Goal: Task Accomplishment & Management: Complete application form

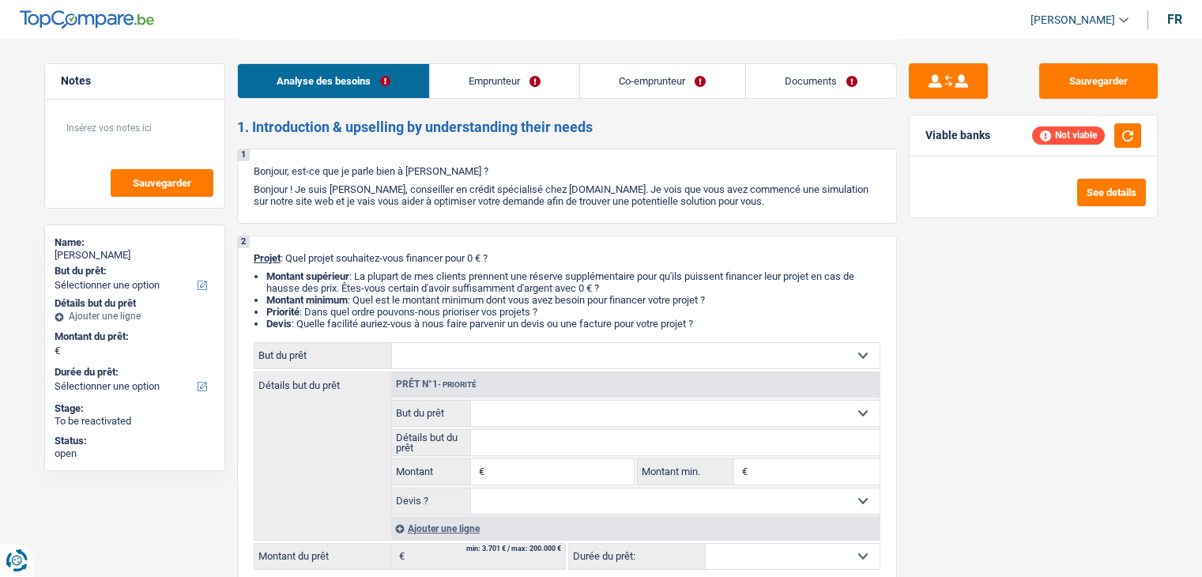
select select "retired"
select select "pension"
select select "rents"
select select "carLoan"
select select "18"
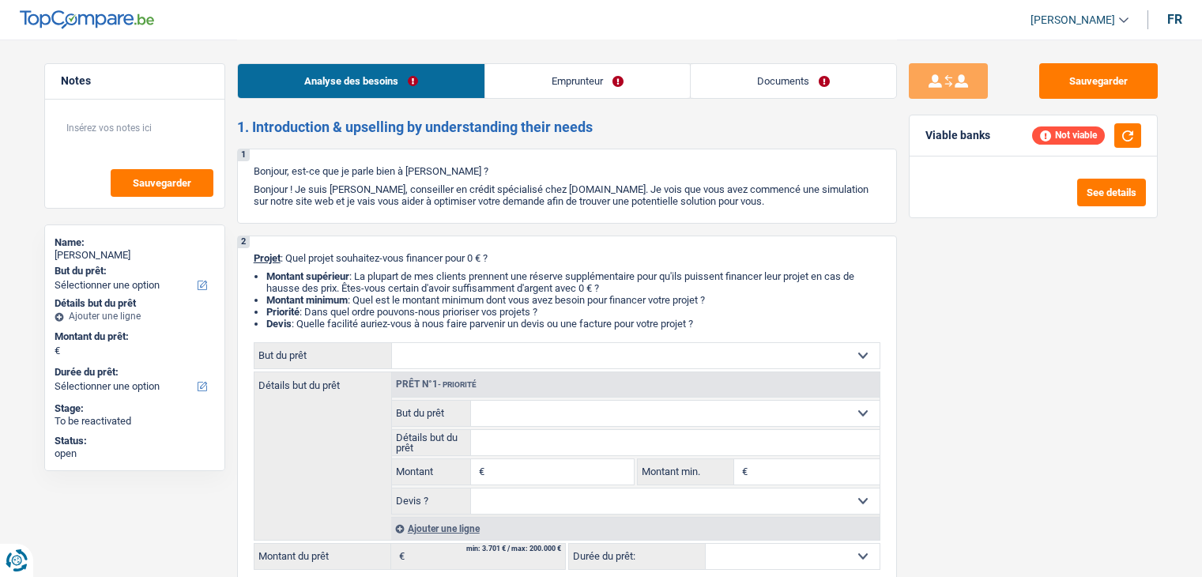
select select "retired"
select select "pension"
select select "ownerWithoutMortgage"
select select "personalLoan"
select select "homeFurnishingOrRelocation"
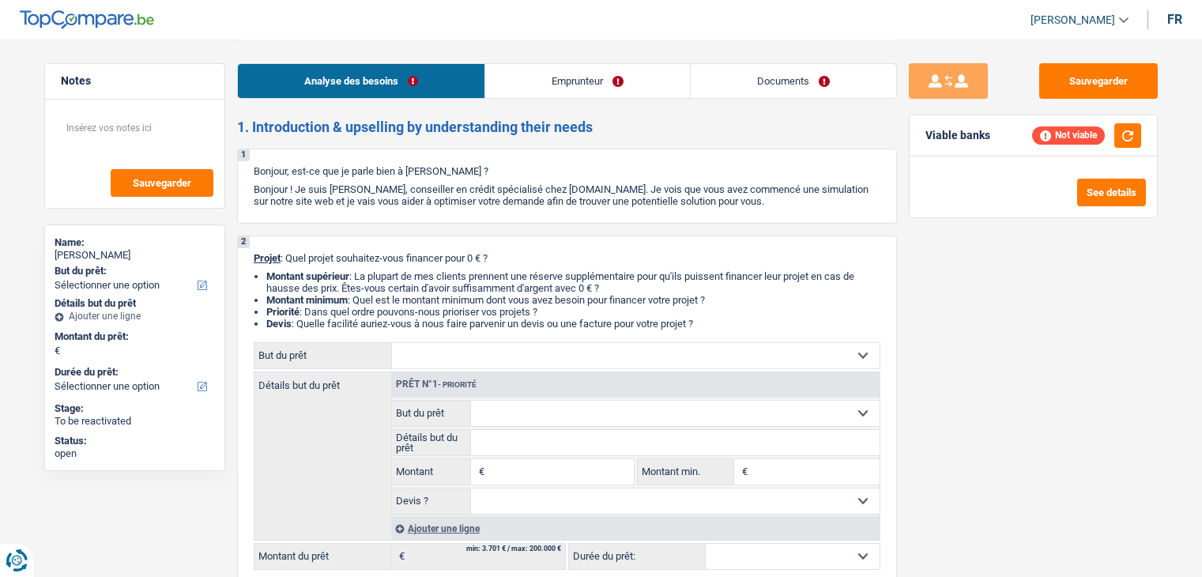
select select "48"
select select "personalLoan"
select select "smallWorks"
select select "30"
select select "personalLoan"
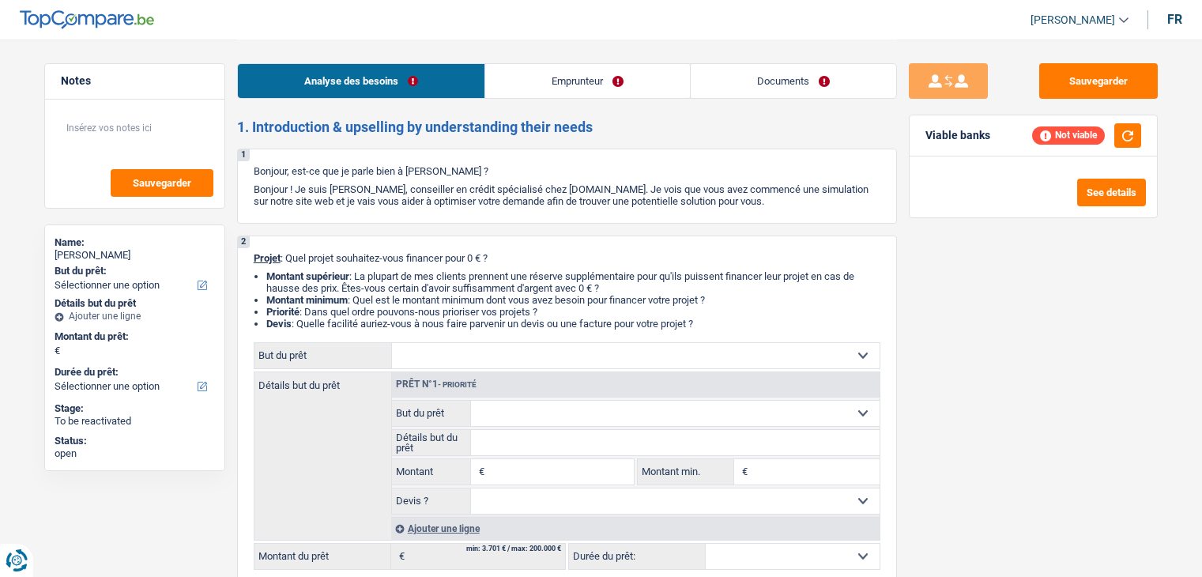
select select "homeFurnishingOrRelocation"
select select "48"
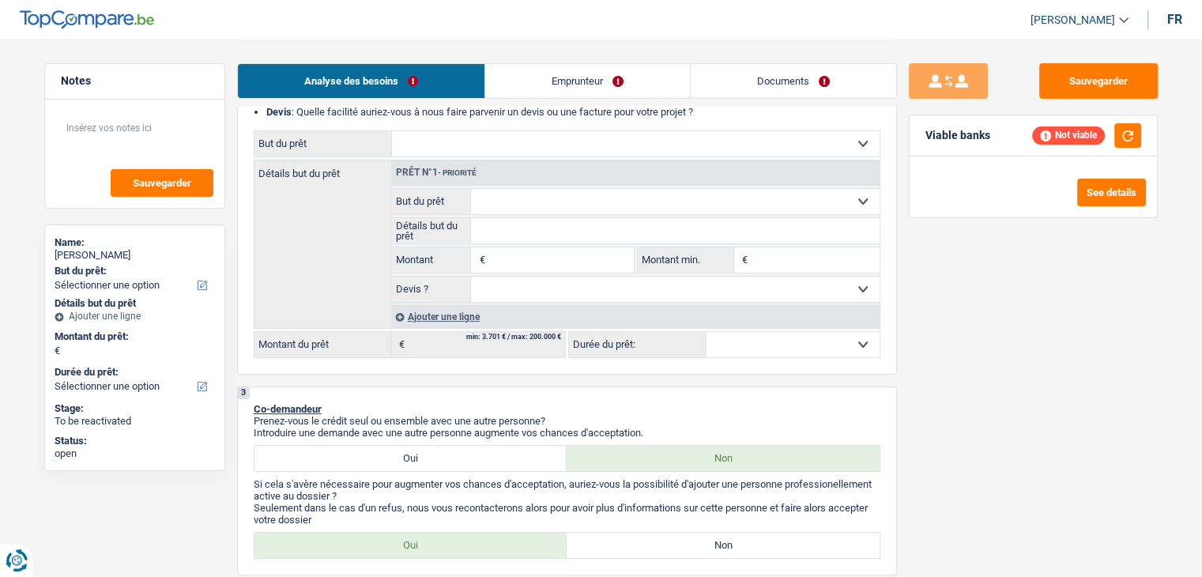
scroll to position [237, 0]
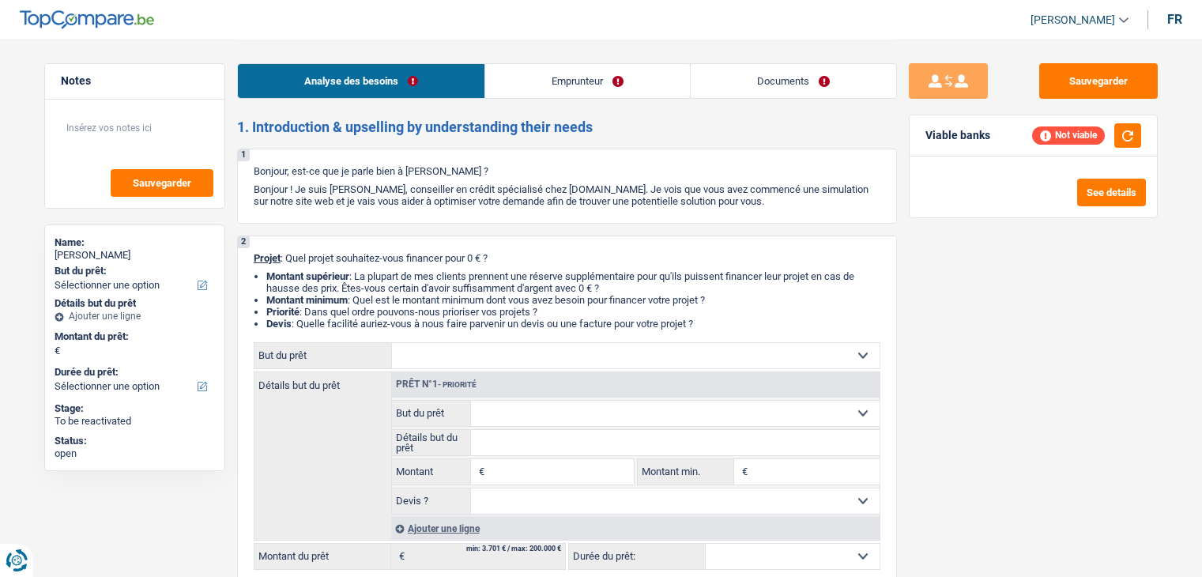
select select "privateEmployee"
select select "familyAllowances"
select select "netSalary"
select select "mealVouchers"
select select "rents"
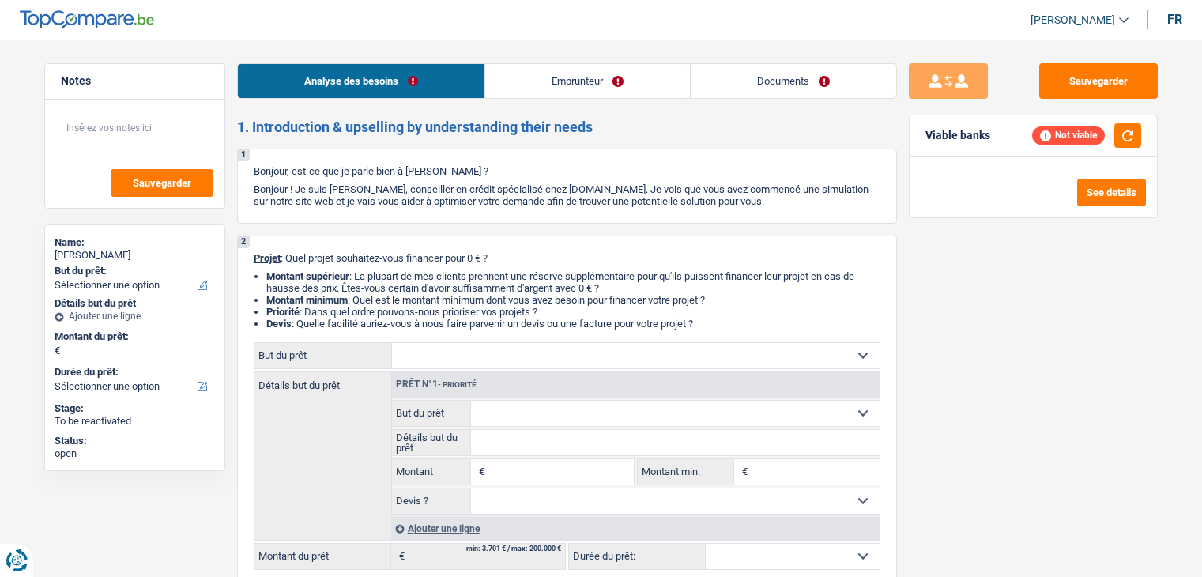
select select "carLoan"
select select "30"
select select "publicEmployee"
select select "familyAllowances"
select select "netSalary"
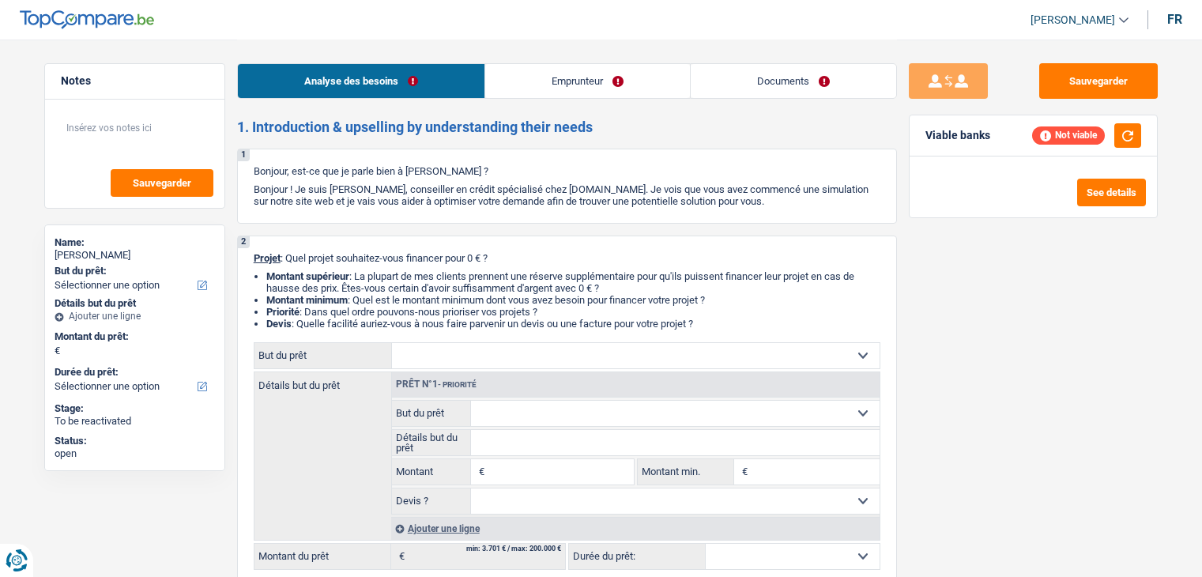
select select "mealVouchers"
select select "rents"
select select "creditConsolidation"
select select "72"
select select "cardOrCredit"
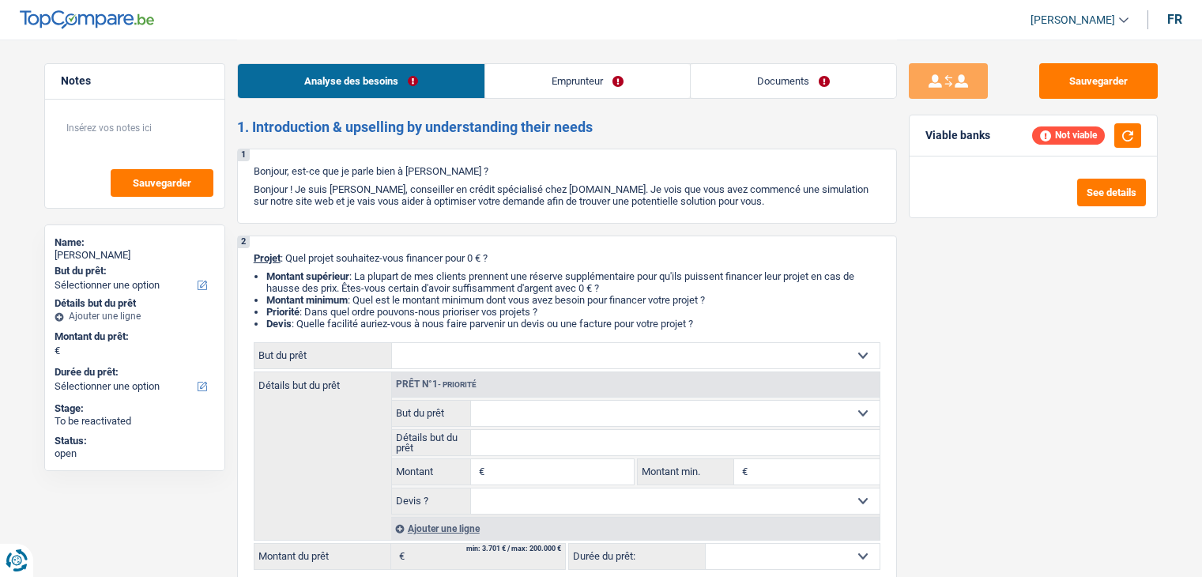
select select "cardOrCredit"
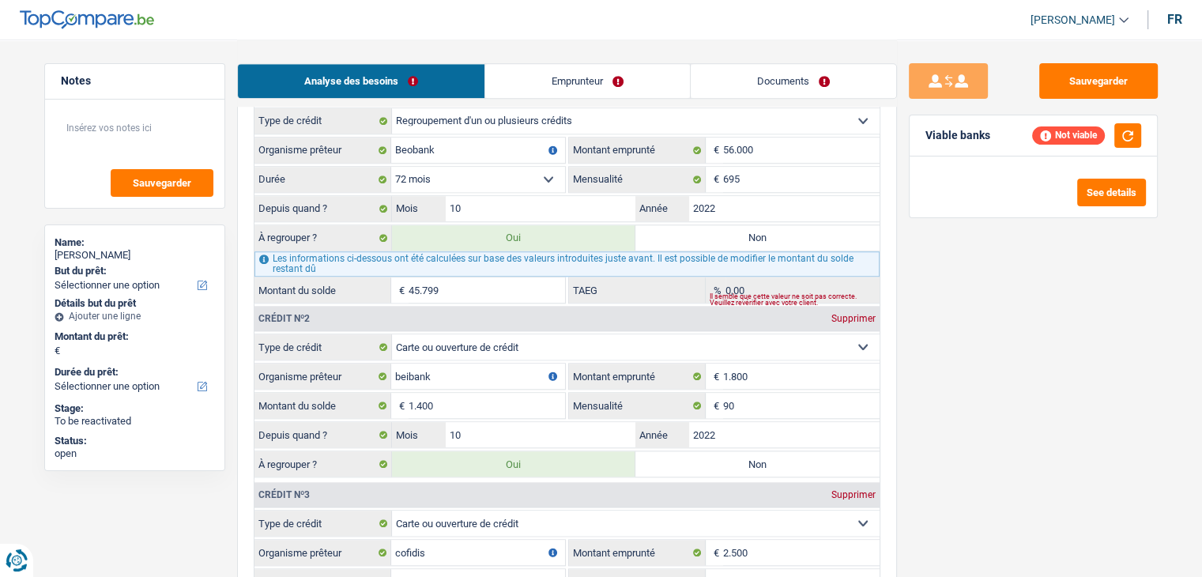
scroll to position [1343, 0]
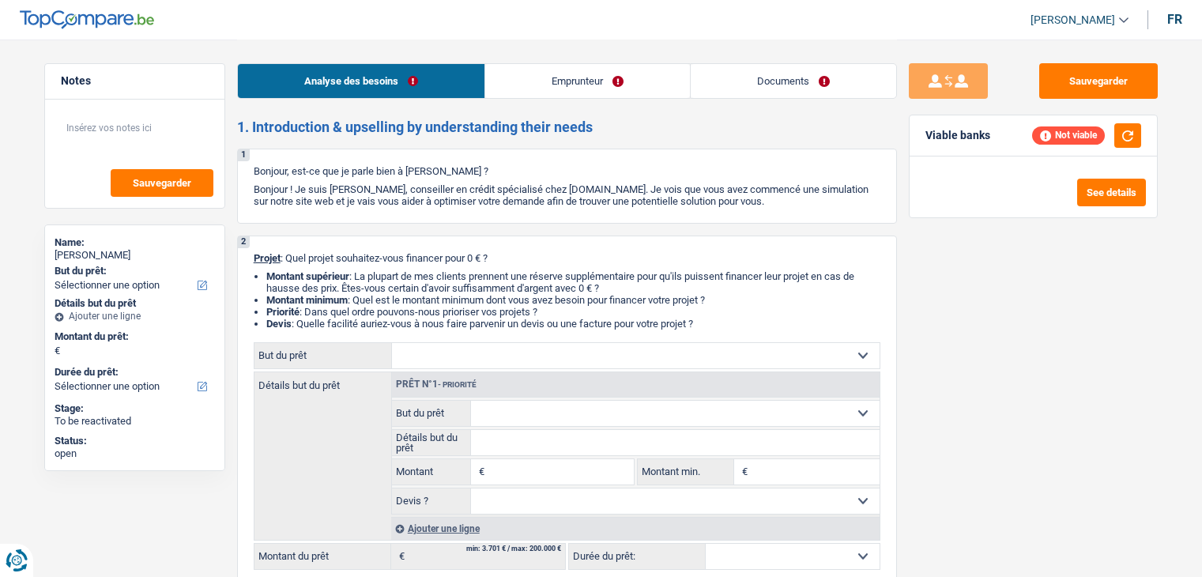
select select "publicEmployee"
select select "familyAllowances"
select select "netSalary"
select select "mealVouchers"
select select "other"
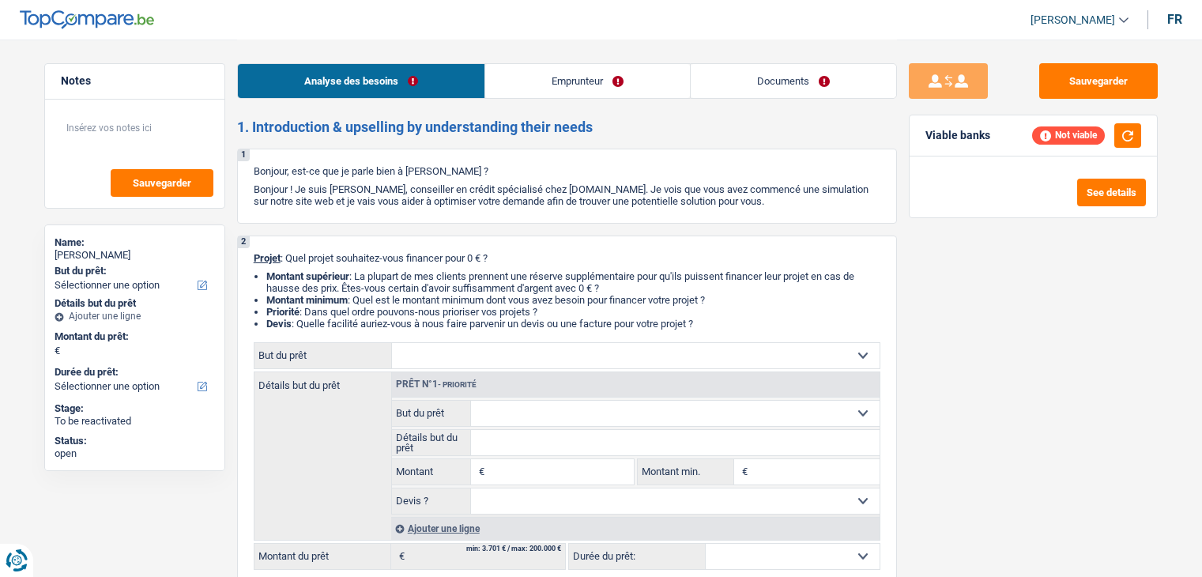
select select "liveWithParents"
select select "cardOrCredit"
select select "creditConsolidation"
select select "84"
select select "personalLoan"
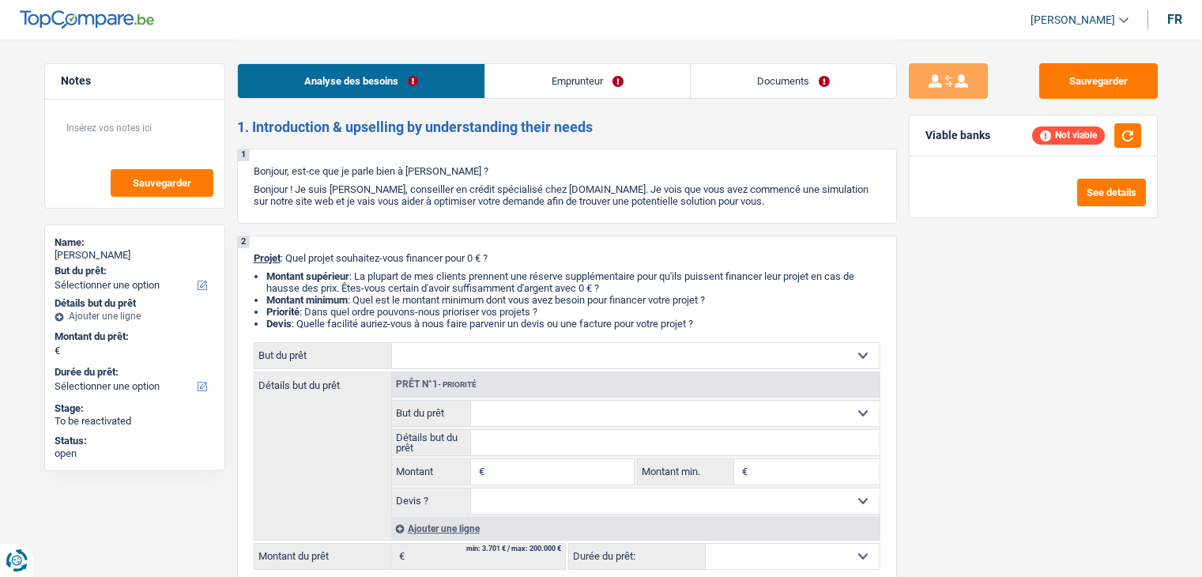
select select "smallWorks"
select select "120"
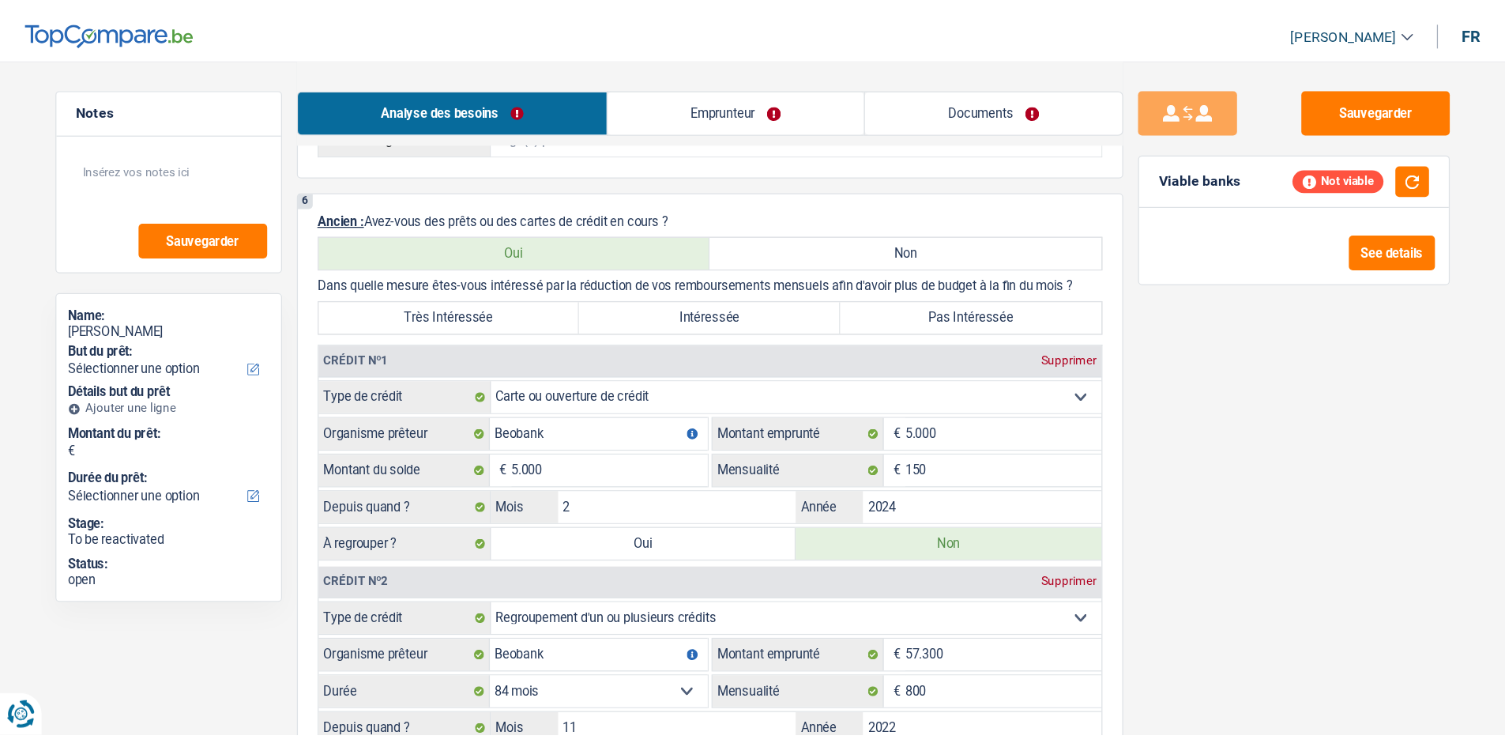
scroll to position [1501, 0]
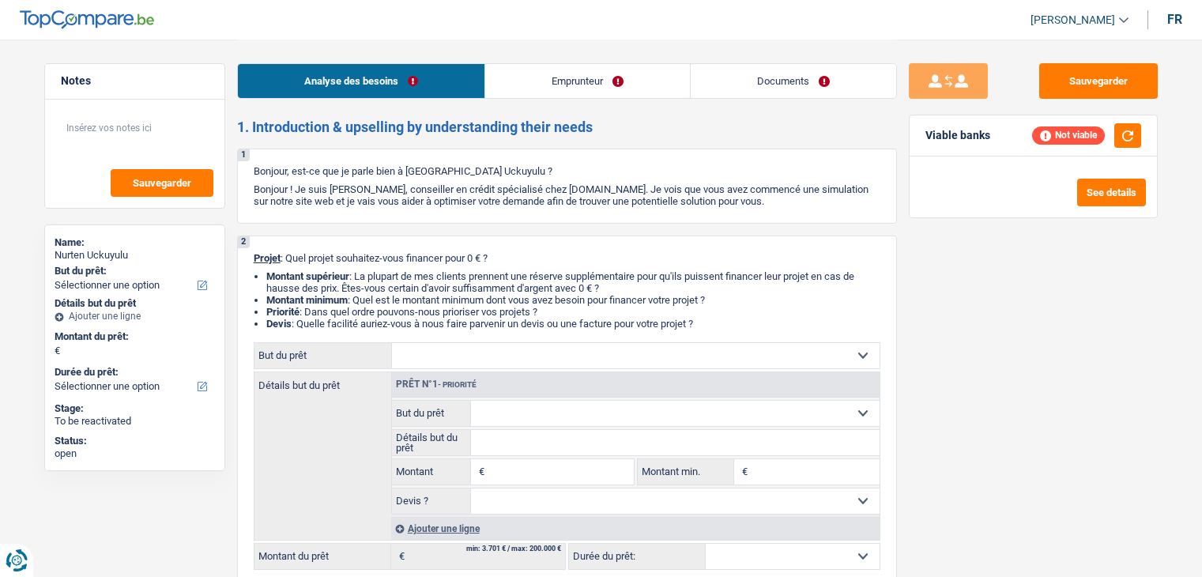
select select "worker"
select select "netSalary"
select select "other"
select select "liveWithParents"
select select "personalLoan"
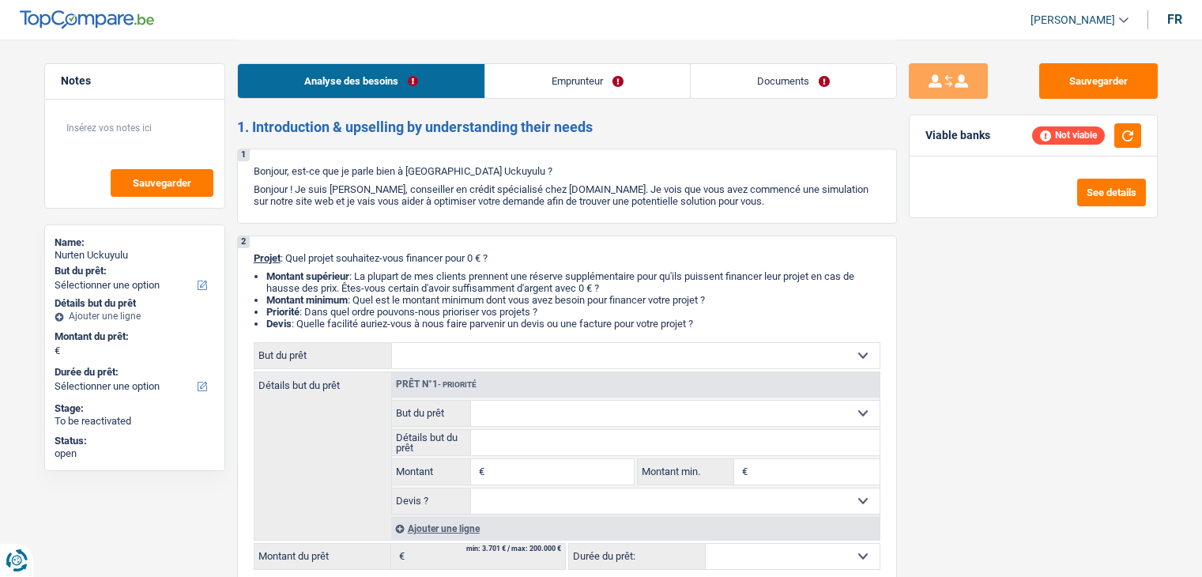
select select "homeFurnishingOrRelocation"
select select "84"
select select "personalSale"
select select "24"
select select "personalSale"
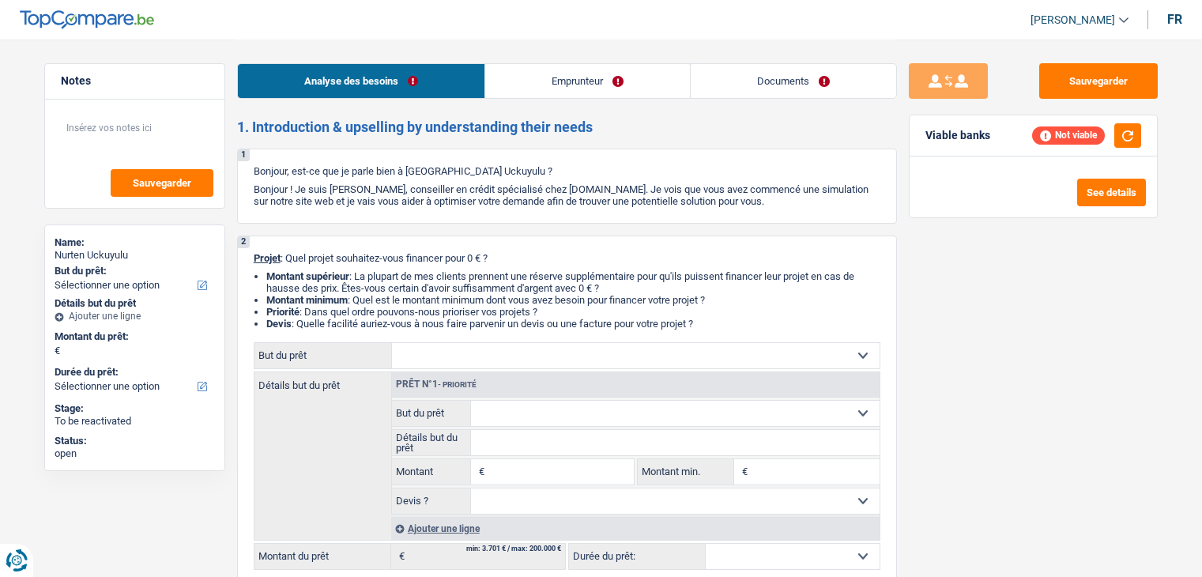
select select "30"
select select "personalSale"
select select "30"
click at [1176, 17] on div "fr" at bounding box center [1174, 19] width 15 height 15
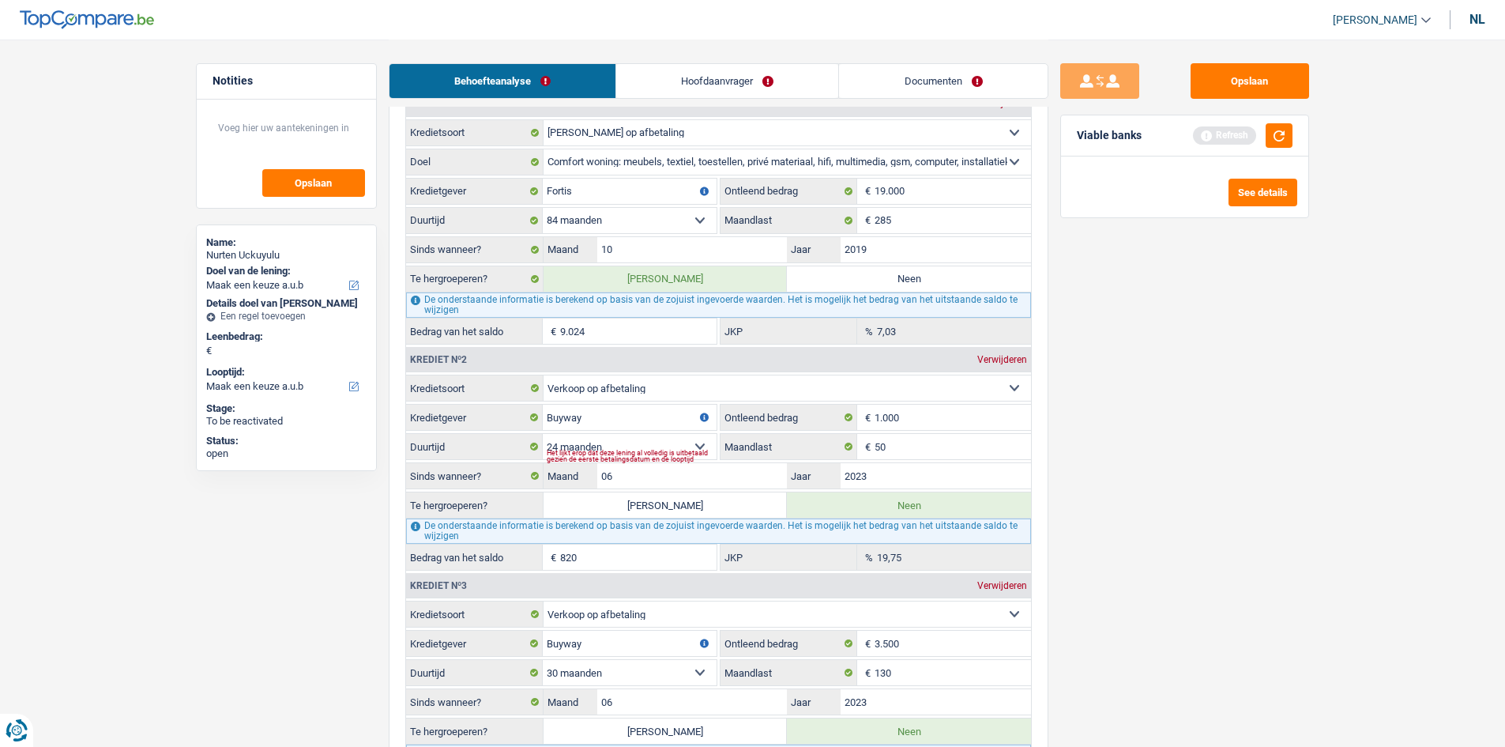
scroll to position [1738, 0]
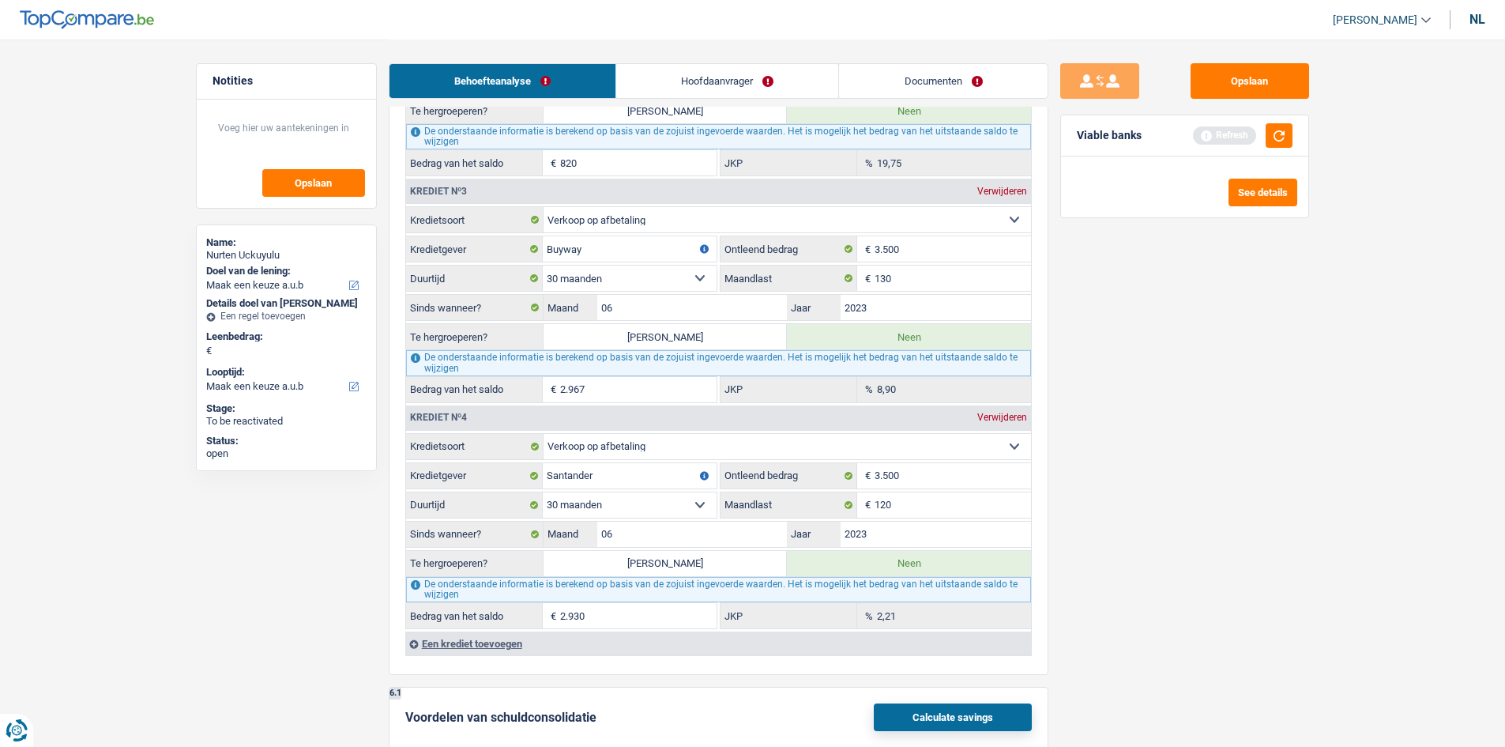
click at [479, 576] on div "Een krediet toevoegen" at bounding box center [718, 643] width 626 height 24
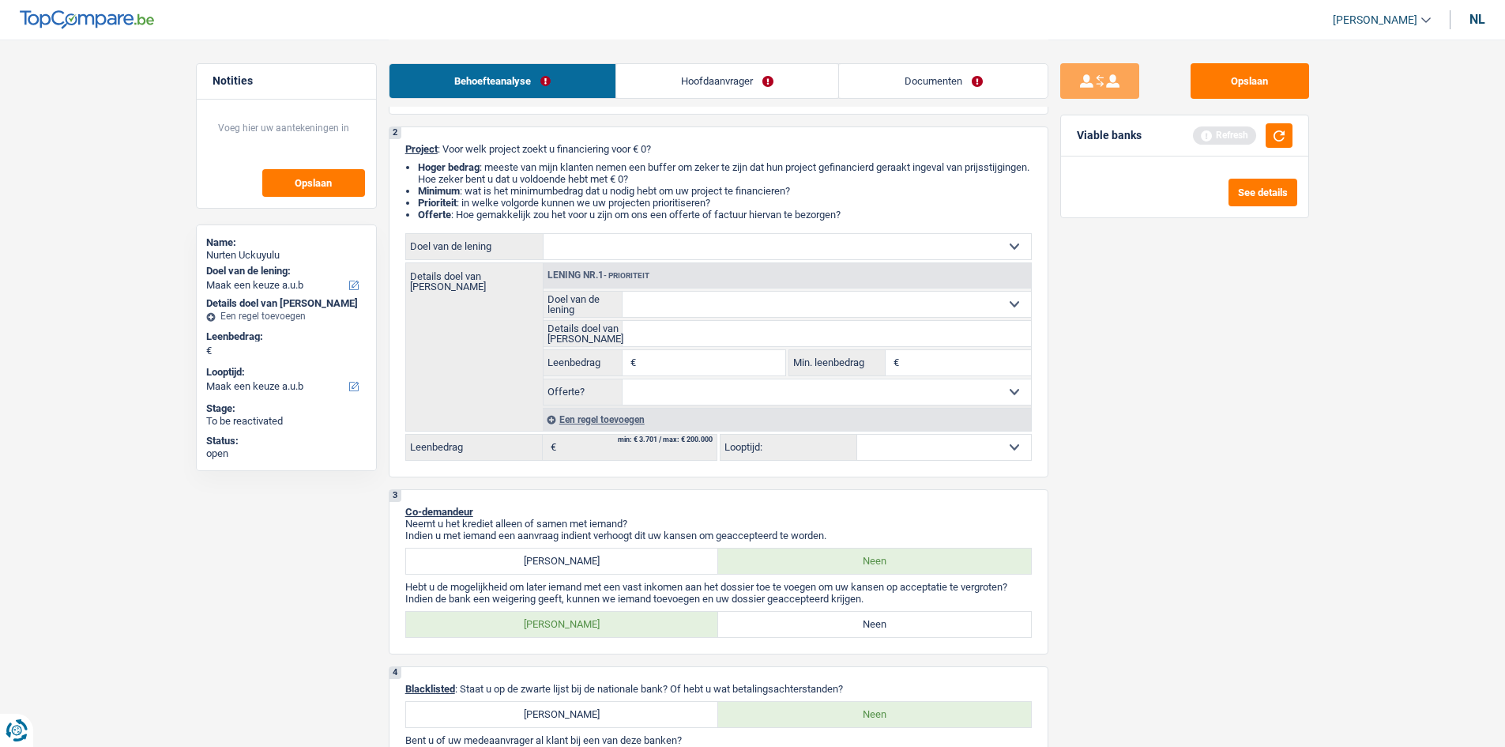
scroll to position [0, 0]
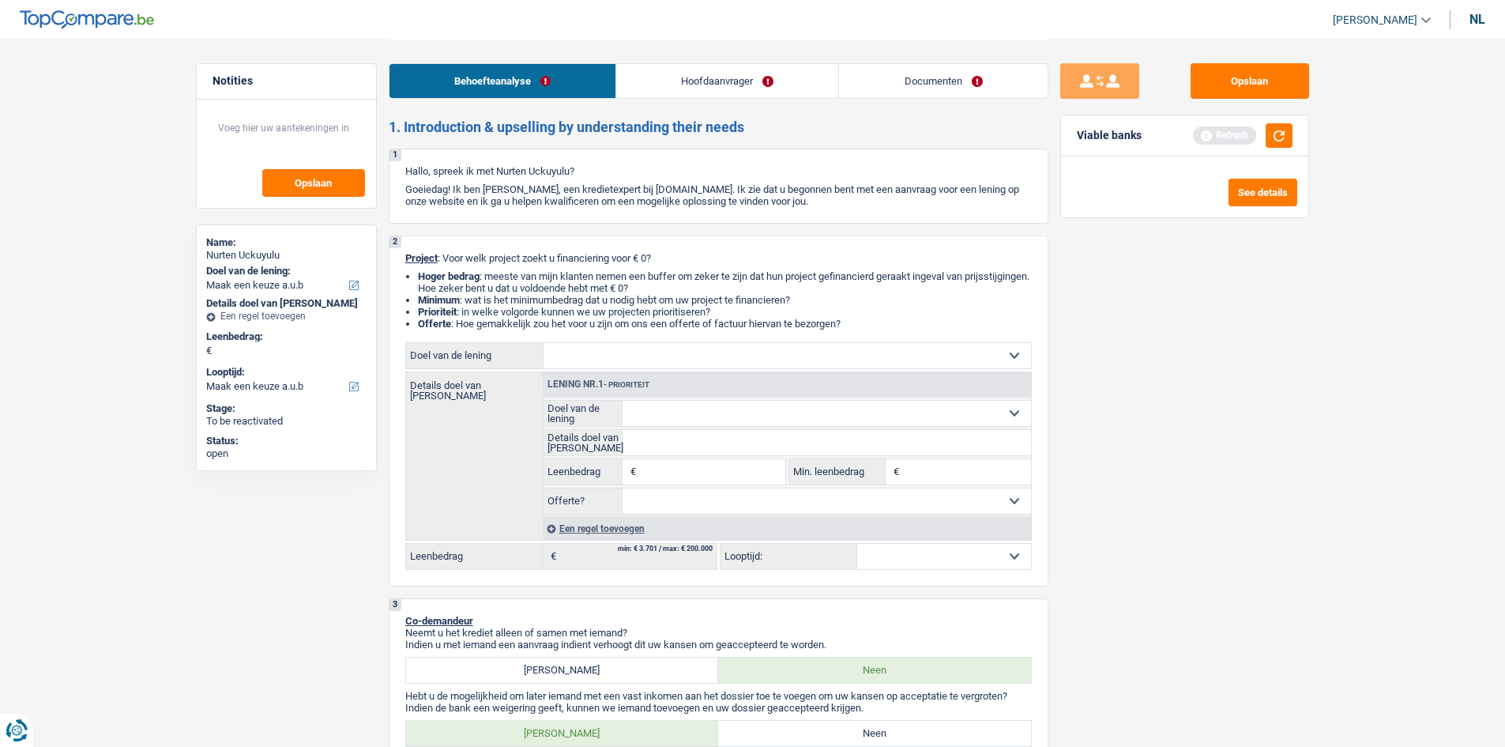
click at [773, 105] on div "Behoefteanalyse Hoofdaanvrager Documenten" at bounding box center [719, 73] width 660 height 67
click at [756, 82] on link "Hoofdaanvrager" at bounding box center [727, 81] width 222 height 34
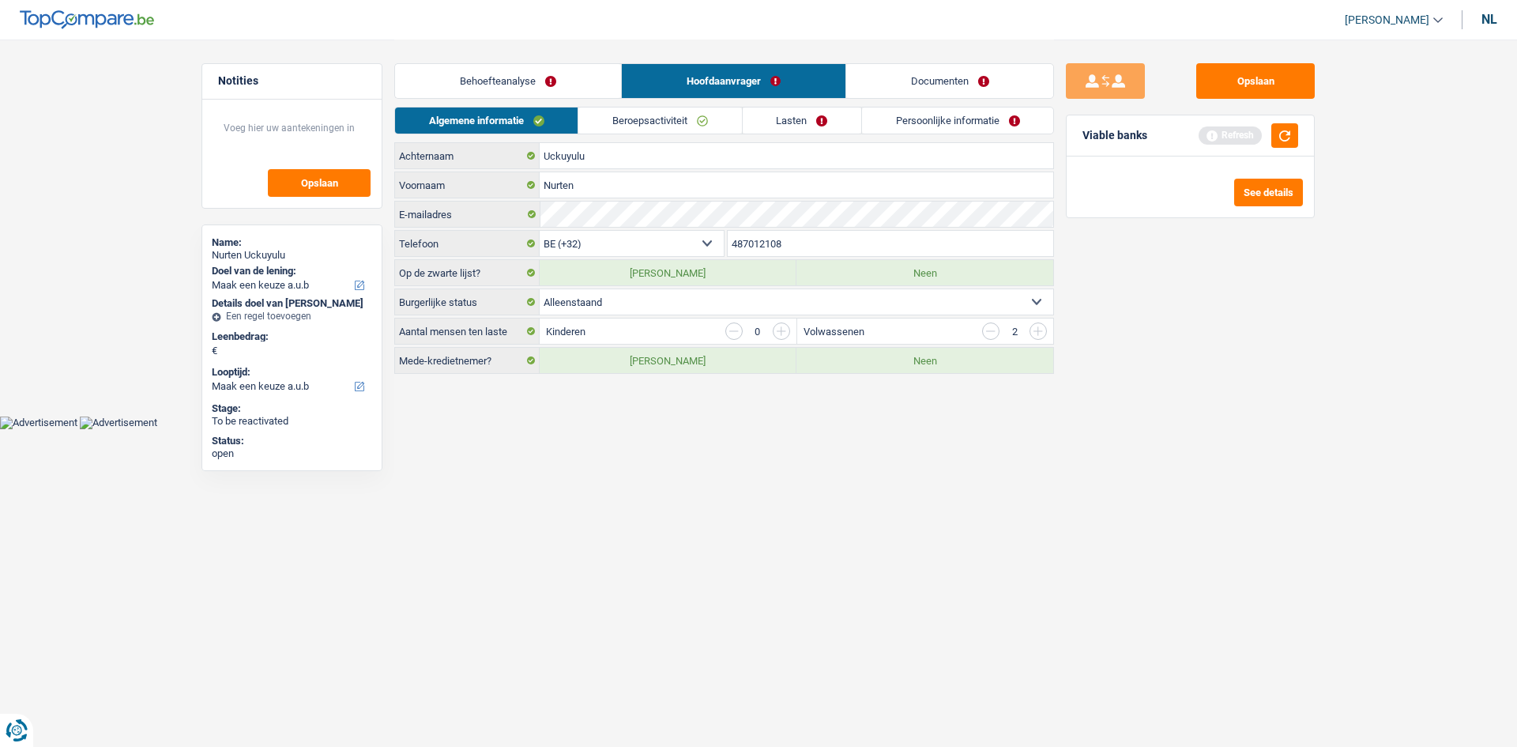
click at [588, 83] on link "Behoefteanalyse" at bounding box center [508, 81] width 226 height 34
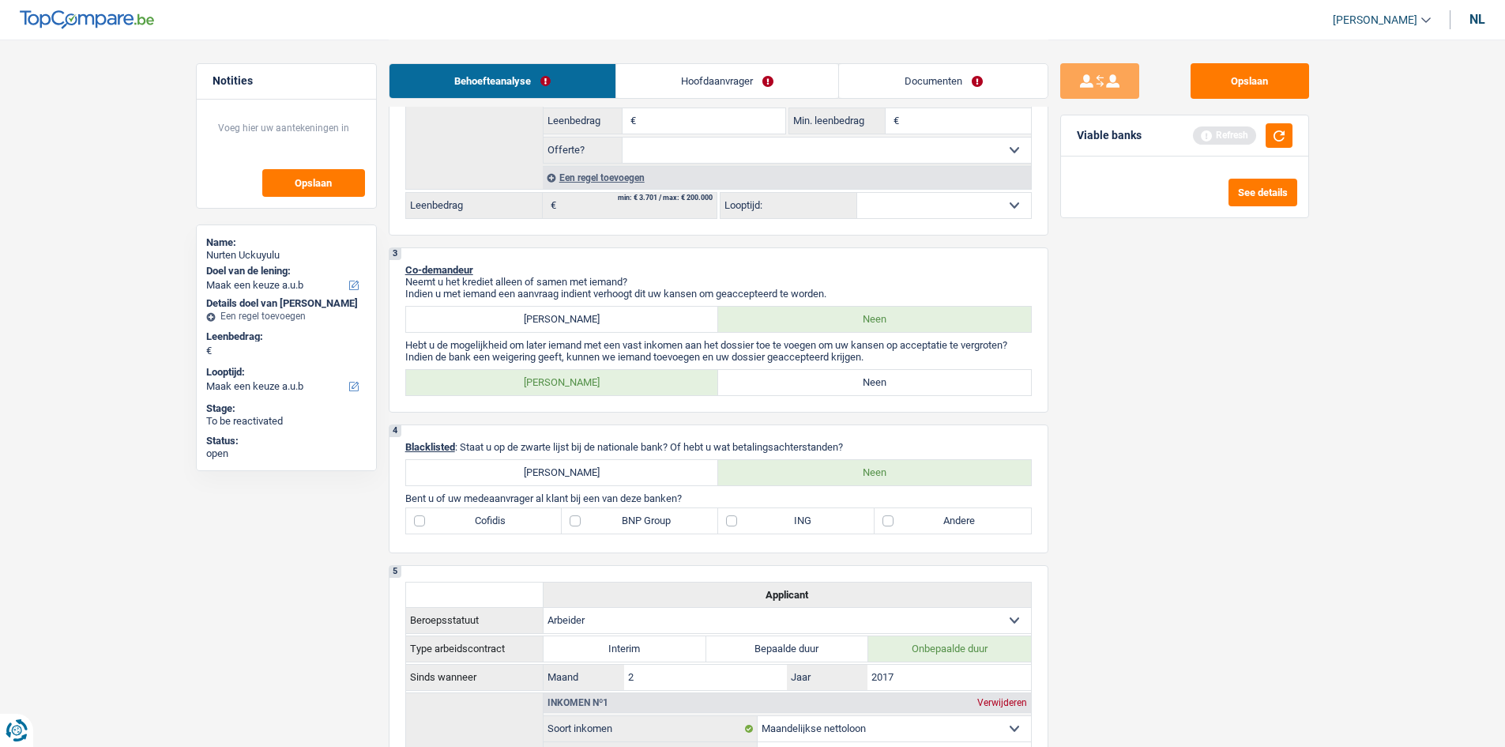
scroll to position [689, 0]
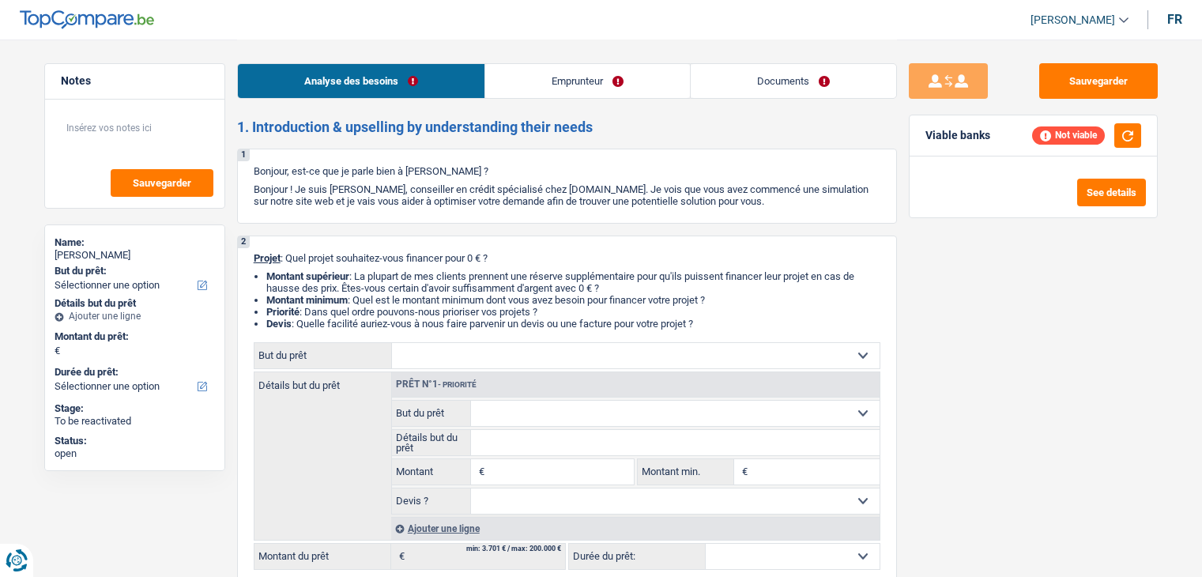
select select "publicEmployee"
select select "netSalary"
select select "mealVouchers"
select select "liveWithParents"
select select "personalLoan"
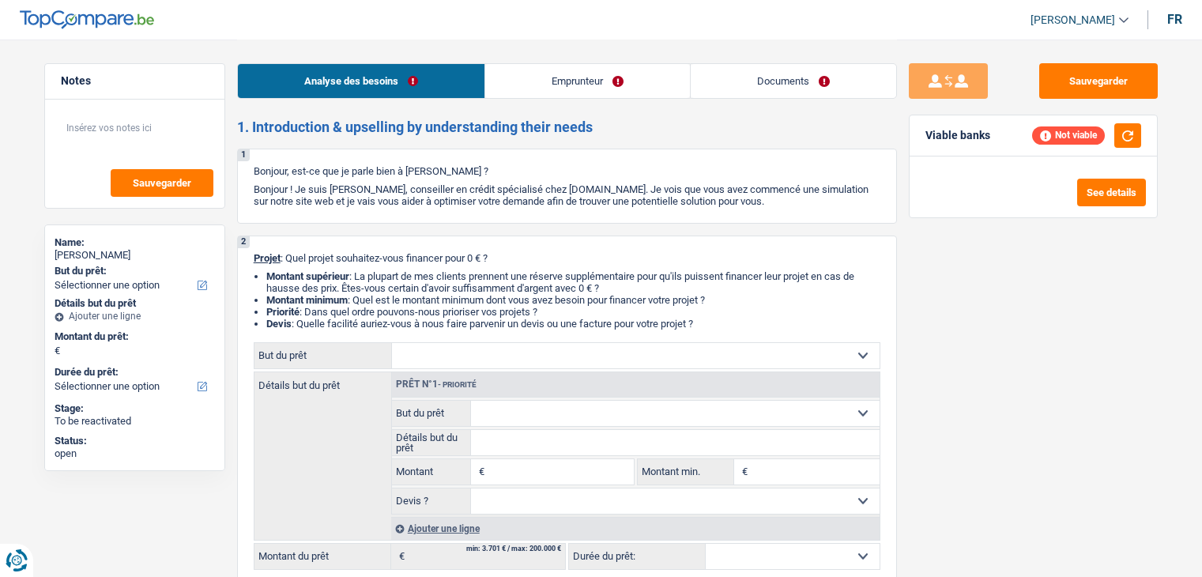
select select "smallWorks"
select select "84"
select select "personalLoan"
select select "carRestore"
select select "24"
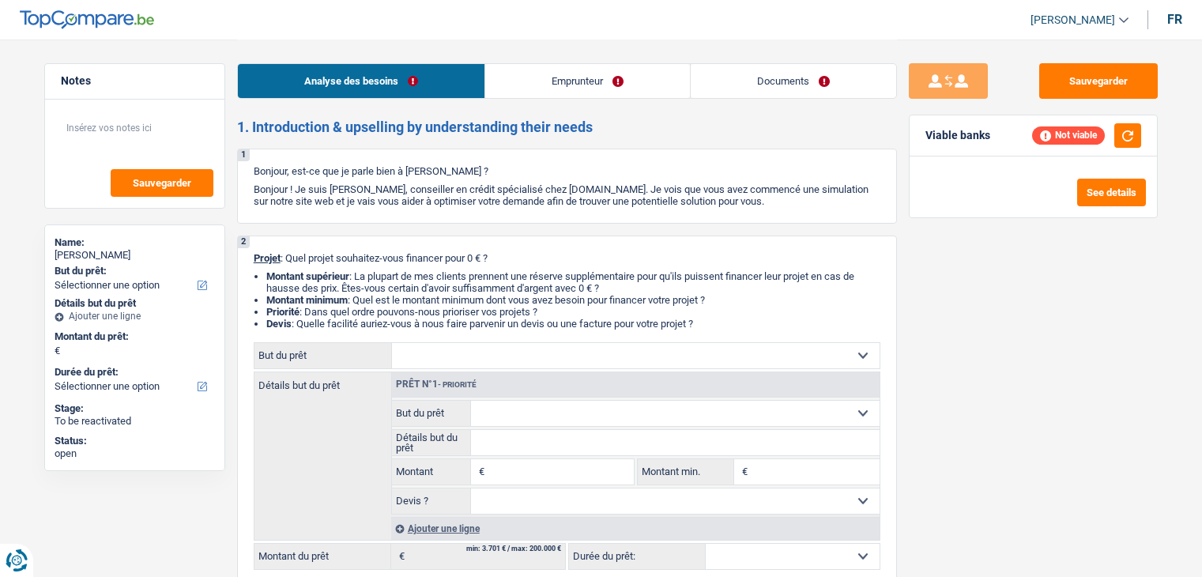
select select "renovationLoan"
select select "120"
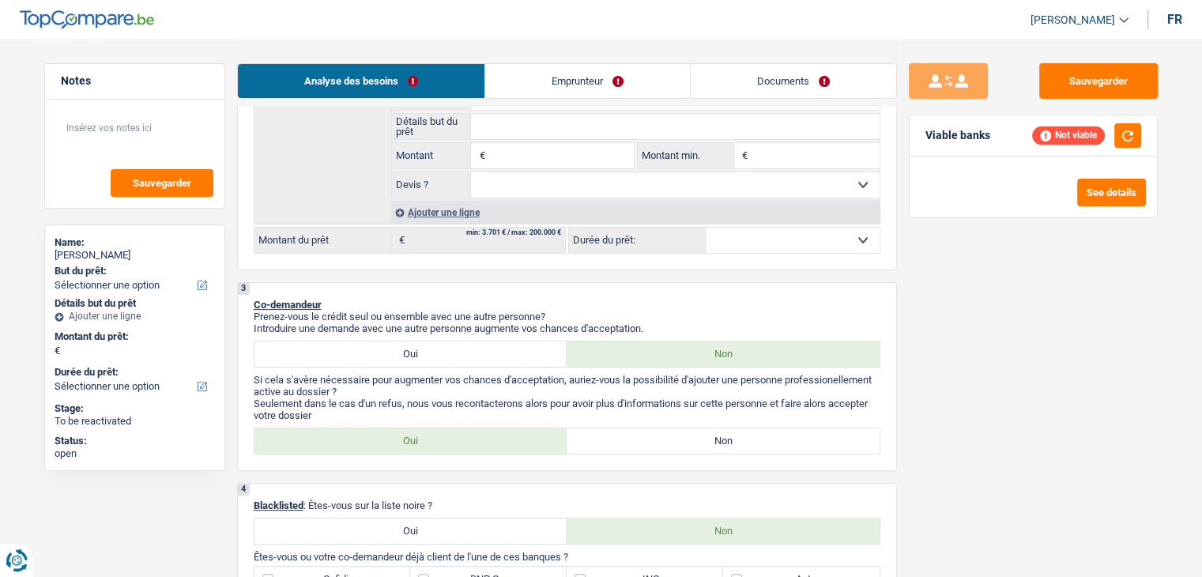
scroll to position [474, 0]
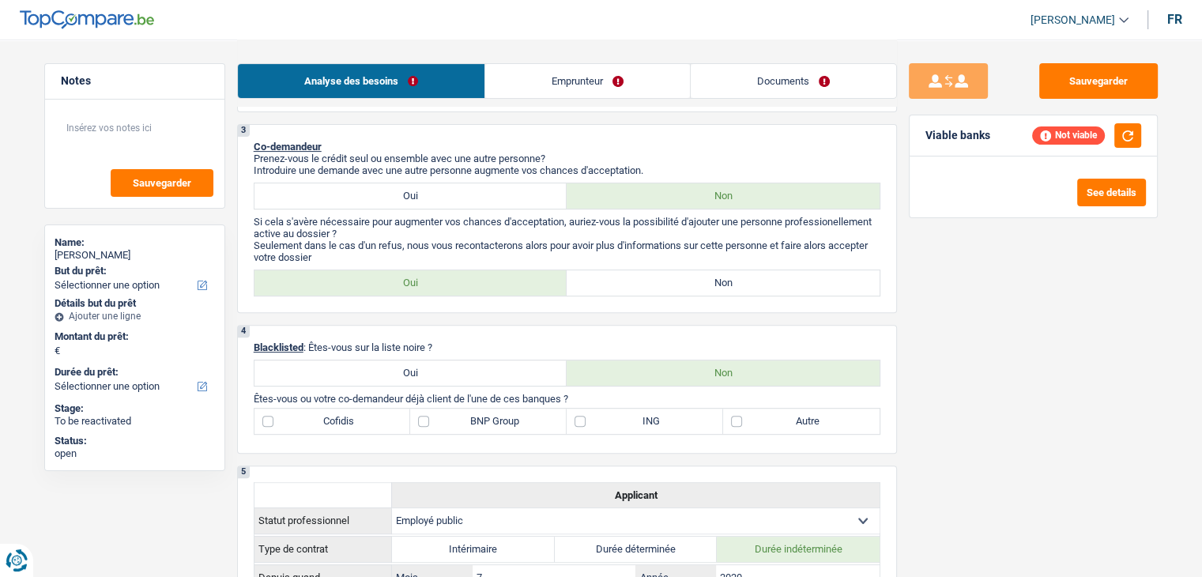
click at [426, 367] on label "Oui" at bounding box center [410, 372] width 313 height 25
click at [426, 367] on input "Oui" at bounding box center [410, 372] width 313 height 25
radio input "true"
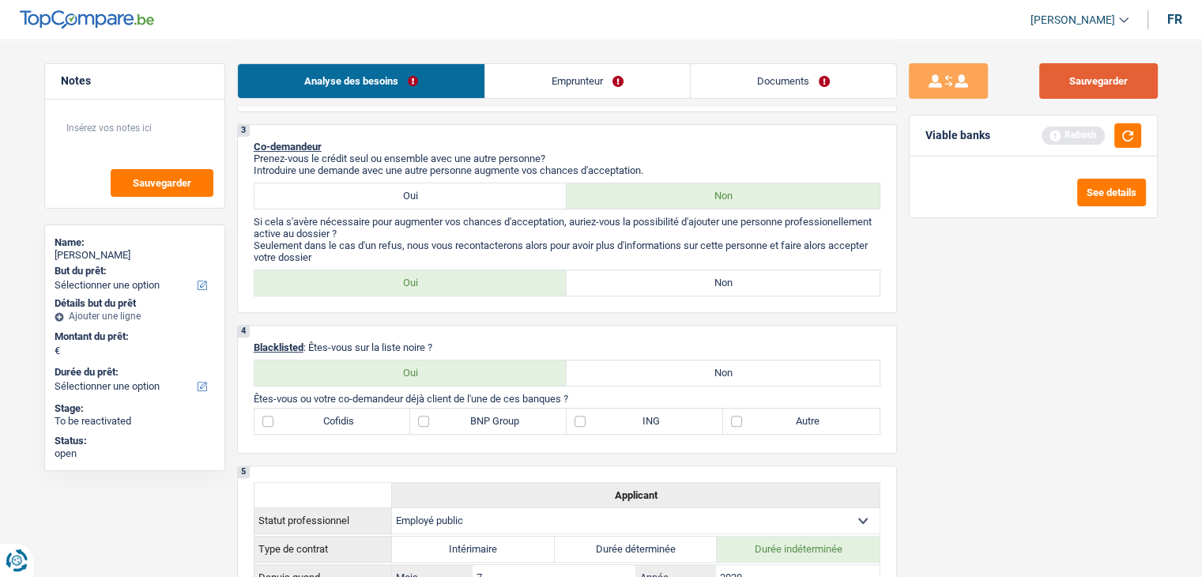
click at [1063, 83] on button "Sauvegarder" at bounding box center [1098, 81] width 119 height 36
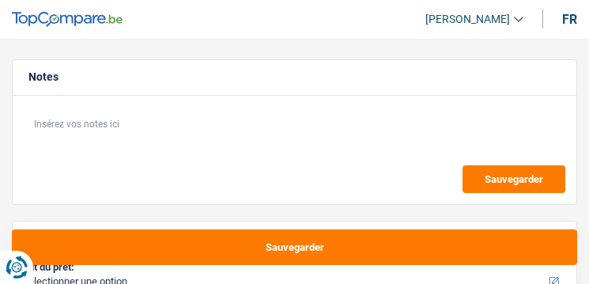
select select "privateEmployee"
select select "familyAllowances"
select select "netSalary"
select select "mealVouchers"
select select "ownerWithMortgage"
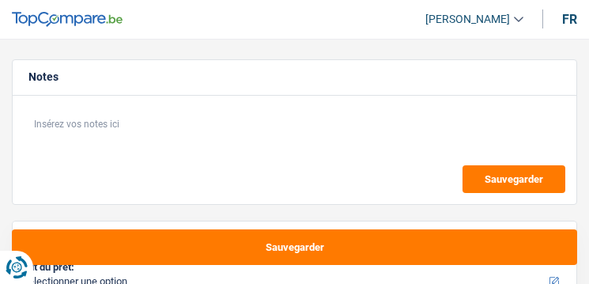
select select "mortgage"
select select "240"
select select "carLoan"
select select "120"
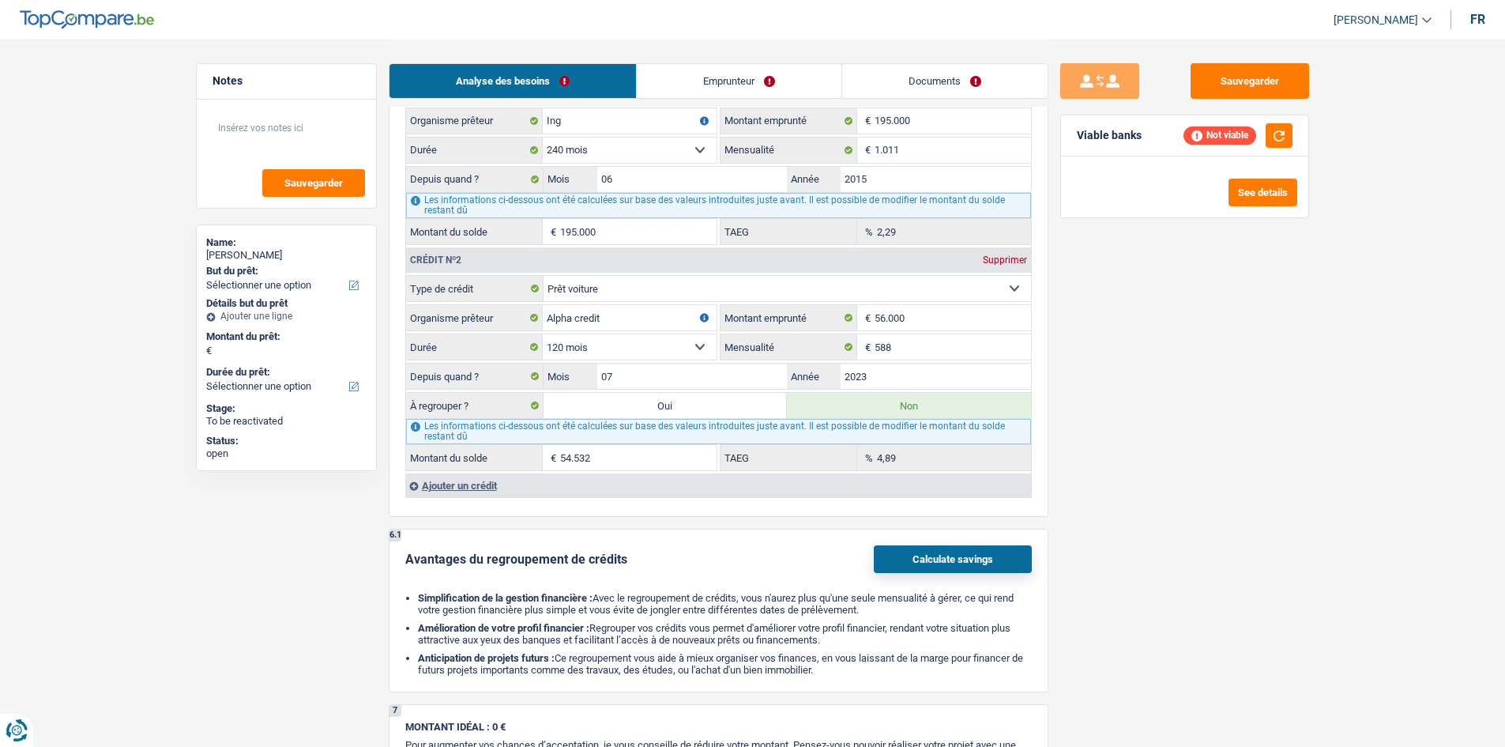
scroll to position [1343, 0]
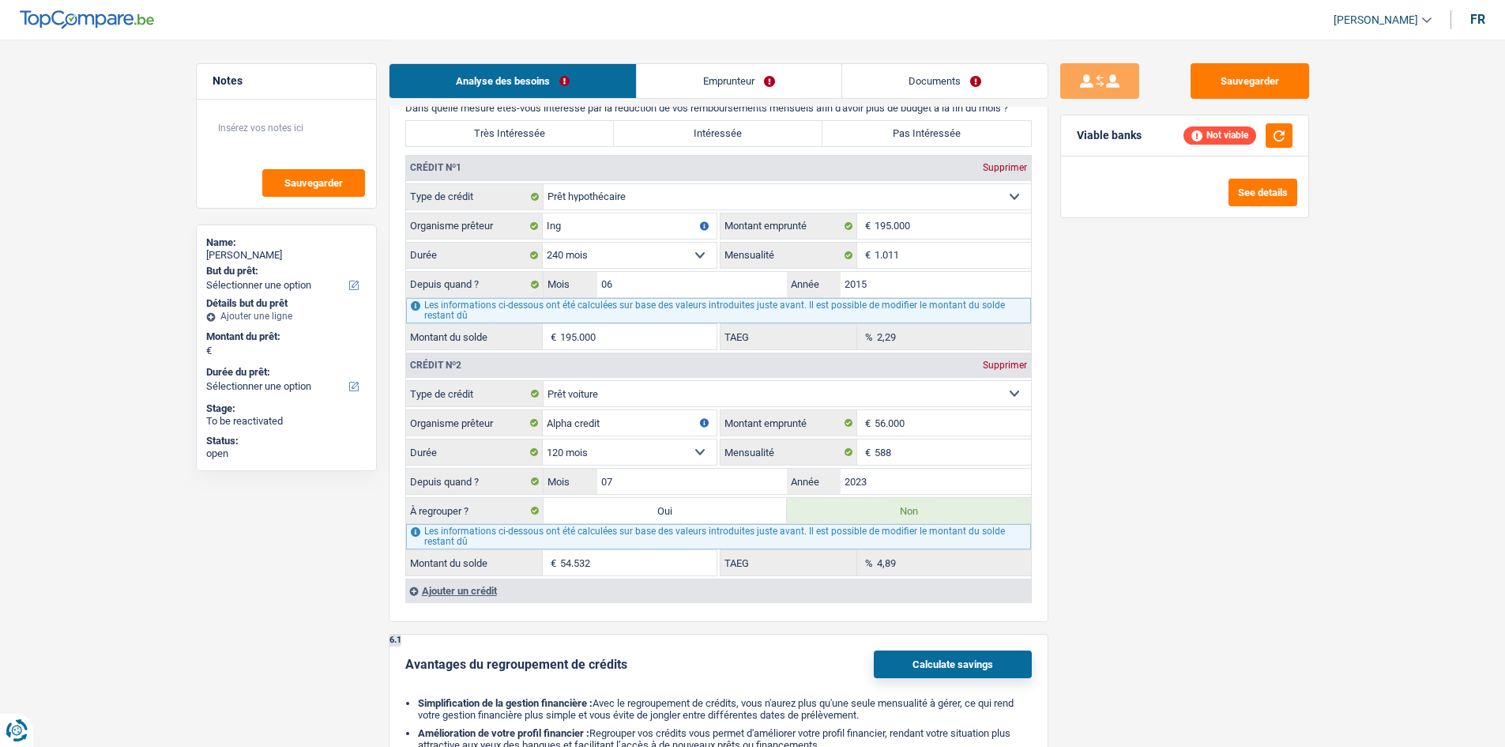
drag, startPoint x: 751, startPoint y: 73, endPoint x: 733, endPoint y: 65, distance: 19.1
click at [588, 70] on link "Emprunteur" at bounding box center [739, 81] width 205 height 34
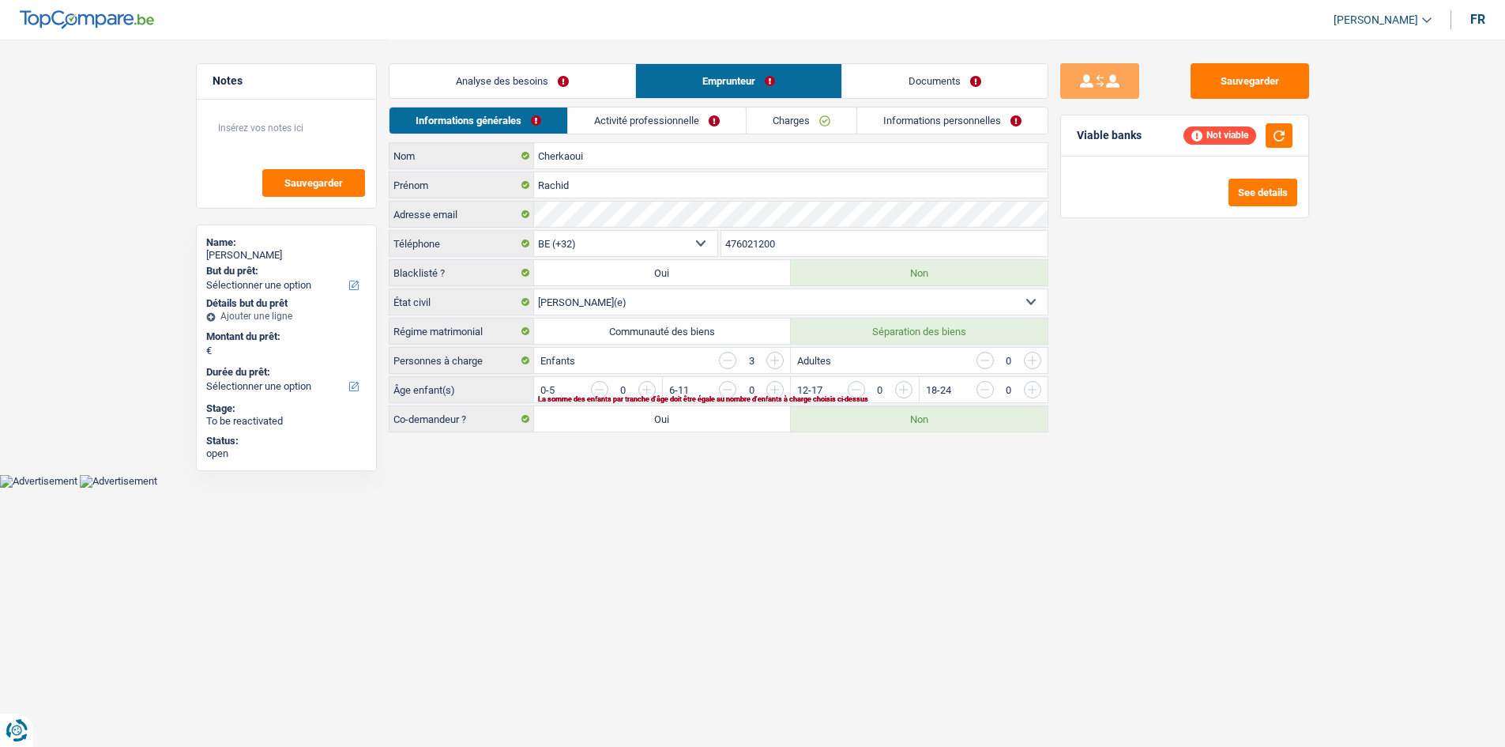
scroll to position [0, 0]
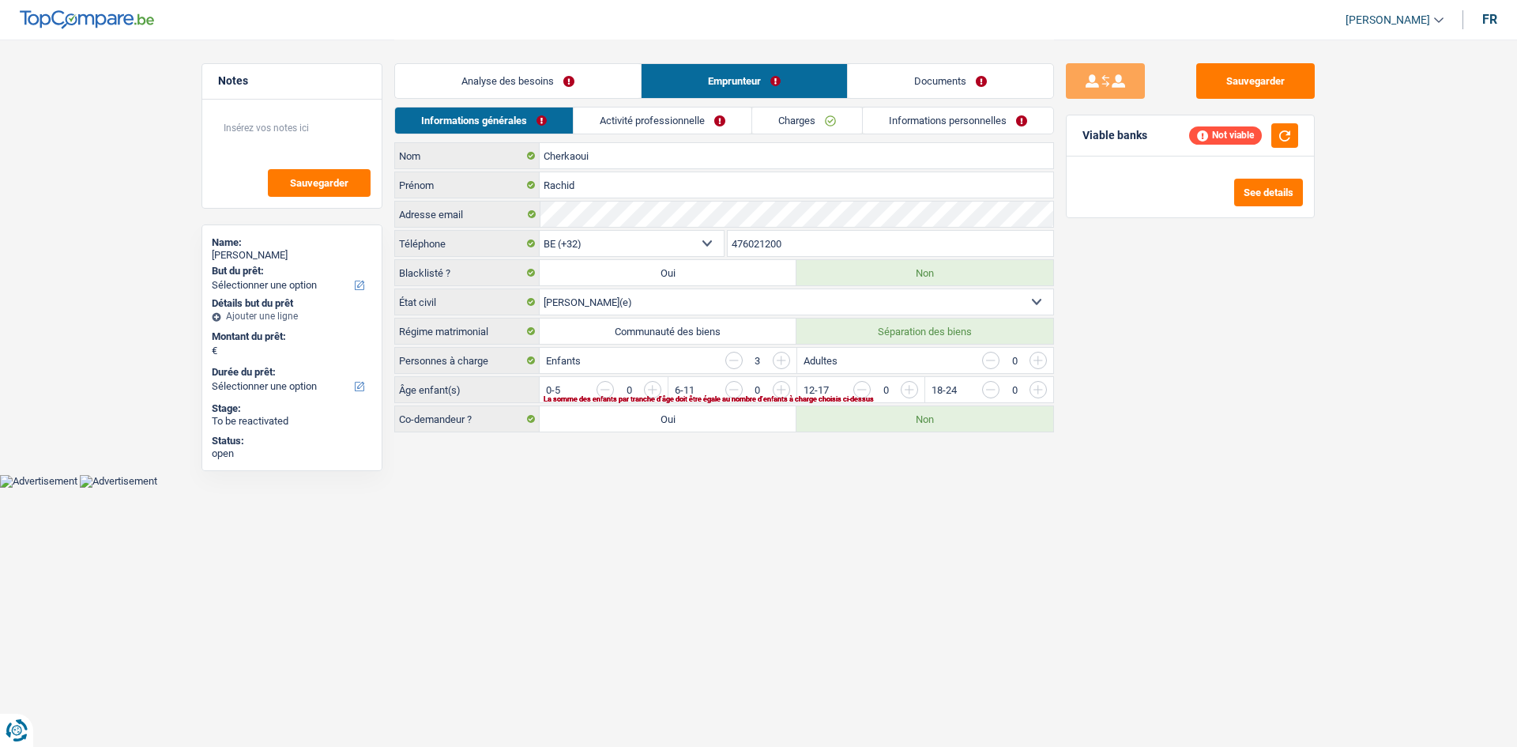
click at [588, 121] on link "Activité professionnelle" at bounding box center [663, 120] width 178 height 26
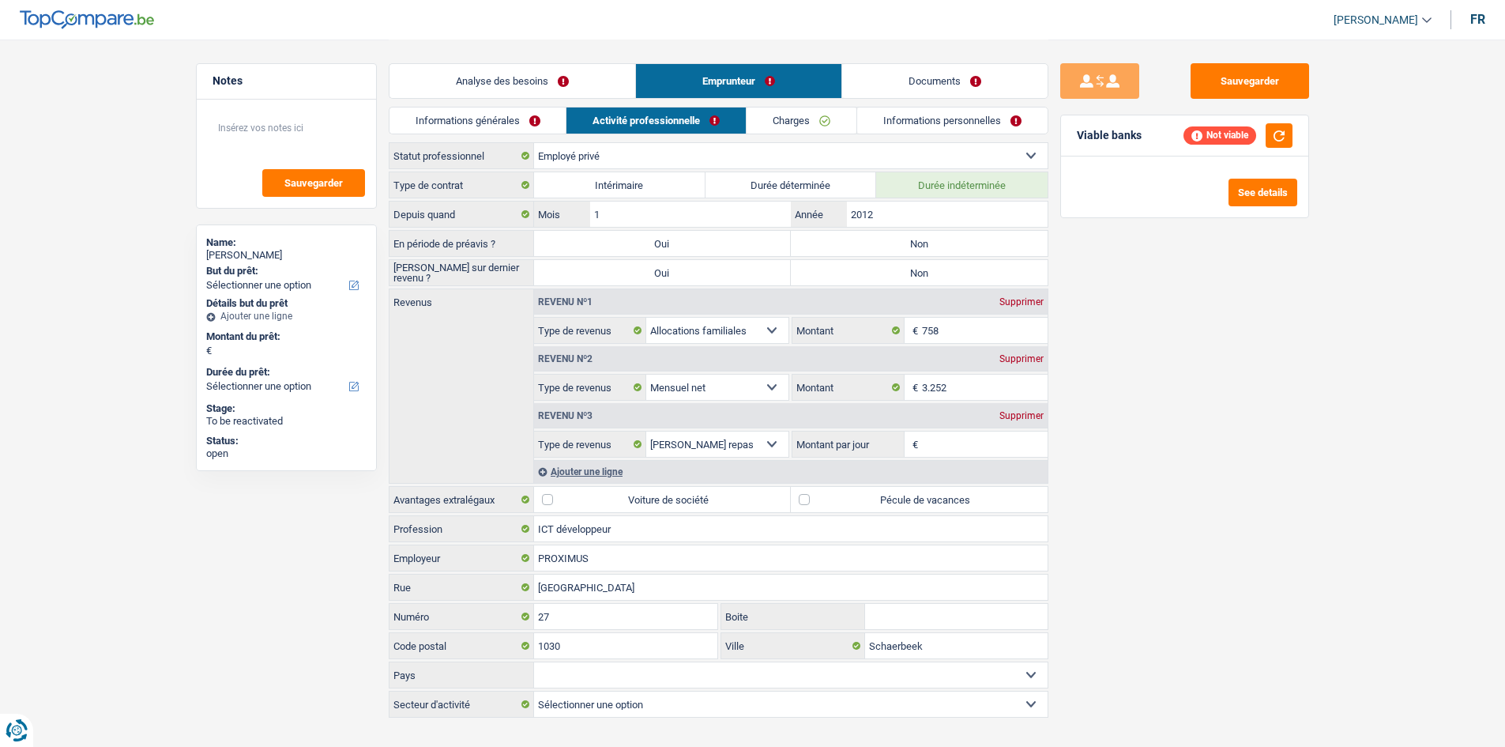
click at [588, 133] on link "Charges" at bounding box center [802, 120] width 110 height 26
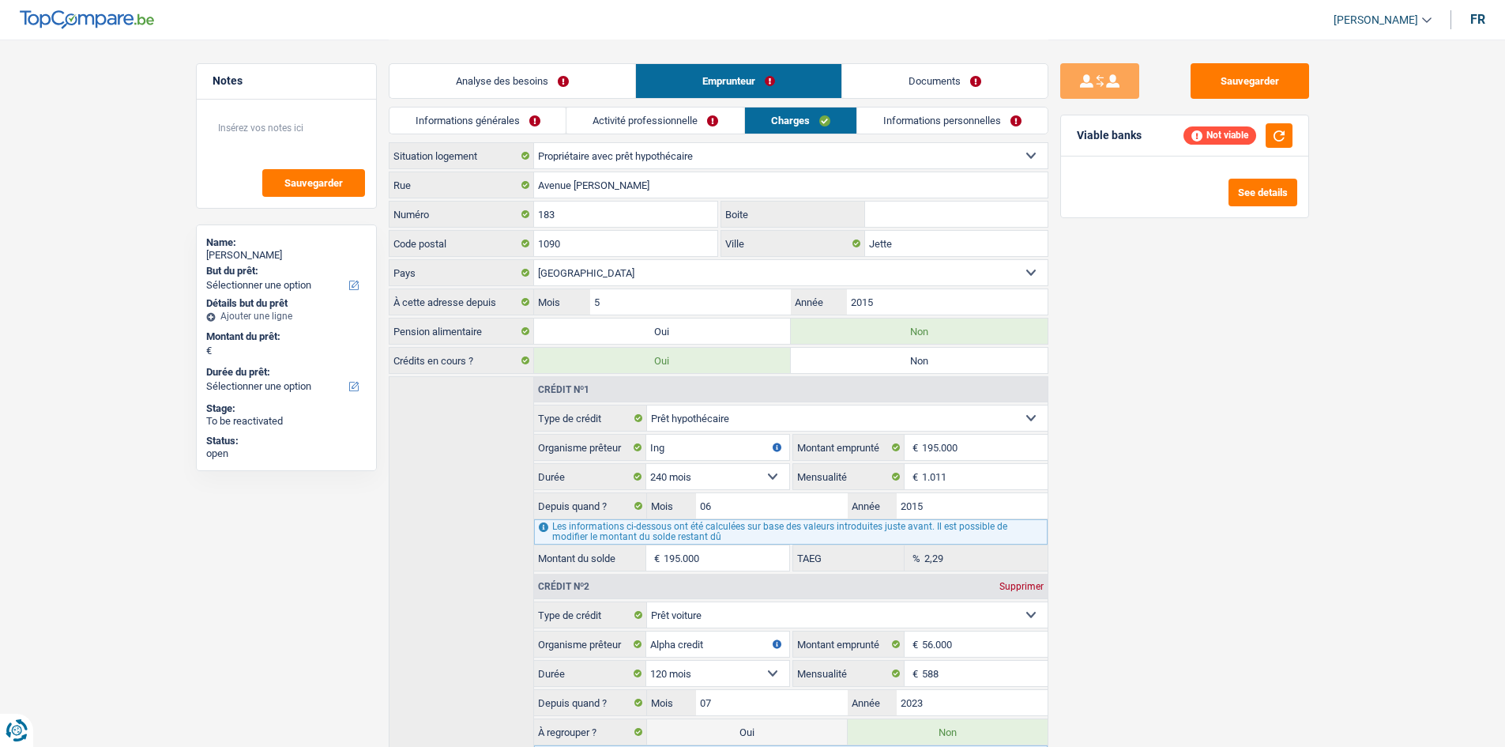
click at [588, 139] on div "Informations générales Activité professionnelle Charges Informations personnell…" at bounding box center [719, 125] width 660 height 36
drag, startPoint x: 616, startPoint y: 79, endPoint x: 645, endPoint y: 91, distance: 31.5
click at [588, 77] on link "Analyse des besoins" at bounding box center [512, 81] width 246 height 34
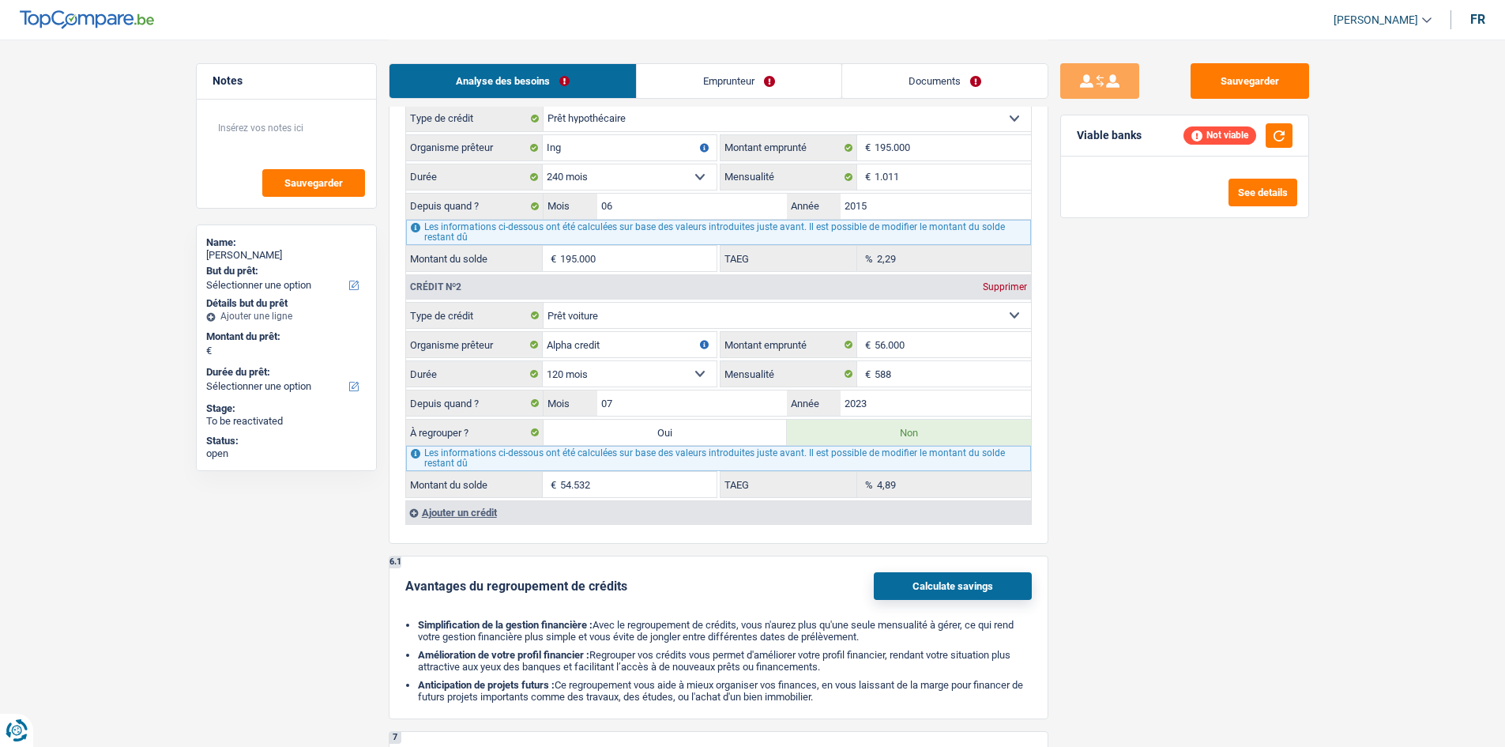
scroll to position [1422, 0]
click at [497, 283] on div "Ajouter un crédit" at bounding box center [718, 511] width 626 height 24
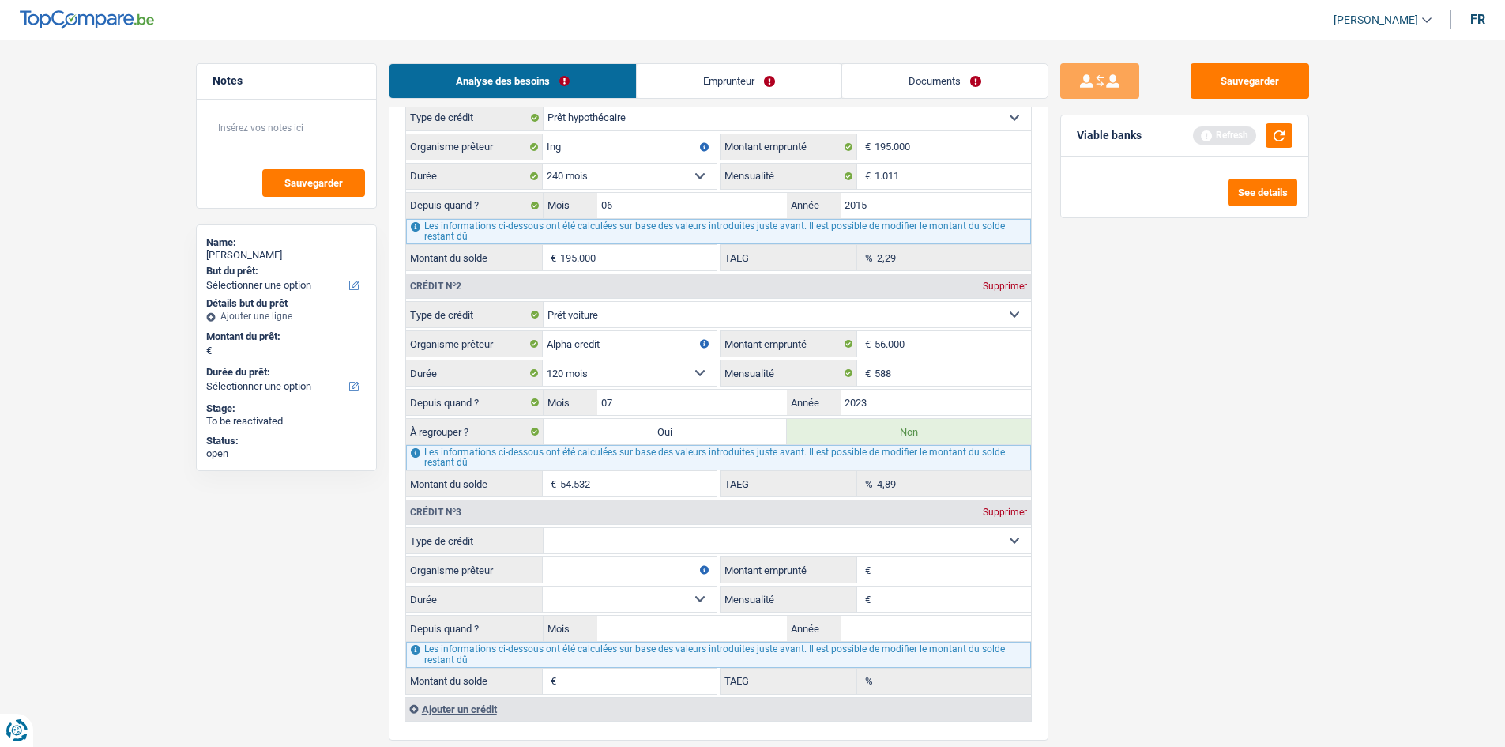
click at [588, 283] on select "Carte ou ouverture de crédit Prêt hypothécaire Vente à tempérament Prêt à tempé…" at bounding box center [787, 540] width 487 height 25
select select "personalLoan"
type input "0"
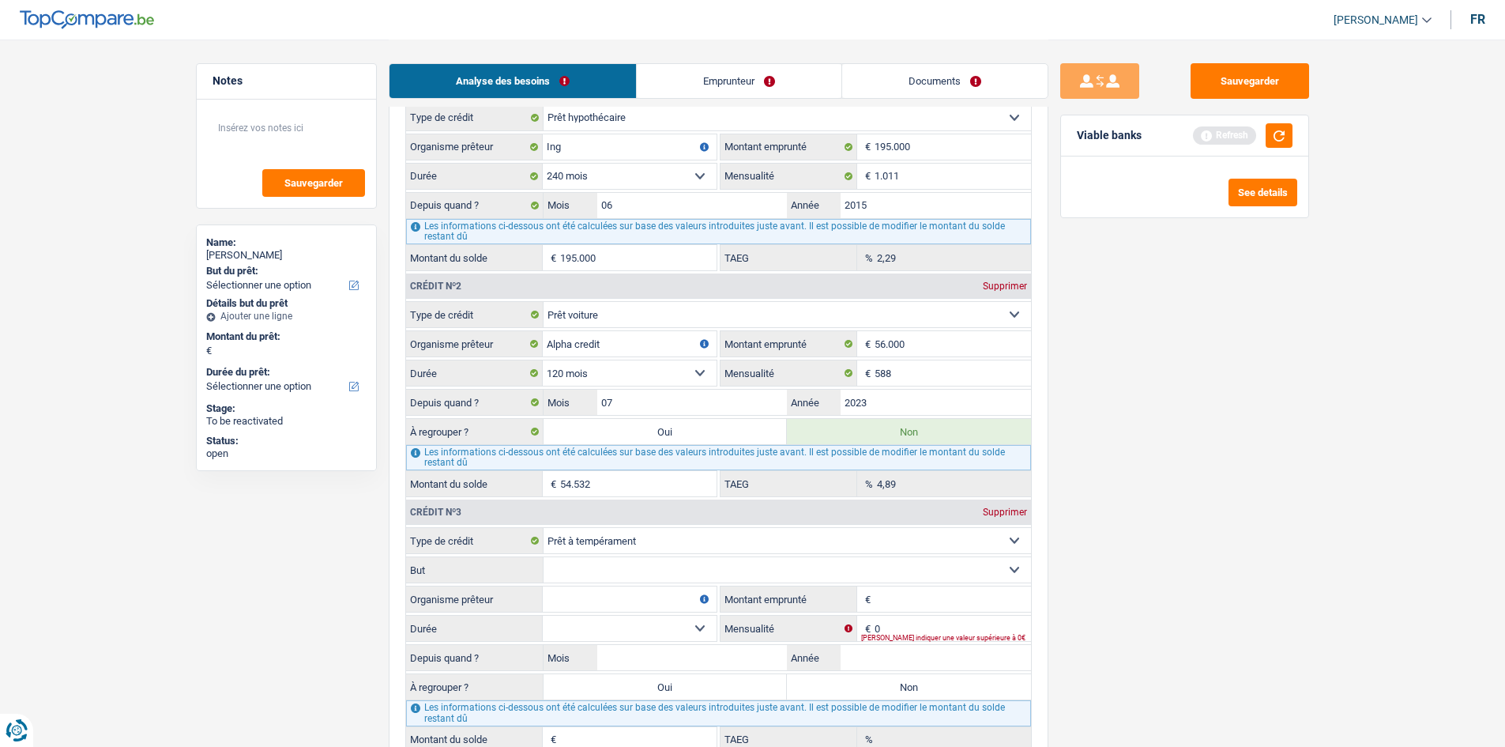
click at [588, 283] on input "Montant emprunté" at bounding box center [953, 598] width 156 height 25
type input "30.000"
drag, startPoint x: 1112, startPoint y: 583, endPoint x: 1134, endPoint y: 551, distance: 39.7
click at [588, 283] on div "Sauvegarder Viable banks Refresh See details" at bounding box center [1184, 392] width 273 height 658
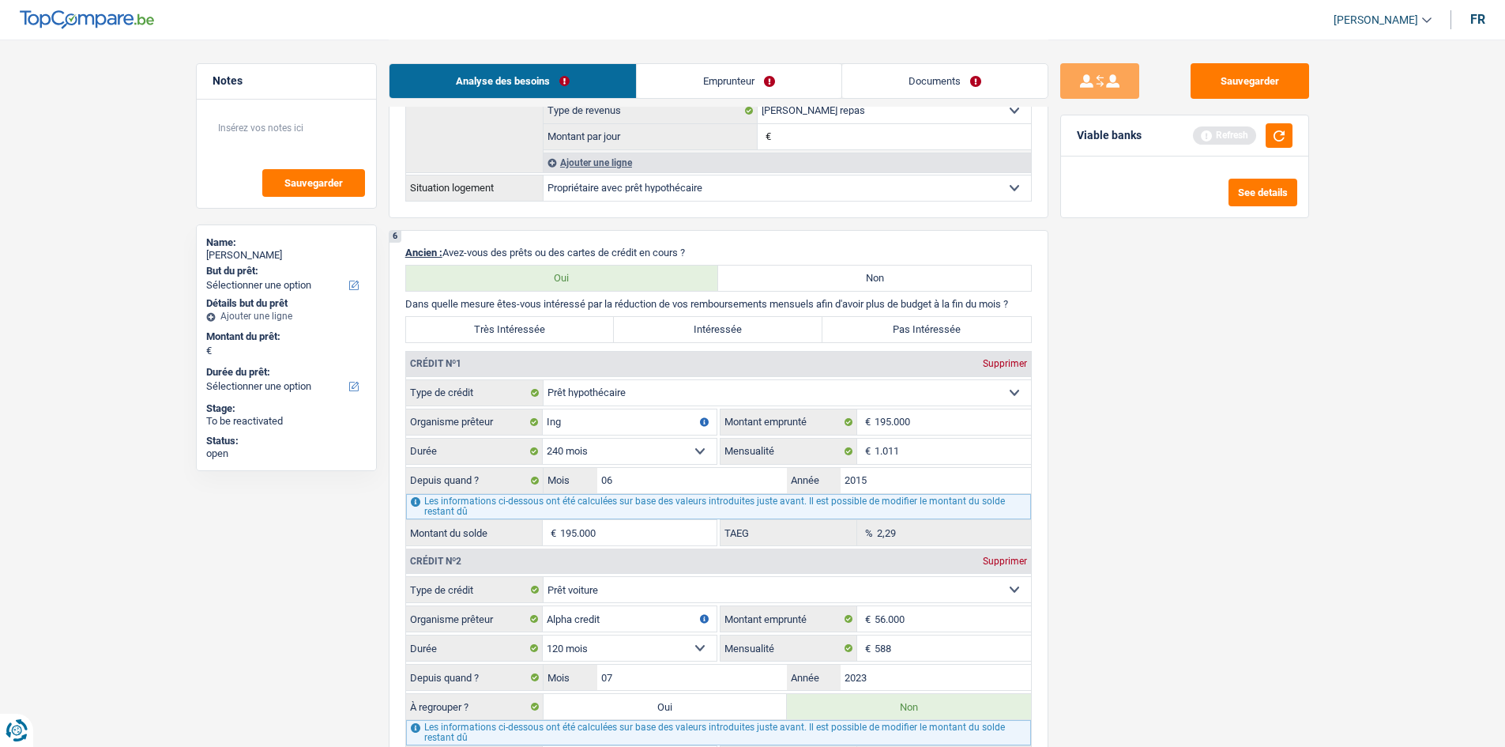
scroll to position [1185, 0]
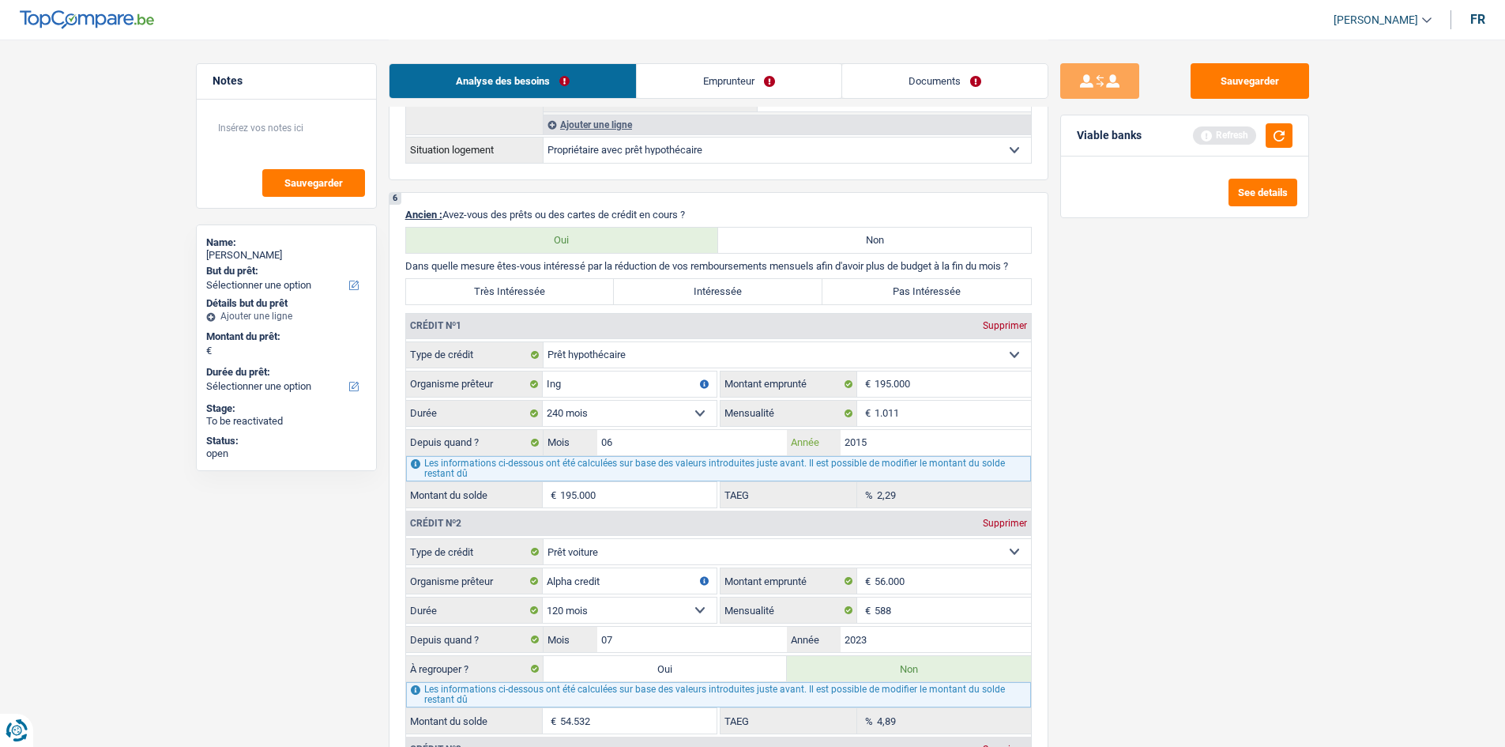
click at [588, 283] on input "2015" at bounding box center [936, 442] width 190 height 25
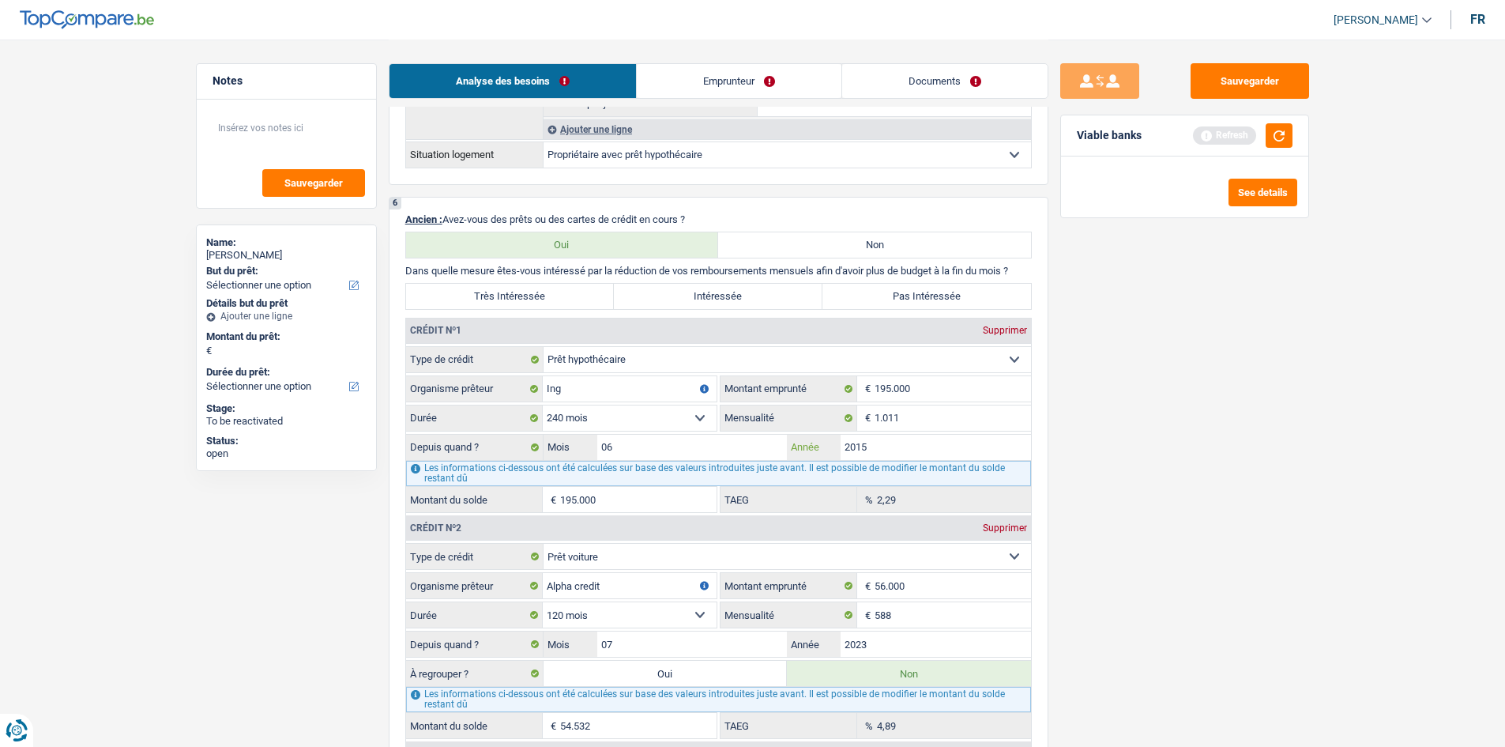
scroll to position [1264, 0]
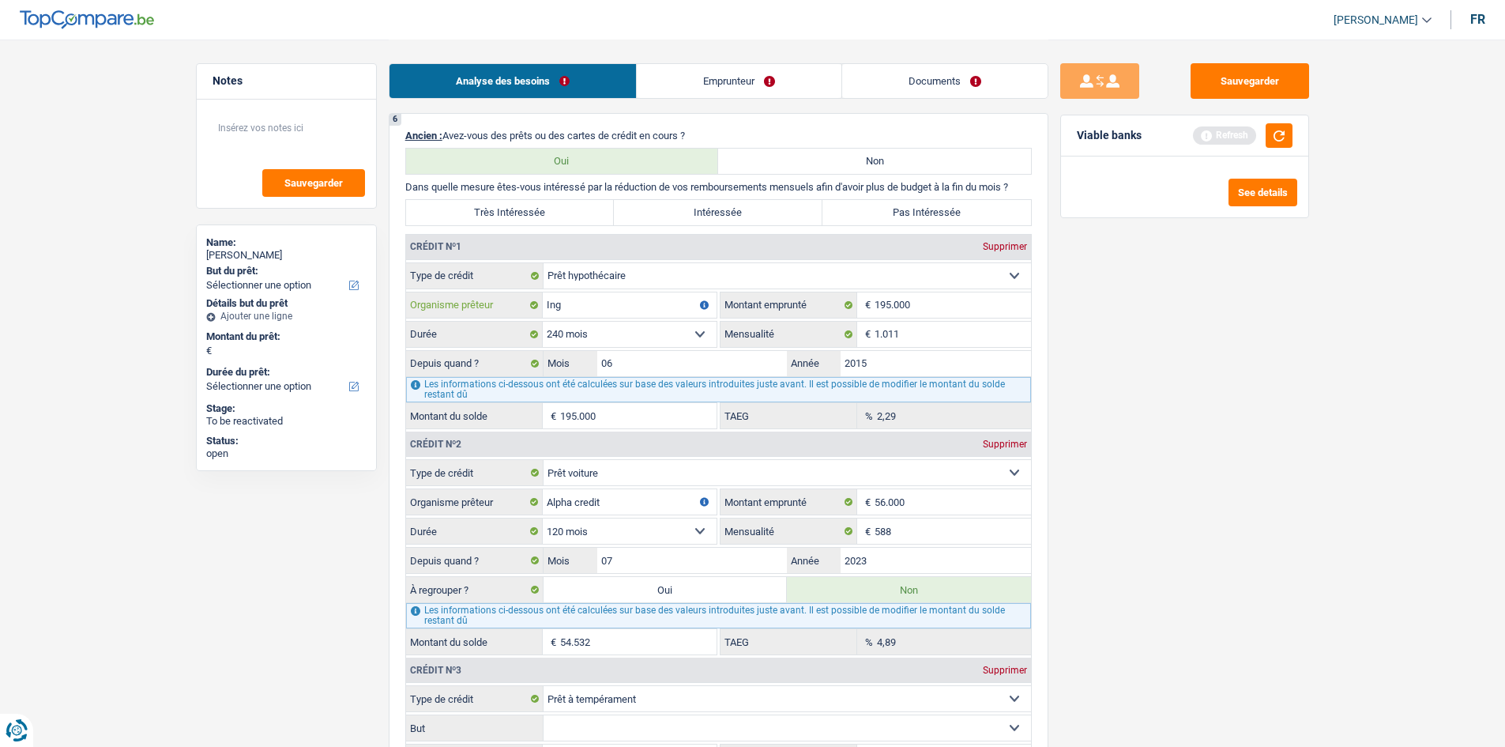
click at [588, 283] on input "Ing" at bounding box center [630, 304] width 174 height 25
type input "106.055"
click at [510, 214] on label "Très Intéressée" at bounding box center [510, 212] width 209 height 25
click at [510, 214] on input "Très Intéressée" at bounding box center [510, 212] width 209 height 25
radio input "true"
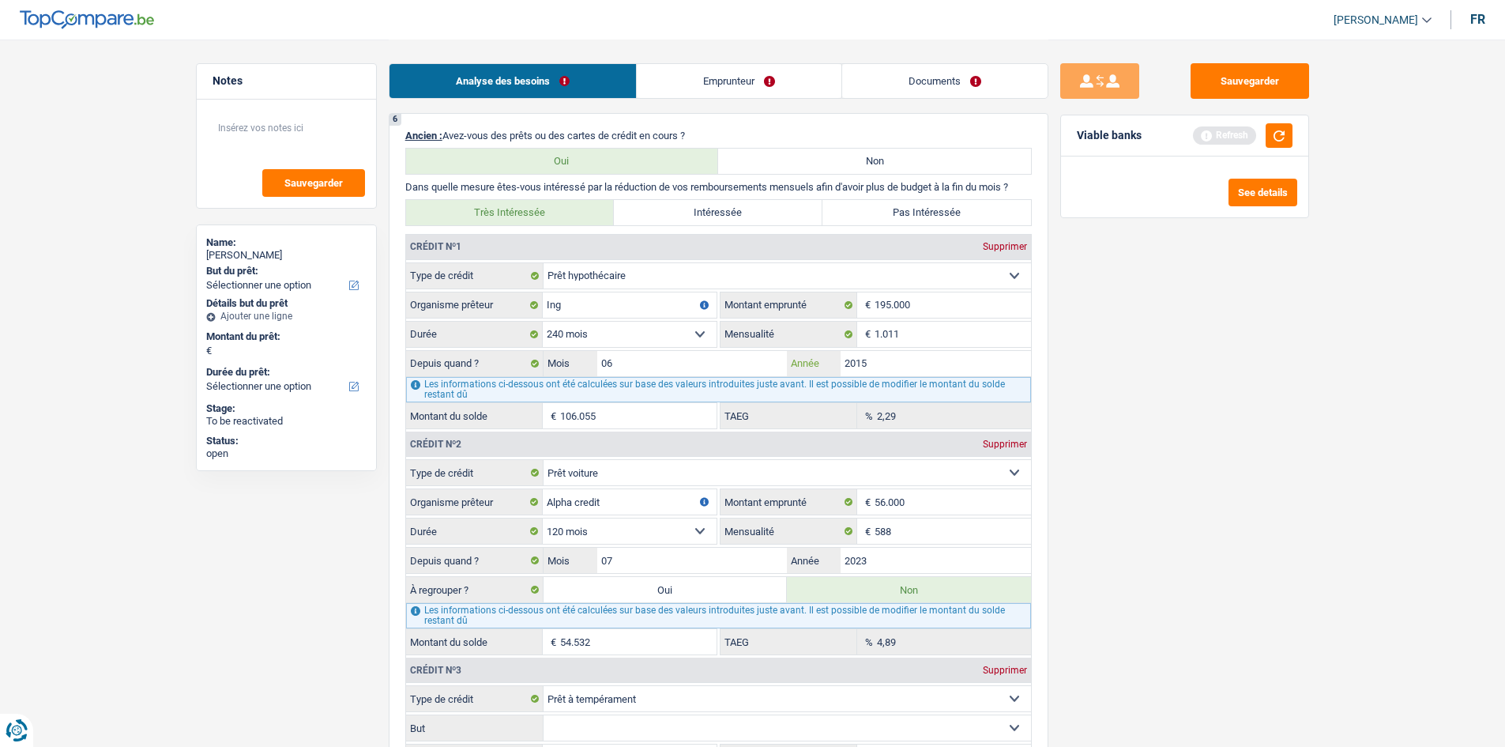
click at [588, 283] on input "2015" at bounding box center [936, 363] width 190 height 25
click at [588, 283] on input "1.011" at bounding box center [953, 334] width 156 height 25
type input "1.012"
click at [588, 283] on div "6 Ancien : Avez-vous des prêts ou des cartes de crédit en cours ? Oui Non Dans …" at bounding box center [719, 535] width 660 height 844
type input "106.106"
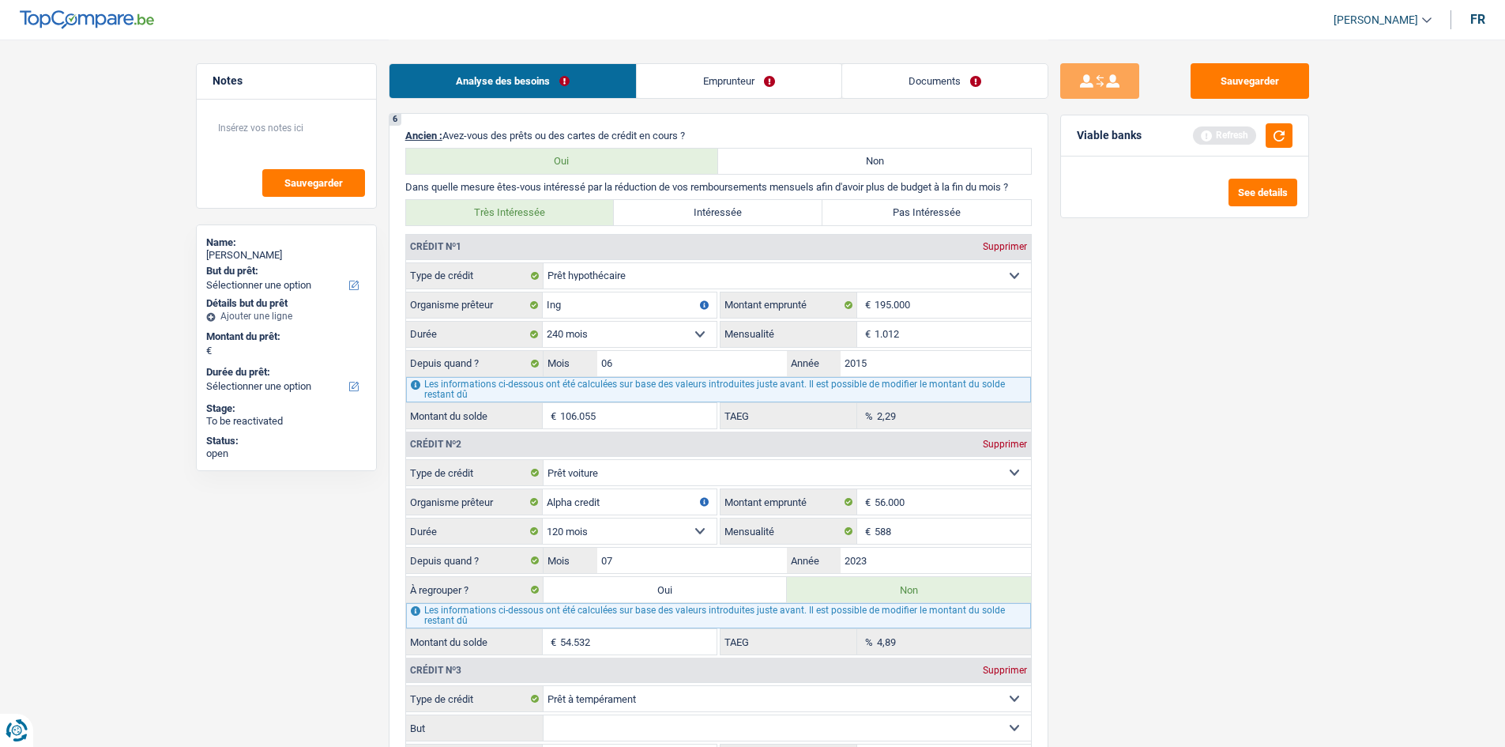
type input "2,30"
click at [588, 283] on input "2015" at bounding box center [936, 363] width 190 height 25
click at [588, 60] on div "Analyse des besoins Emprunteur Documents" at bounding box center [719, 73] width 660 height 67
click at [588, 82] on link "Emprunteur" at bounding box center [739, 81] width 205 height 34
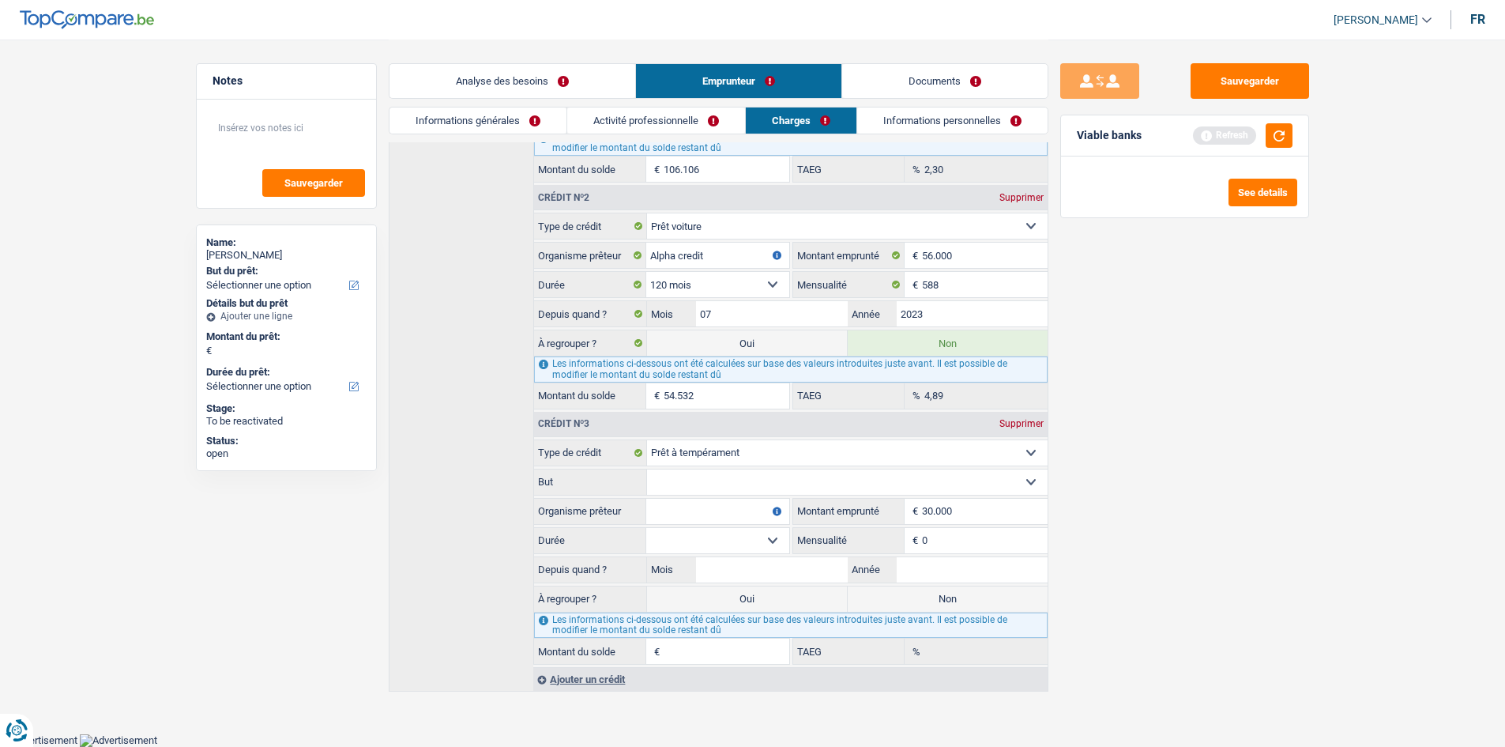
scroll to position [387, 0]
click at [533, 109] on link "Informations générales" at bounding box center [477, 120] width 177 height 26
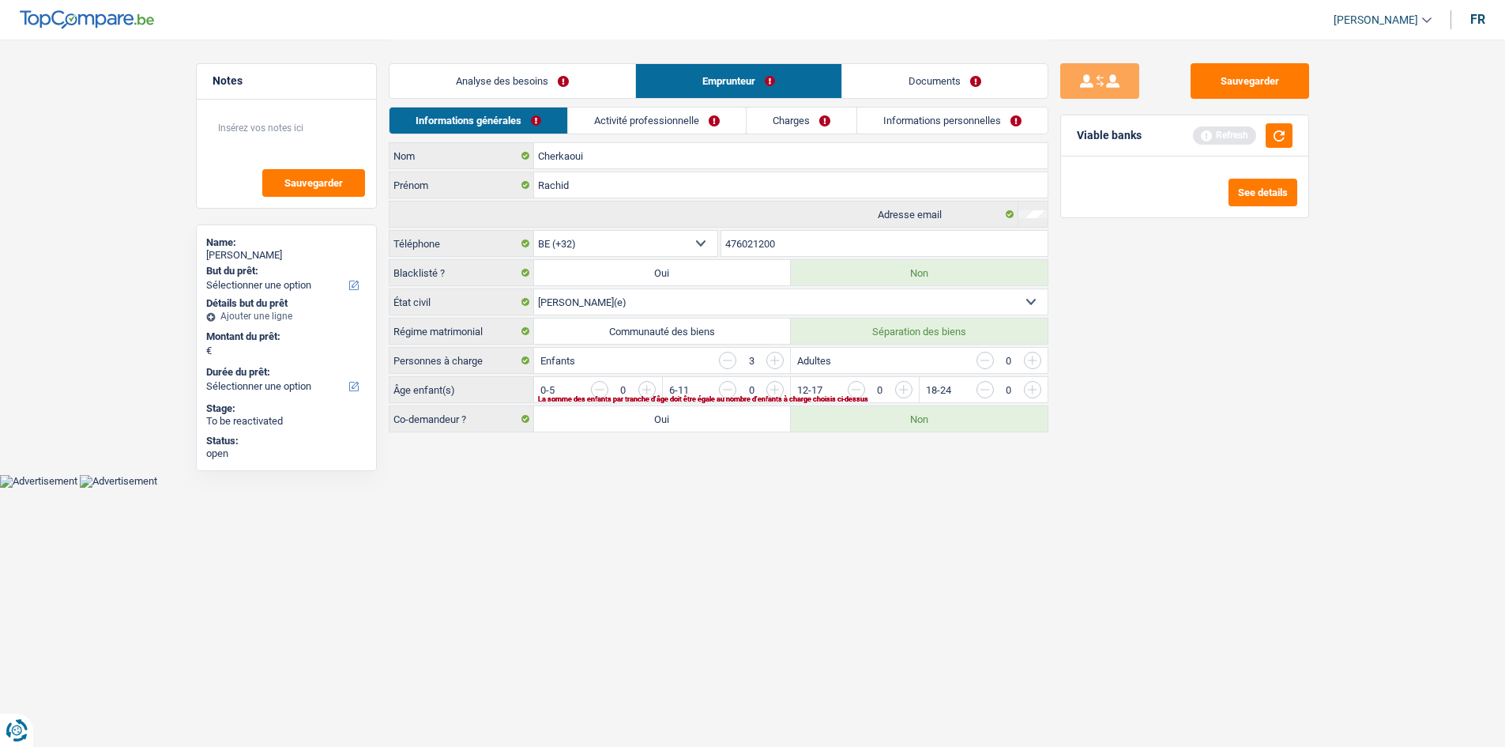
scroll to position [0, 0]
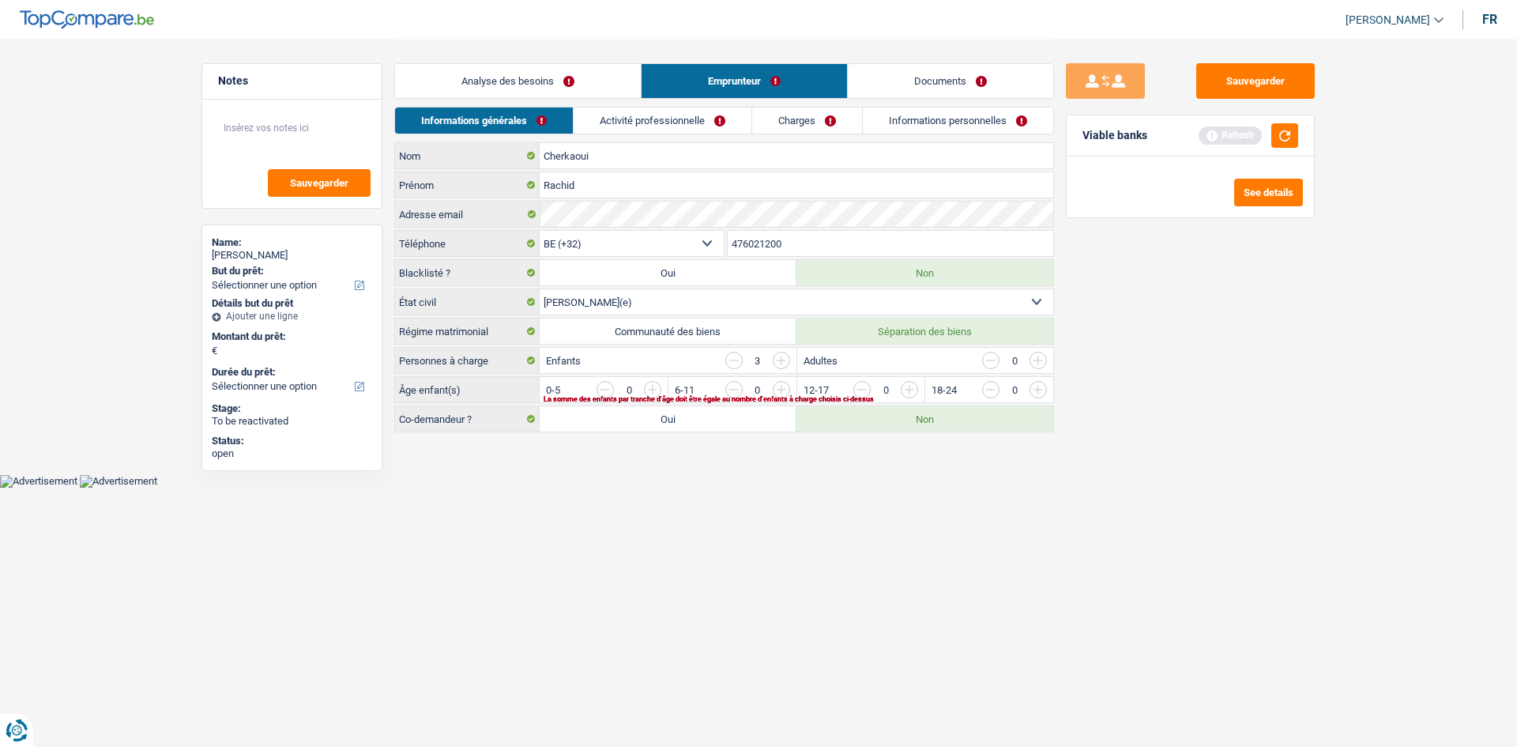
click at [581, 78] on link "Analyse des besoins" at bounding box center [518, 81] width 246 height 34
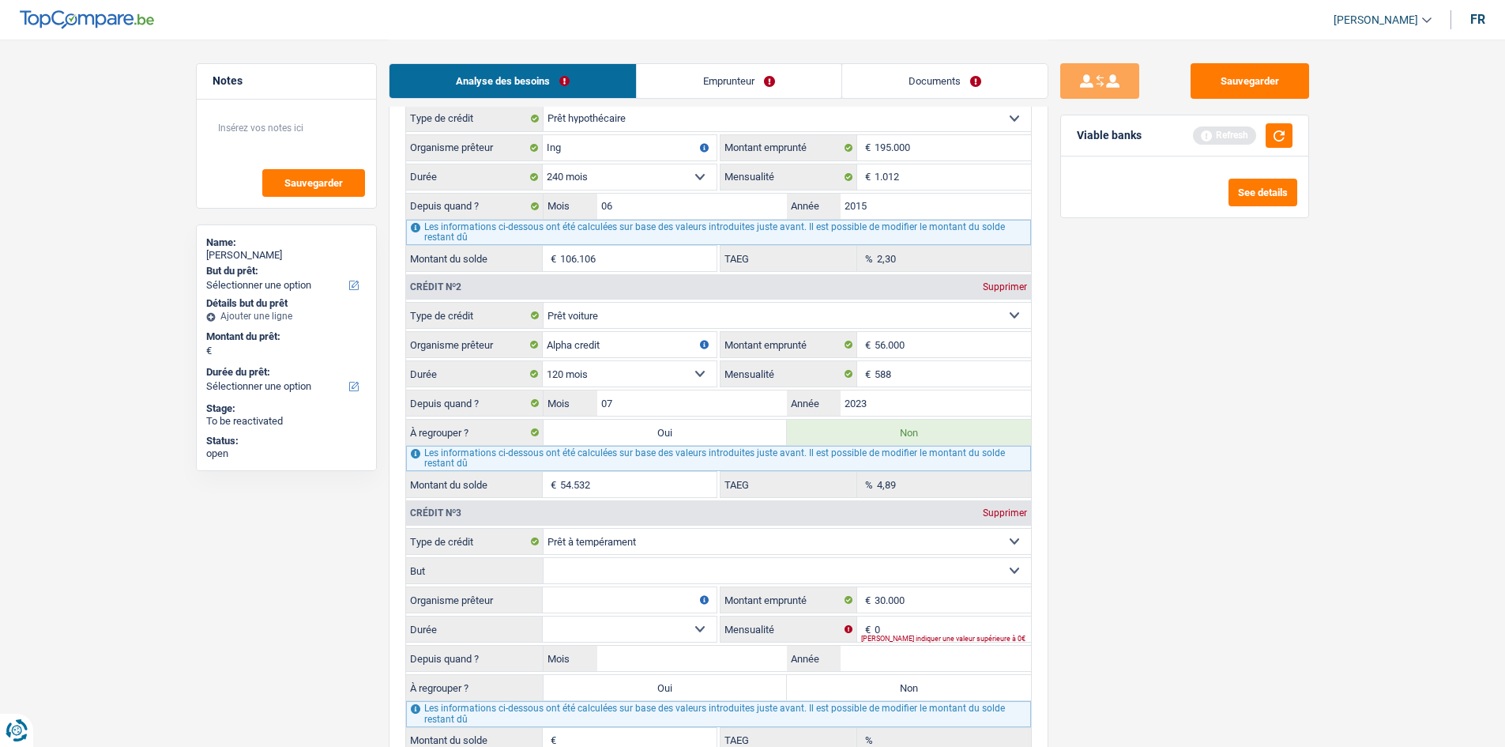
scroll to position [1422, 0]
click at [588, 283] on input "2023" at bounding box center [936, 401] width 190 height 25
click at [588, 283] on input "588" at bounding box center [953, 372] width 156 height 25
type input "46.026"
type input "589"
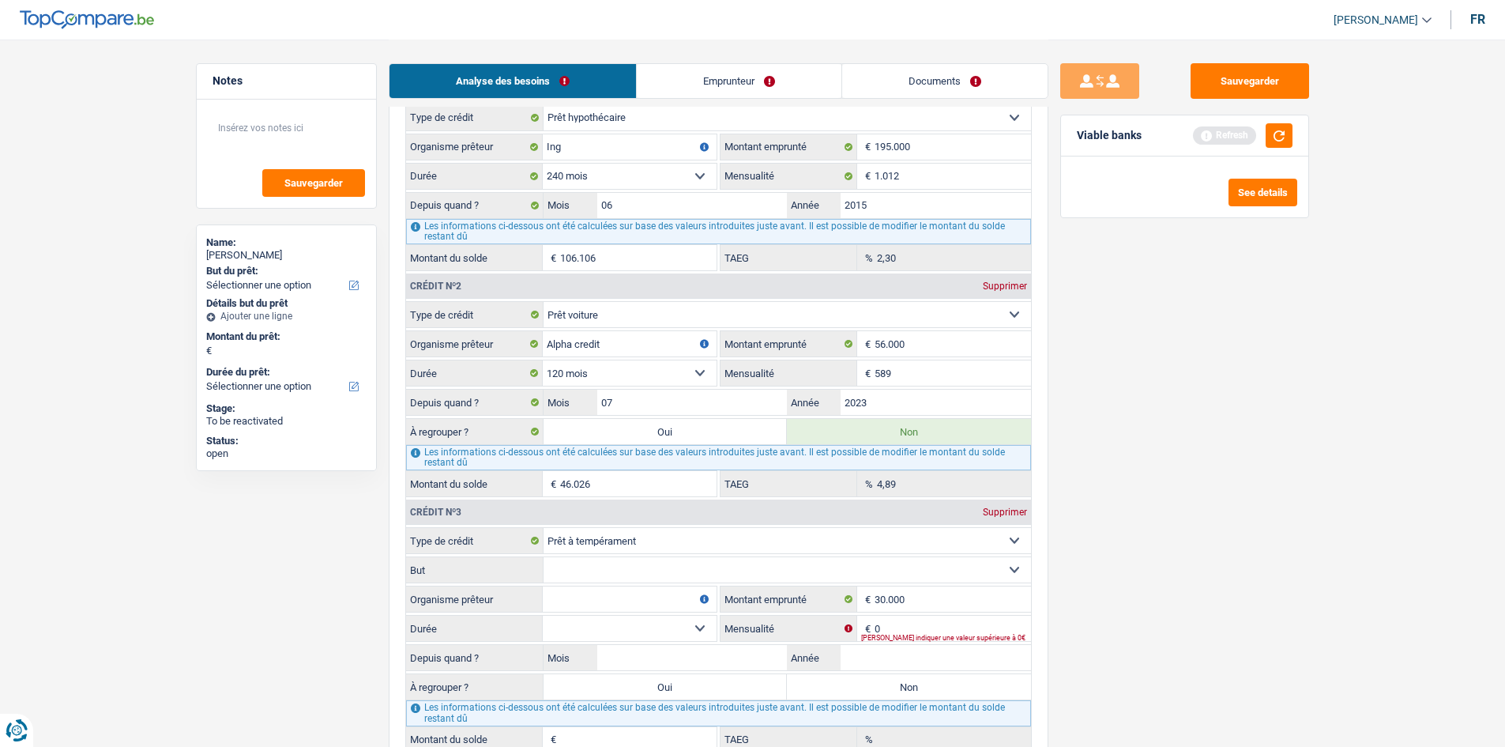
type input "46.042"
type input "4,93"
drag, startPoint x: 1101, startPoint y: 354, endPoint x: 1103, endPoint y: 339, distance: 15.1
click at [588, 283] on div "Sauvegarder Viable banks Refresh See details" at bounding box center [1184, 392] width 273 height 658
click at [588, 283] on label "Oui" at bounding box center [666, 431] width 244 height 25
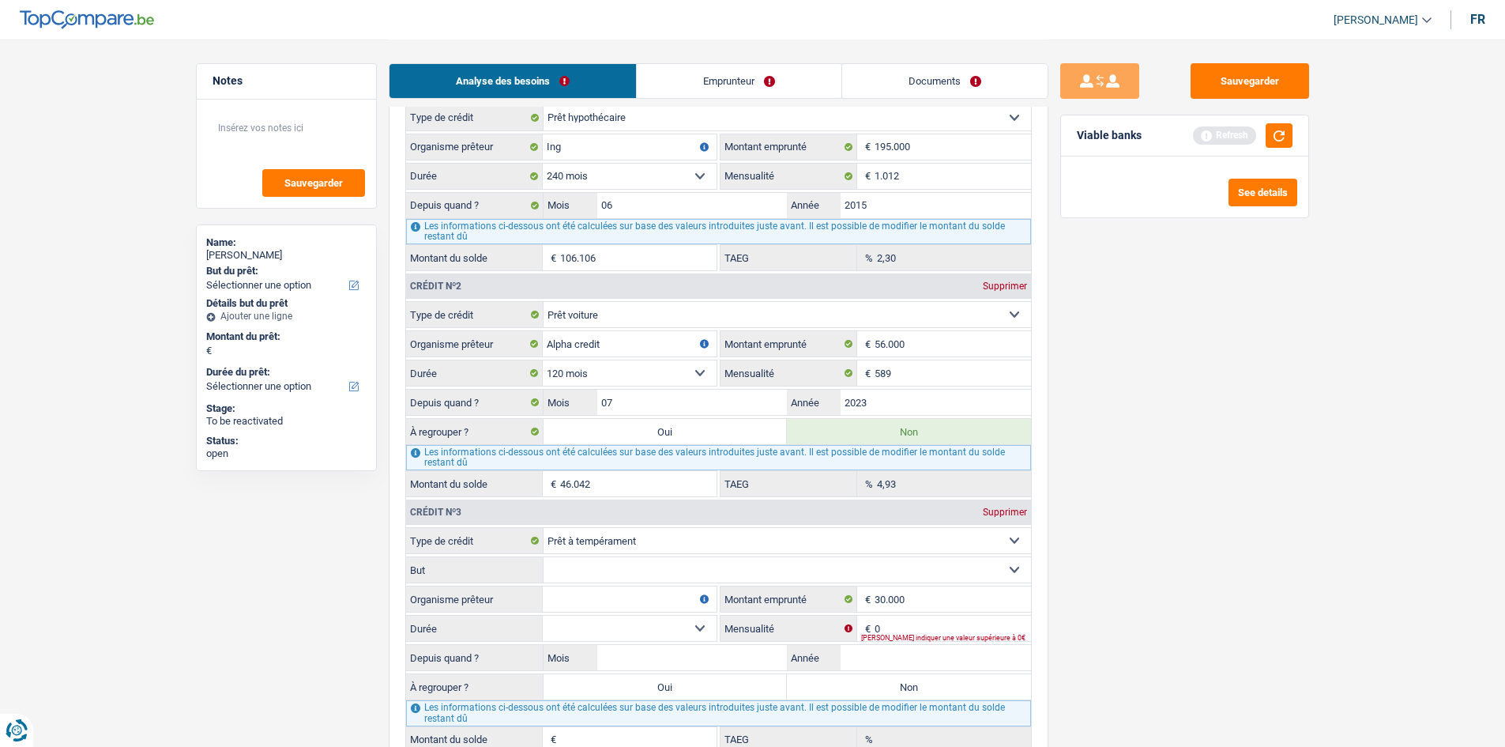
click at [588, 283] on input "Oui" at bounding box center [666, 431] width 244 height 25
radio input "true"
type input "46.042"
radio input "false"
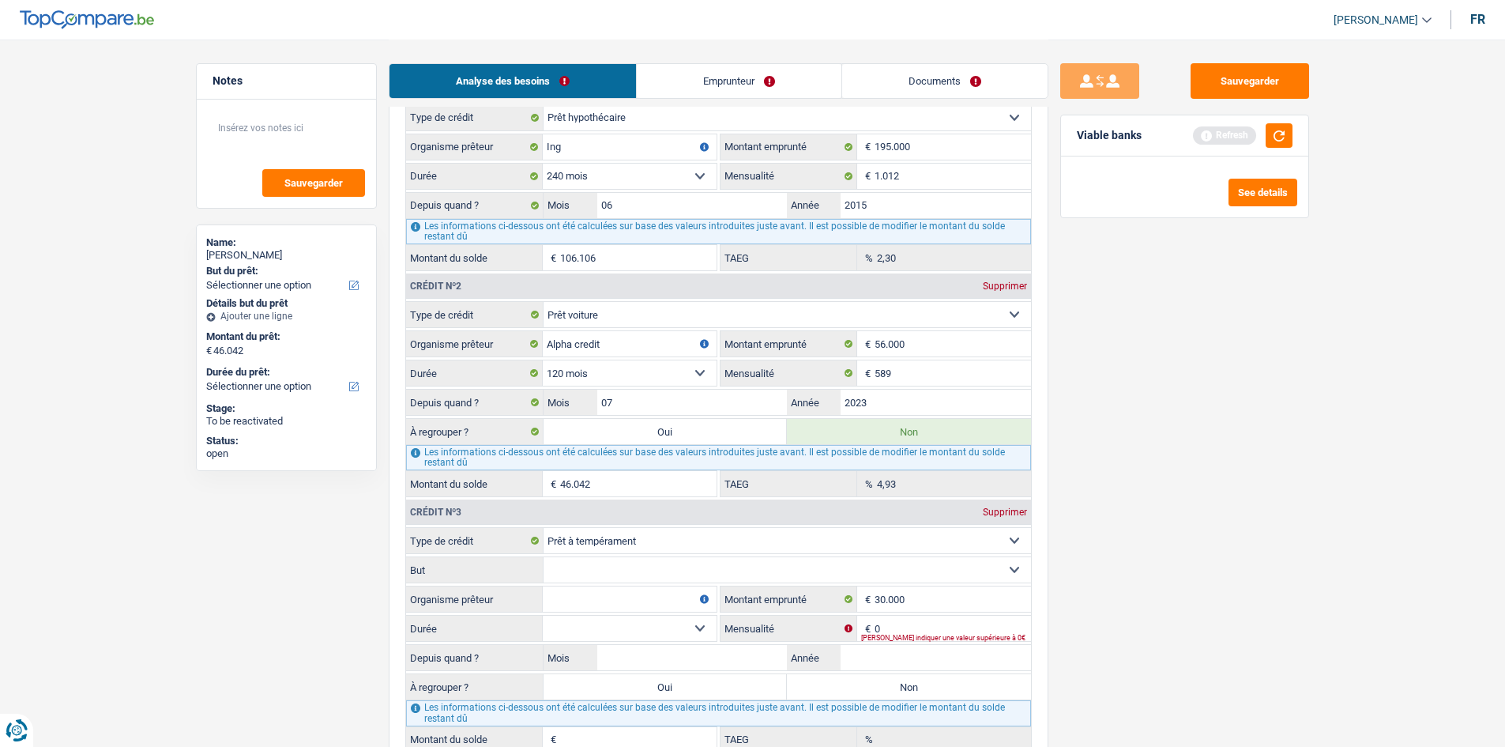
type input "46.042"
select select "refinancing"
select select "144"
select select "refinancing"
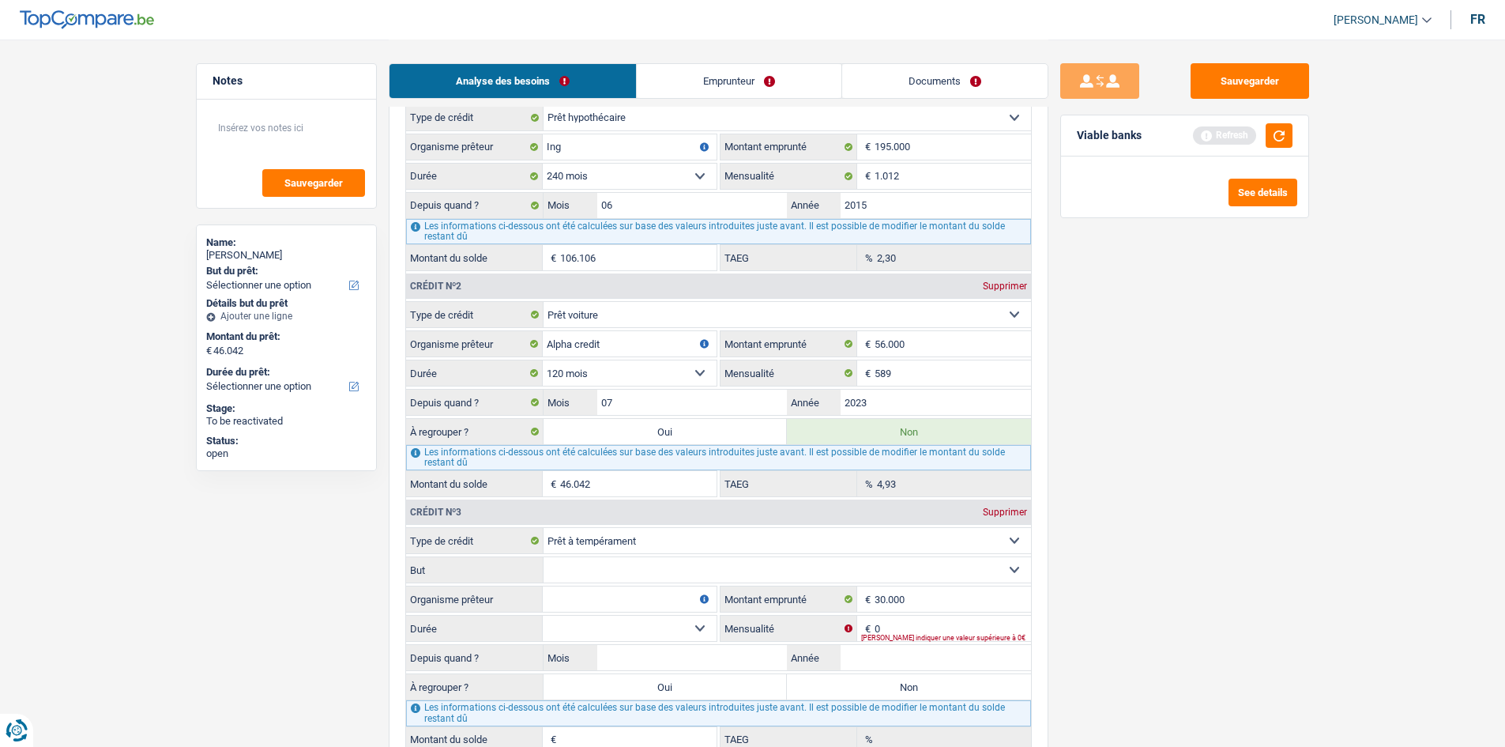
select select "144"
select select "refinancing"
select select "144"
select select "refinancing"
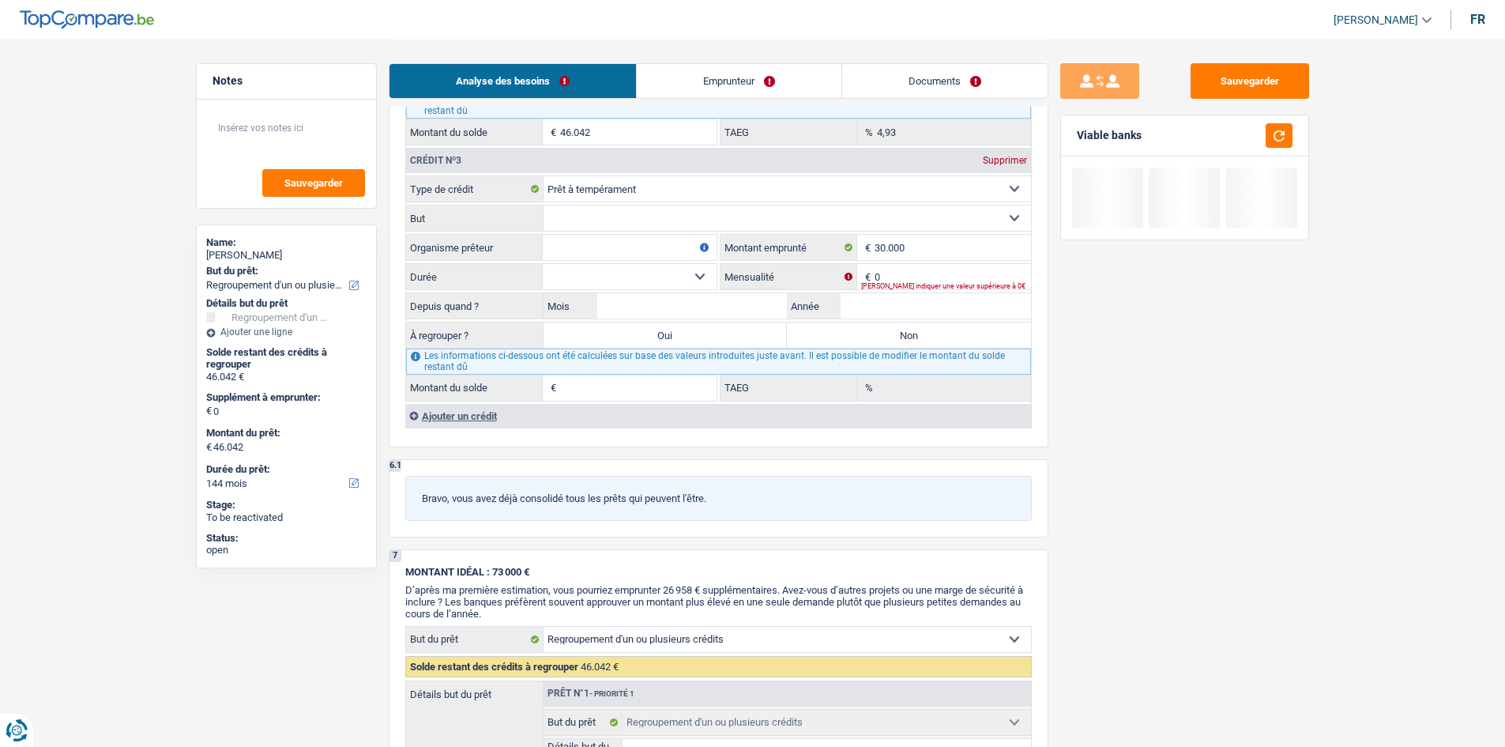
scroll to position [1738, 0]
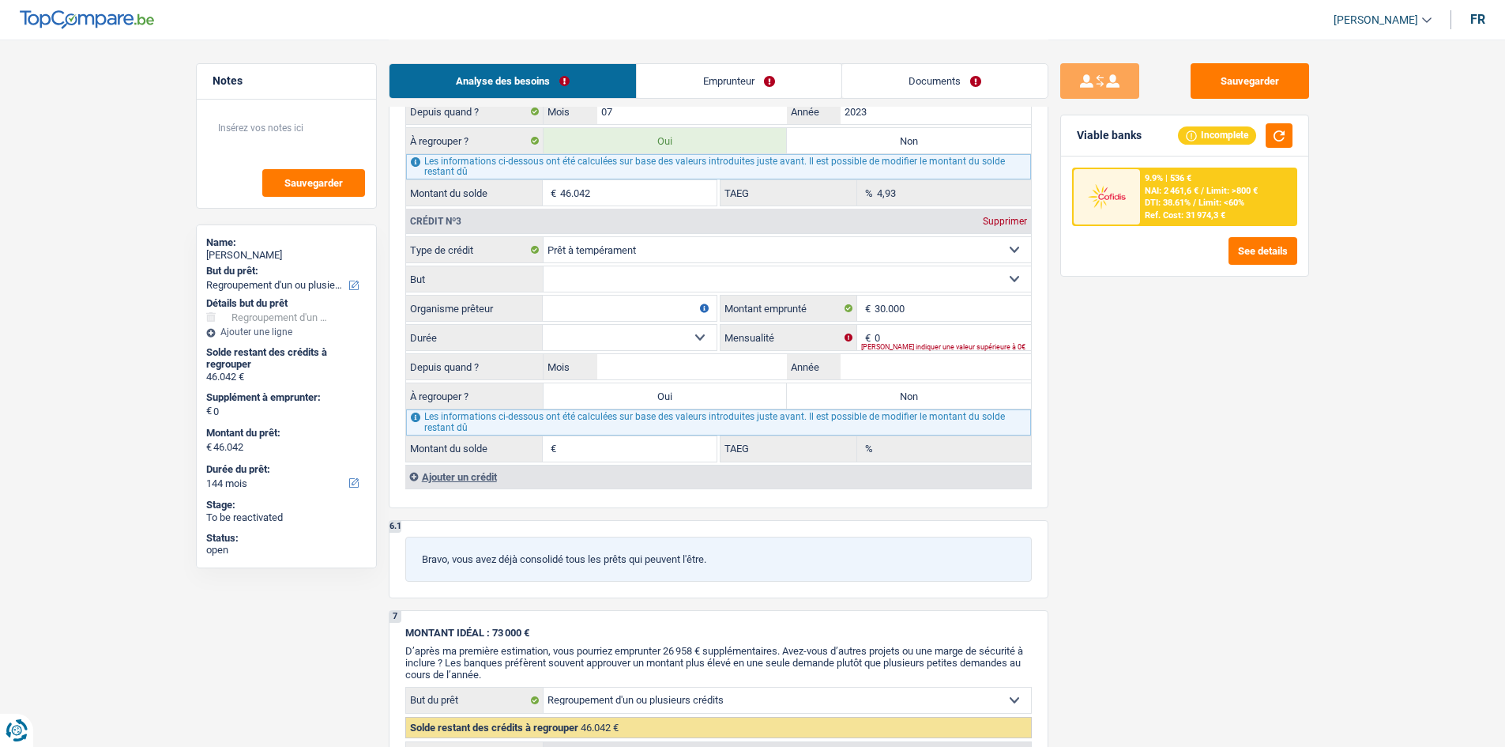
drag, startPoint x: 680, startPoint y: 274, endPoint x: 650, endPoint y: 246, distance: 40.8
click at [588, 275] on select "Confort maison: meubles, textile, peinture, électroménager, outillage non-profe…" at bounding box center [787, 278] width 487 height 25
select select "other"
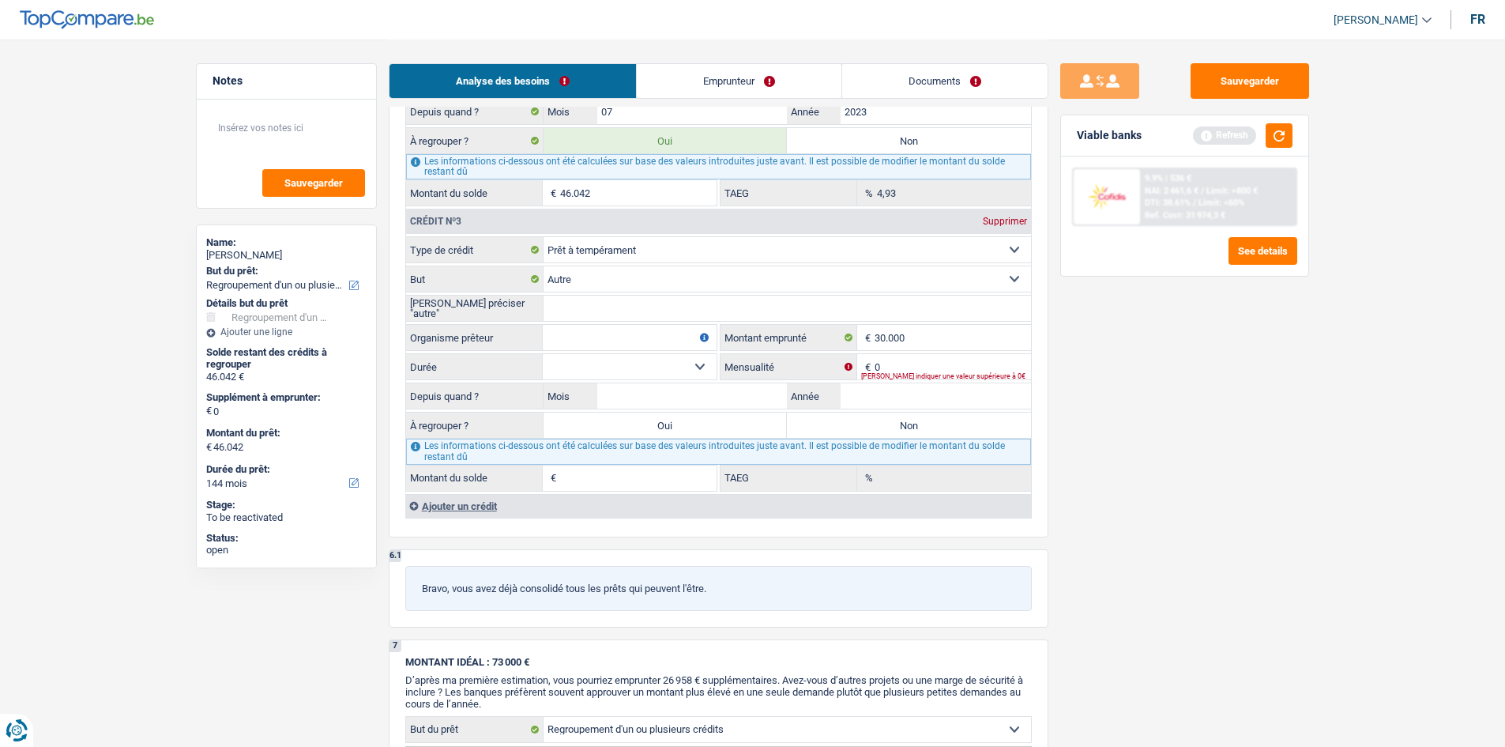
drag, startPoint x: 590, startPoint y: 337, endPoint x: 580, endPoint y: 337, distance: 10.3
click at [586, 283] on input "Organisme prêteur" at bounding box center [630, 337] width 174 height 25
click at [549, 283] on input "europabank" at bounding box center [630, 337] width 174 height 25
type input "Europabank"
click at [588, 283] on div "Sauvegarder Viable banks Refresh 9.9% | 536 € NAI: 2 461,6 € / Limit: >800 € DT…" at bounding box center [1184, 392] width 273 height 658
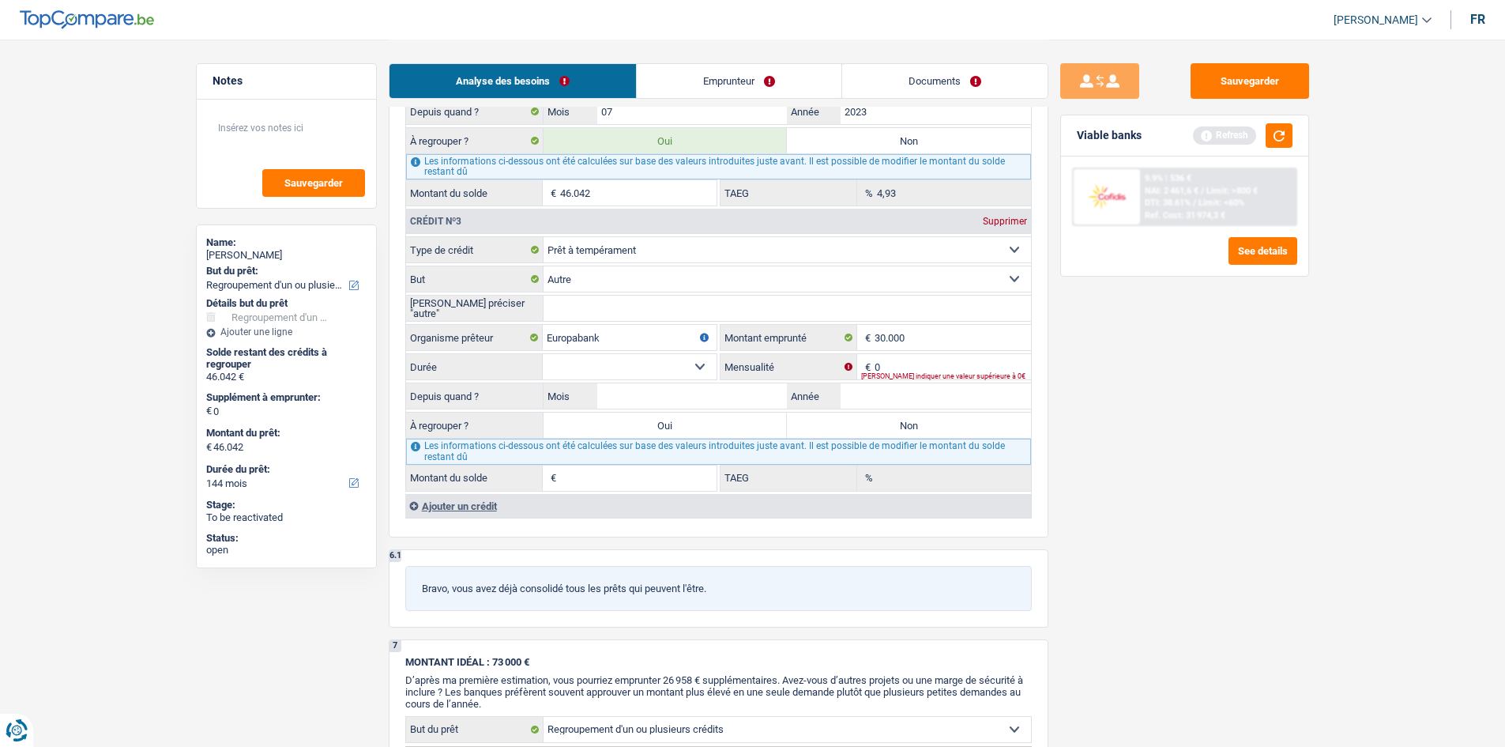
click at [588, 280] on select "Confort maison: meubles, textile, peinture, électroménager, outillage non-profe…" at bounding box center [787, 278] width 487 height 25
select select "familyEvent"
click at [544, 266] on select "Confort maison: meubles, textile, peinture, électroménager, outillage non-profe…" at bounding box center [787, 278] width 487 height 25
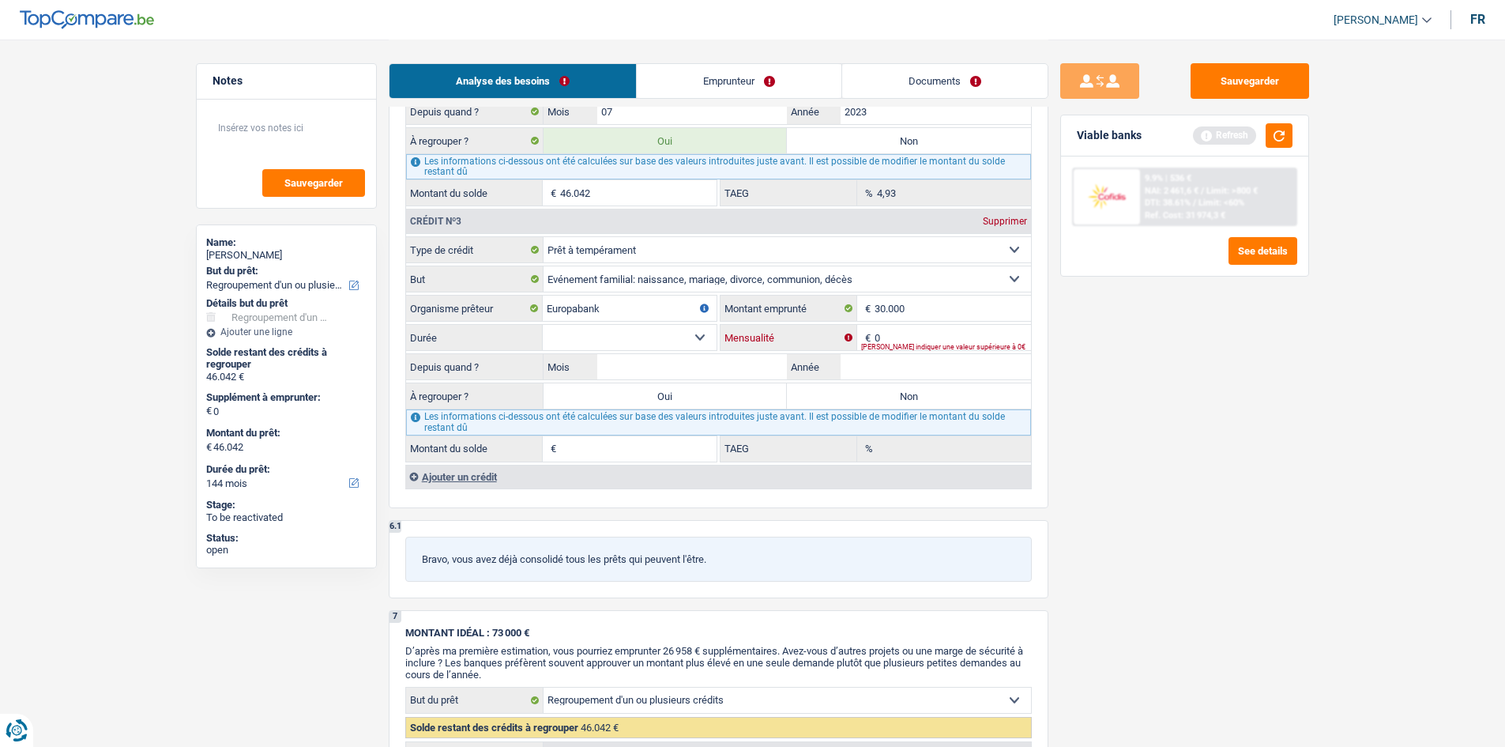
click at [588, 283] on input "0" at bounding box center [953, 337] width 156 height 25
click at [588, 283] on input "30.000" at bounding box center [953, 307] width 156 height 25
type input "3"
type input "48.000"
click at [588, 283] on div "Sauvegarder Viable banks Refresh 9.9% | 536 € NAI: 2 461,6 € / Limit: >800 € DT…" at bounding box center [1184, 392] width 273 height 658
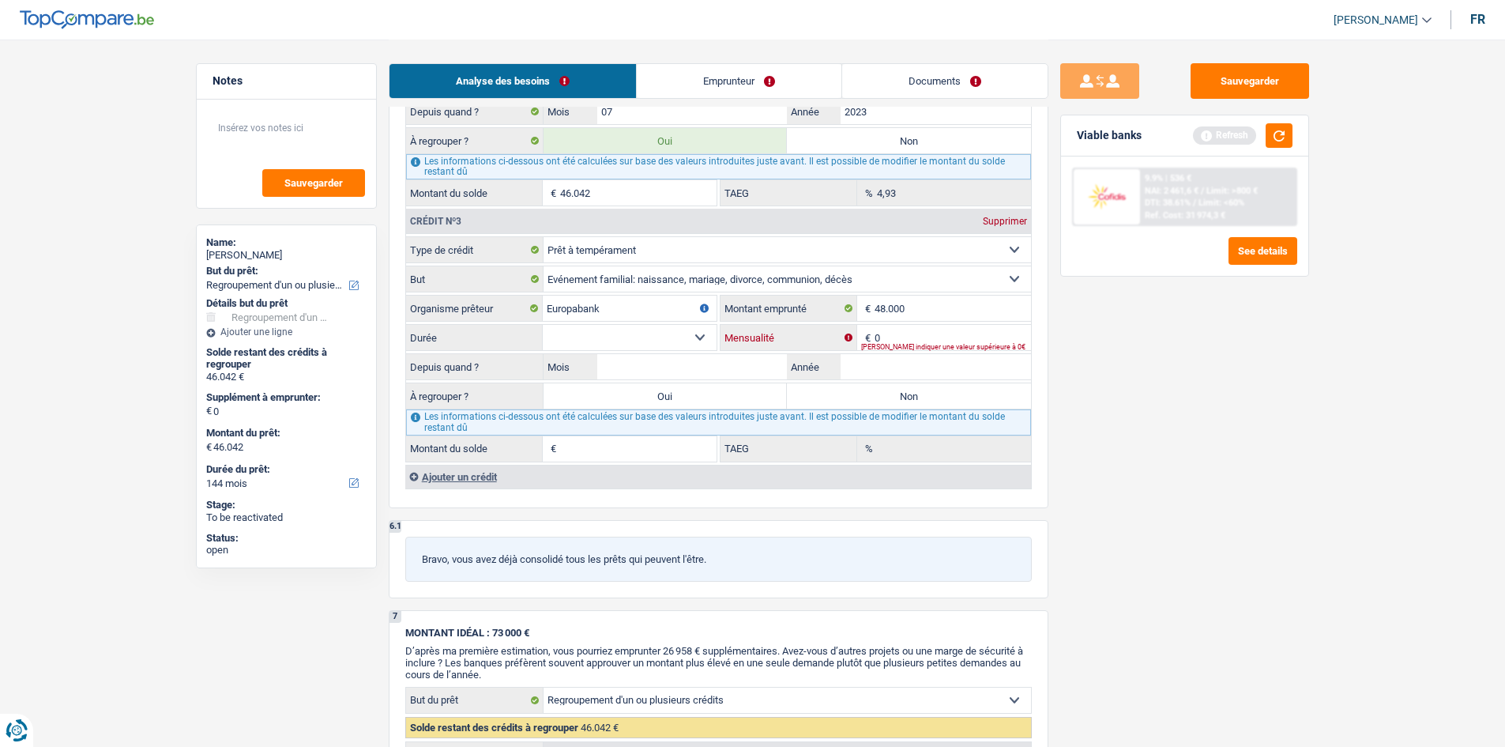
click at [588, 283] on input "0" at bounding box center [953, 337] width 156 height 25
type input "1.006"
click at [588, 283] on div "Sauvegarder Viable banks Refresh 9.9% | 536 € NAI: 2 461,6 € / Limit: >800 € DT…" at bounding box center [1184, 392] width 273 height 658
drag, startPoint x: 953, startPoint y: 366, endPoint x: 1130, endPoint y: 401, distance: 180.5
click at [588, 283] on input "Année" at bounding box center [936, 366] width 190 height 25
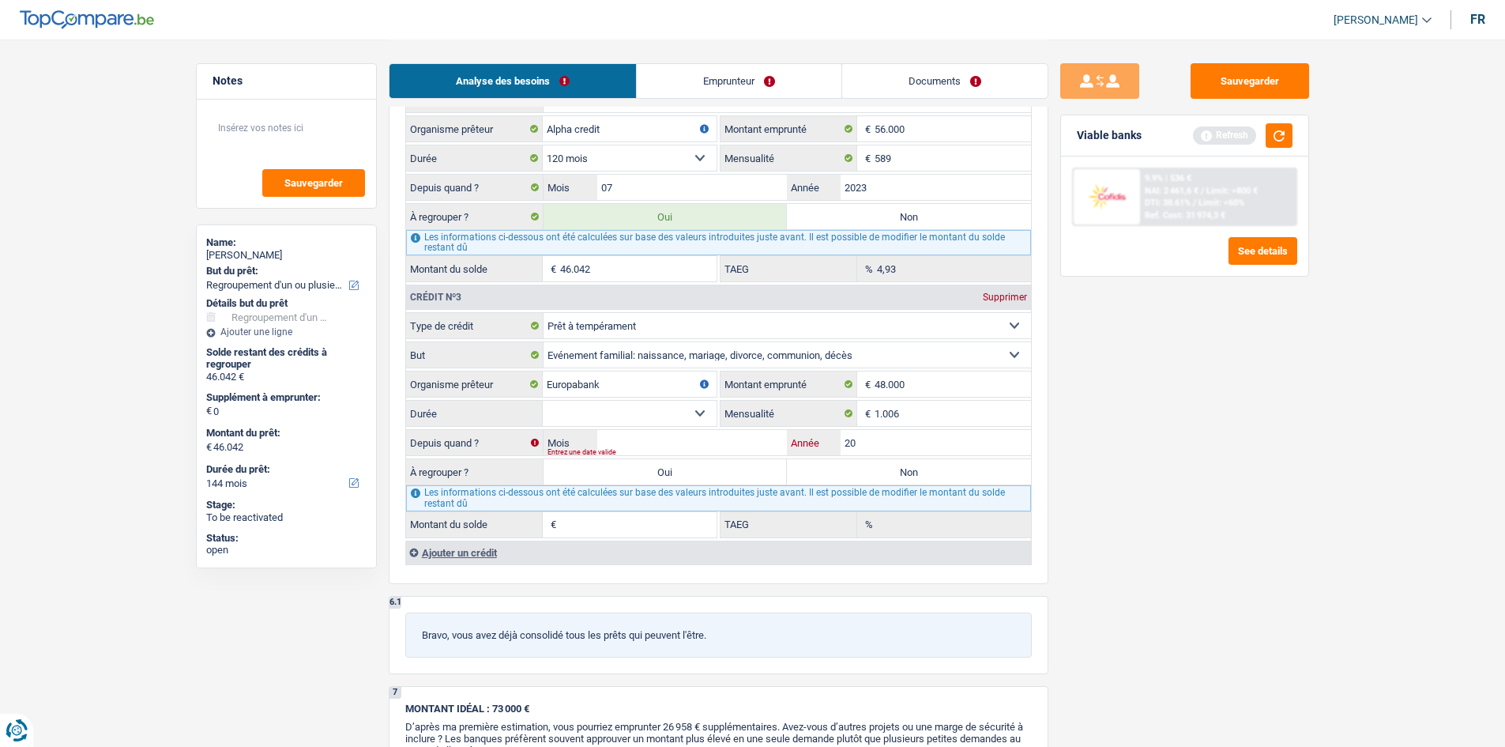
scroll to position [1580, 0]
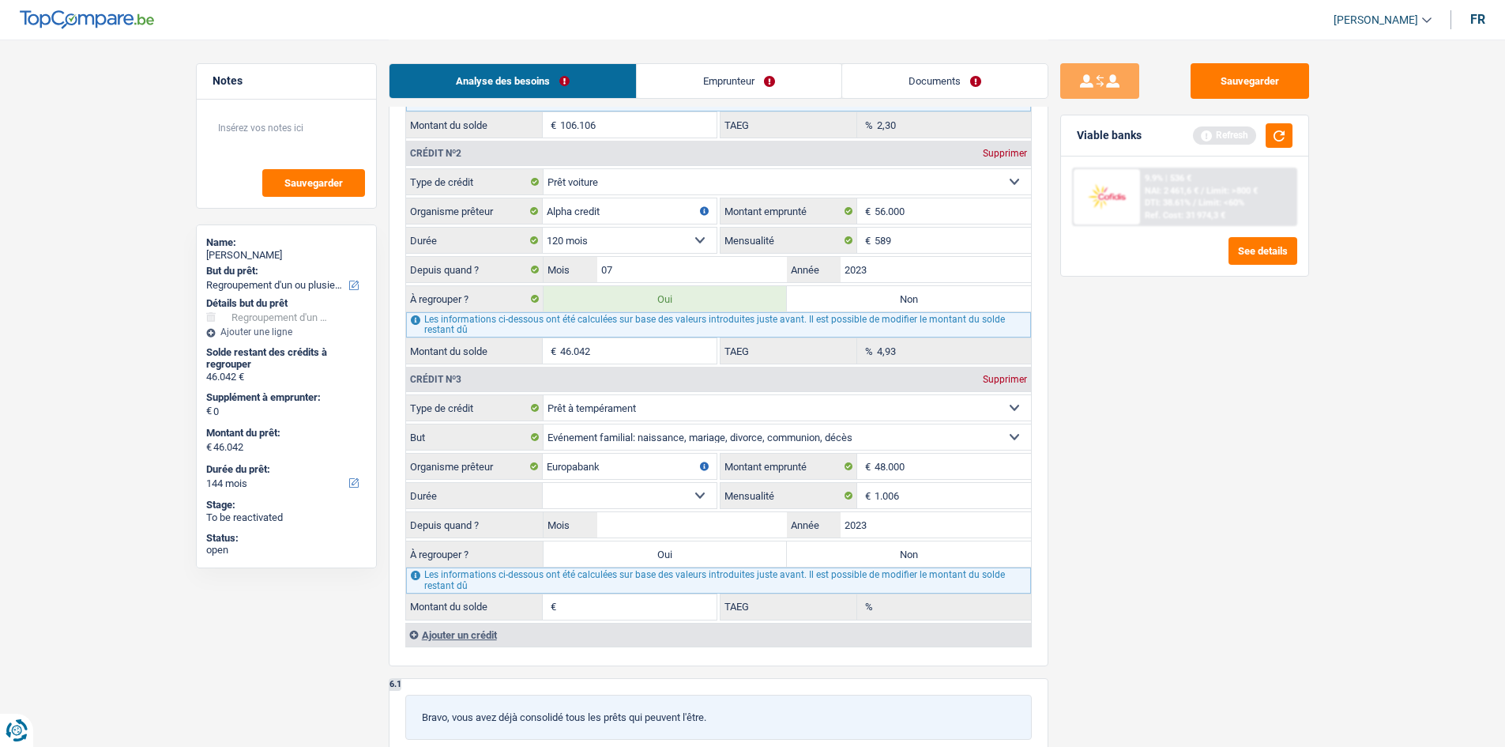
type input "2023"
drag, startPoint x: 732, startPoint y: 521, endPoint x: 816, endPoint y: 525, distance: 84.7
click at [588, 283] on input "Mois" at bounding box center [692, 524] width 190 height 25
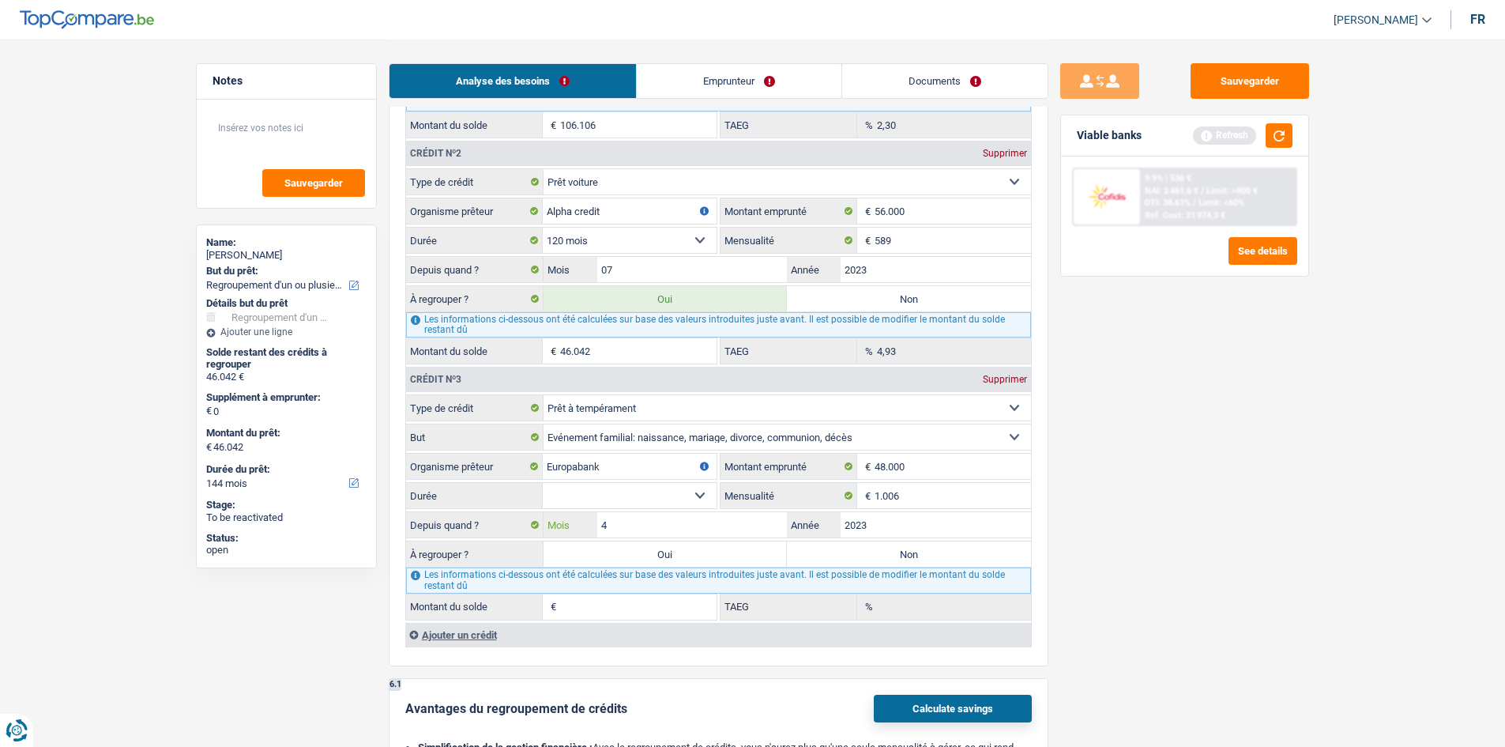
type input "4"
click at [588, 283] on div "Sauvegarder Viable banks Refresh 9.9% | 536 € NAI: 2 461,6 € / Limit: >800 € DT…" at bounding box center [1184, 392] width 273 height 658
click at [588, 283] on select "12 mois 18 mois 24 mois 30 mois 36 mois 42 mois 48 mois 60 mois 72 mois 84 mois…" at bounding box center [630, 495] width 174 height 25
select select "120"
click at [543, 283] on select "12 mois 18 mois 24 mois 30 mois 36 mois 42 mois 48 mois 60 mois 72 mois 84 mois…" at bounding box center [630, 495] width 174 height 25
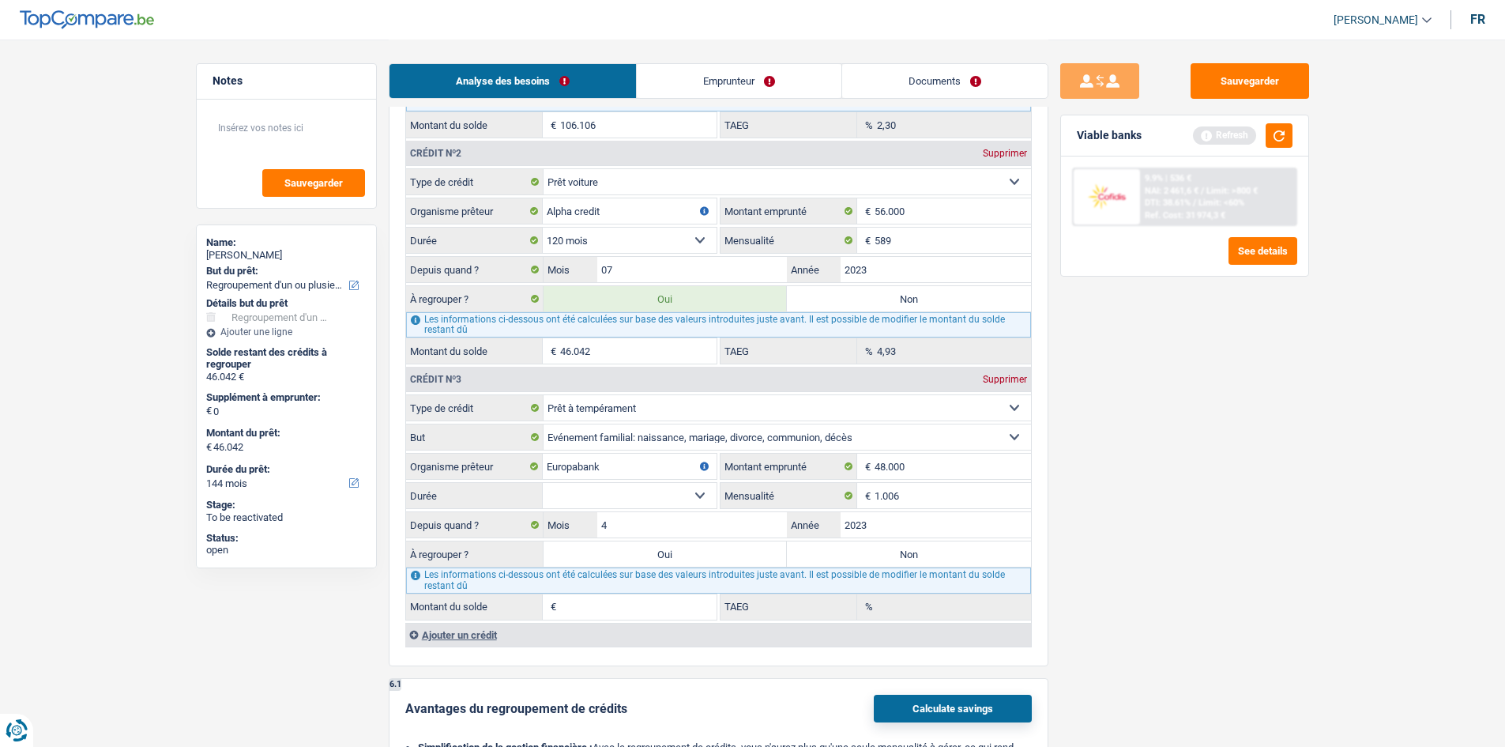
type input "1"
type input "100,00"
click at [588, 283] on select "12 mois 18 mois 24 mois 30 mois 36 mois 42 mois 48 mois 60 mois 72 mois 84 mois…" at bounding box center [630, 495] width 174 height 25
select select "48"
click at [543, 283] on select "12 mois 18 mois 24 mois 30 mois 36 mois 42 mois 48 mois 60 mois 72 mois 84 mois…" at bounding box center [630, 495] width 174 height 25
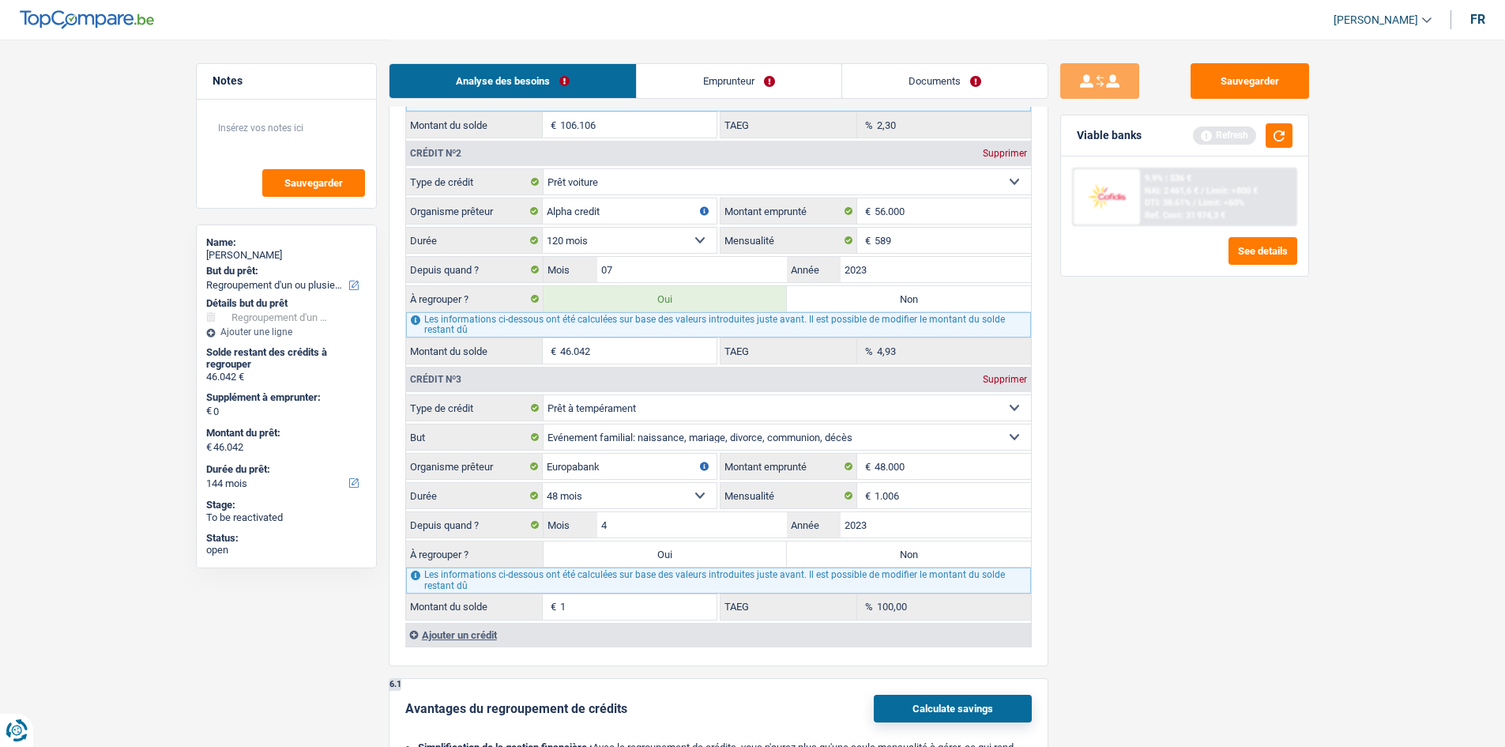
type input "19.068"
type input "0,29"
click at [588, 283] on select "12 mois 18 mois 24 mois 30 mois 36 mois 42 mois 48 mois 60 mois 72 mois 84 mois…" at bounding box center [630, 495] width 174 height 25
select select "60"
click at [543, 283] on select "12 mois 18 mois 24 mois 30 mois 36 mois 42 mois 48 mois 60 mois 72 mois 84 mois…" at bounding box center [630, 495] width 174 height 25
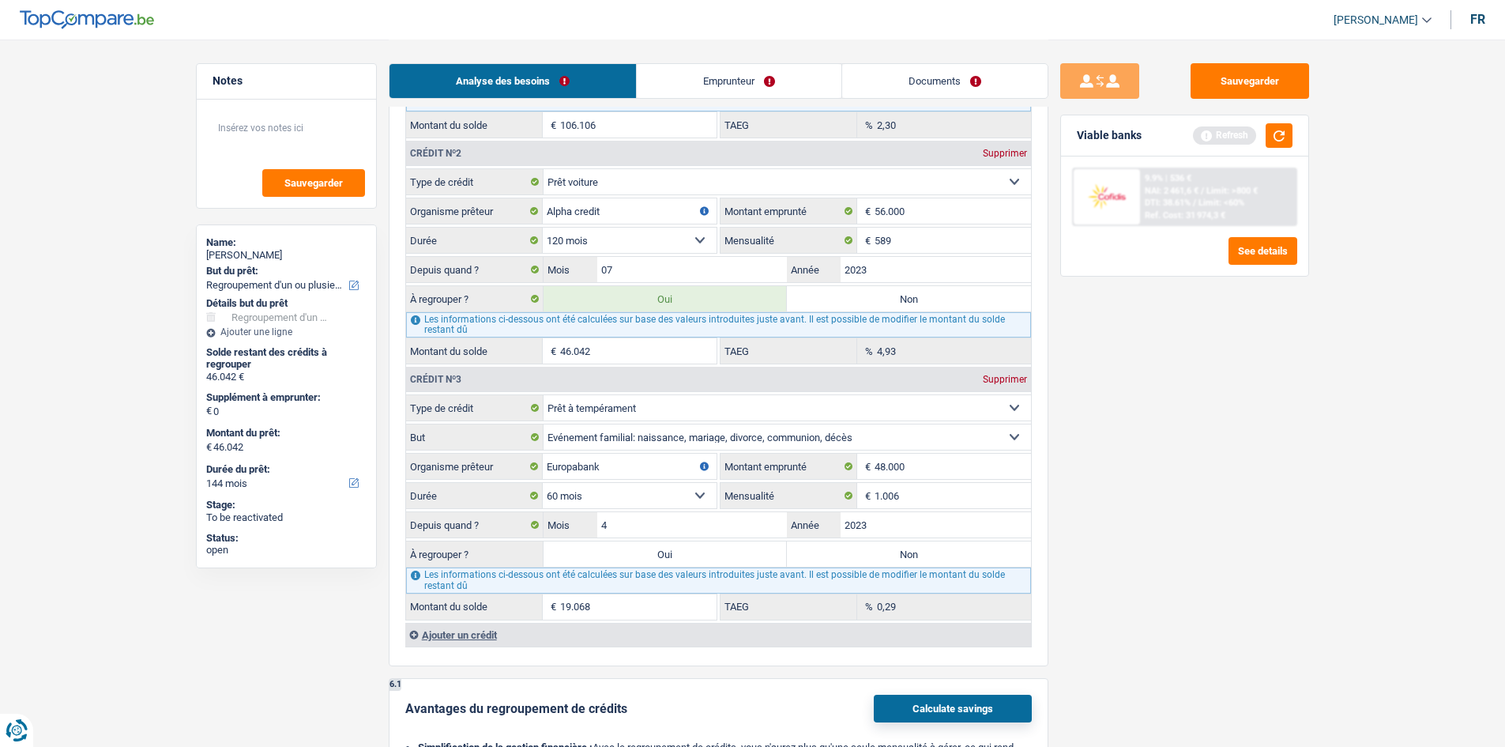
type input "27.590"
type input "9,83"
click at [588, 283] on label "Oui" at bounding box center [666, 553] width 244 height 25
click at [588, 283] on input "Oui" at bounding box center [666, 553] width 244 height 25
radio input "true"
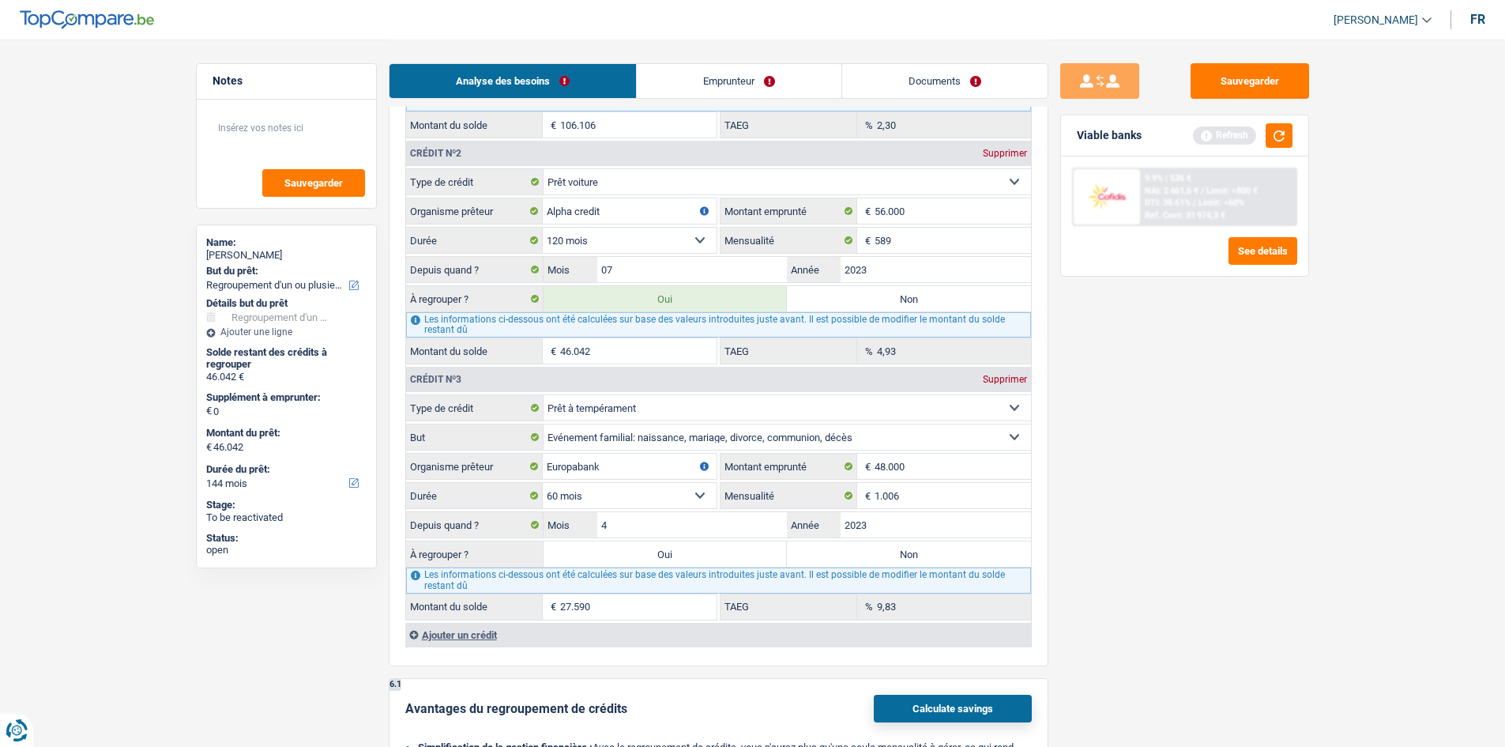
type input "73.632"
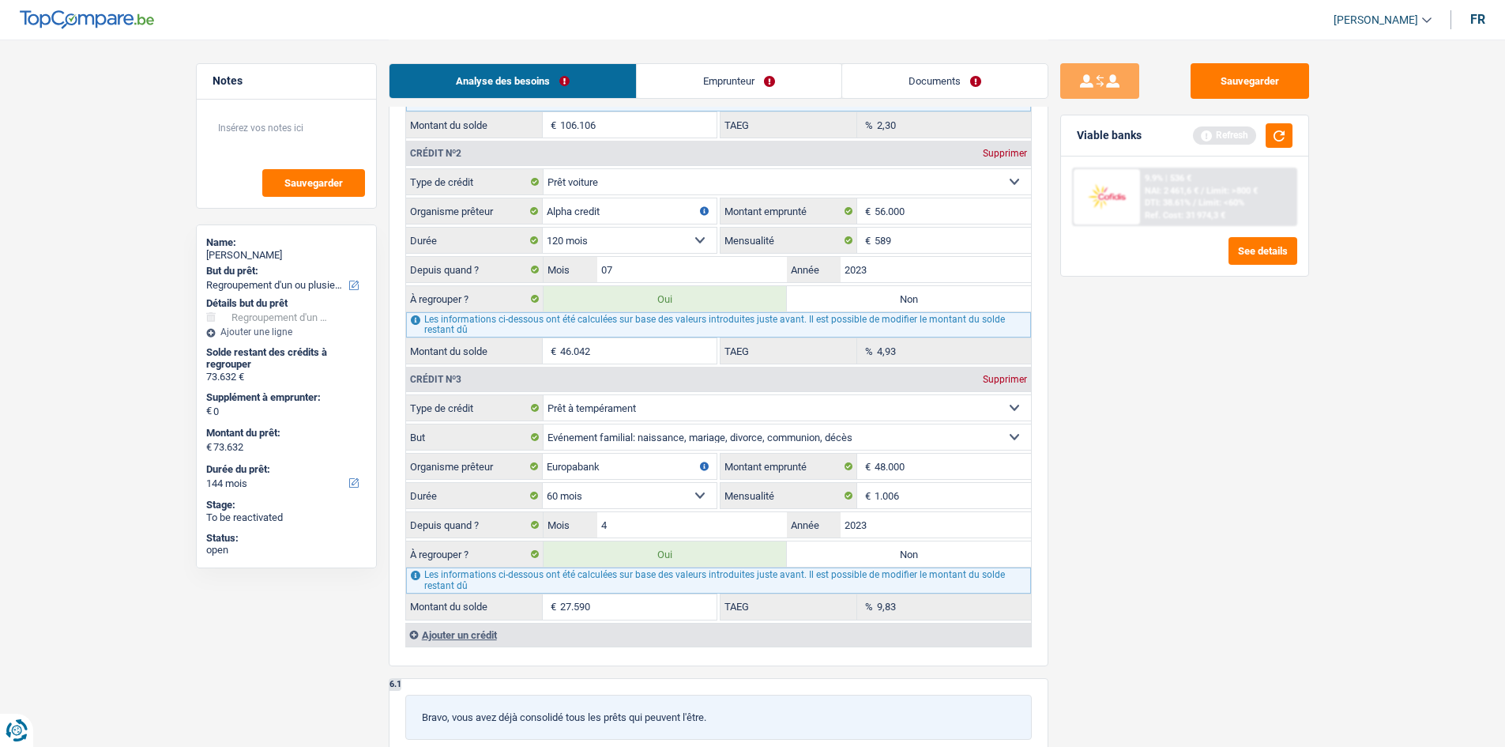
scroll to position [1659, 0]
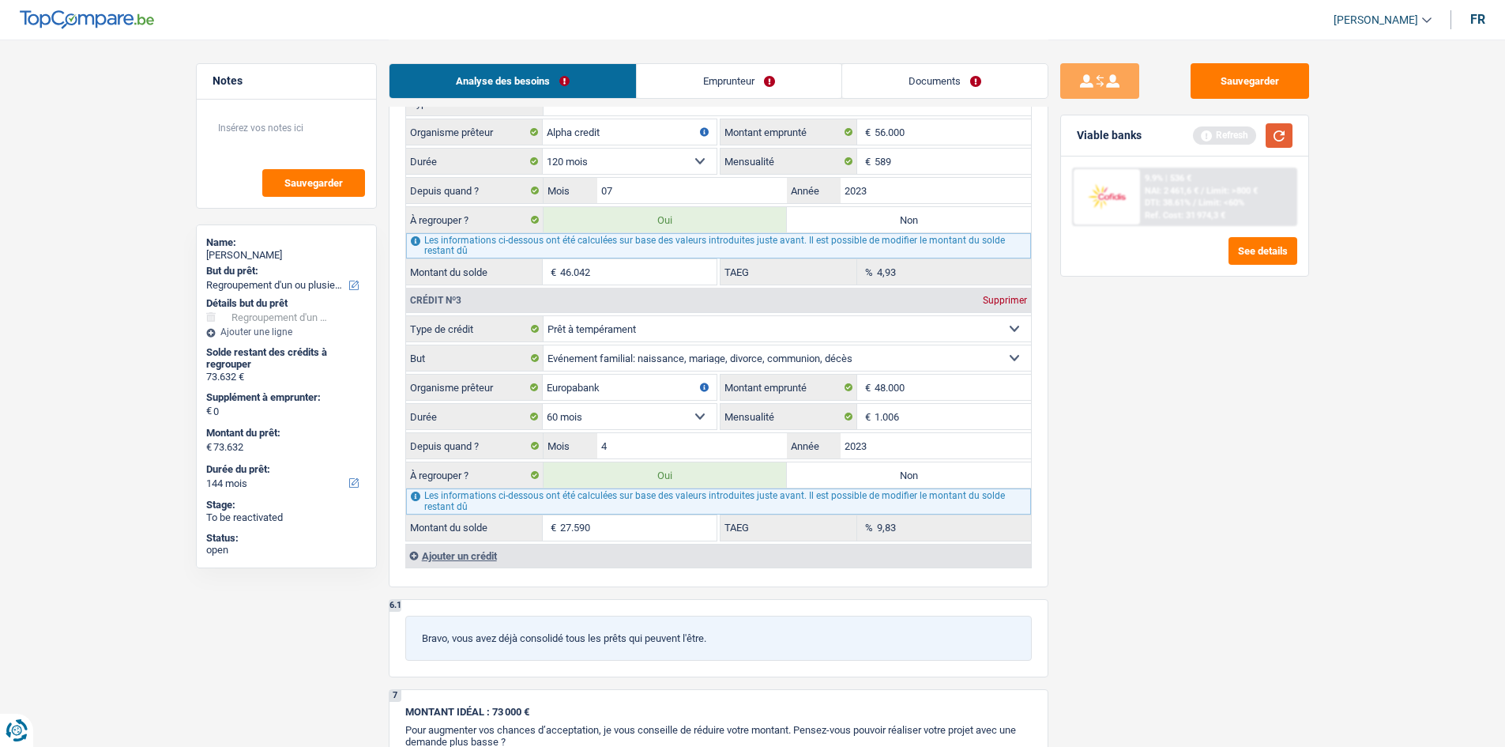
click at [588, 135] on button "button" at bounding box center [1279, 135] width 27 height 24
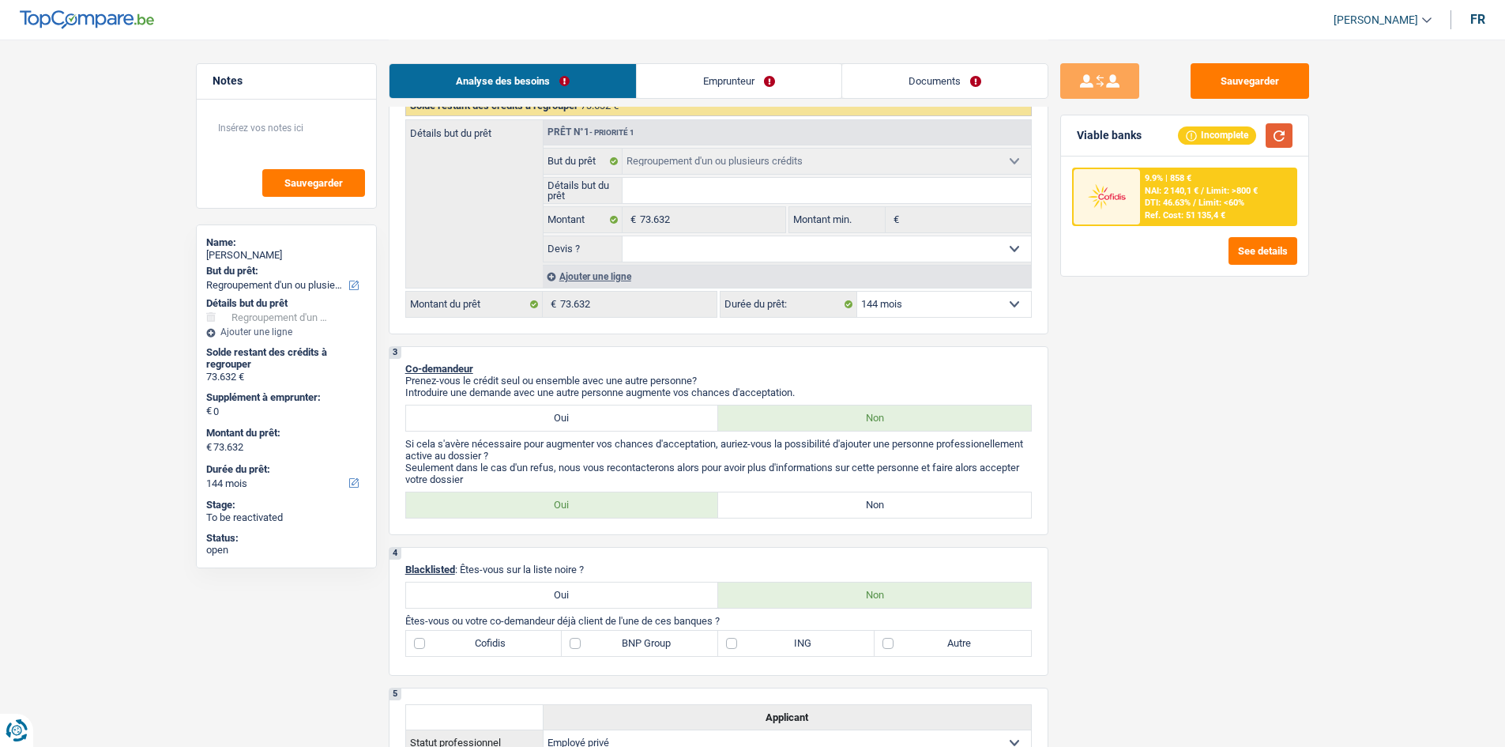
scroll to position [158, 0]
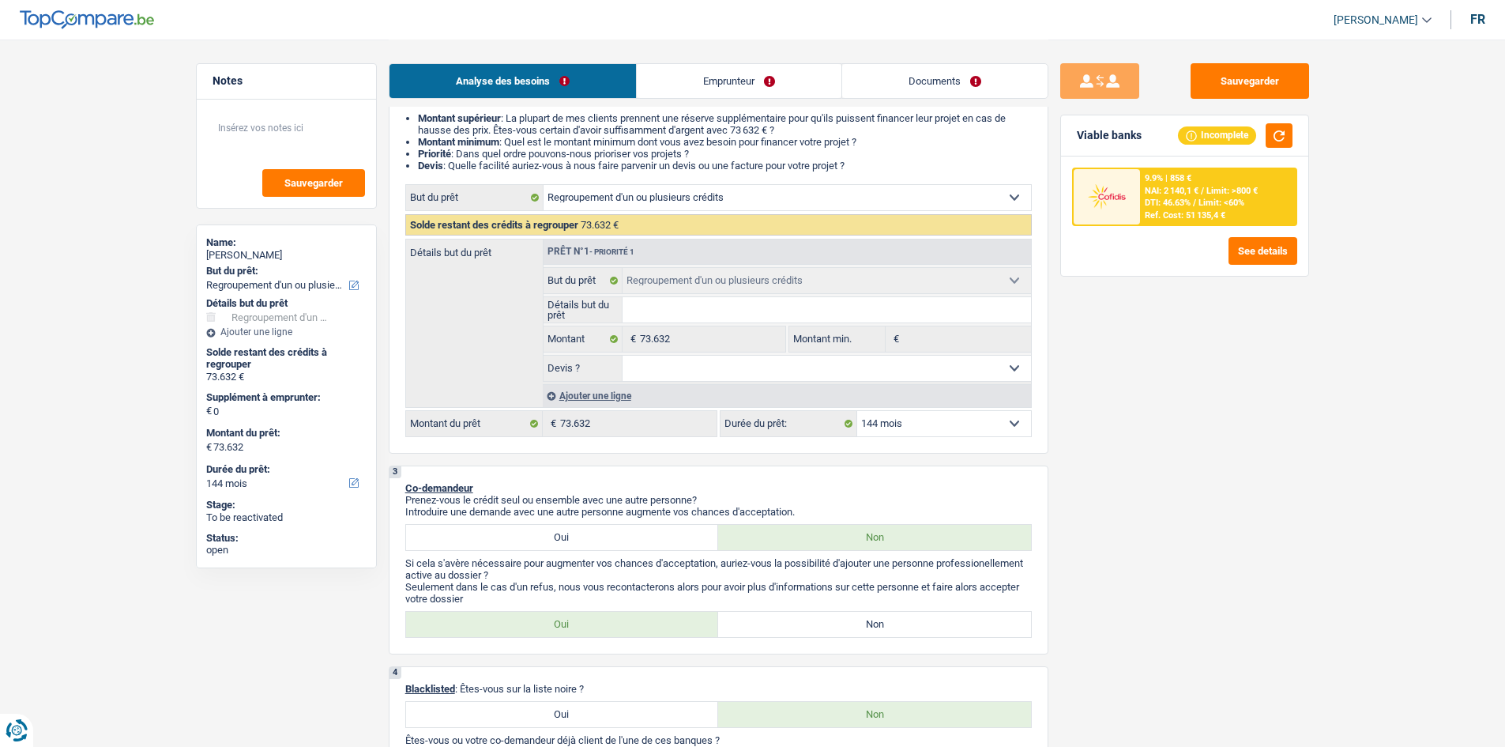
click at [588, 283] on select "12 mois 18 mois 24 mois 30 mois 36 mois 42 mois 48 mois 60 mois 72 mois 84 mois…" at bounding box center [944, 423] width 174 height 25
select select "120"
click at [588, 283] on select "12 mois 18 mois 24 mois 30 mois 36 mois 42 mois 48 mois 60 mois 72 mois 84 mois…" at bounding box center [944, 423] width 174 height 25
select select "120"
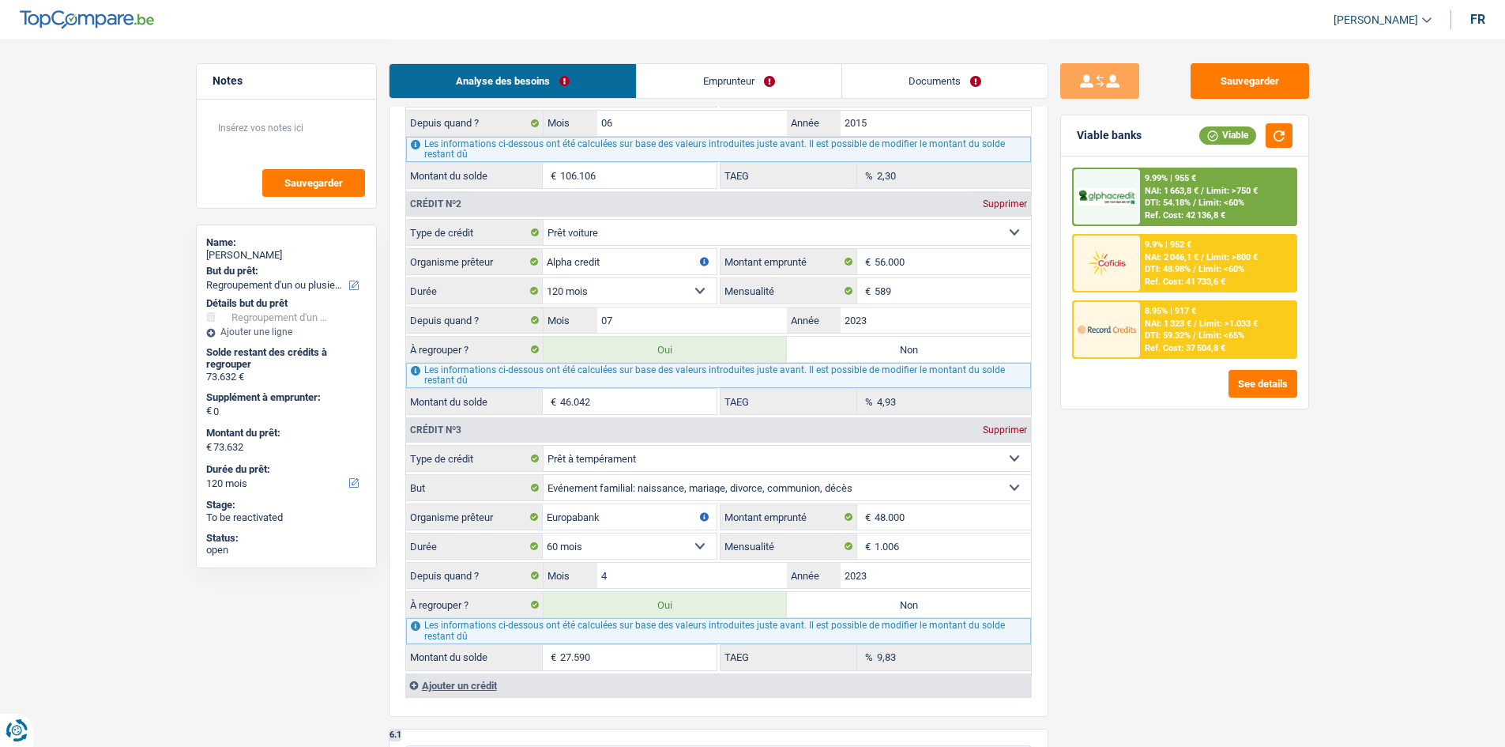
scroll to position [1817, 0]
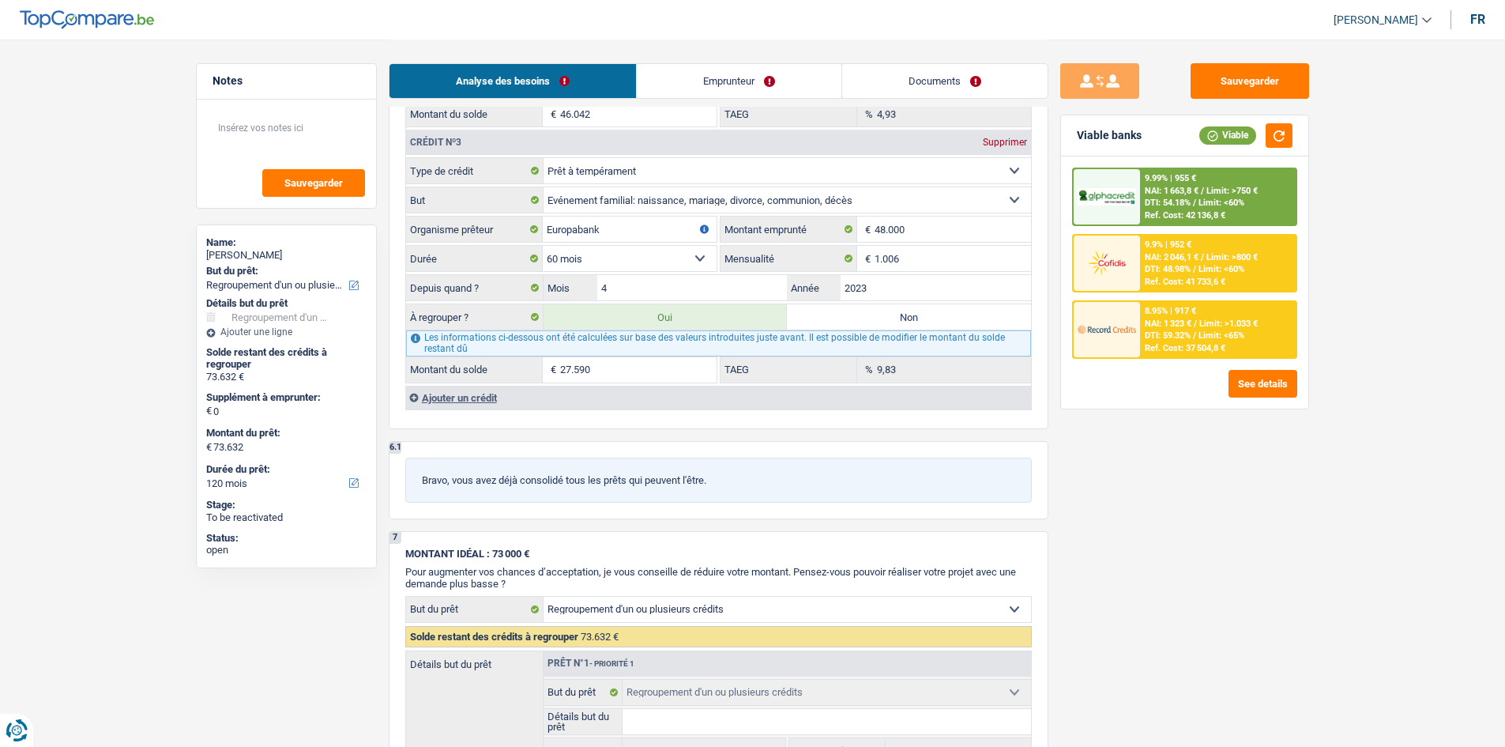
click at [478, 283] on div "Ajouter un crédit" at bounding box center [718, 398] width 626 height 24
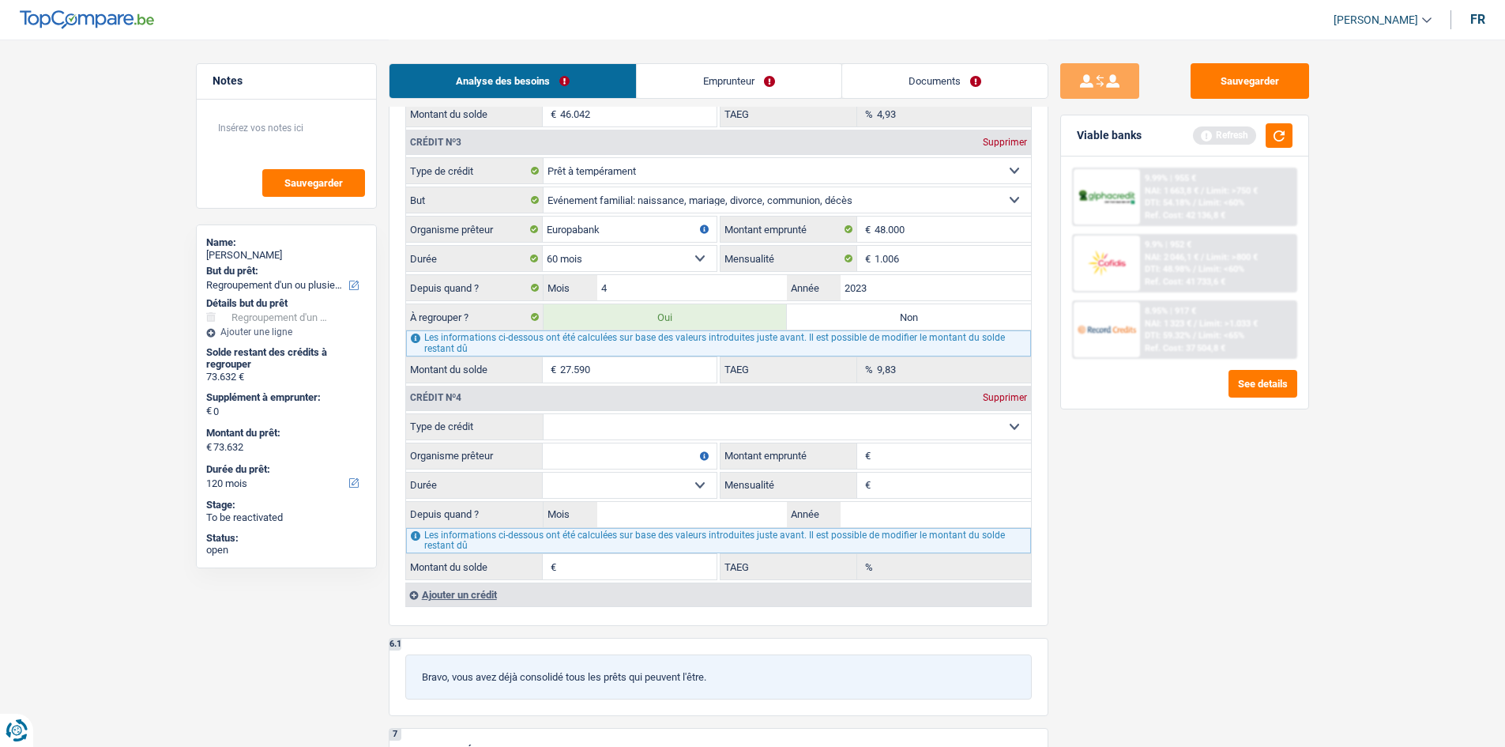
click at [588, 283] on select "Carte ou ouverture de crédit Prêt hypothécaire Vente à tempérament Prêt à tempé…" at bounding box center [787, 426] width 487 height 25
select select "mortgage"
click at [544, 283] on select "Carte ou ouverture de crédit Prêt hypothécaire Vente à tempérament Prêt à tempé…" at bounding box center [787, 426] width 487 height 25
click at [588, 283] on input "0" at bounding box center [953, 484] width 156 height 25
type input "5"
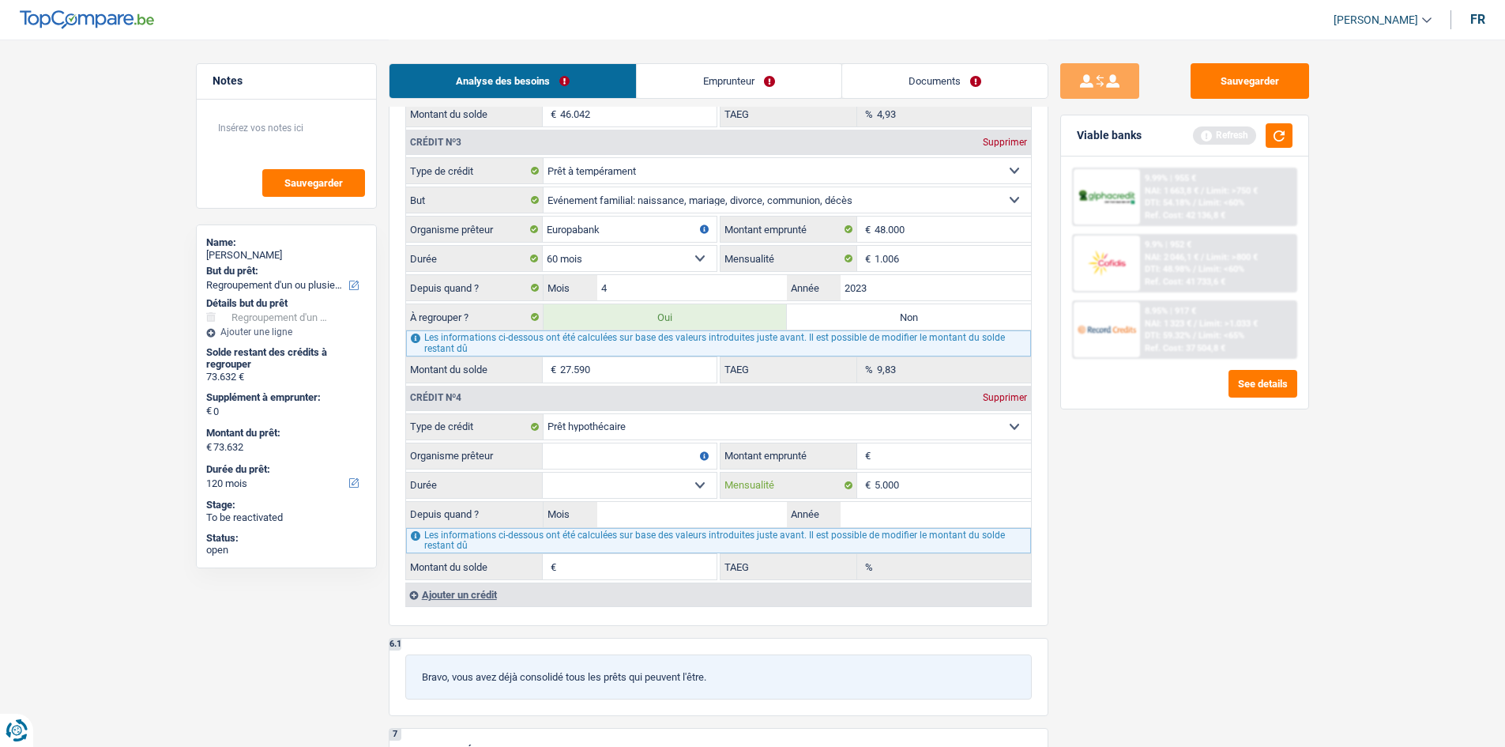
type input "5.000"
click at [511, 283] on div "Ajouter un crédit" at bounding box center [718, 594] width 626 height 24
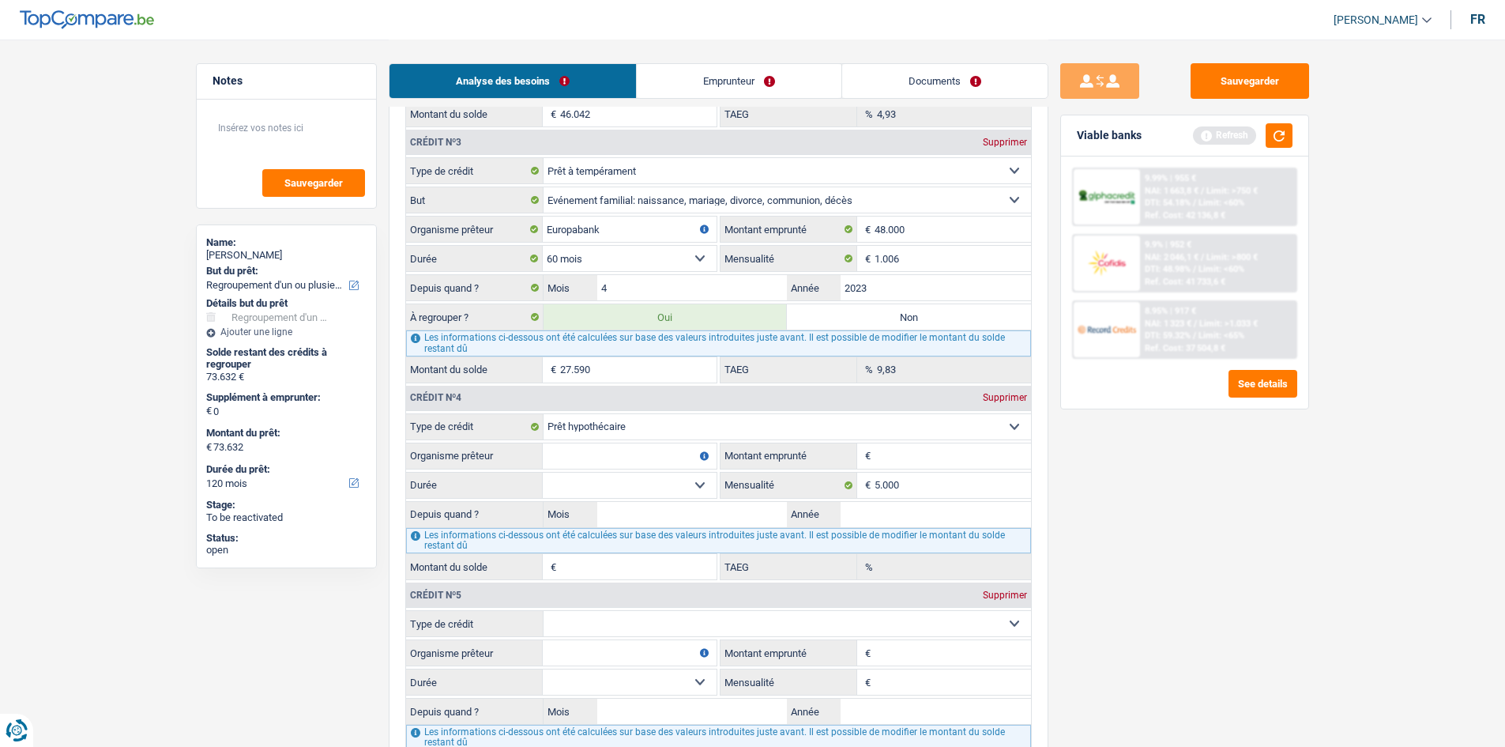
click at [588, 283] on input "Mensualité" at bounding box center [953, 681] width 156 height 25
type input "785"
click at [588, 283] on div "Sauvegarder Viable banks Refresh 9.99% | 955 € NAI: 1 663,8 € / Limit: >750 € D…" at bounding box center [1184, 392] width 273 height 658
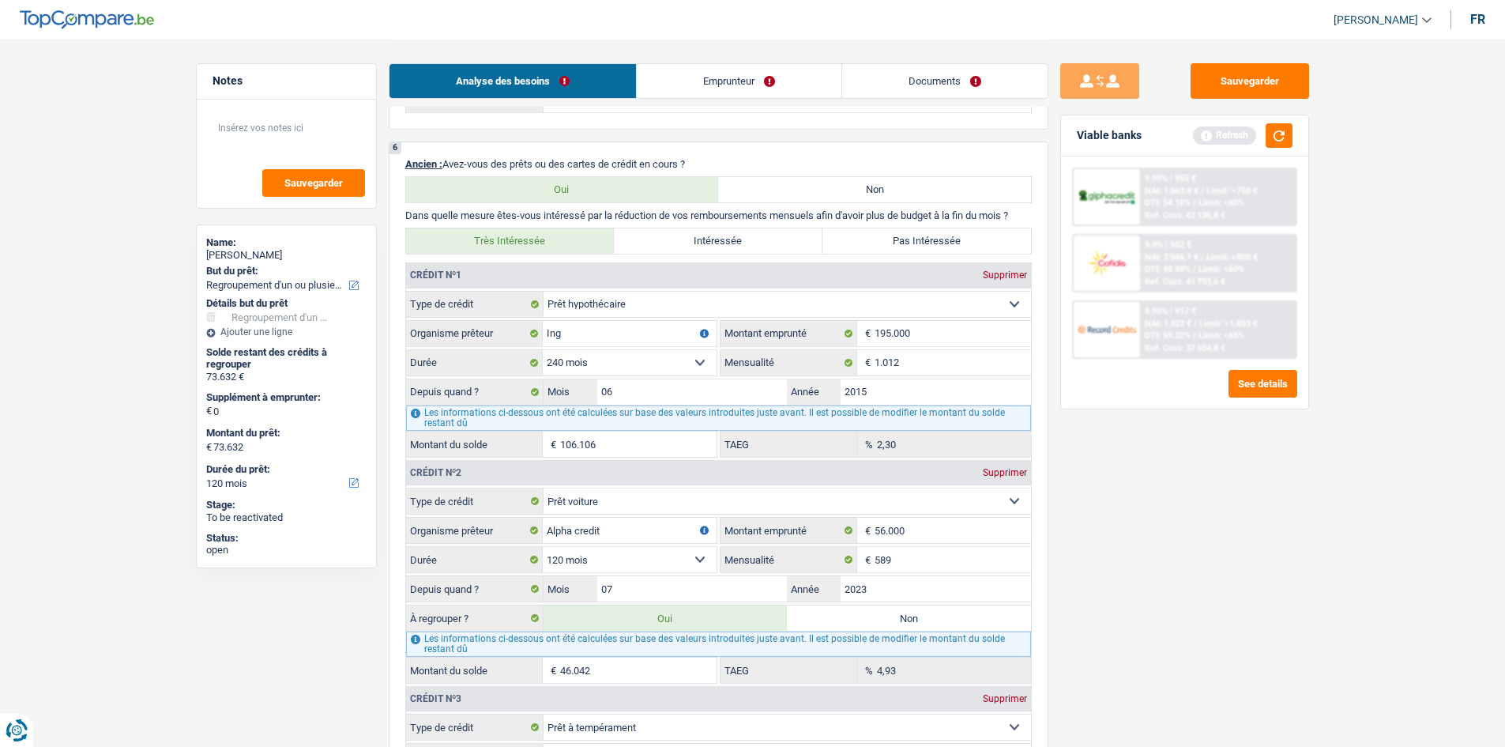
scroll to position [1106, 0]
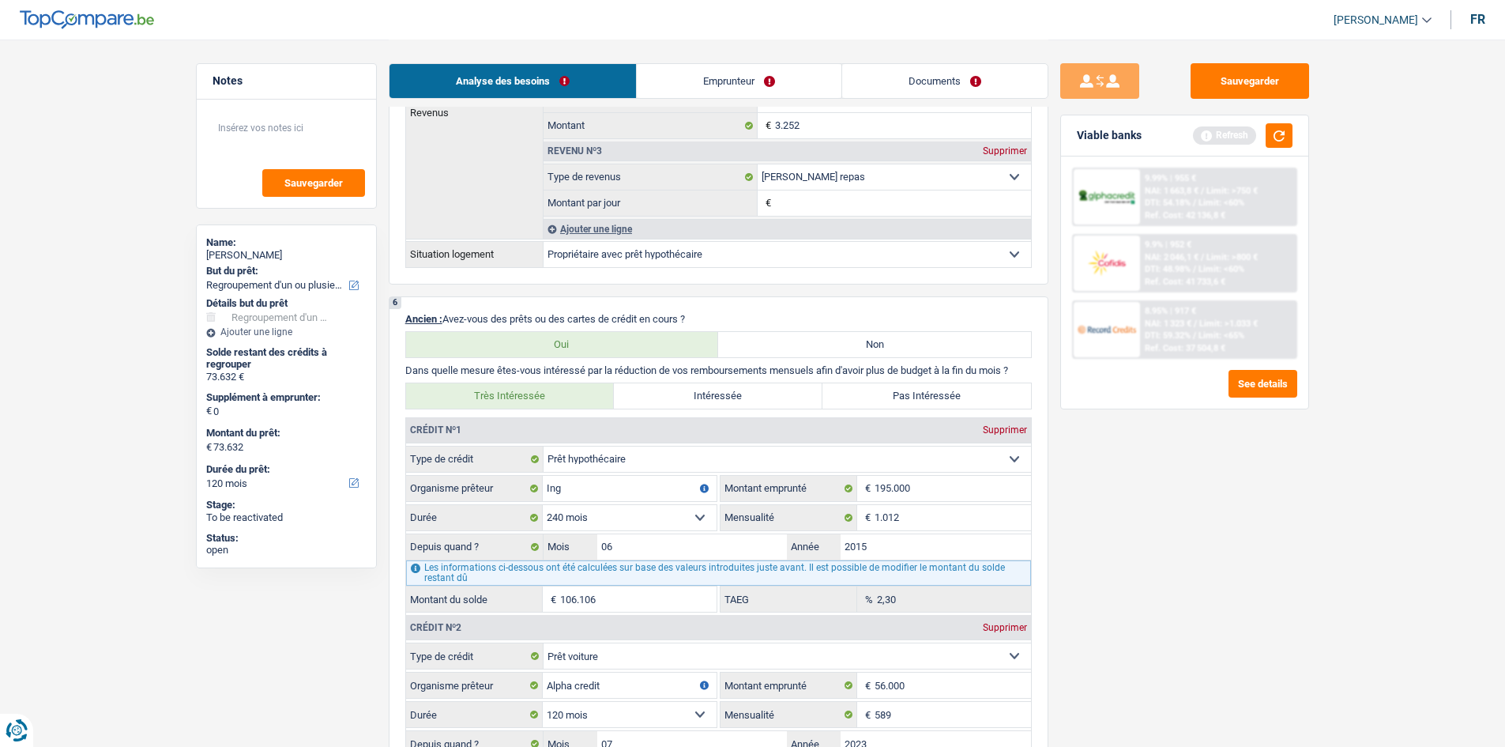
click at [588, 81] on link "Emprunteur" at bounding box center [739, 81] width 205 height 34
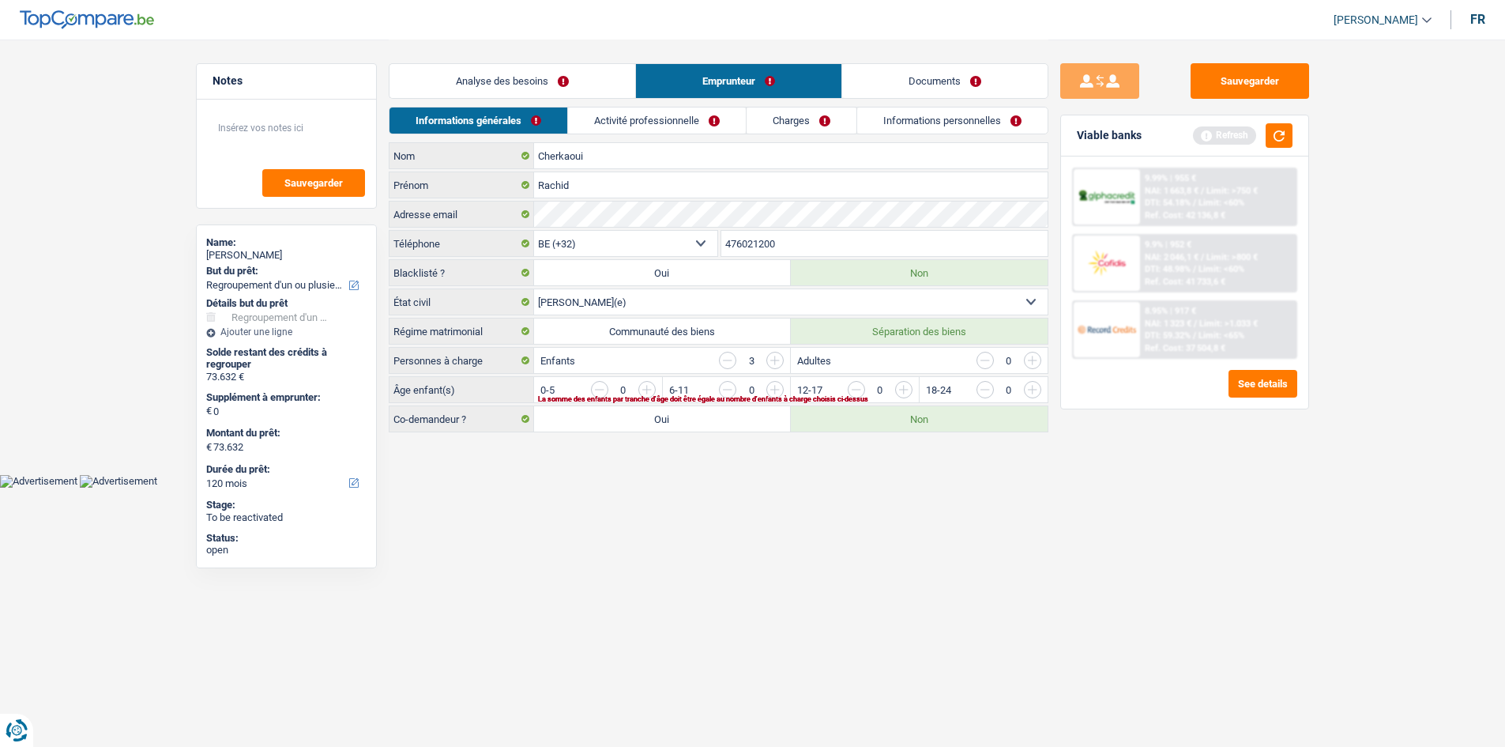
scroll to position [0, 0]
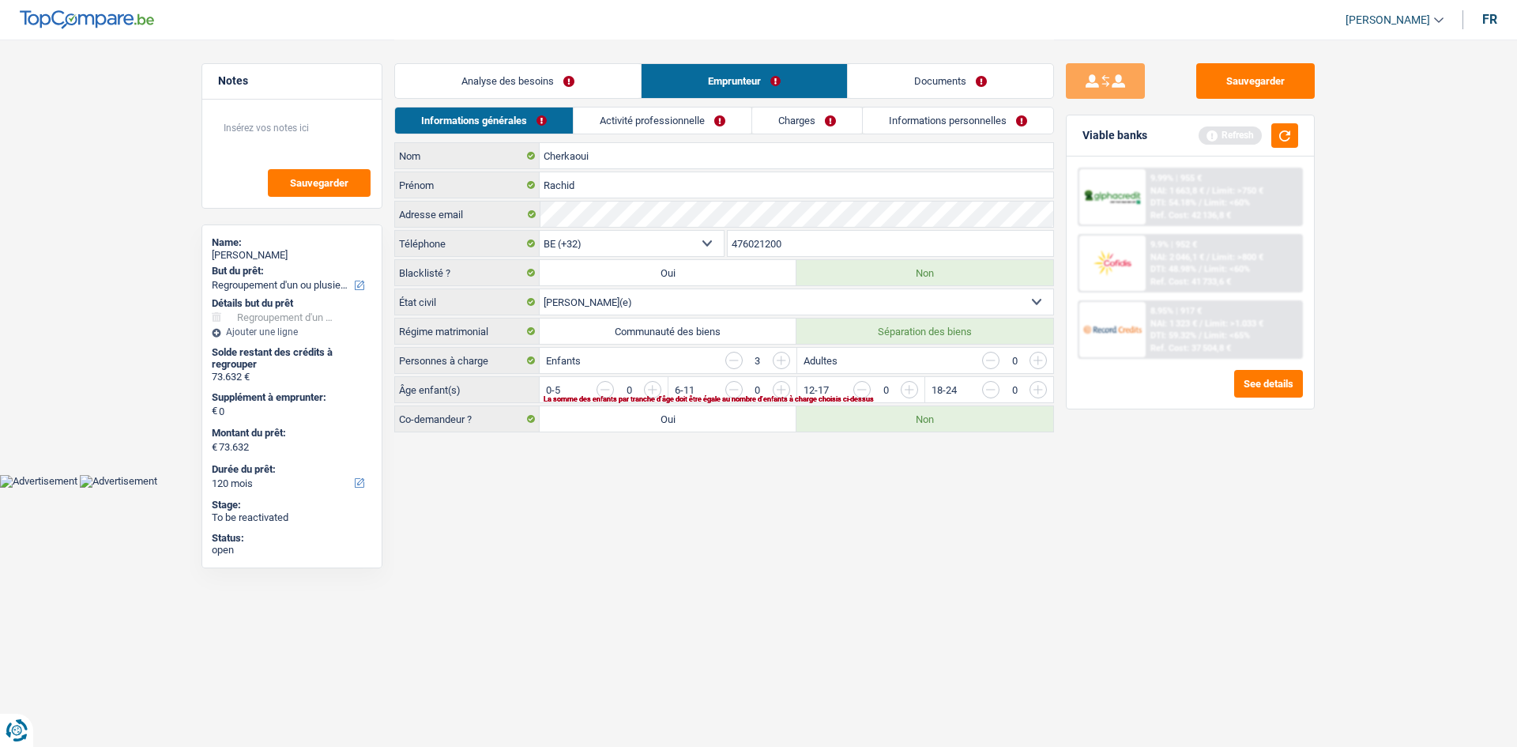
click at [588, 122] on link "Activité professionnelle" at bounding box center [663, 120] width 178 height 26
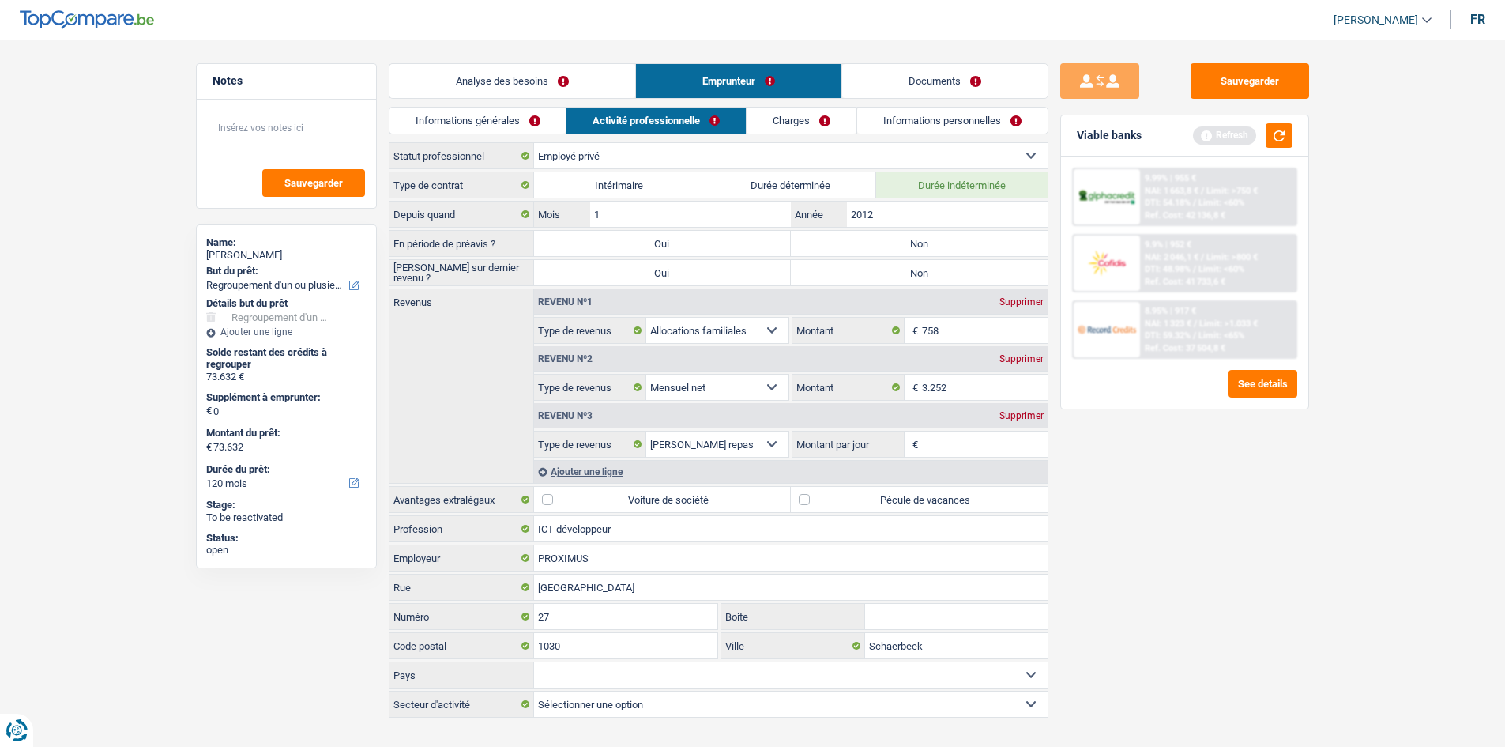
click at [588, 283] on div "Ajouter une ligne" at bounding box center [791, 471] width 514 height 23
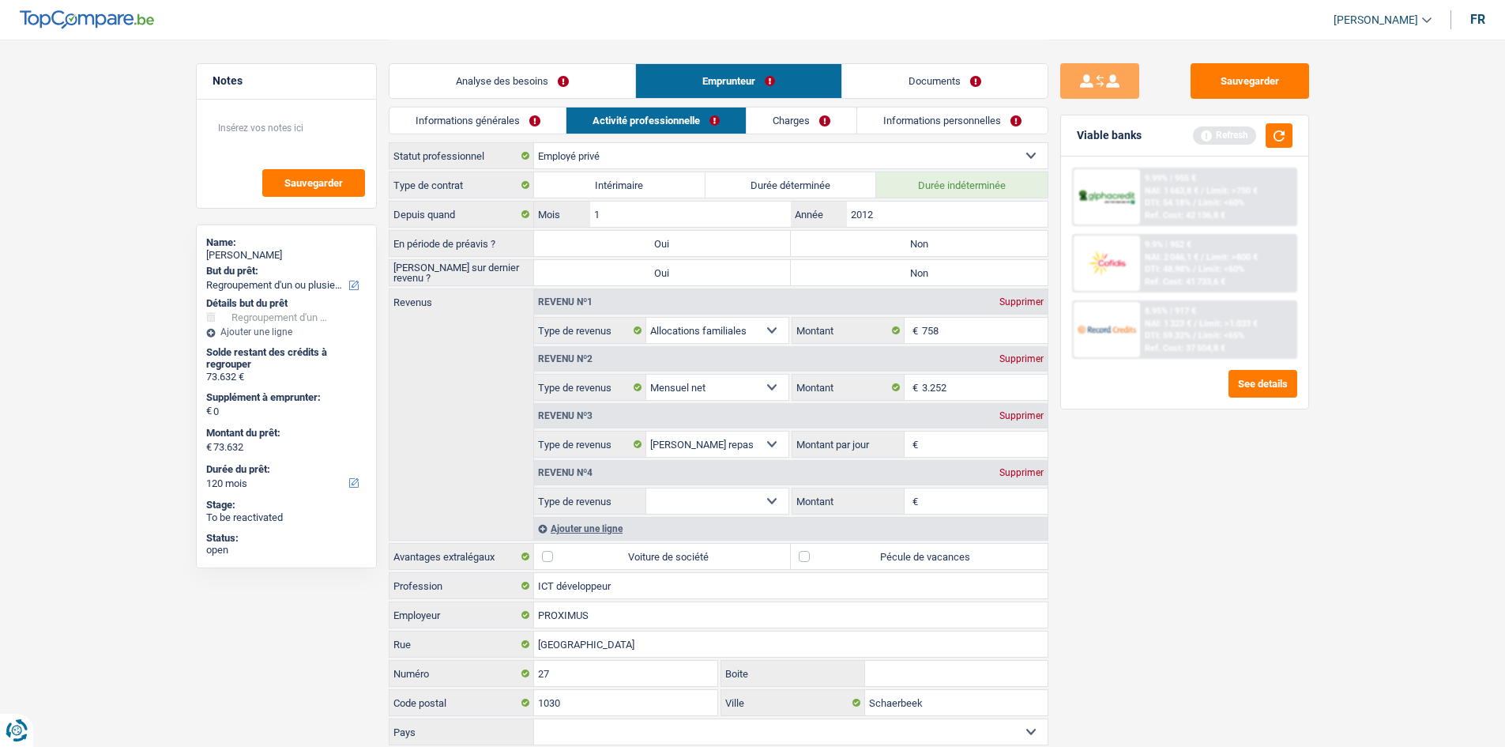
click at [588, 283] on select "Allocation d'handicap Allocations chômage Allocations familiales Chèques repas …" at bounding box center [717, 500] width 143 height 25
select select "rentalIncome"
click at [588, 283] on select "Allocation d'handicap Allocations chômage Allocations familiales Chèques repas …" at bounding box center [717, 500] width 143 height 25
click at [588, 283] on input "Montant" at bounding box center [985, 500] width 126 height 25
type input "7.150"
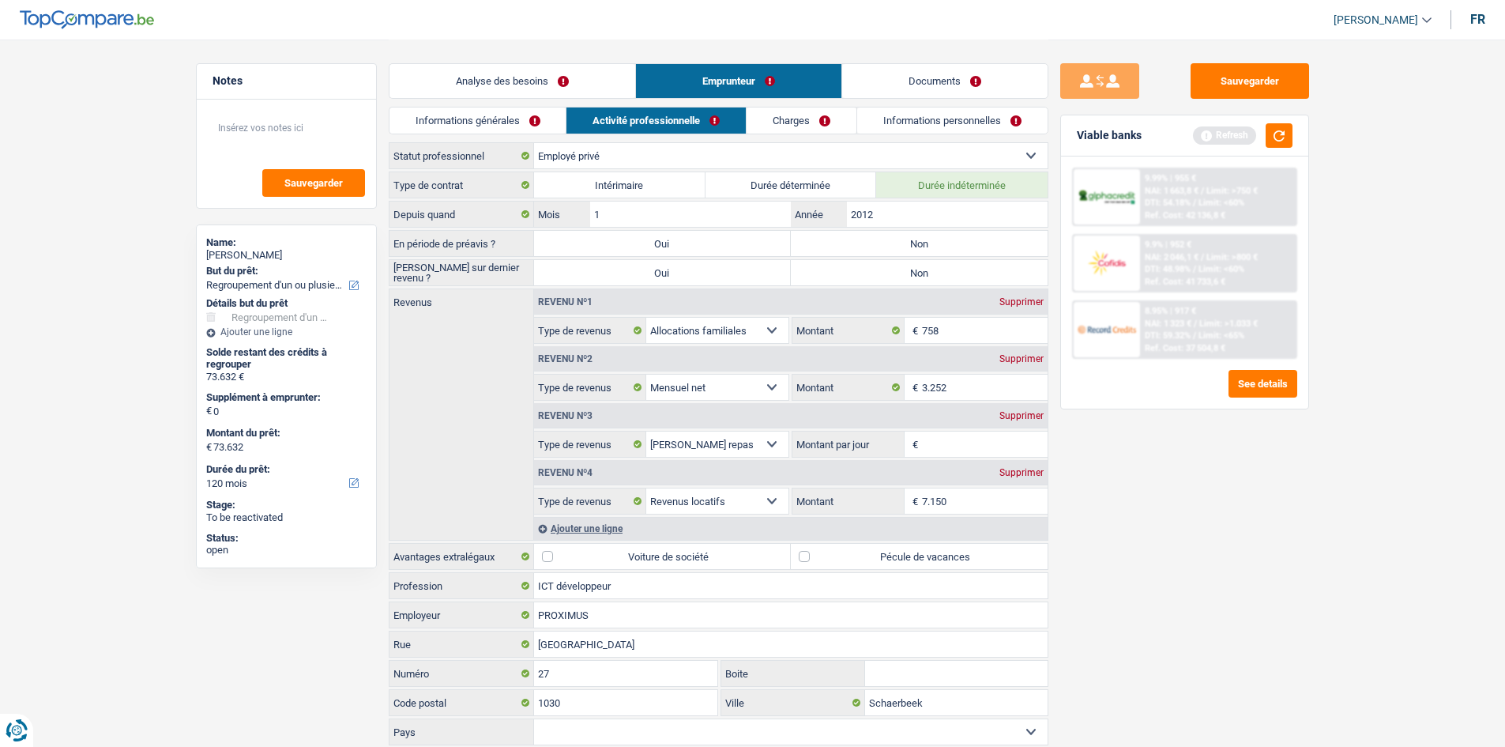
drag, startPoint x: 1403, startPoint y: 553, endPoint x: 1265, endPoint y: 497, distance: 149.2
click at [588, 283] on main "Notes Sauvegarder Name: Rachid Cherkaoui But du prêt: Confort maison: meubles, …" at bounding box center [752, 408] width 1505 height 816
click at [585, 85] on link "Analyse des besoins" at bounding box center [512, 81] width 246 height 34
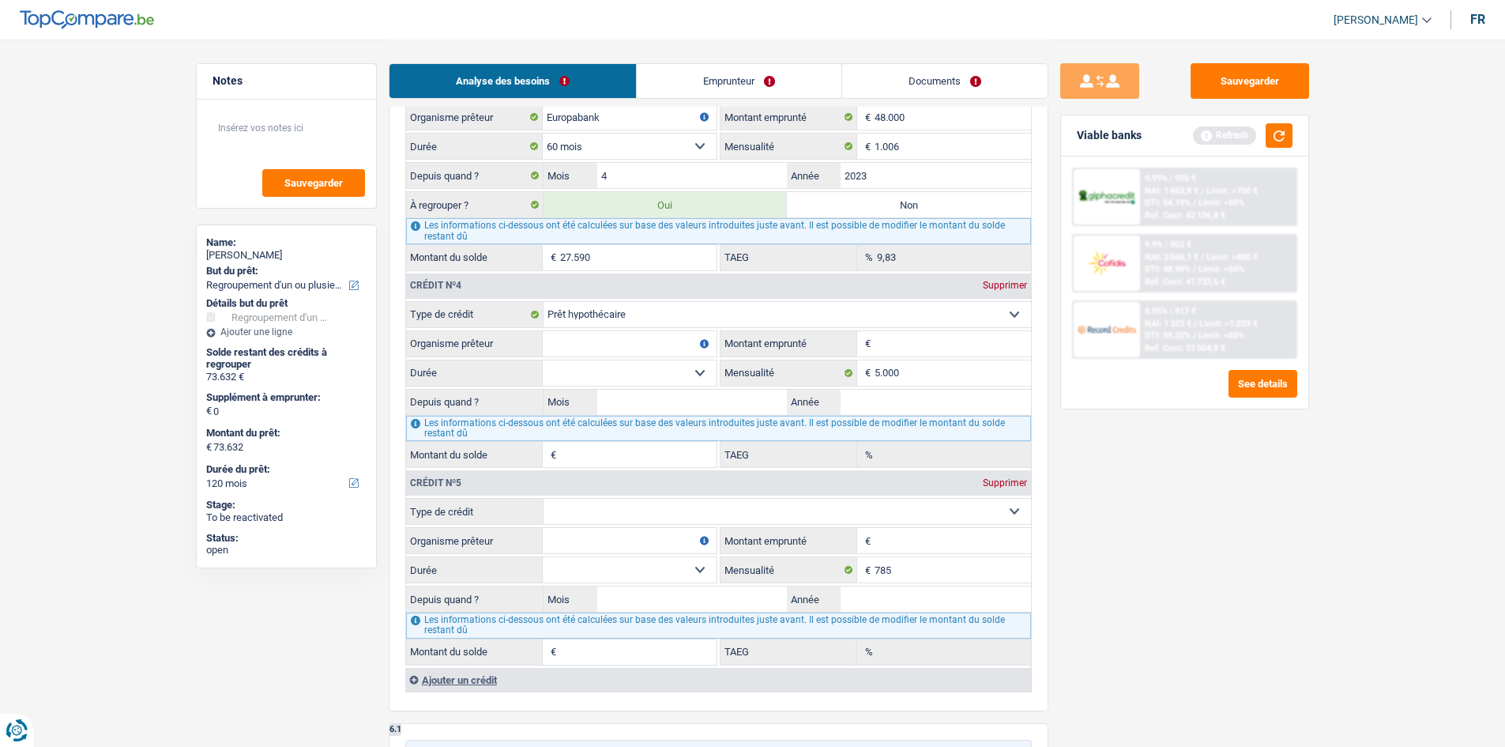
scroll to position [2054, 0]
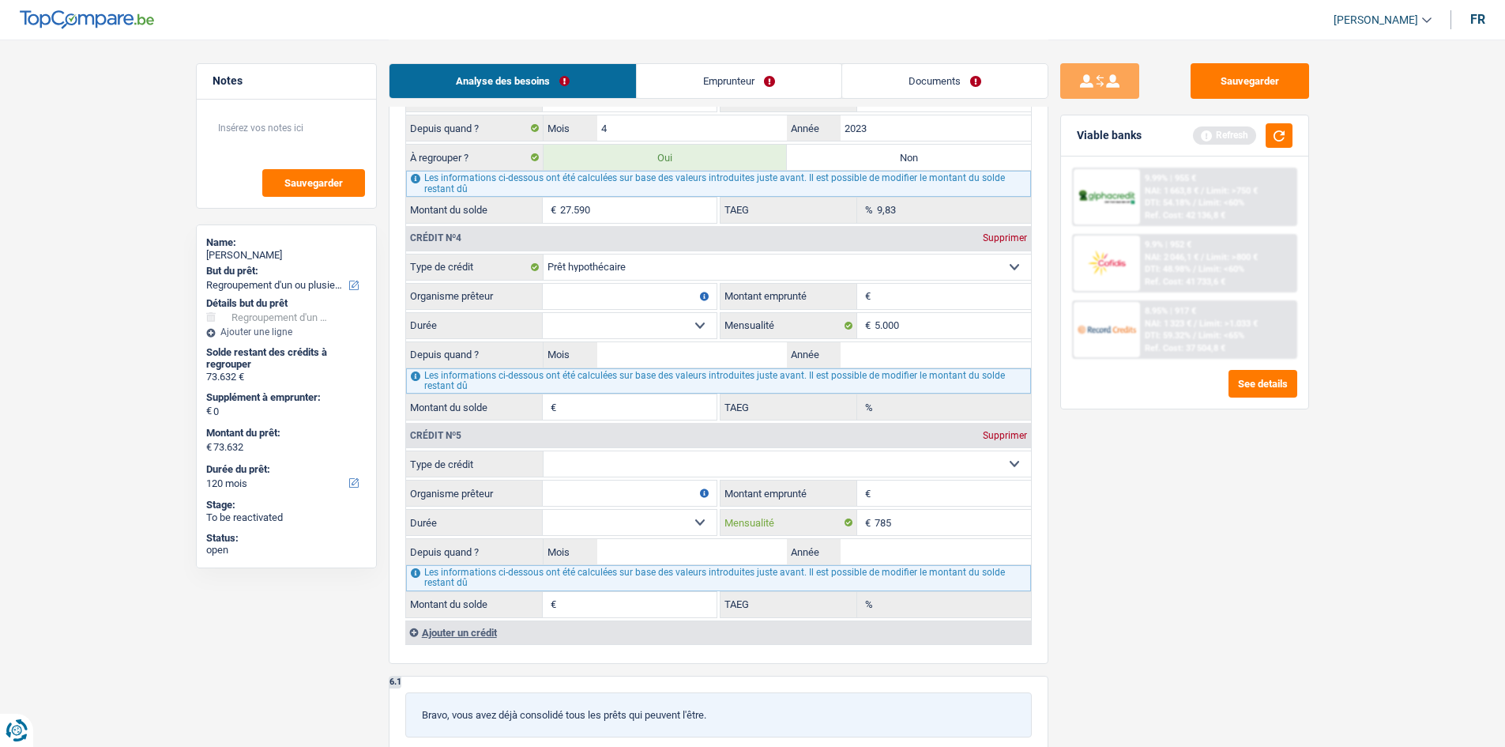
click at [588, 283] on input "785" at bounding box center [953, 522] width 156 height 25
click at [588, 283] on input "Montant emprunté" at bounding box center [953, 296] width 156 height 25
click at [588, 283] on input "5.000" at bounding box center [953, 325] width 156 height 25
click at [588, 283] on input "Montant emprunté" at bounding box center [953, 296] width 156 height 25
drag, startPoint x: 1179, startPoint y: 495, endPoint x: 1165, endPoint y: 479, distance: 21.9
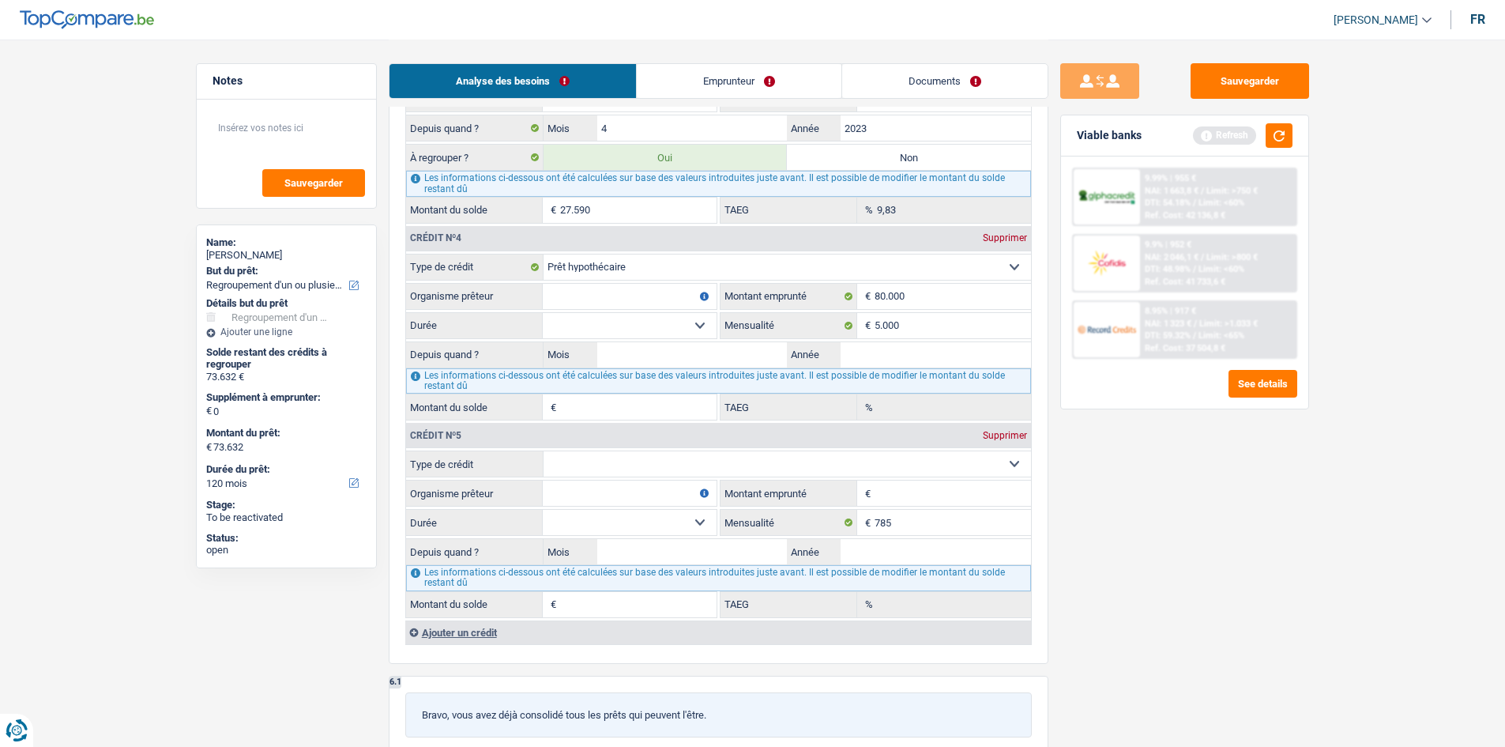
click at [588, 283] on div "Sauvegarder Viable banks Refresh 9.99% | 955 € NAI: 1 663,8 € / Limit: >750 € D…" at bounding box center [1184, 392] width 273 height 658
click at [588, 283] on input "80.000" at bounding box center [953, 296] width 156 height 25
type input "800.000"
drag, startPoint x: 1142, startPoint y: 549, endPoint x: 902, endPoint y: 487, distance: 248.0
click at [588, 283] on div "Sauvegarder Viable banks Refresh 9.99% | 955 € NAI: 1 663,8 € / Limit: >750 € D…" at bounding box center [1184, 392] width 273 height 658
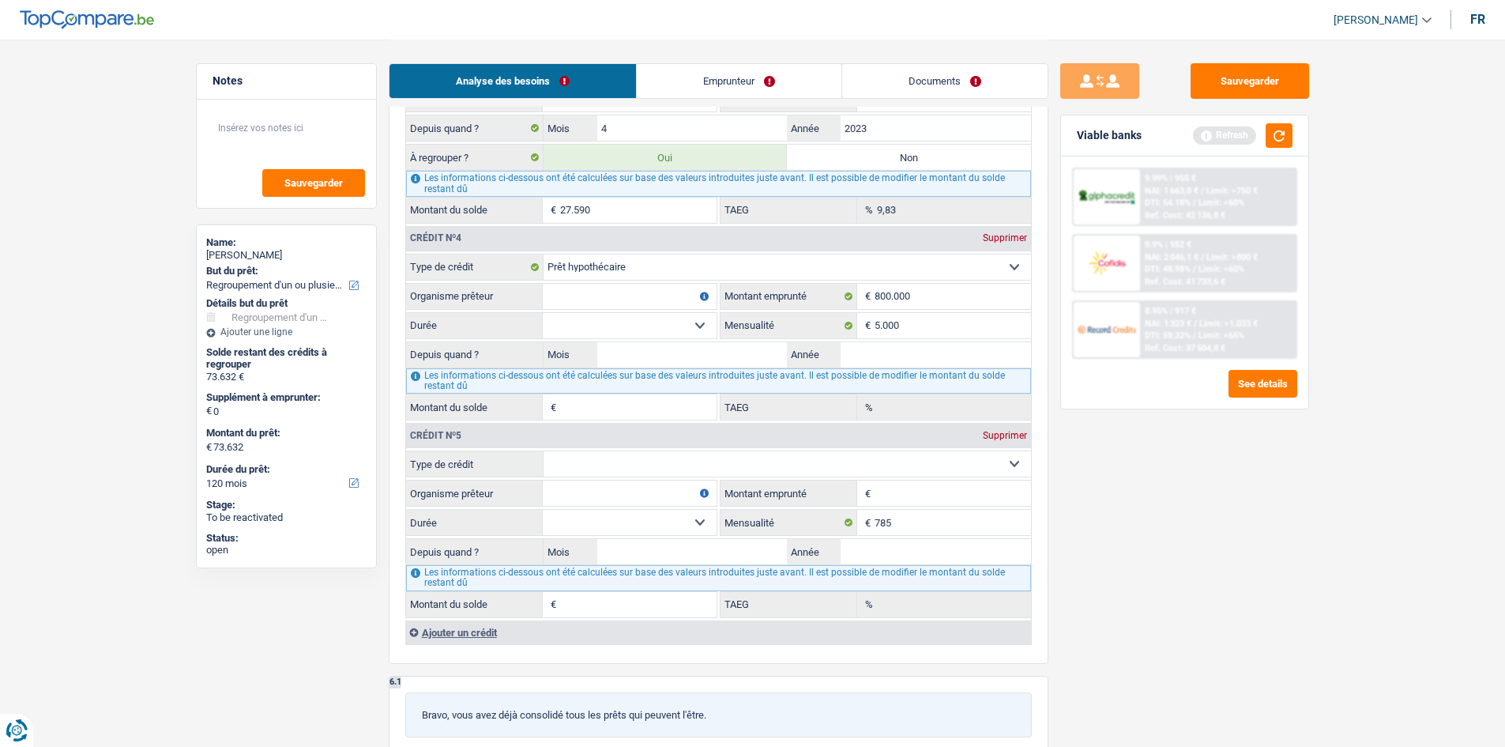
click at [588, 283] on fieldset "€ Montant emprunté Tous les champs sont obligatoires. Veuillez fournir une répo…" at bounding box center [876, 493] width 310 height 27
click at [588, 283] on input "Montant emprunté" at bounding box center [953, 492] width 156 height 25
type input "95.000"
drag, startPoint x: 1177, startPoint y: 558, endPoint x: 1113, endPoint y: 511, distance: 79.2
click at [588, 283] on div "Sauvegarder Viable banks Refresh 9.99% | 955 € NAI: 1 663,8 € / Limit: >750 € D…" at bounding box center [1184, 392] width 273 height 658
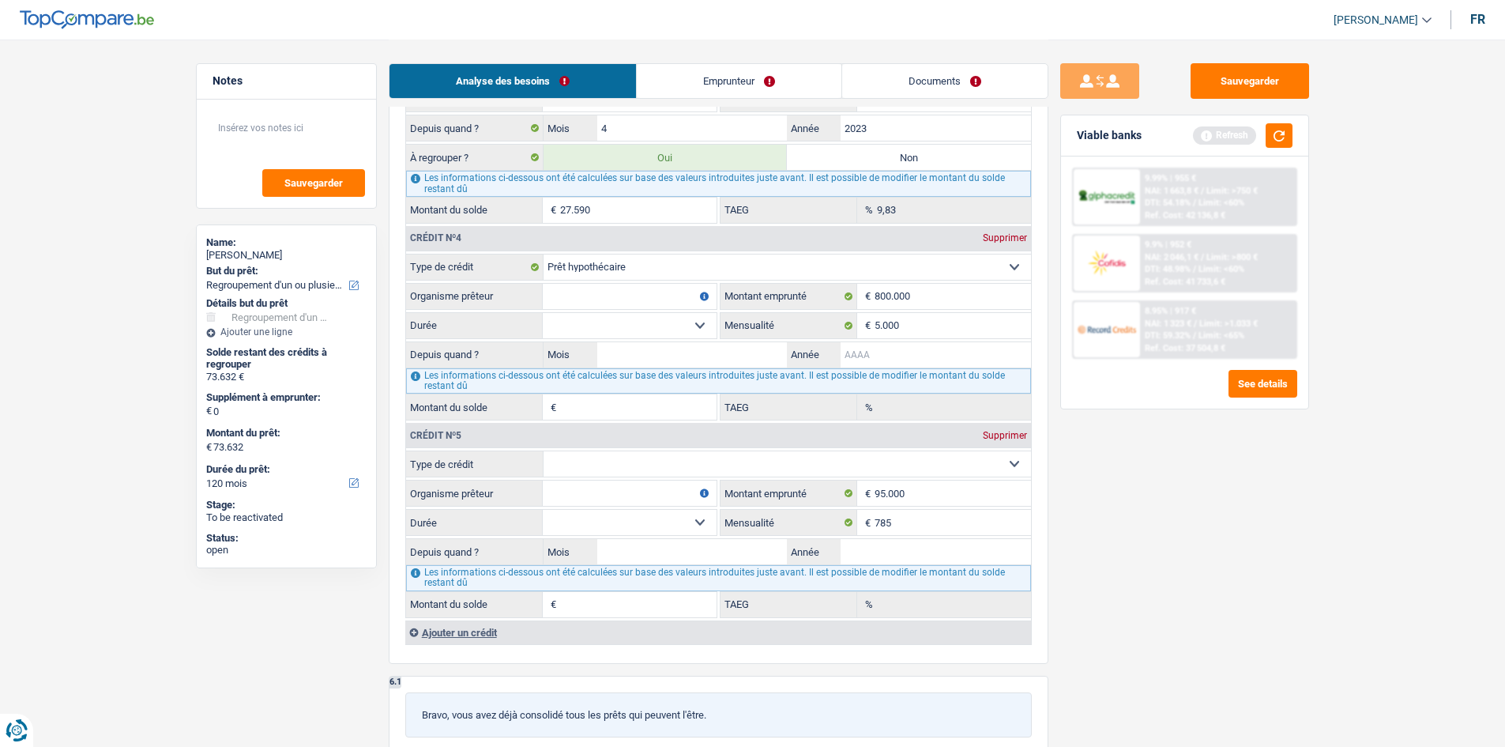
click at [588, 283] on input "Année" at bounding box center [936, 354] width 190 height 25
drag, startPoint x: 657, startPoint y: 356, endPoint x: 671, endPoint y: 357, distance: 13.5
click at [588, 283] on input "Mois" at bounding box center [692, 354] width 190 height 25
type input "4"
type input "6"
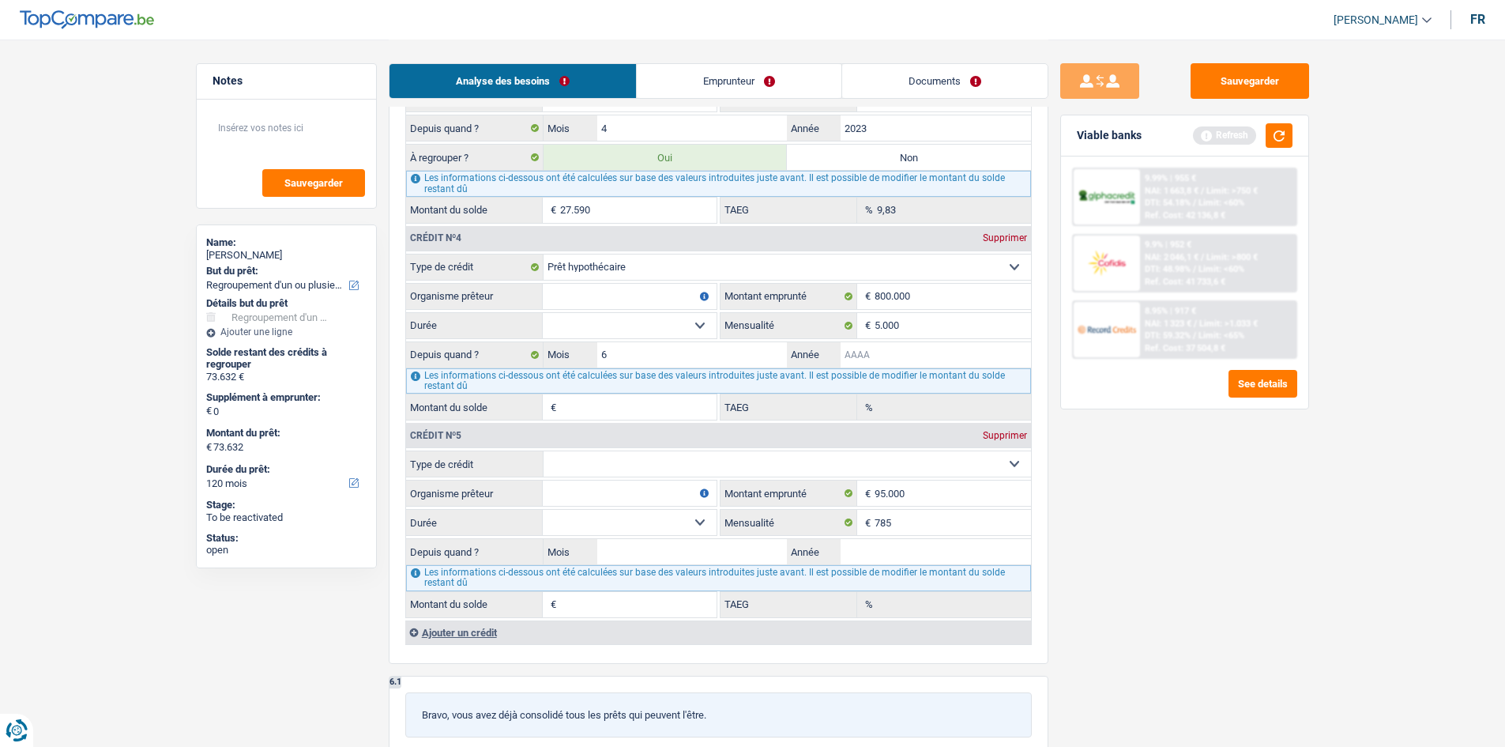
click at [588, 283] on input "Année" at bounding box center [936, 354] width 190 height 25
type input "2023"
click at [588, 283] on input "Année" at bounding box center [936, 551] width 190 height 25
type input "2023"
click at [588, 283] on input "Mois" at bounding box center [692, 551] width 190 height 25
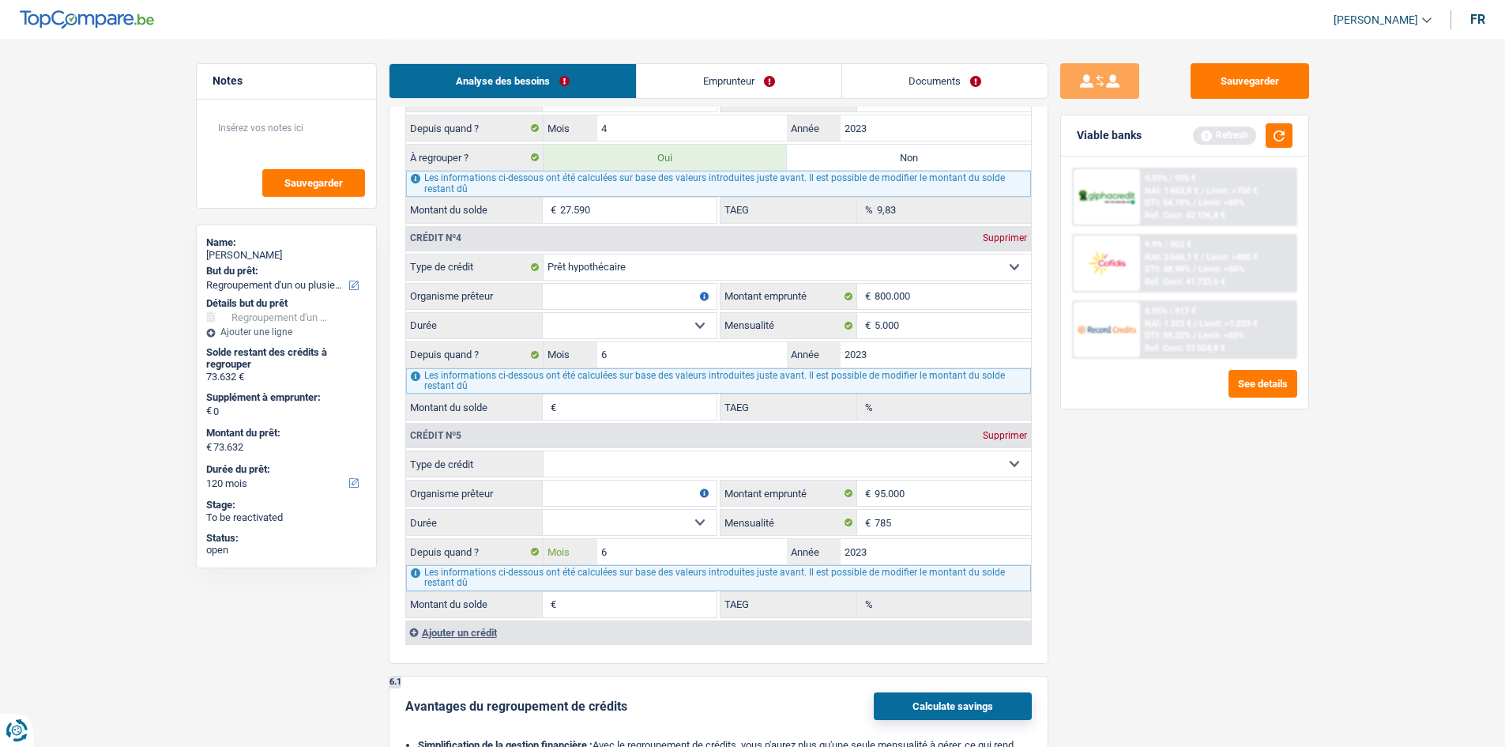
type input "6"
click at [588, 283] on div "Sauvegarder Viable banks Refresh 9.99% | 955 € NAI: 1 663,8 € / Limit: >750 € D…" at bounding box center [1184, 392] width 273 height 658
click at [588, 283] on select "12 mois 18 mois 24 mois 30 mois 36 mois 42 mois 48 mois 60 mois 72 mois 84 mois…" at bounding box center [630, 522] width 174 height 25
drag, startPoint x: 1315, startPoint y: 484, endPoint x: 1195, endPoint y: 475, distance: 121.2
click at [588, 283] on div "Sauvegarder Viable banks Refresh 9.99% | 955 € NAI: 1 663,8 € / Limit: >750 € D…" at bounding box center [1184, 392] width 273 height 658
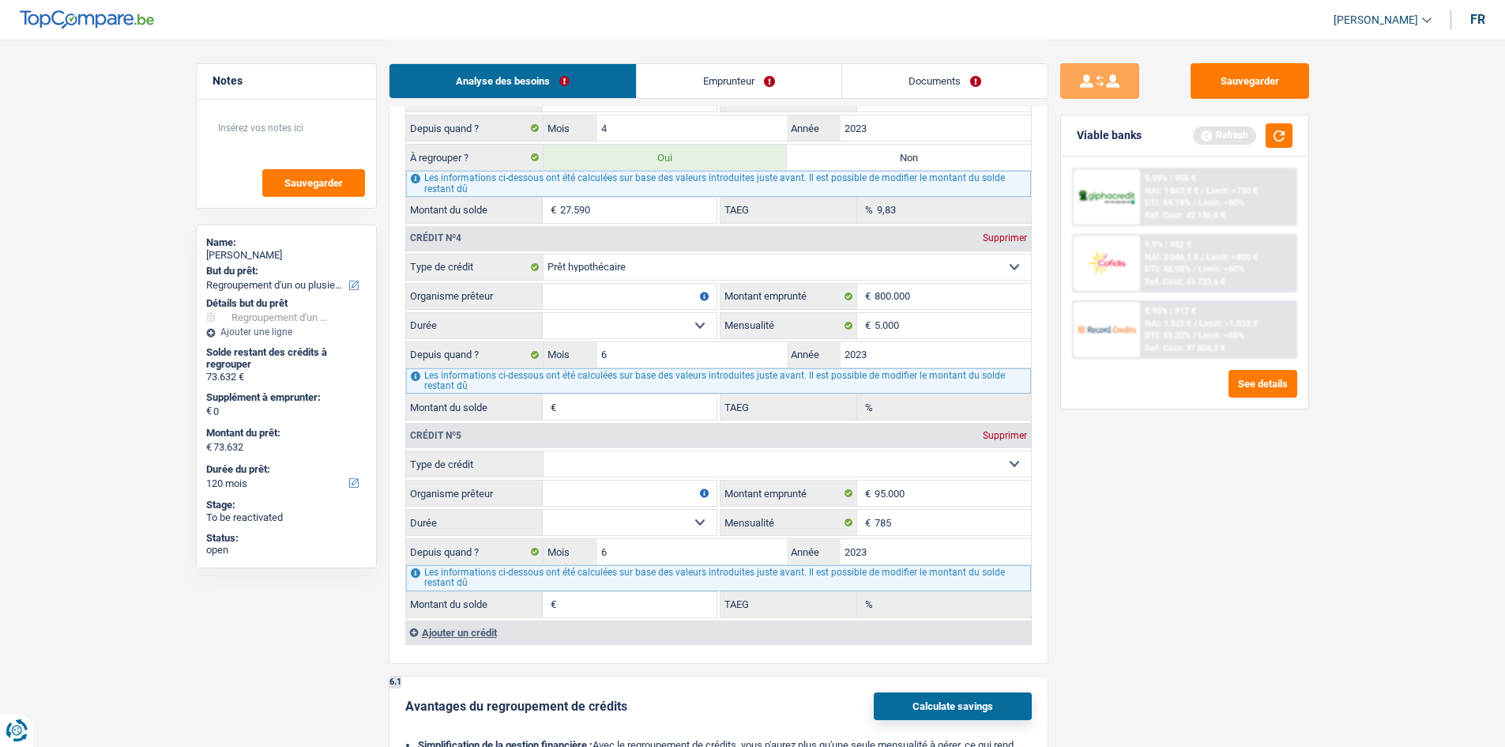
drag, startPoint x: 666, startPoint y: 329, endPoint x: 672, endPoint y: 322, distance: 8.4
click at [588, 283] on select "120 mois 132 mois 144 mois 180 mois 240 mois 300 mois 360 mois 420 mois Sélecti…" at bounding box center [630, 325] width 174 height 25
select select "240"
click at [543, 283] on select "120 mois 132 mois 144 mois 180 mois 240 mois 300 mois 360 mois 420 mois Sélecti…" at bounding box center [630, 325] width 174 height 25
type input "740.688"
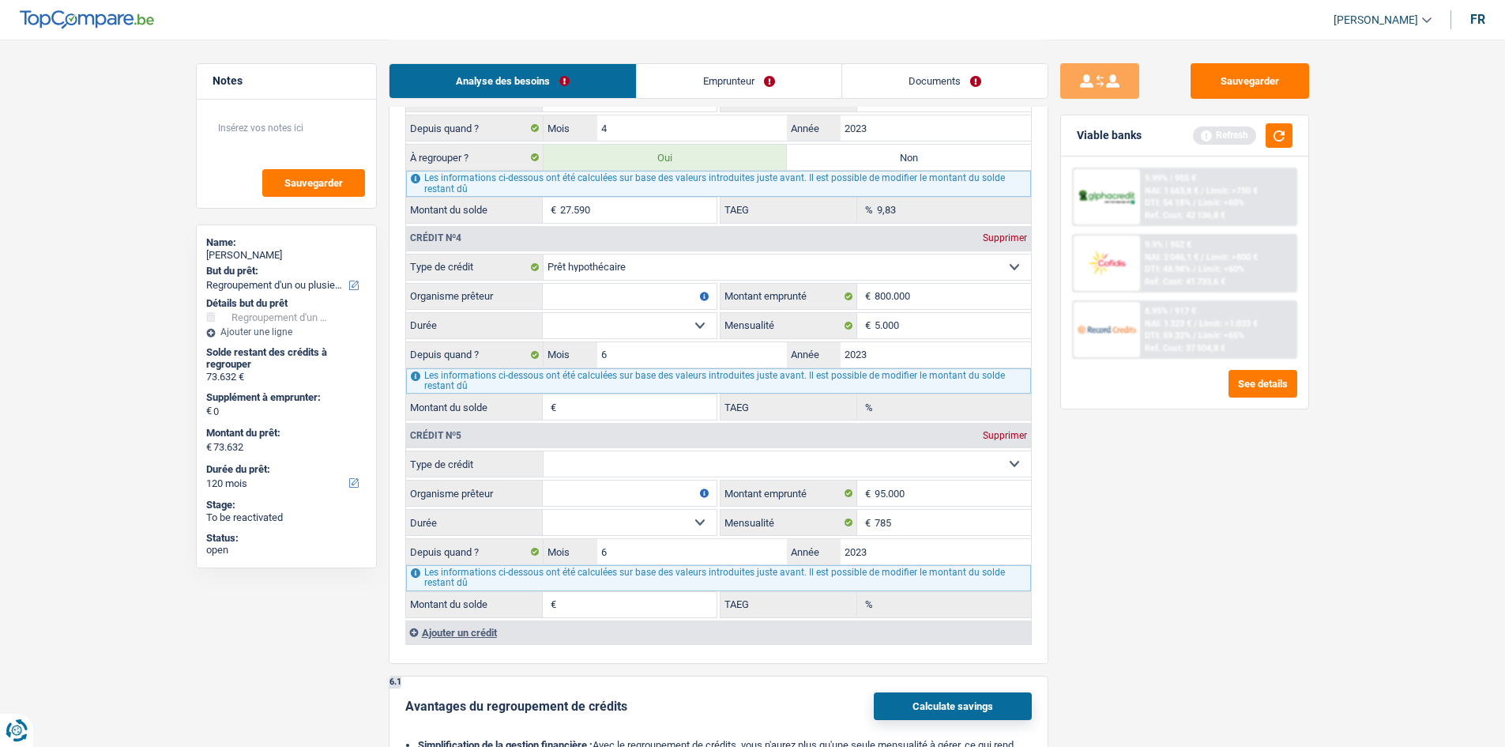
type input "4,45"
click at [588, 283] on select "120 mois 132 mois 144 mois 180 mois 240 mois 300 mois 360 mois 420 mois Sélecti…" at bounding box center [630, 325] width 174 height 25
select select "180"
click at [543, 283] on select "120 mois 132 mois 144 mois 180 mois 240 mois 300 mois 360 mois 420 mois Sélecti…" at bounding box center [630, 325] width 174 height 25
type input "691.842"
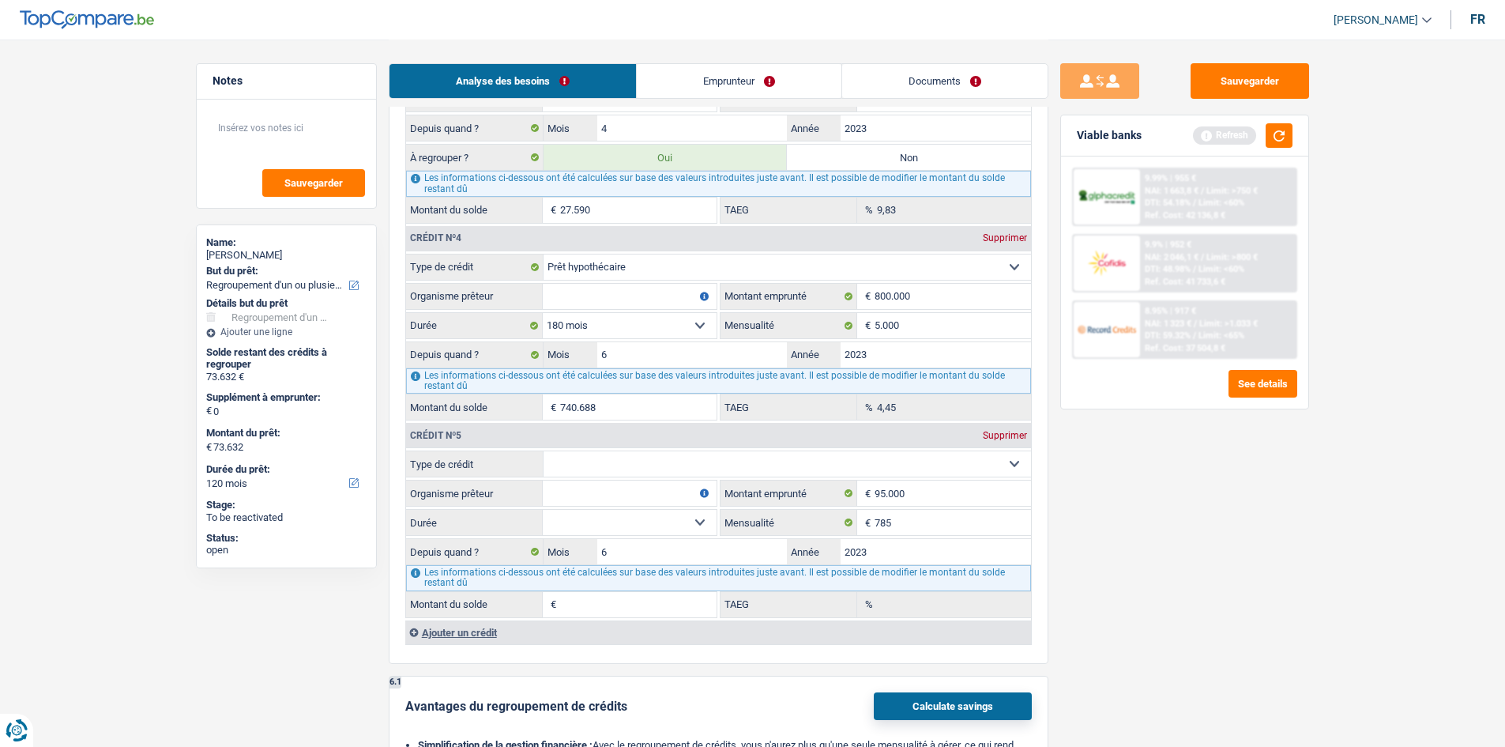
type input "1,61"
click at [588, 283] on select "120 mois 132 mois 144 mois 180 mois 240 mois 300 mois 360 mois 420 mois Sélecti…" at bounding box center [630, 325] width 174 height 25
select select "240"
click at [543, 283] on select "120 mois 132 mois 144 mois 180 mois 240 mois 300 mois 360 mois 420 mois Sélecti…" at bounding box center [630, 325] width 174 height 25
type input "740.688"
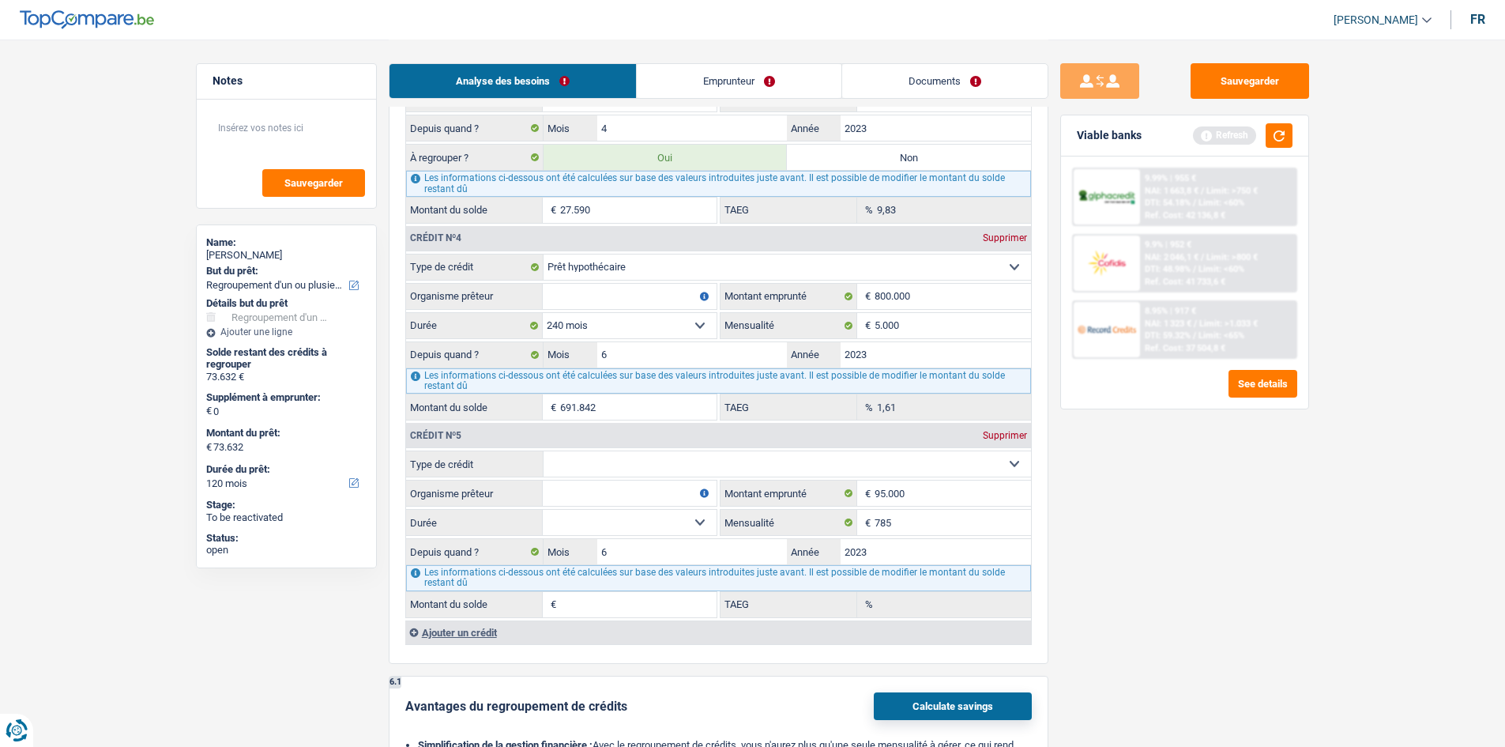
type input "4,45"
click at [584, 283] on input "Organisme prêteur" at bounding box center [630, 296] width 174 height 25
click at [588, 283] on select "Carte ou ouverture de crédit Prêt hypothécaire Vente à tempérament Prêt à tempé…" at bounding box center [787, 463] width 487 height 25
select select "mortgage"
click at [544, 283] on select "Carte ou ouverture de crédit Prêt hypothécaire Vente à tempérament Prêt à tempé…" at bounding box center [787, 463] width 487 height 25
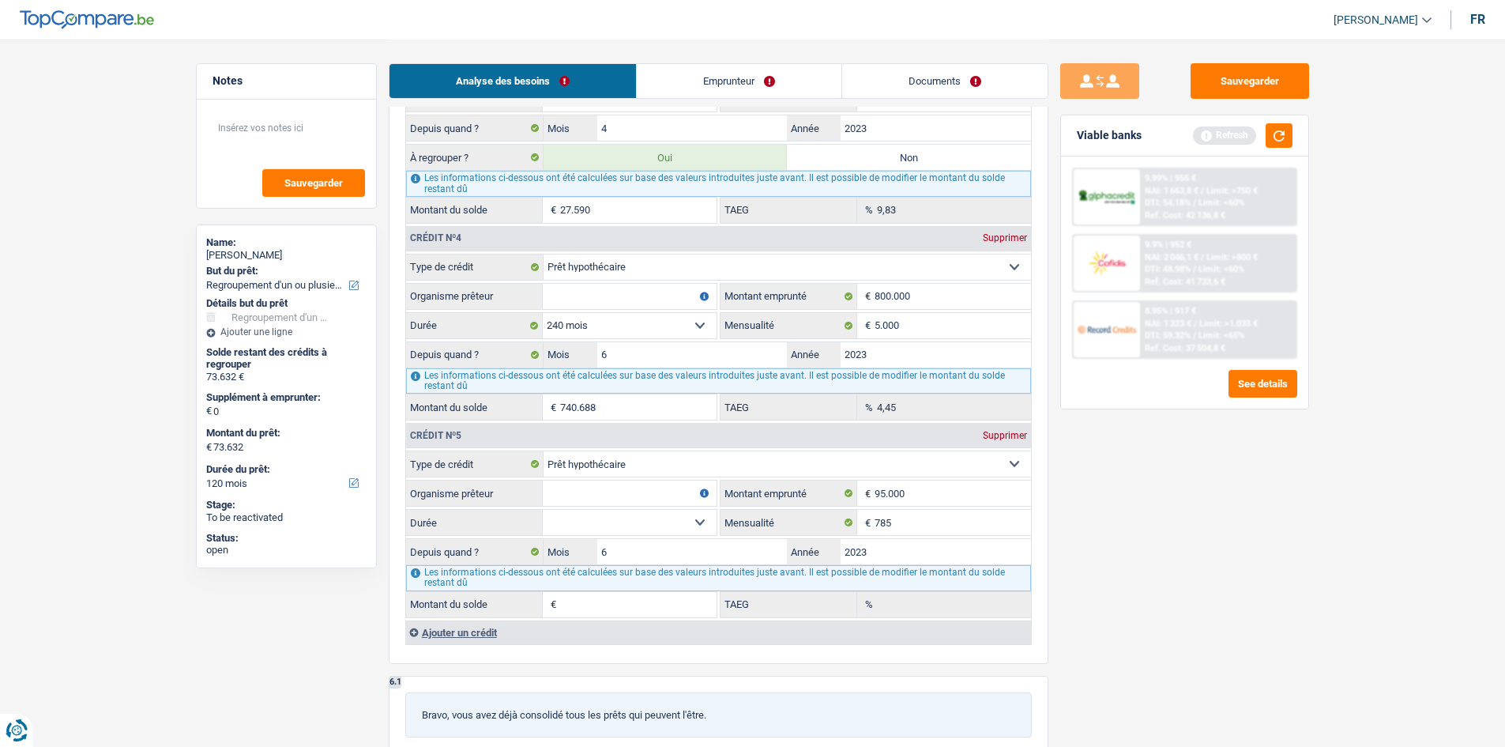
click at [588, 283] on input "Organisme prêteur" at bounding box center [630, 296] width 174 height 25
type input "recrod bank"
click at [588, 283] on input "Organisme prêteur" at bounding box center [630, 492] width 174 height 25
type input "record bank"
click at [588, 283] on select "120 mois 132 mois 144 mois 180 mois 240 mois 300 mois 360 mois 420 mois Sélecti…" at bounding box center [630, 522] width 174 height 25
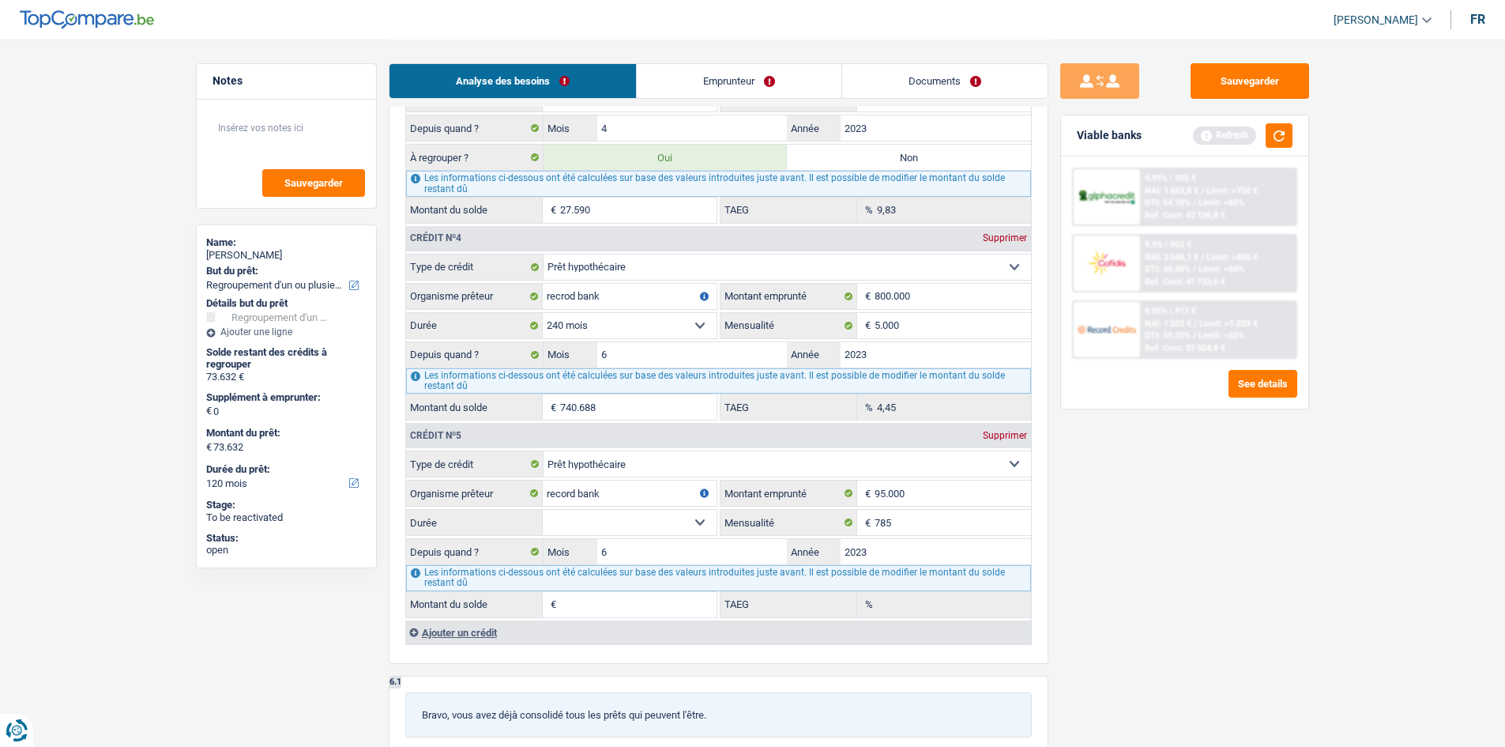
select select "240"
click at [543, 283] on select "120 mois 132 mois 144 mois 180 mois 240 mois 300 mois 360 mois 420 mois Sélecti…" at bounding box center [630, 522] width 174 height 25
type input "90.158"
type input "8,12"
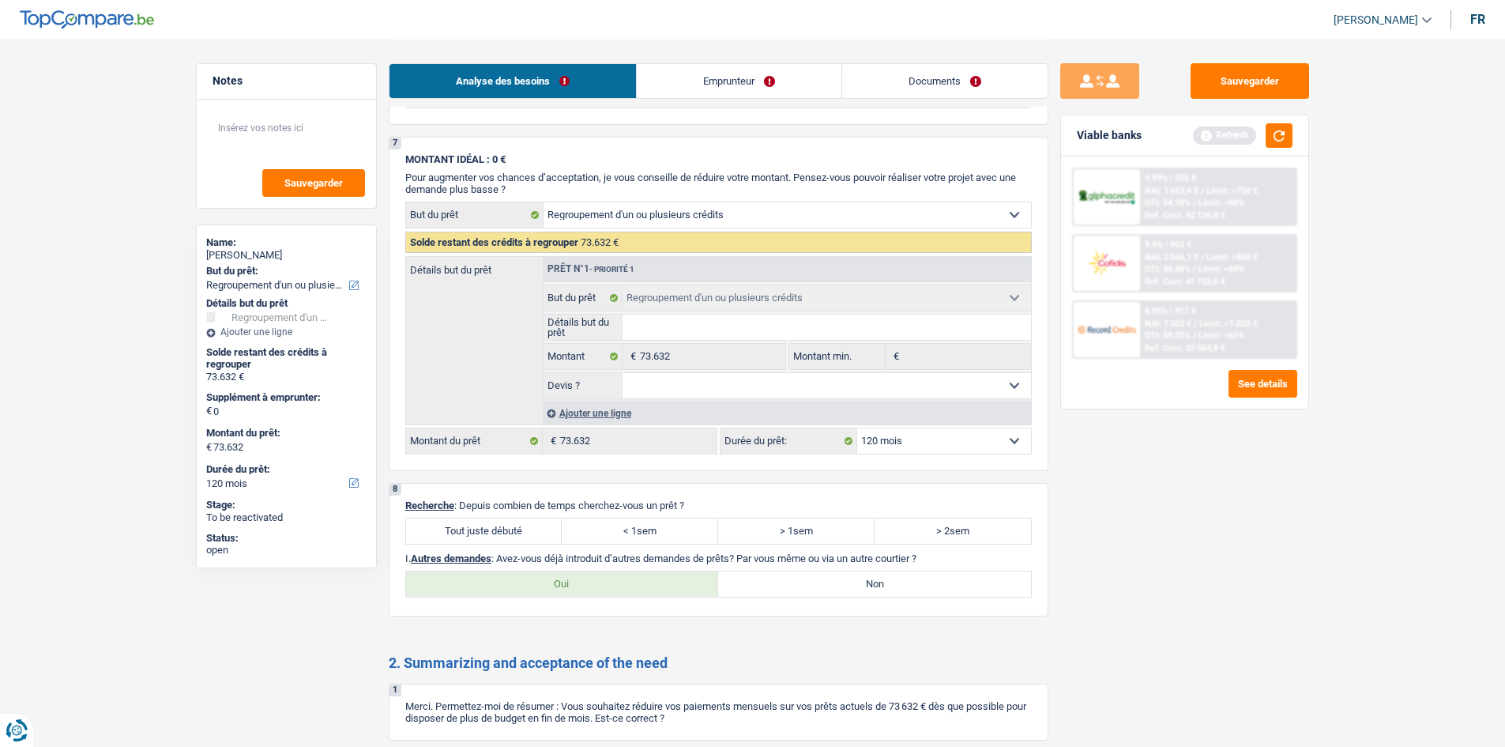
scroll to position [2844, 0]
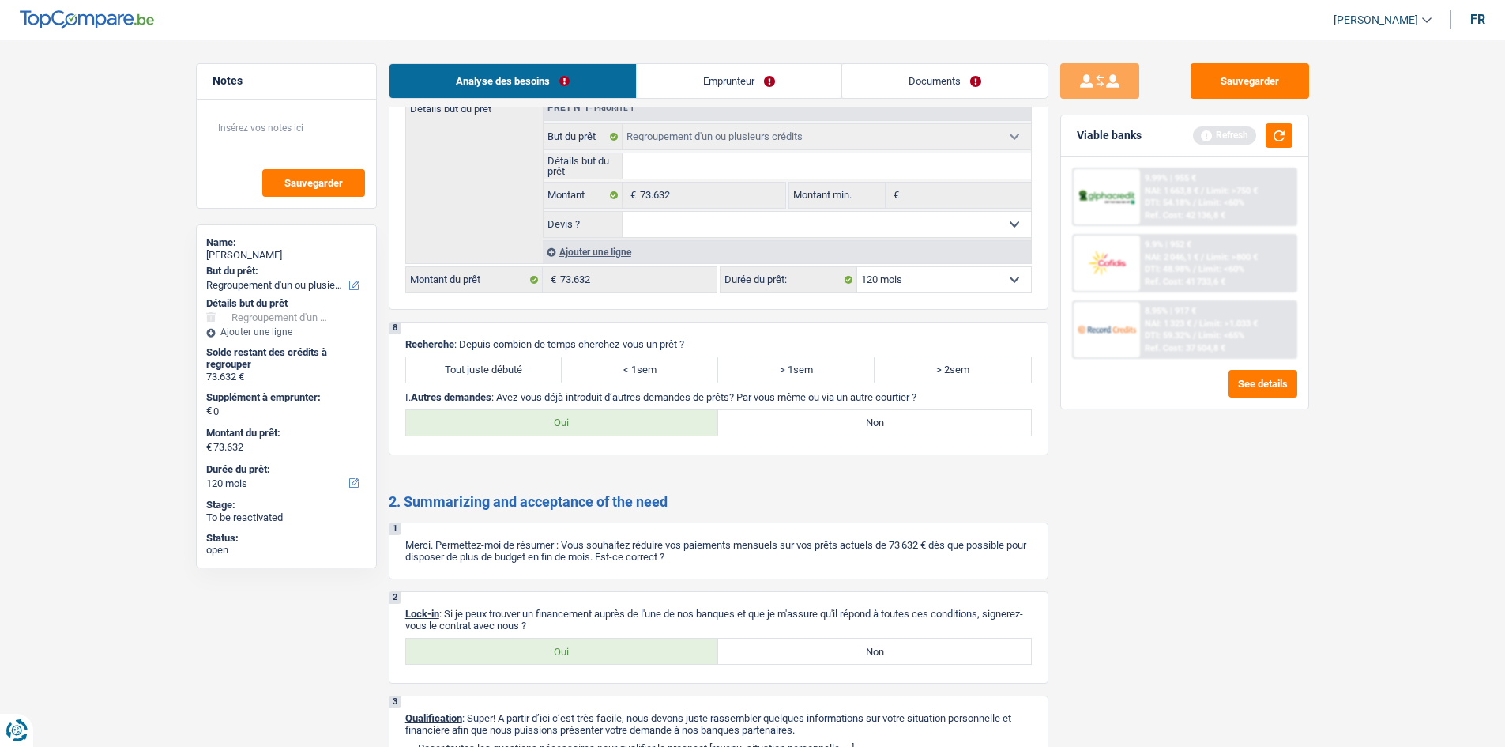
click at [505, 283] on label "Tout juste débuté" at bounding box center [484, 369] width 156 height 25
click at [505, 283] on input "Tout juste débuté" at bounding box center [484, 369] width 156 height 25
radio input "true"
click at [551, 283] on label "Oui" at bounding box center [562, 650] width 313 height 25
click at [551, 283] on input "Oui" at bounding box center [562, 650] width 313 height 25
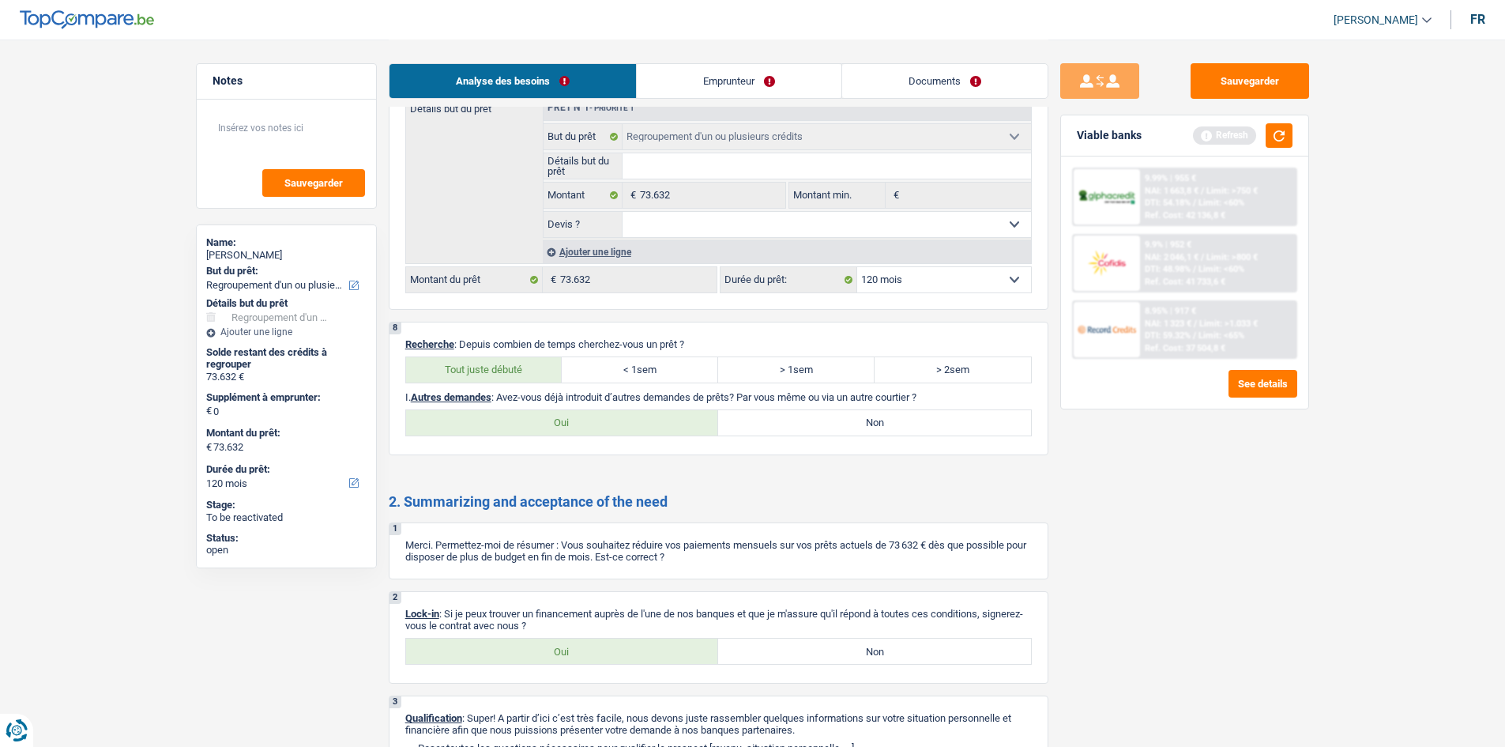
radio input "true"
click at [588, 283] on label "Non" at bounding box center [874, 422] width 313 height 25
click at [588, 283] on input "Non" at bounding box center [874, 422] width 313 height 25
radio input "true"
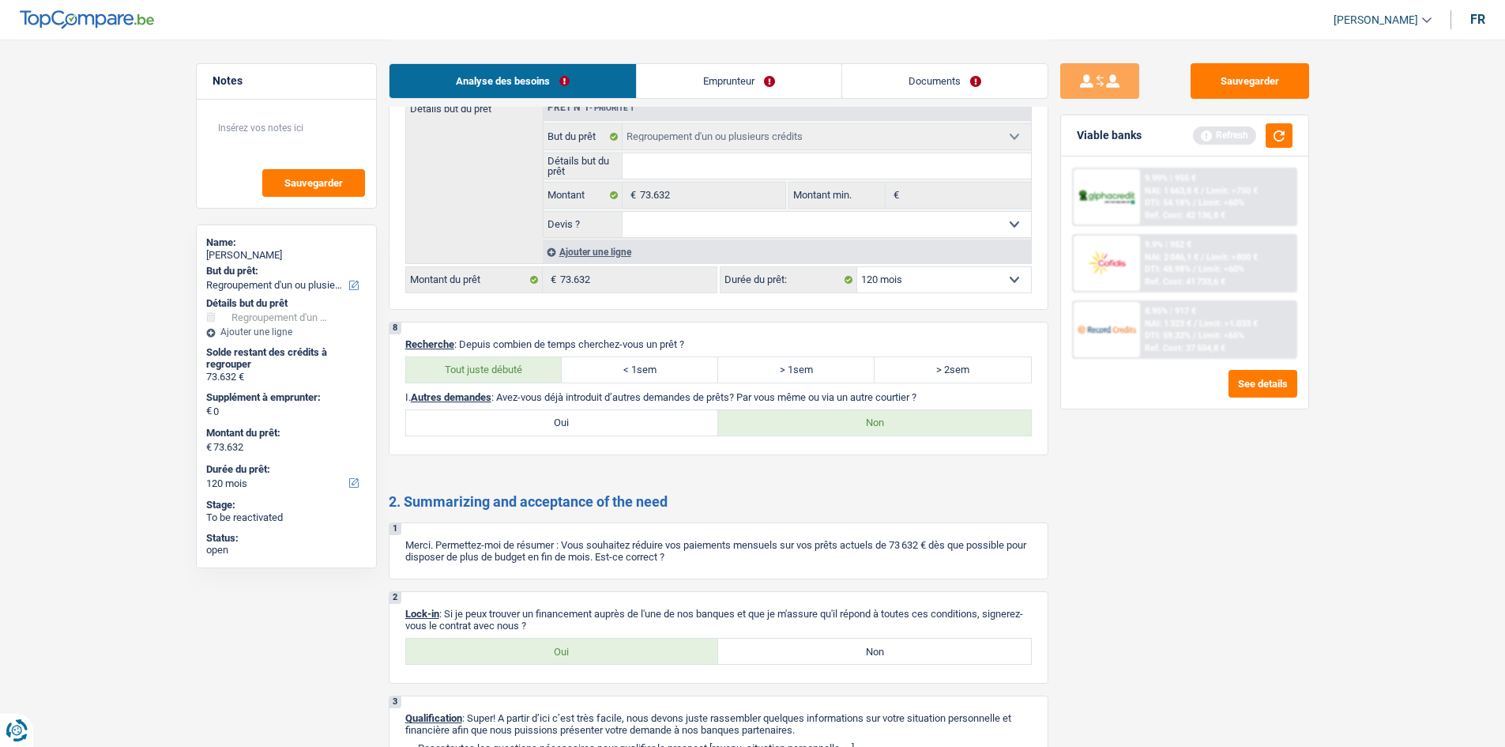
drag, startPoint x: 754, startPoint y: 80, endPoint x: 732, endPoint y: 85, distance: 22.0
click at [588, 80] on link "Emprunteur" at bounding box center [739, 81] width 205 height 34
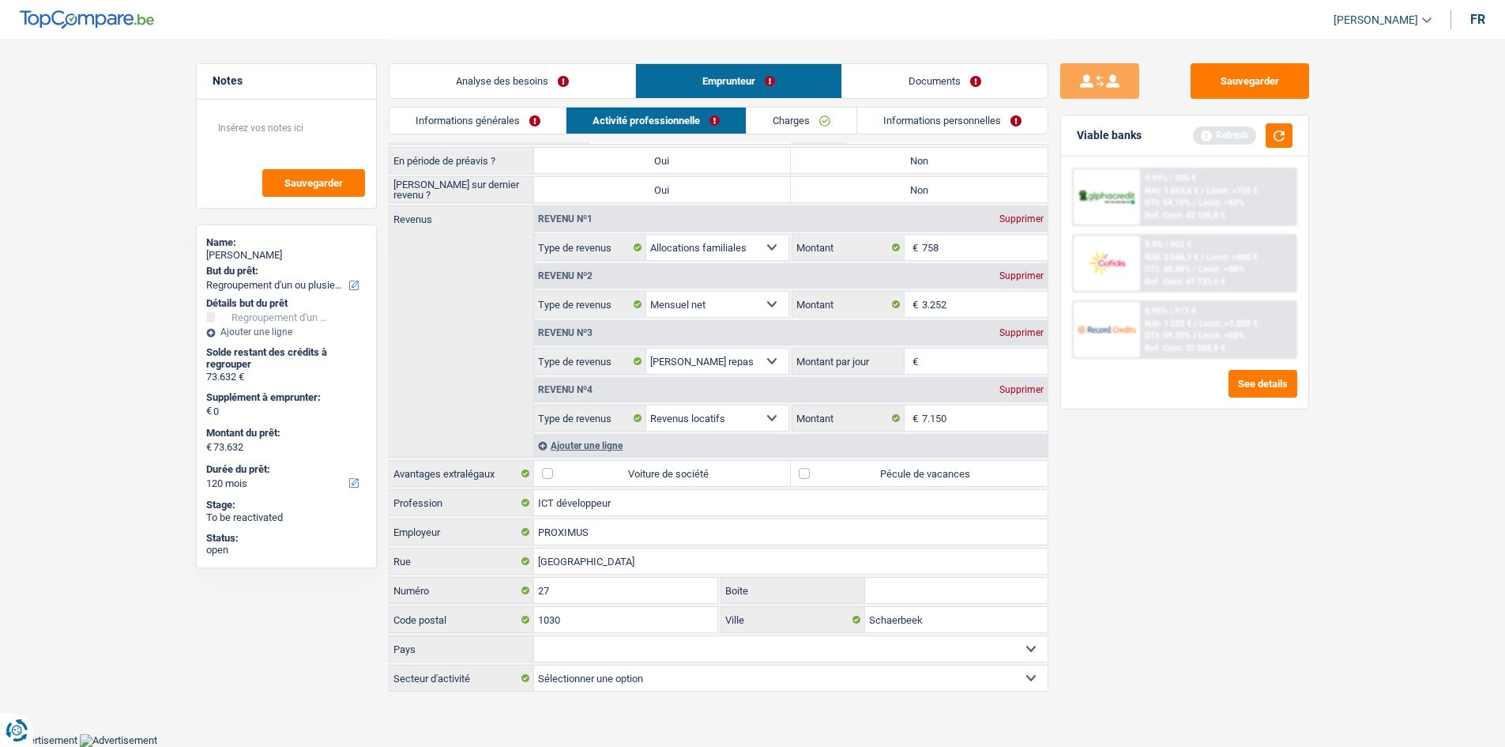
scroll to position [81, 0]
drag, startPoint x: 537, startPoint y: 115, endPoint x: 585, endPoint y: 121, distance: 47.7
click at [536, 116] on link "Informations générales" at bounding box center [477, 120] width 177 height 26
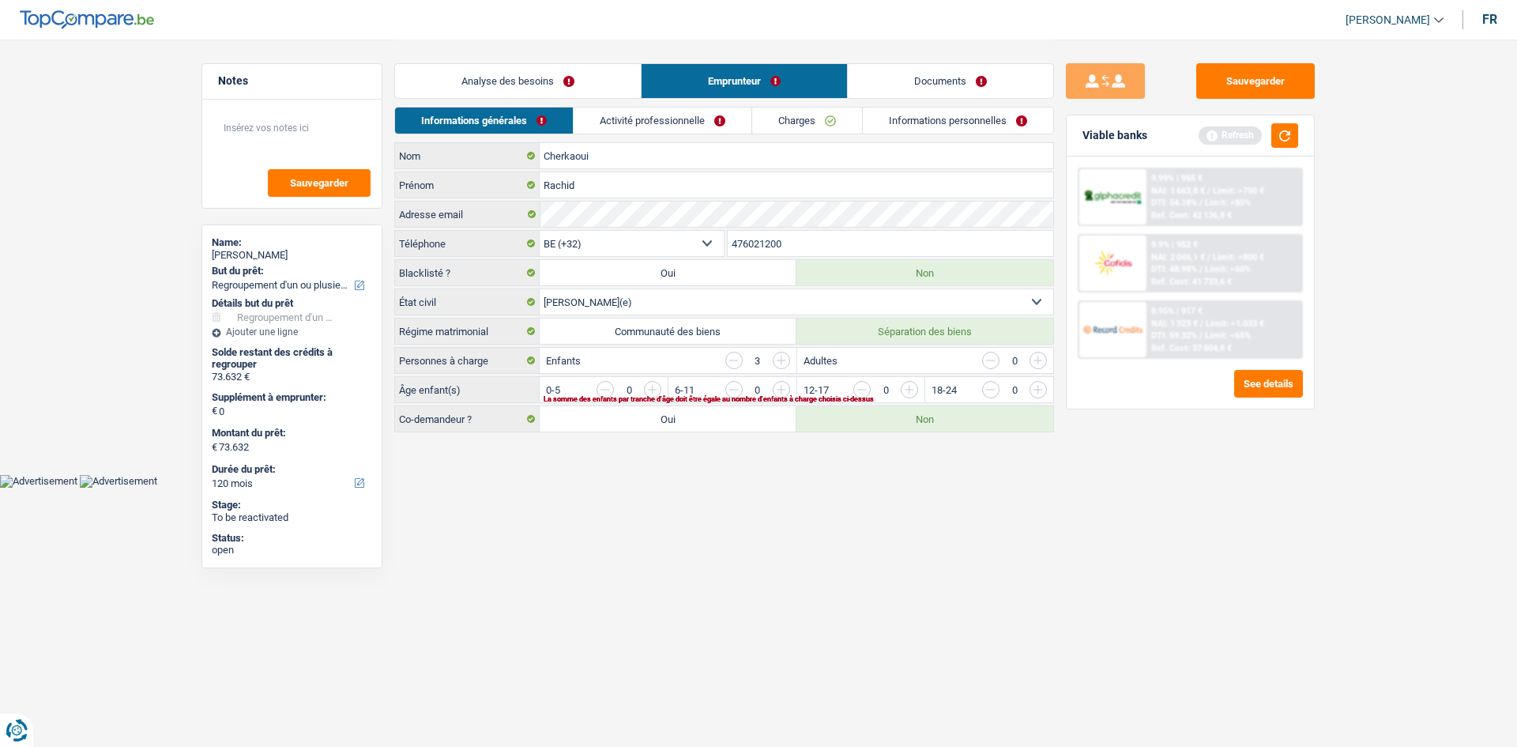
click at [588, 283] on input "button" at bounding box center [1230, 393] width 658 height 25
click at [588, 283] on input "button" at bounding box center [1102, 393] width 658 height 25
click at [588, 283] on input "button" at bounding box center [973, 393] width 658 height 25
click at [588, 104] on div "Analyse des besoins Emprunteur Documents" at bounding box center [724, 73] width 660 height 67
click at [588, 116] on link "Activité professionnelle" at bounding box center [663, 120] width 178 height 26
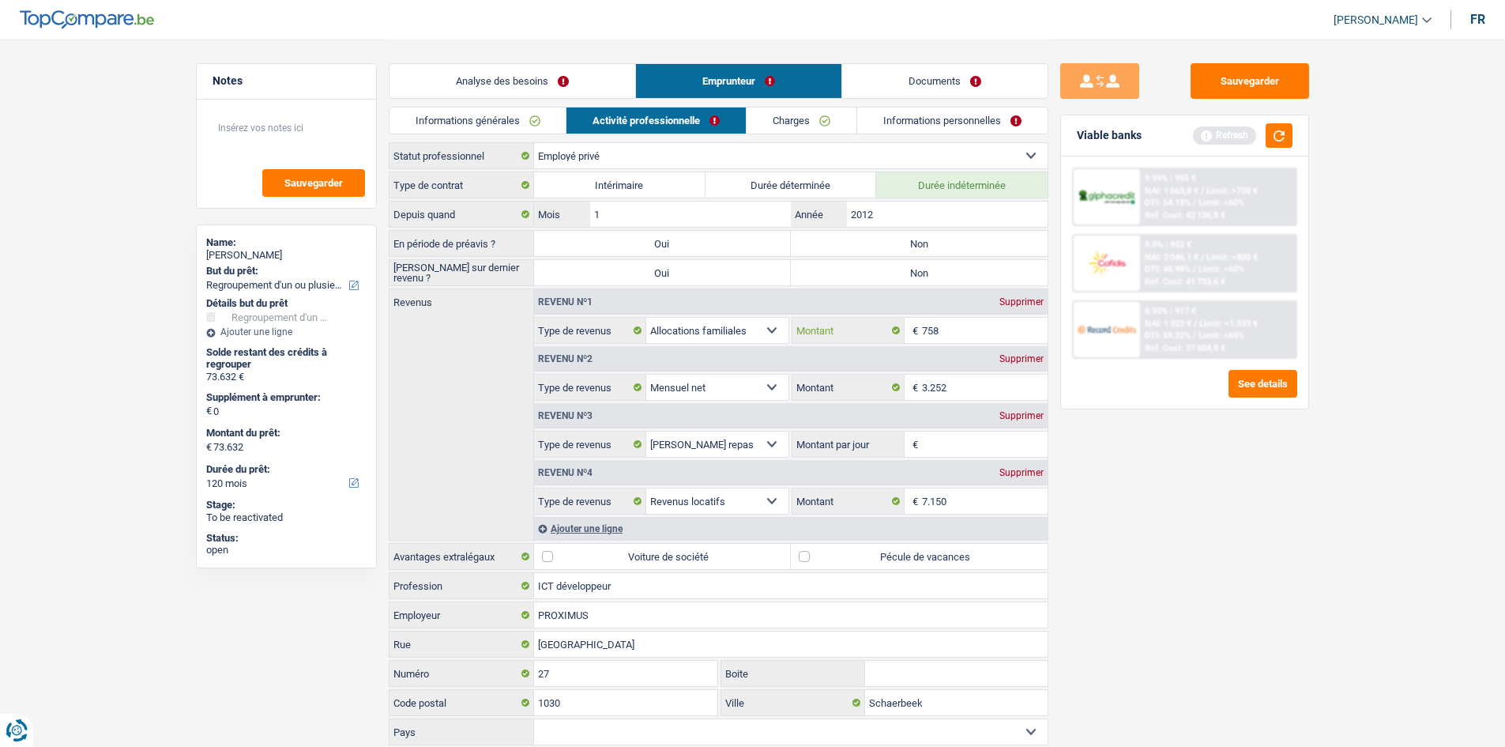
click at [588, 283] on input "758" at bounding box center [985, 330] width 126 height 25
type input "7"
type input "758"
click at [588, 283] on div "Sauvegarder Viable banks Refresh 9.99% | 955 € NAI: 1 663,8 € / Limit: >750 € D…" at bounding box center [1184, 392] width 273 height 658
click at [588, 238] on label "Non" at bounding box center [919, 243] width 257 height 25
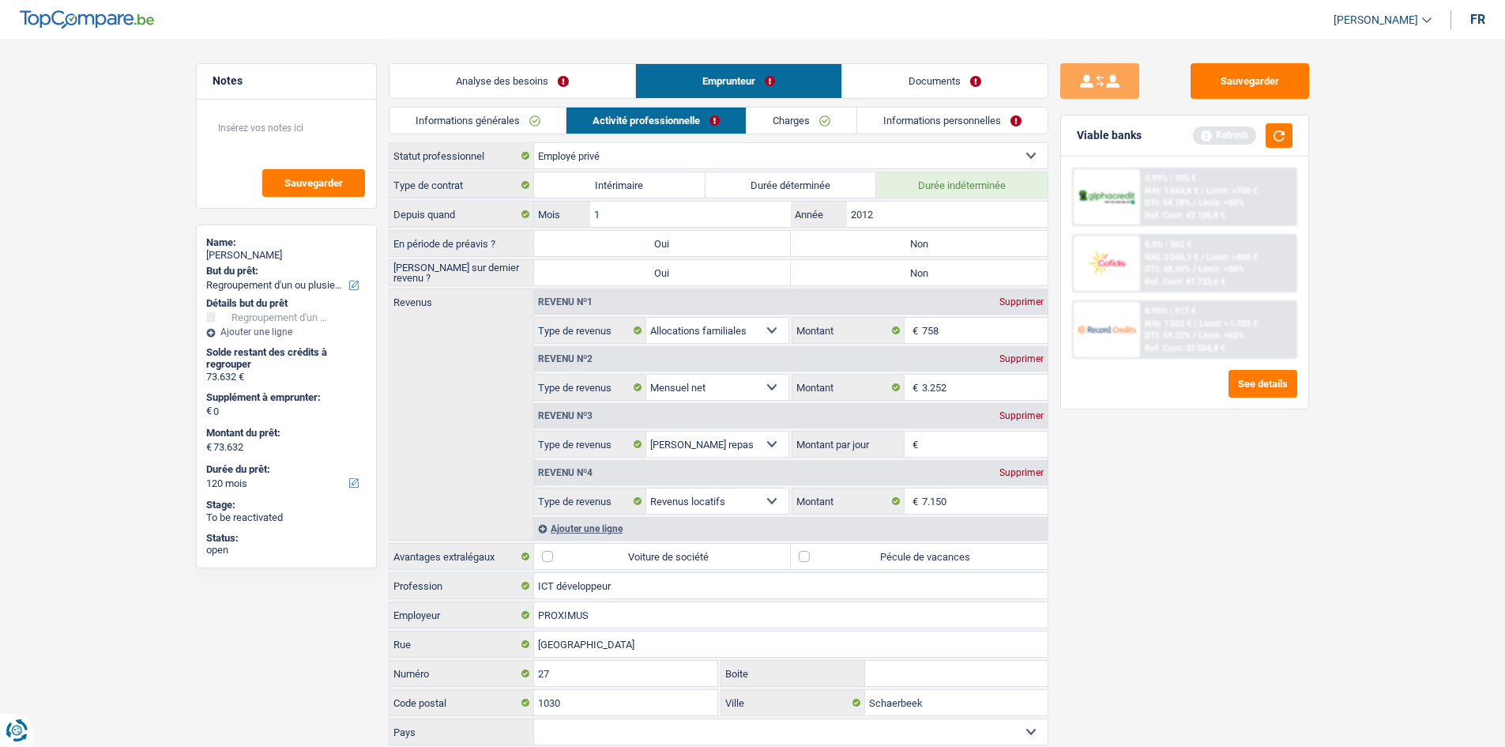
click at [588, 238] on input "Non" at bounding box center [919, 243] width 257 height 25
radio input "true"
click at [588, 269] on label "Non" at bounding box center [919, 272] width 257 height 25
click at [588, 269] on input "Non" at bounding box center [919, 272] width 257 height 25
radio input "true"
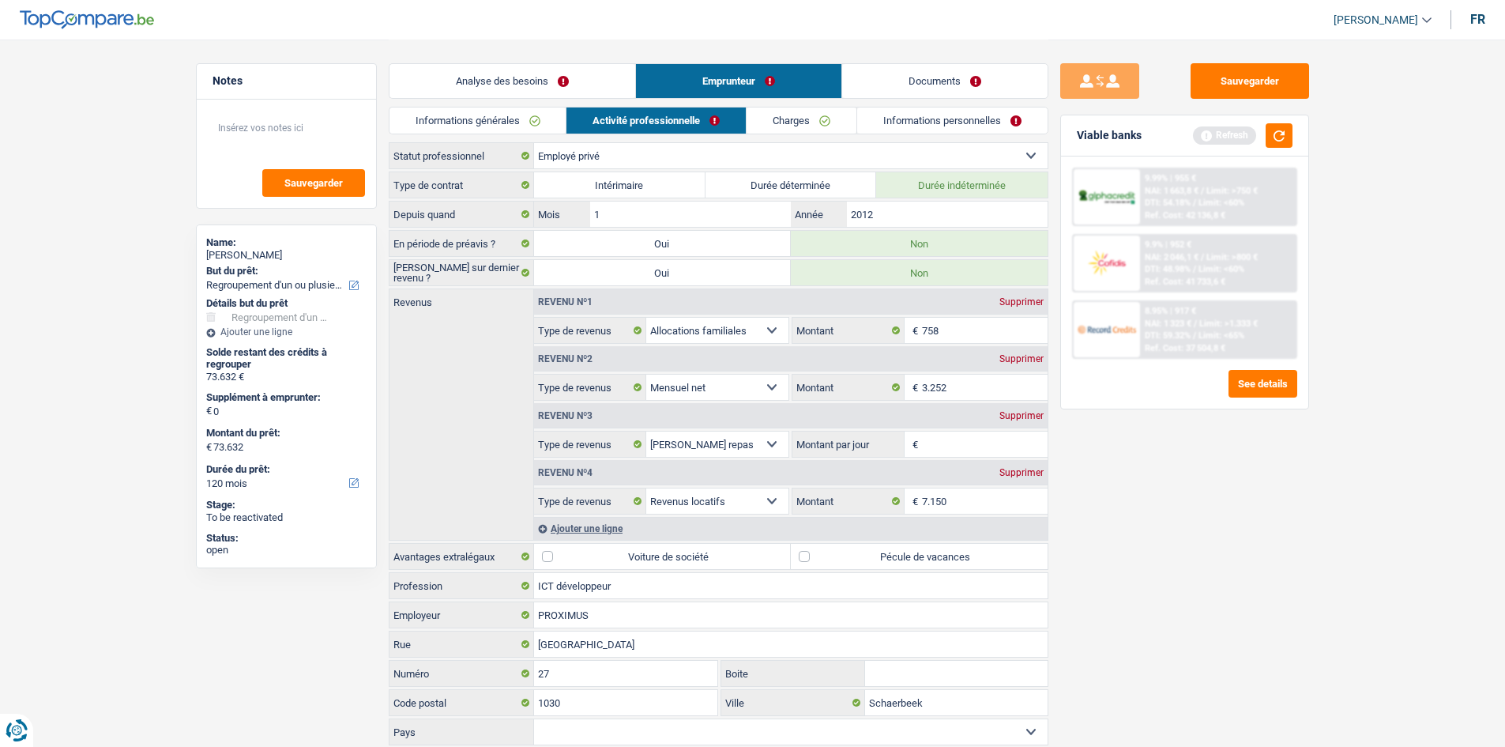
click at [588, 283] on div "Type de contrat Intérimaire Durée déterminée Durée indéterminée Depuis quand 1 …" at bounding box center [719, 472] width 660 height 603
click at [588, 283] on label "Pécule de vacances" at bounding box center [919, 556] width 257 height 25
click at [588, 283] on input "Pécule de vacances" at bounding box center [919, 556] width 257 height 25
checkbox input "true"
click at [578, 78] on link "Analyse des besoins" at bounding box center [512, 81] width 246 height 34
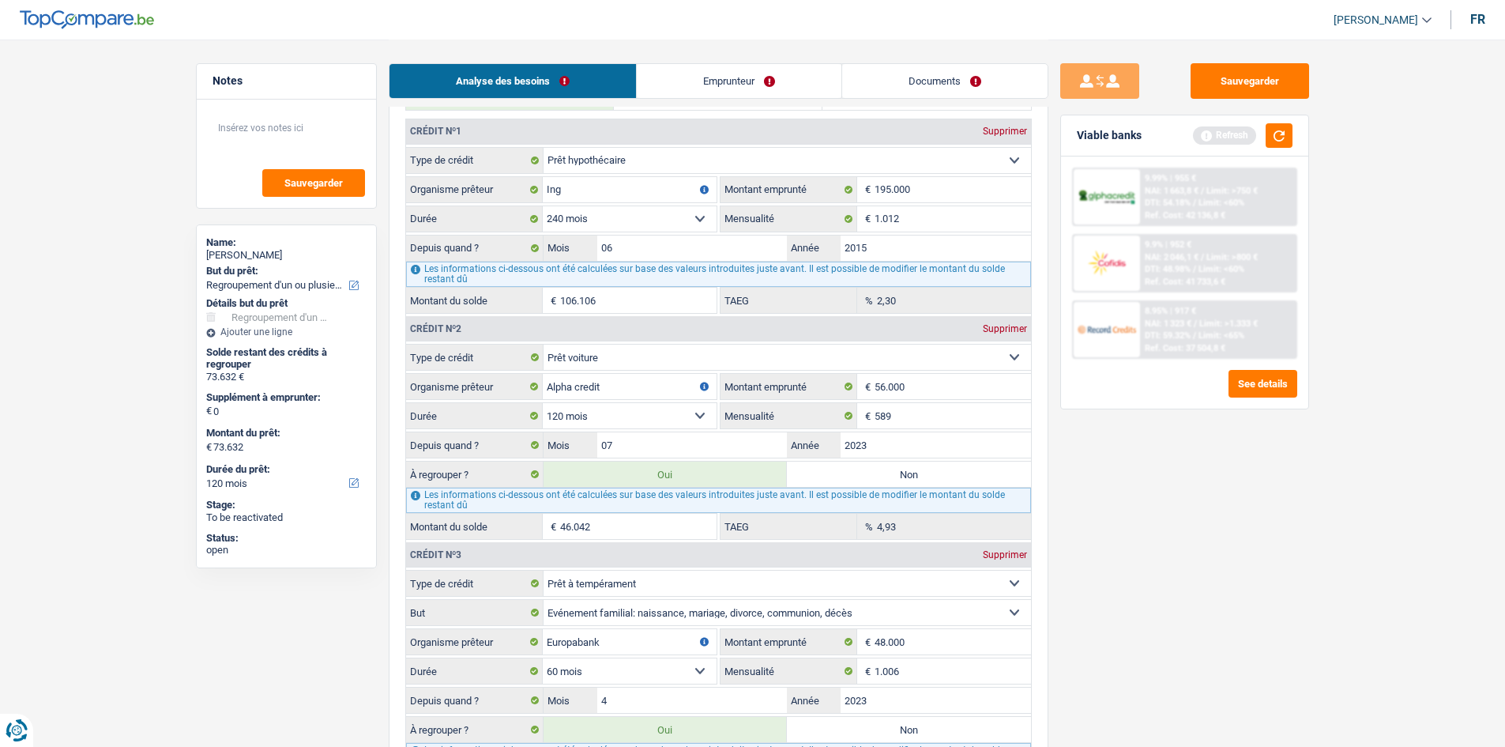
scroll to position [1264, 0]
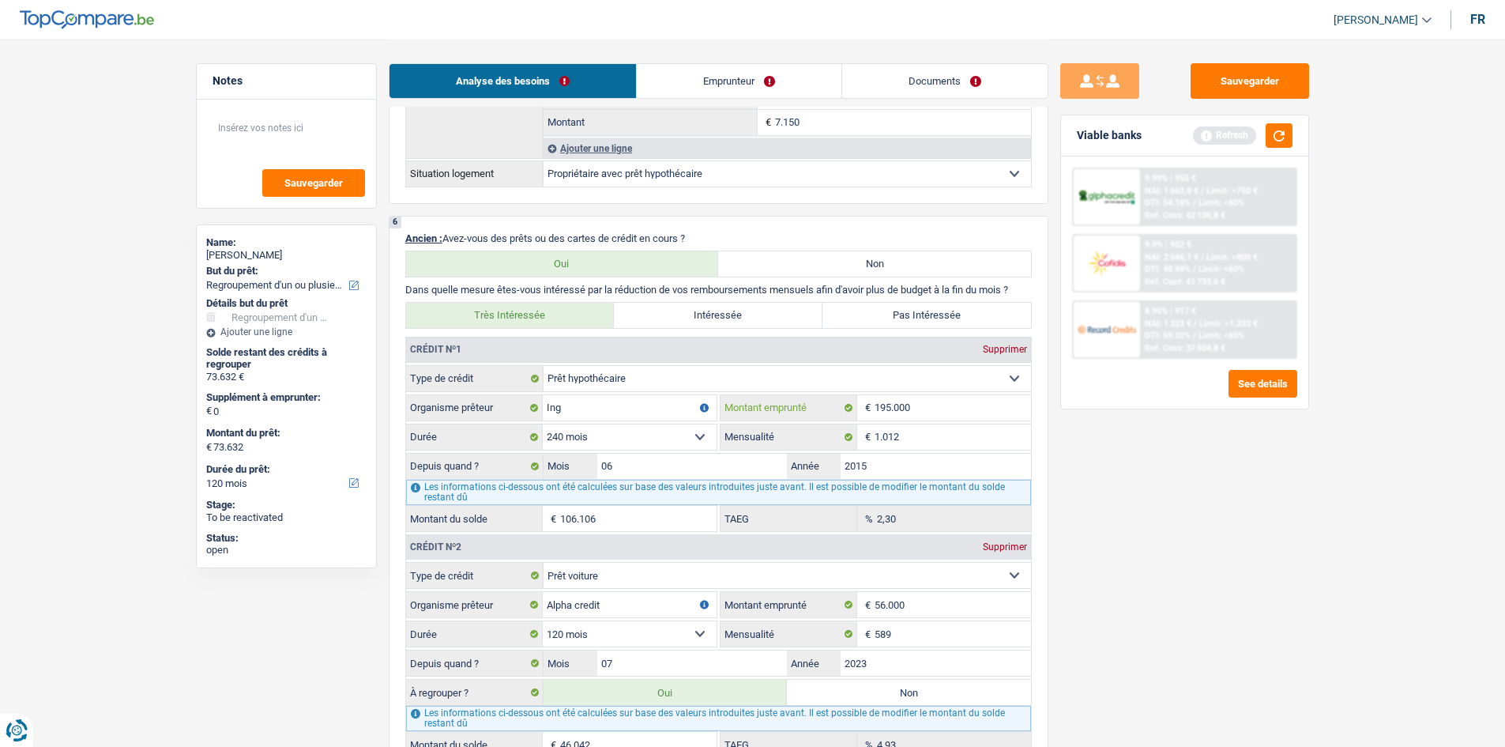
click at [588, 283] on input "195.000" at bounding box center [953, 407] width 156 height 25
click at [588, 77] on link "Emprunteur" at bounding box center [739, 81] width 205 height 34
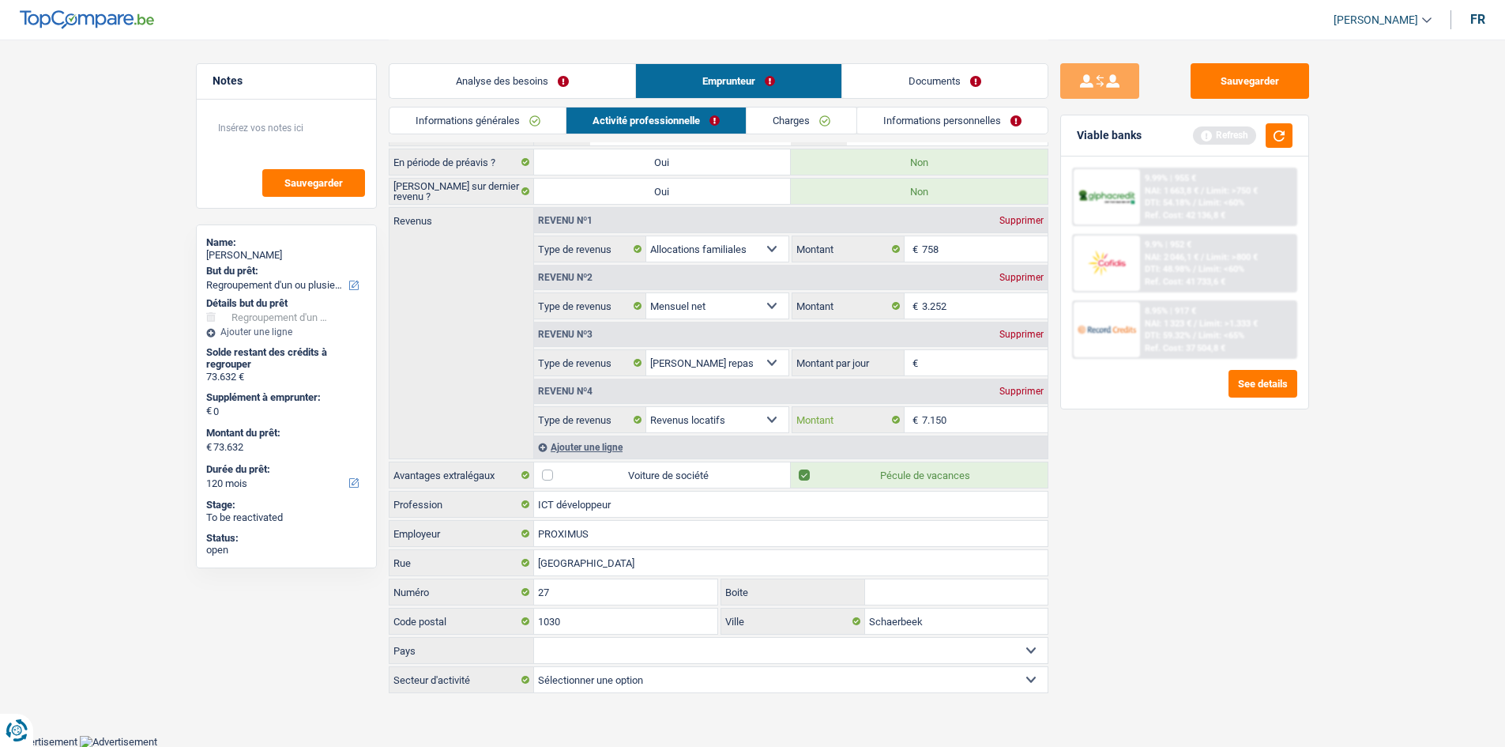
click at [588, 283] on input "7.150" at bounding box center [985, 419] width 126 height 25
click at [564, 86] on link "Analyse des besoins" at bounding box center [512, 81] width 246 height 34
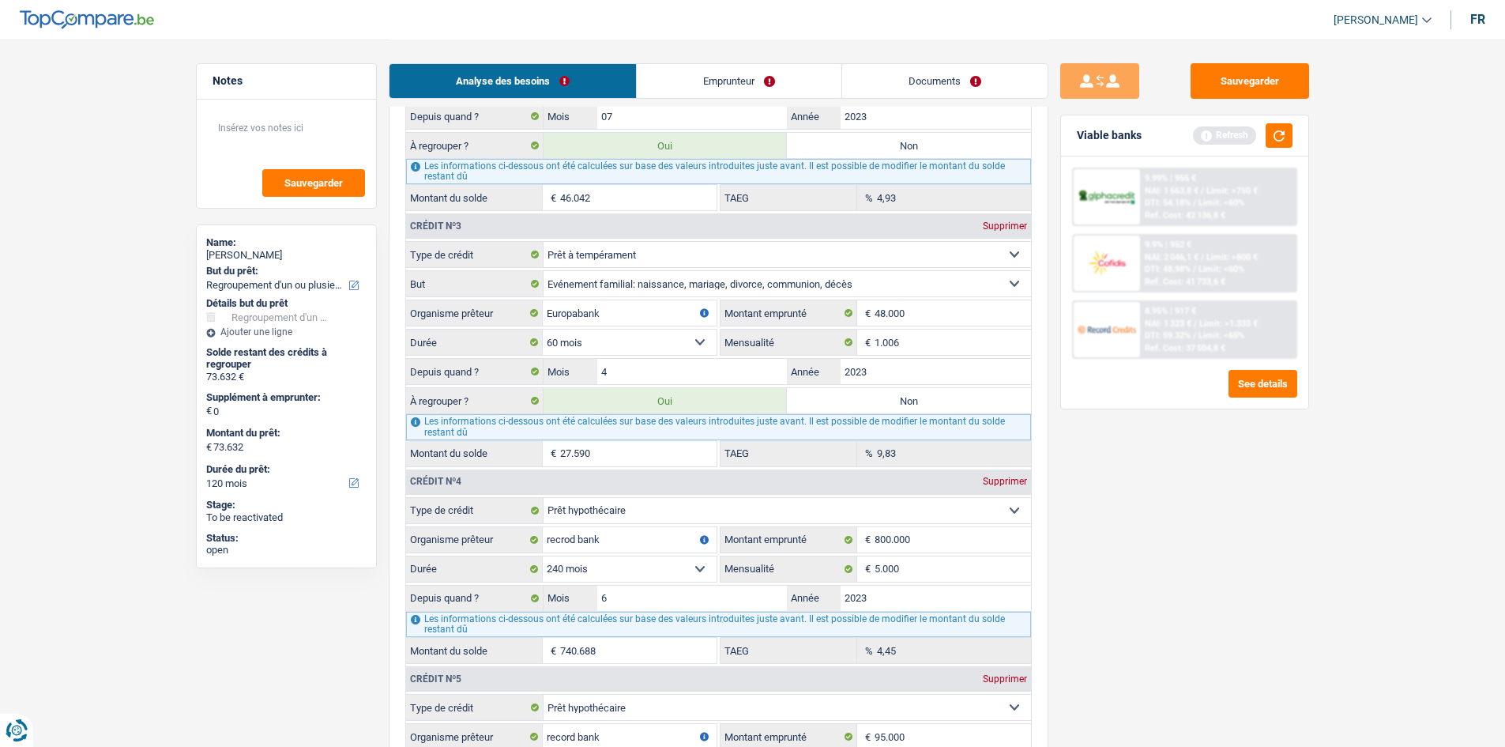
scroll to position [1819, 0]
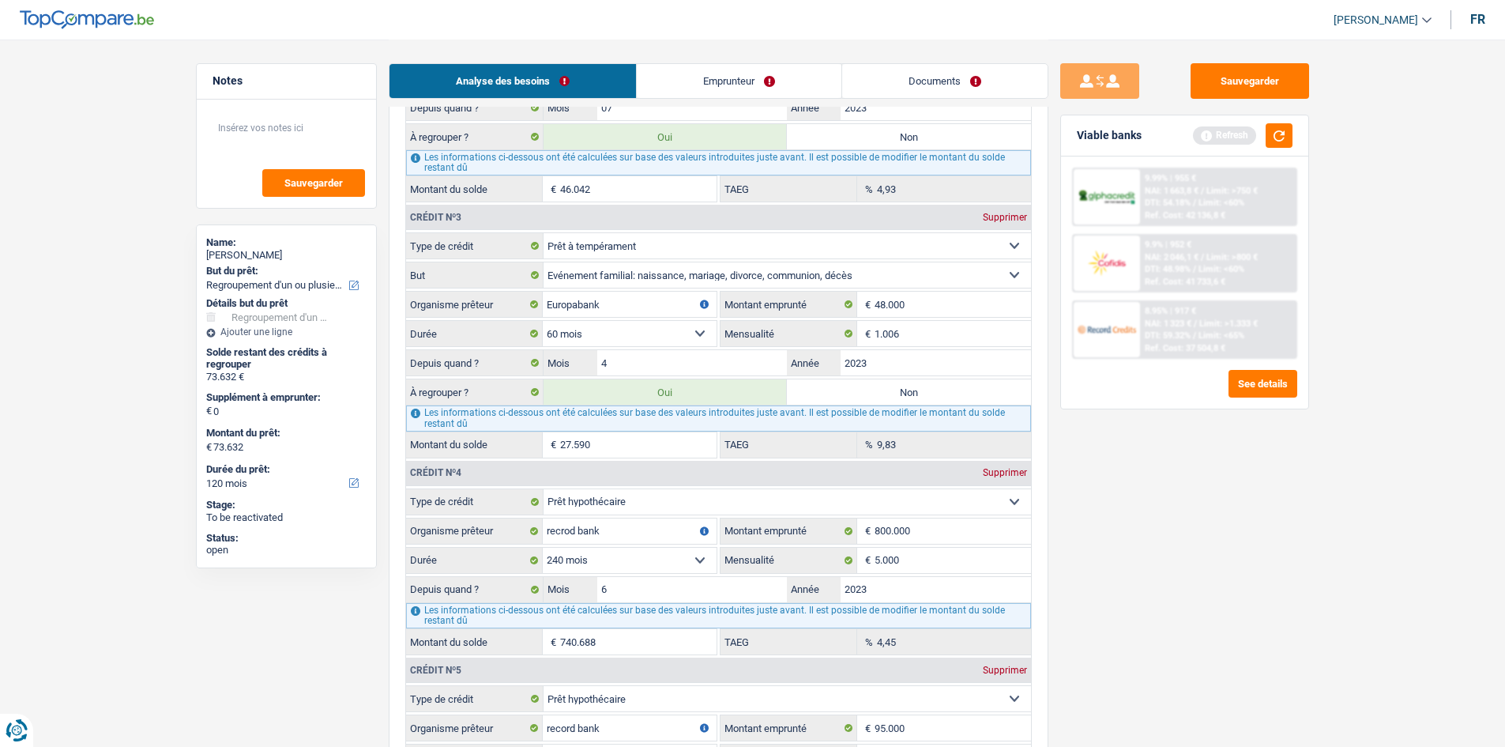
click at [588, 85] on link "Emprunteur" at bounding box center [739, 81] width 205 height 34
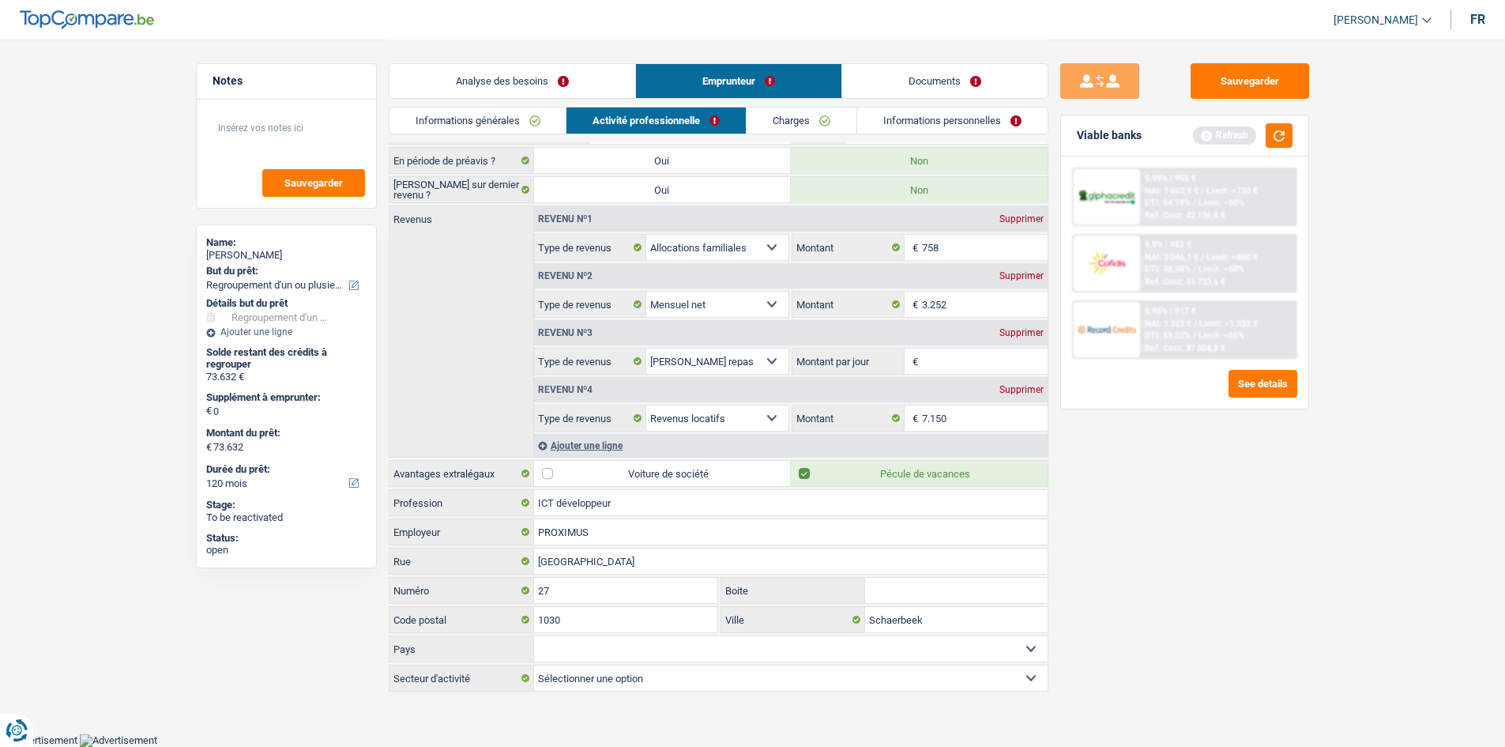
scroll to position [81, 0]
click at [585, 76] on link "Analyse des besoins" at bounding box center [512, 81] width 246 height 34
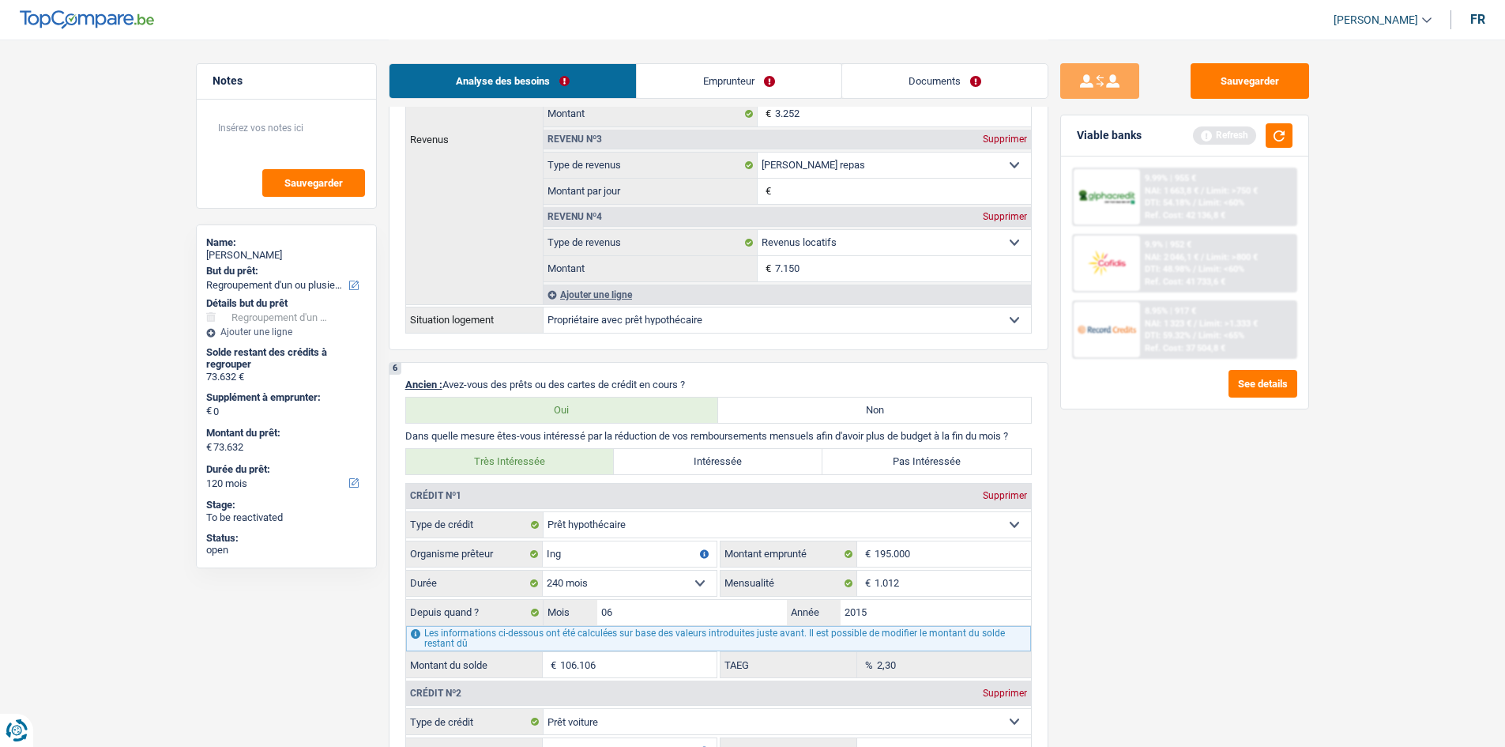
scroll to position [1108, 0]
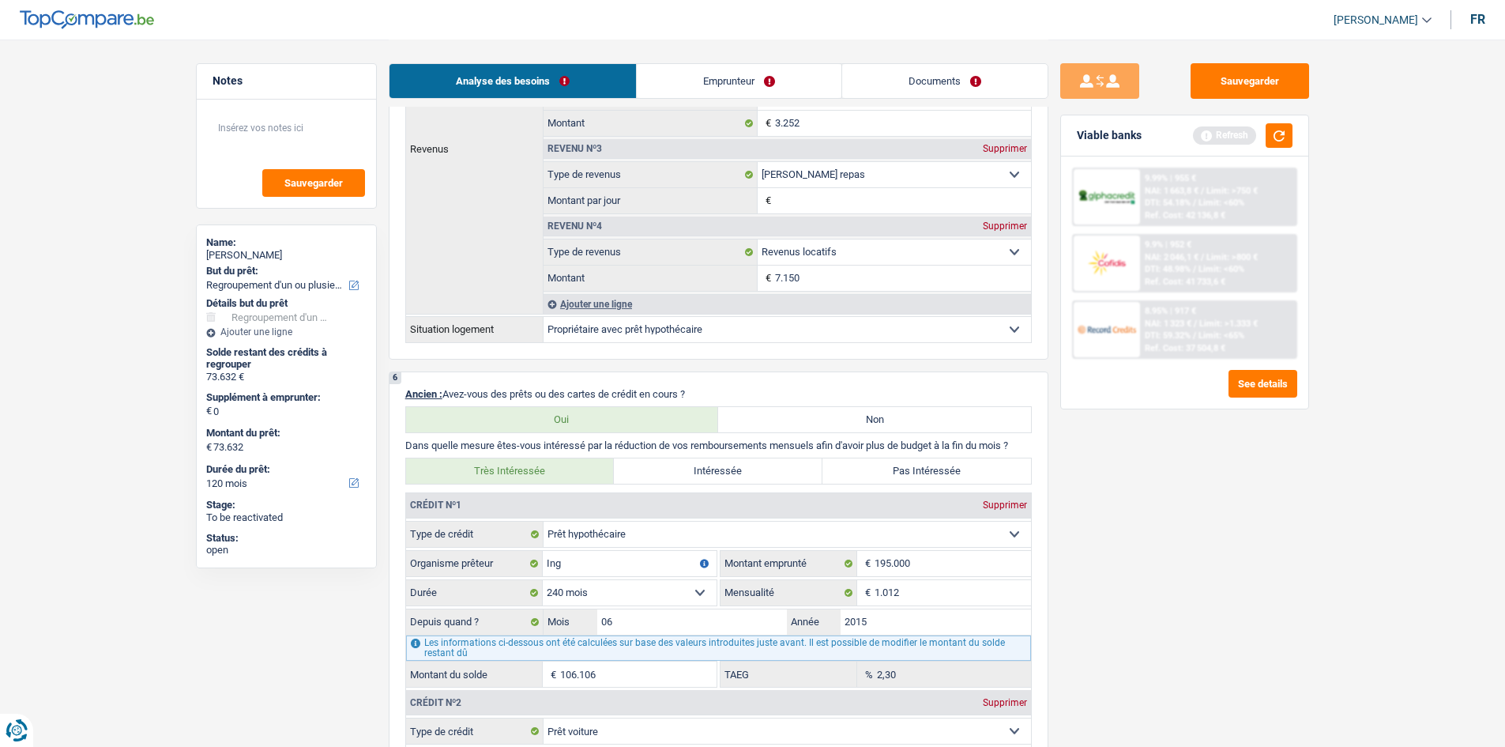
click at [588, 83] on link "Emprunteur" at bounding box center [739, 81] width 205 height 34
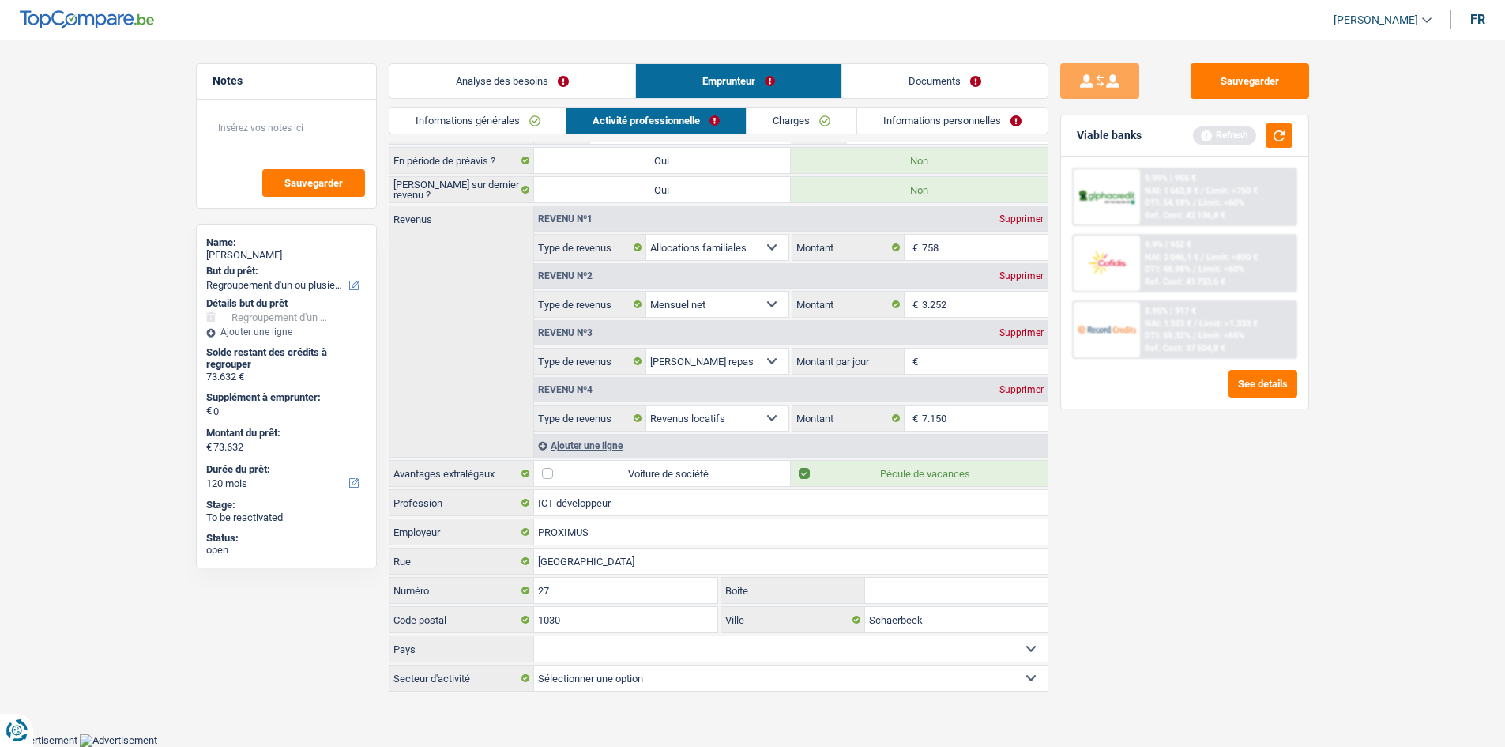
scroll to position [81, 0]
click at [588, 283] on input "3.252" at bounding box center [985, 305] width 126 height 25
click at [588, 283] on div "Revenu nº3 Supprimer" at bounding box center [791, 334] width 514 height 25
click at [588, 283] on div "Supprimer" at bounding box center [1021, 333] width 52 height 9
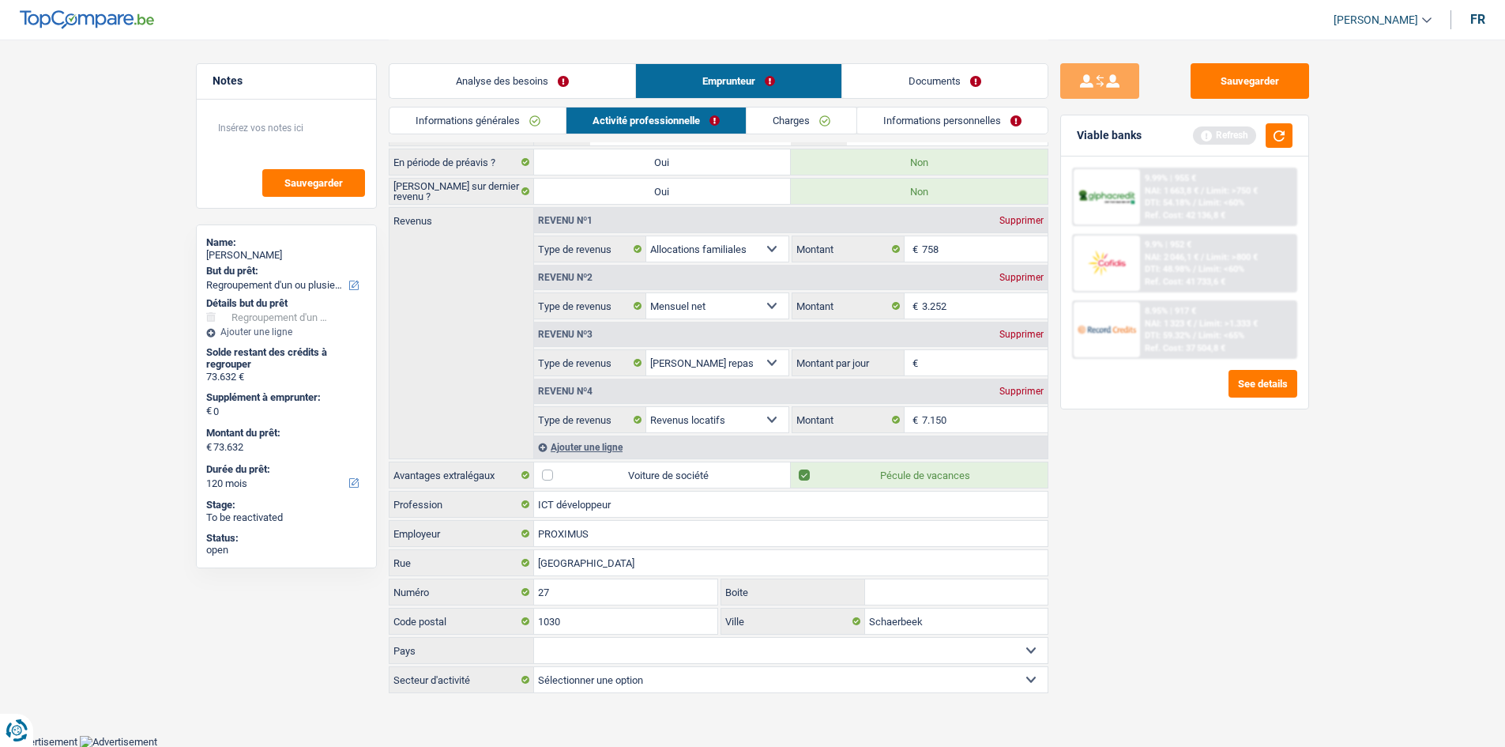
select select "rentalIncome"
type input "8"
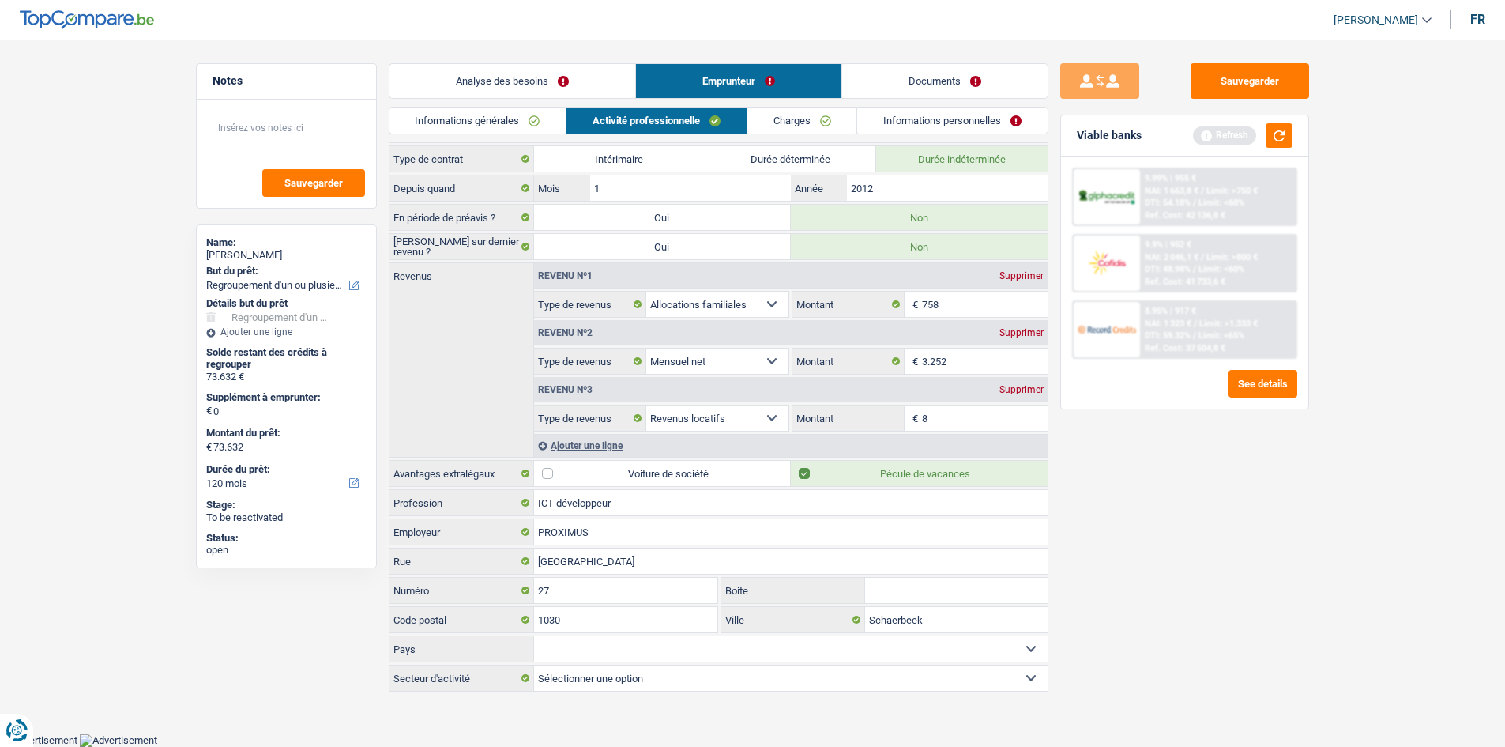
scroll to position [24, 0]
click at [588, 283] on input "8" at bounding box center [985, 419] width 126 height 25
type input "ICT dévelopeur"
drag, startPoint x: 974, startPoint y: 421, endPoint x: 1165, endPoint y: 498, distance: 205.2
click at [588, 283] on input "8" at bounding box center [985, 419] width 126 height 25
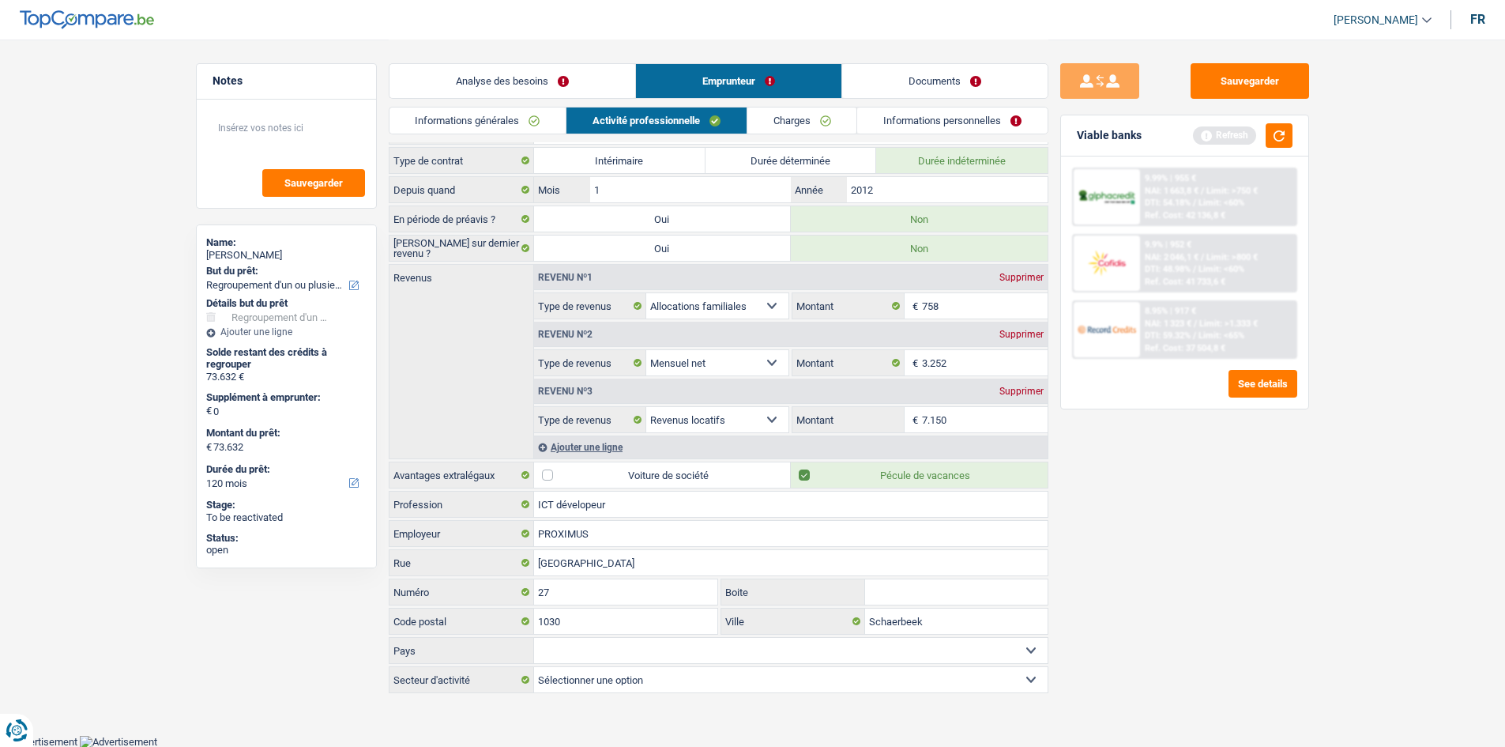
type input "7.150"
click at [588, 283] on div "Sauvegarder Viable banks Refresh 9.99% | 955 € NAI: 1 663,8 € / Limit: >750 € D…" at bounding box center [1184, 392] width 273 height 658
click at [588, 283] on div "Ajouter une ligne" at bounding box center [791, 446] width 514 height 23
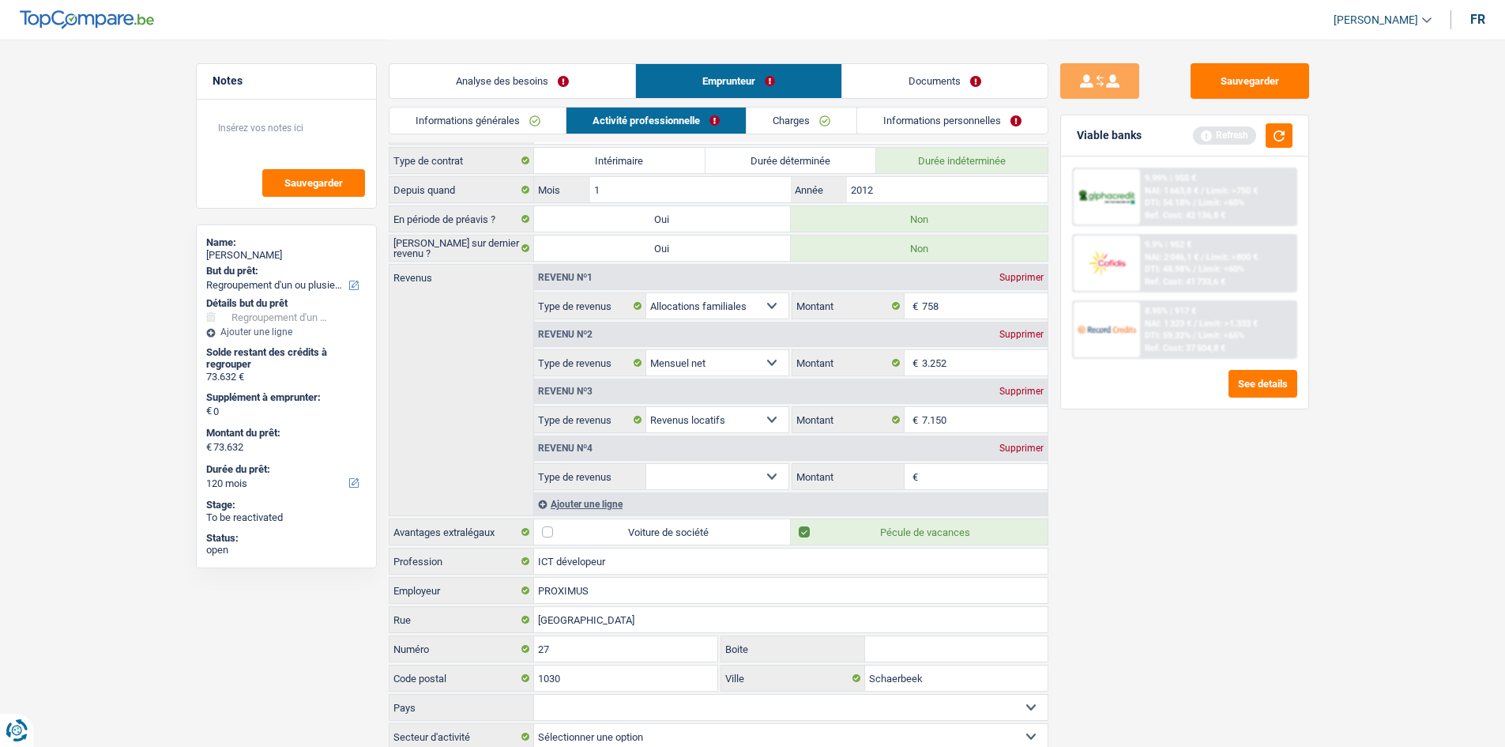
click at [588, 283] on select "Allocation d'handicap Allocations chômage Allocations familiales Chèques repas …" at bounding box center [717, 476] width 143 height 25
select select "mealVouchers"
click at [588, 283] on select "Allocation d'handicap Allocations chômage Allocations familiales Chèques repas …" at bounding box center [717, 476] width 143 height 25
click at [588, 283] on input "3.252" at bounding box center [985, 362] width 126 height 25
type input "3.500"
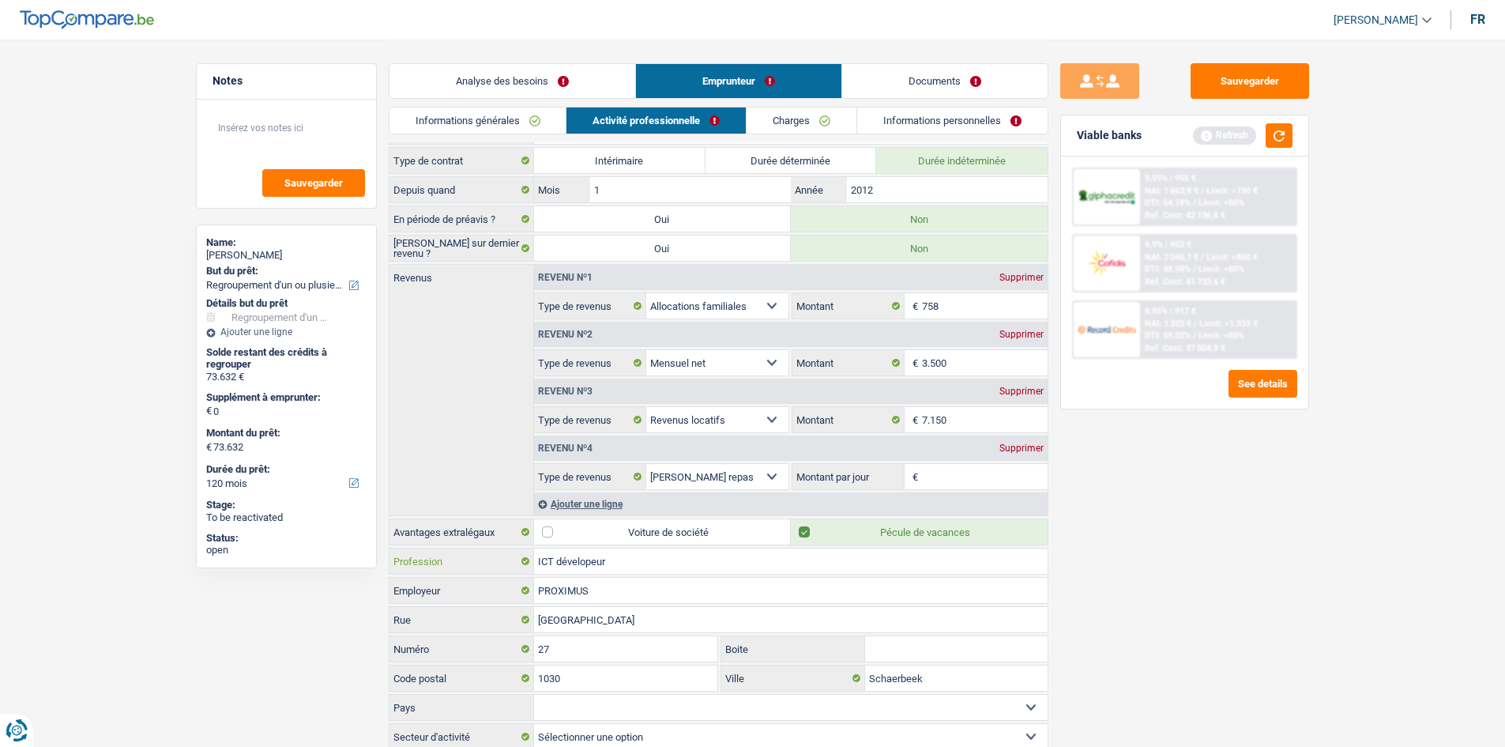
click at [588, 283] on input "ICT dévelopeur" at bounding box center [791, 560] width 514 height 25
type input "ICT développer"
click at [588, 283] on div "Sauvegarder Viable banks Refresh 9.99% | 955 € NAI: 1 663,8 € / Limit: >750 € D…" at bounding box center [1184, 392] width 273 height 658
click at [588, 283] on input "Montant par jour" at bounding box center [985, 476] width 126 height 25
type input "8,0"
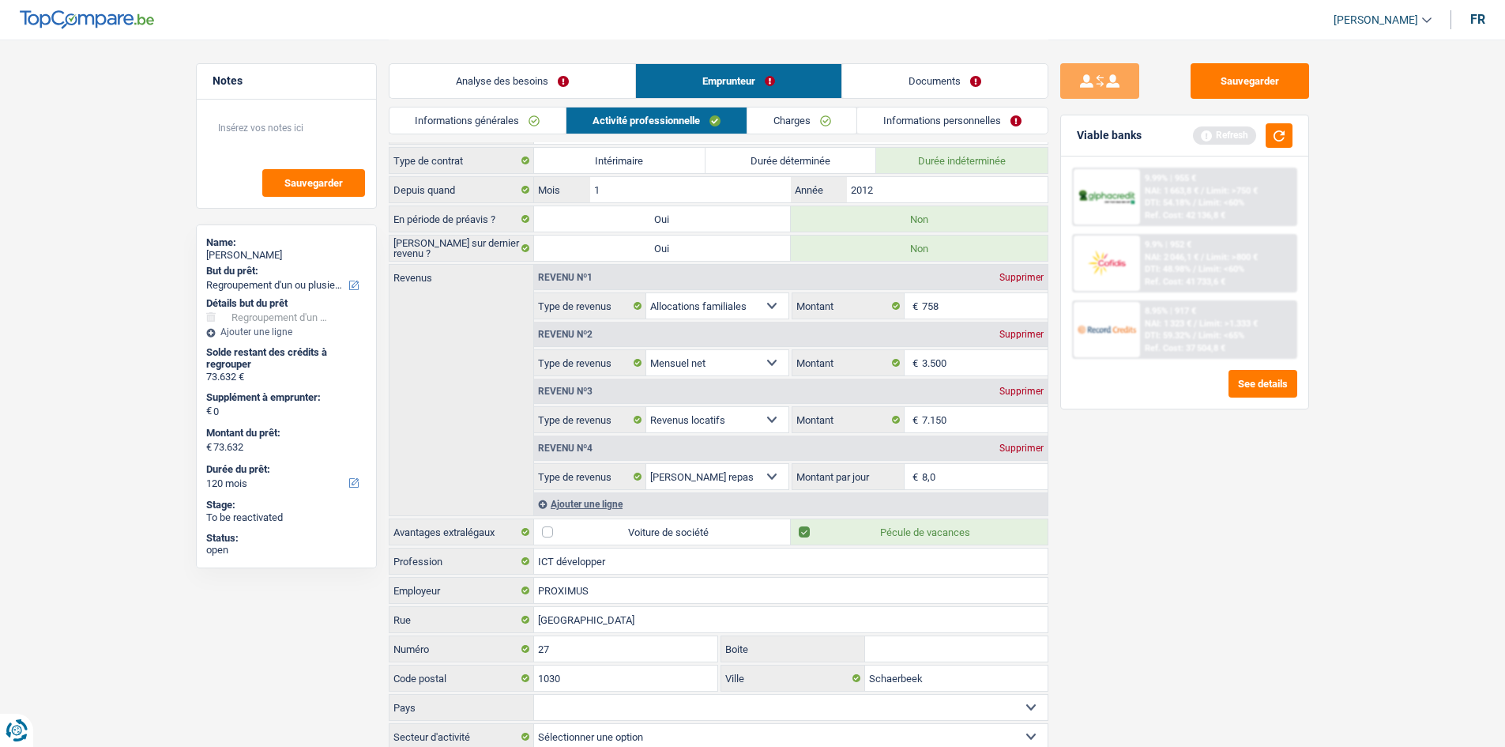
drag, startPoint x: 1425, startPoint y: 541, endPoint x: 1310, endPoint y: 519, distance: 117.4
click at [588, 283] on main "Notes Sauvegarder Name: Rachid Cherkaoui But du prêt: Confort maison: meubles, …" at bounding box center [752, 384] width 1505 height 816
click at [588, 131] on link "Charges" at bounding box center [802, 120] width 110 height 26
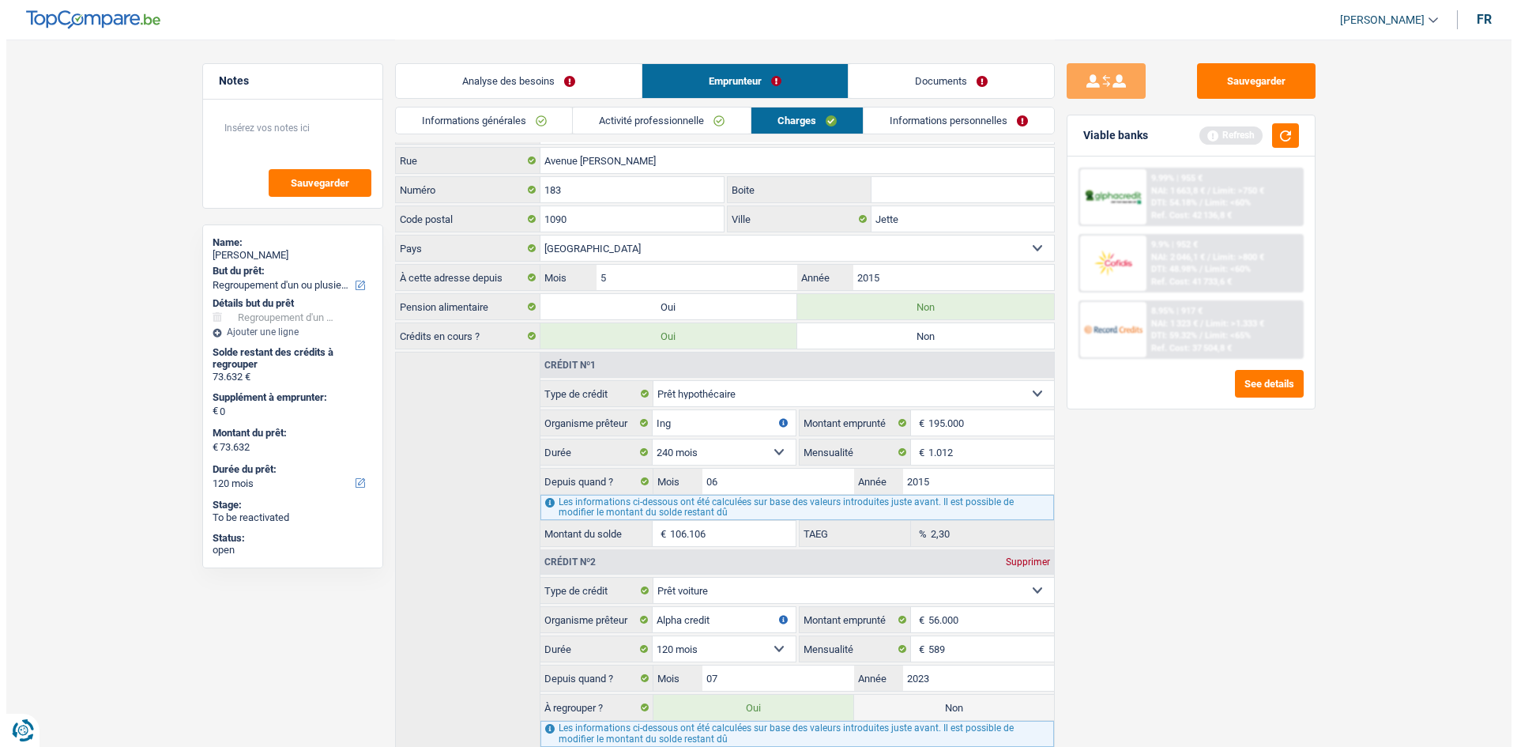
scroll to position [0, 0]
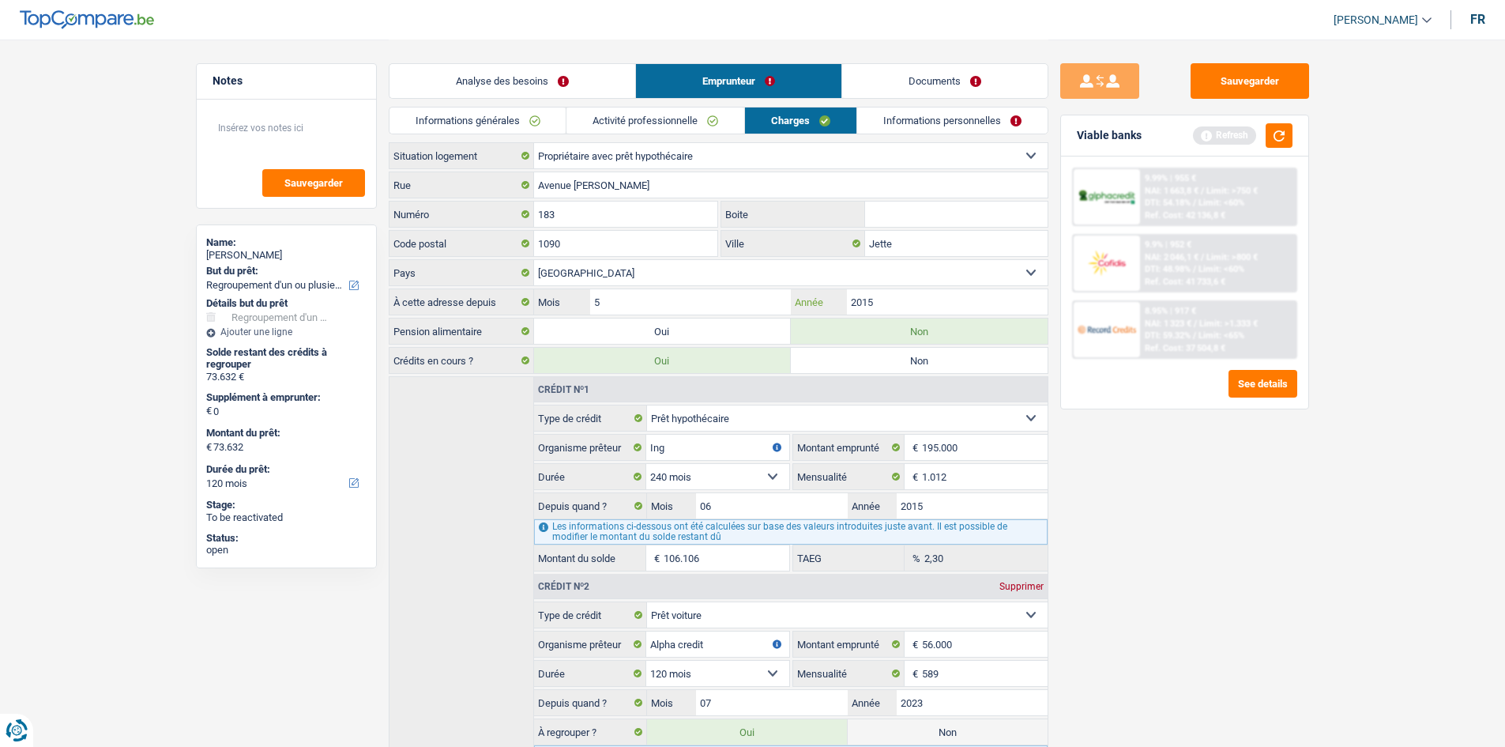
click at [588, 283] on input "2015" at bounding box center [947, 301] width 200 height 25
click at [588, 111] on link "Informations personnelles" at bounding box center [952, 120] width 190 height 26
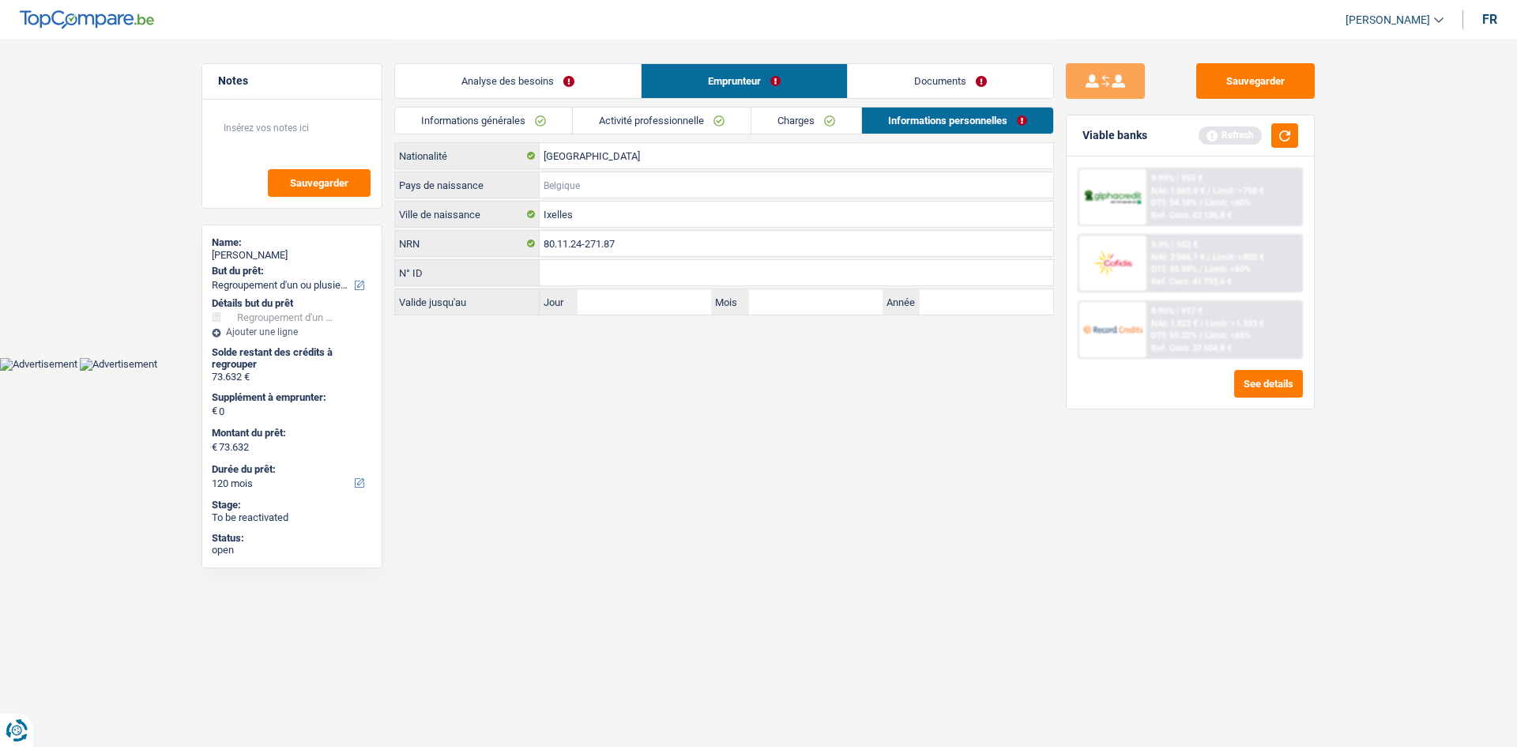
click at [588, 177] on input "Pays de naissance" at bounding box center [797, 184] width 514 height 25
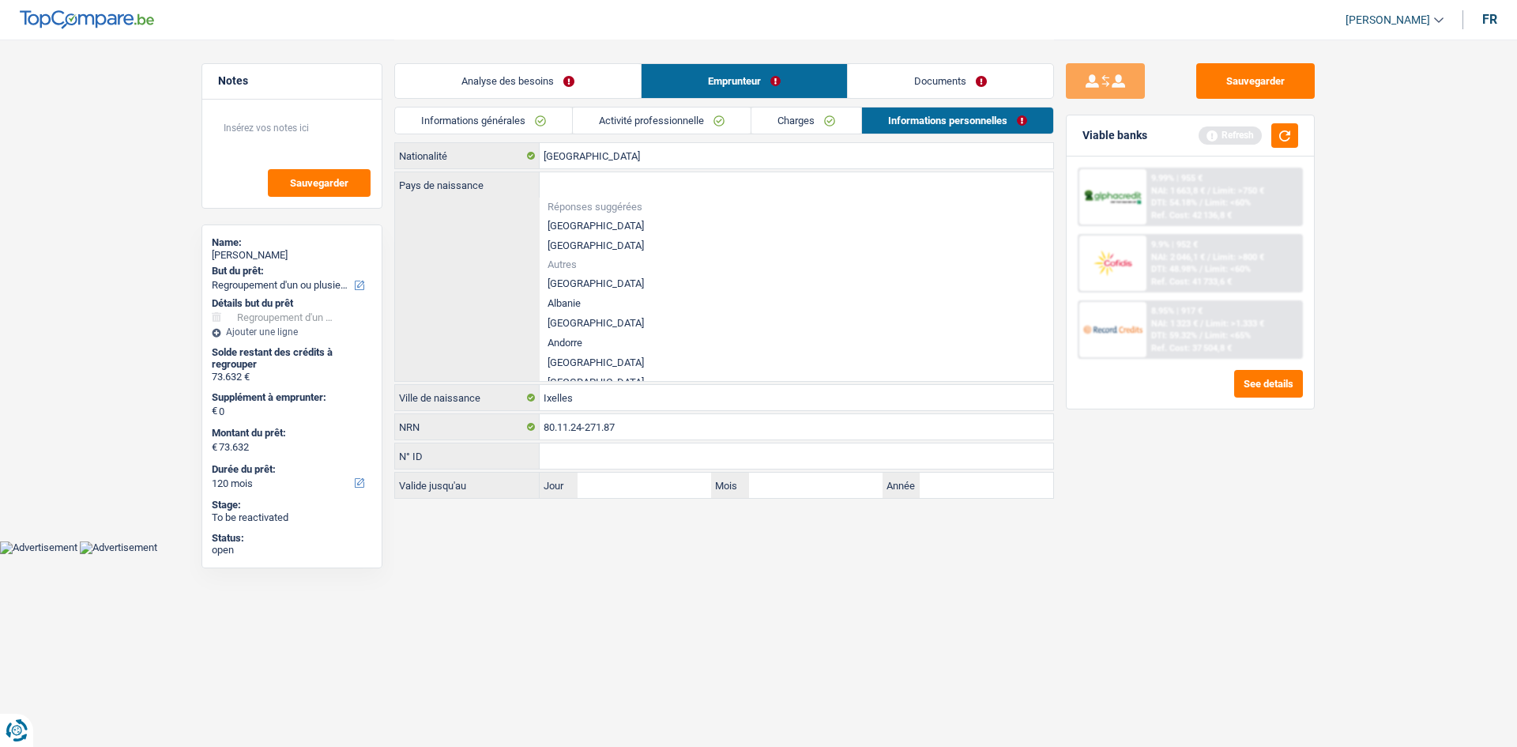
click at [588, 218] on li "[GEOGRAPHIC_DATA]" at bounding box center [797, 226] width 514 height 20
type input "[GEOGRAPHIC_DATA]"
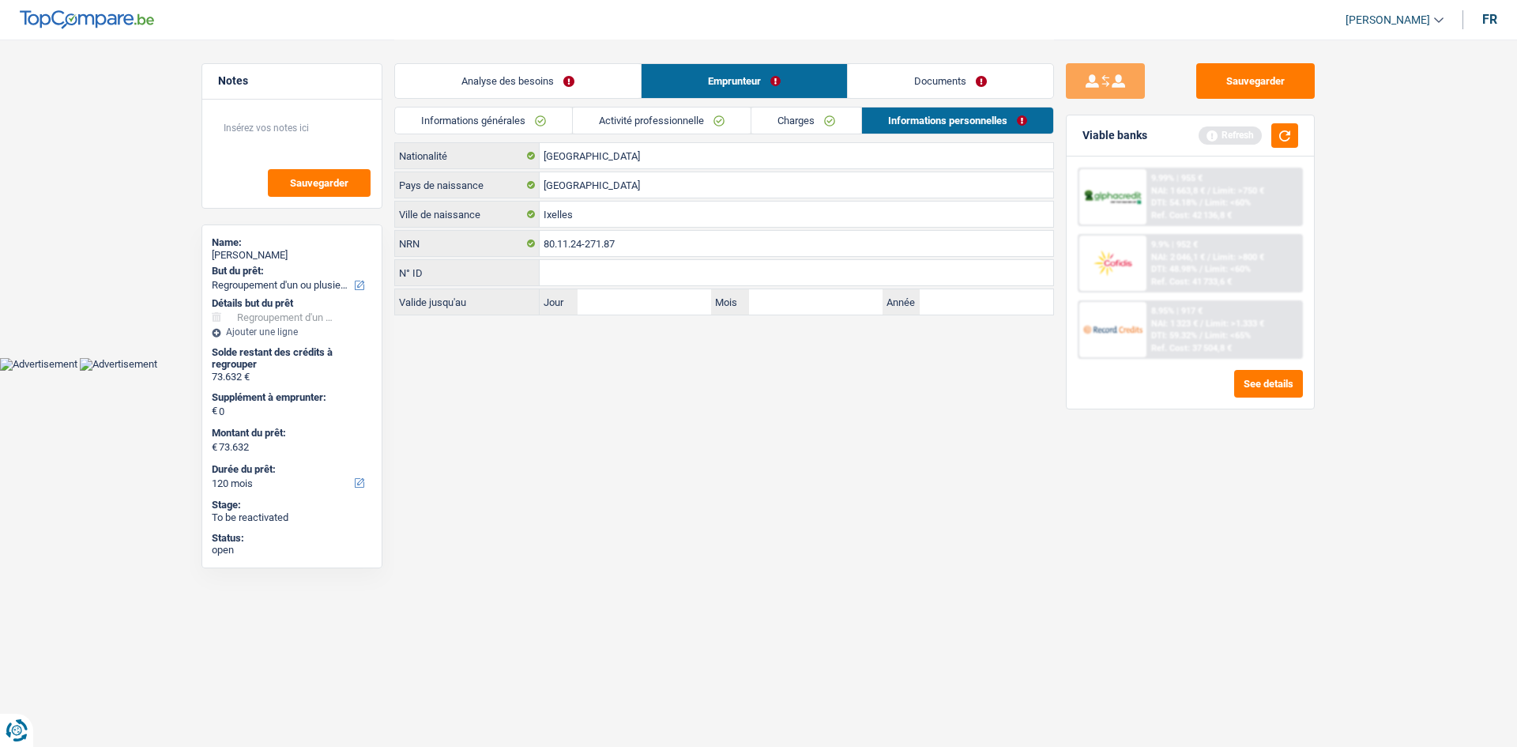
drag, startPoint x: 525, startPoint y: 134, endPoint x: 551, endPoint y: 127, distance: 27.6
click at [527, 130] on div "Informations générales Activité professionnelle Charges Informations personnell…" at bounding box center [724, 125] width 660 height 36
drag, startPoint x: 1289, startPoint y: 134, endPoint x: 1285, endPoint y: 124, distance: 10.0
click at [588, 130] on button "button" at bounding box center [1284, 135] width 27 height 24
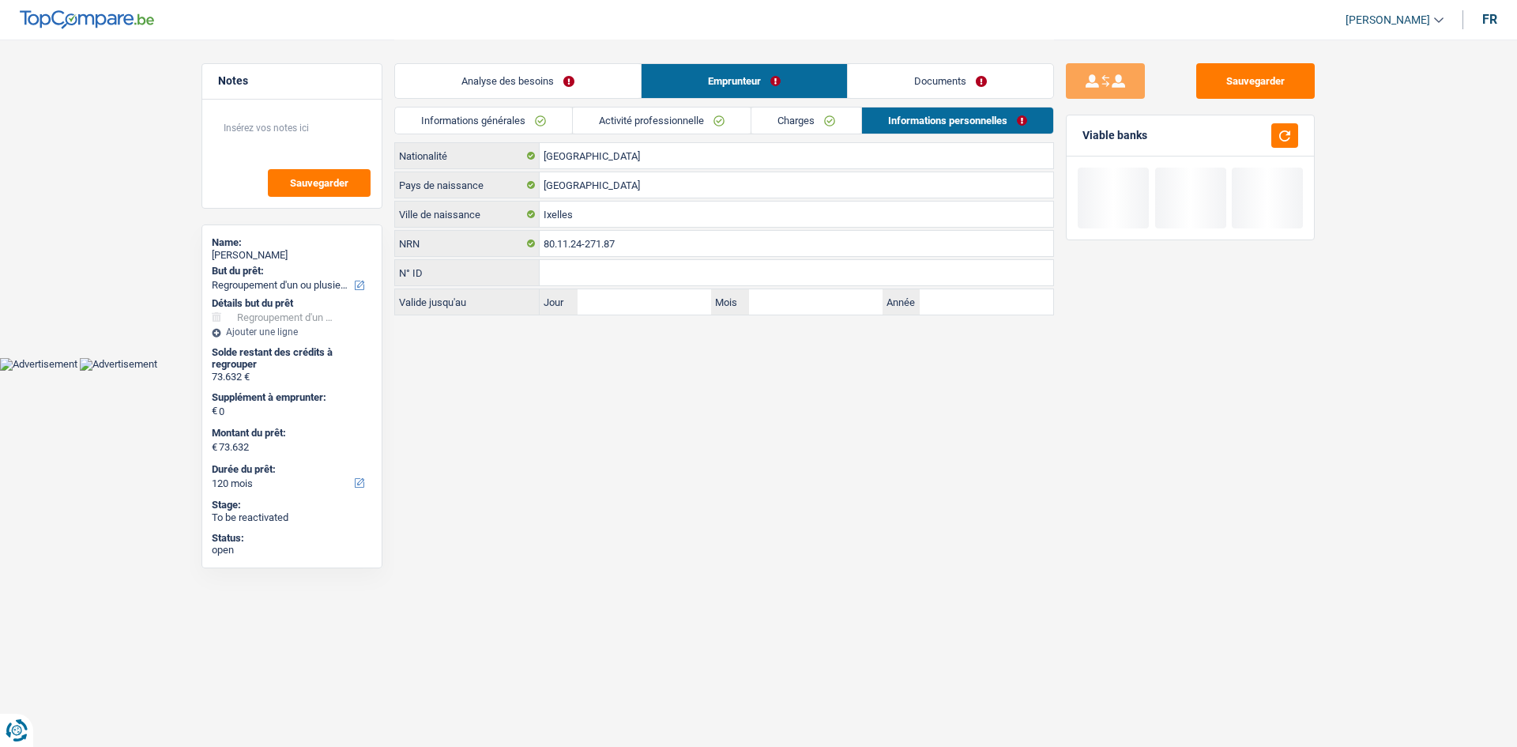
drag, startPoint x: 649, startPoint y: 84, endPoint x: 703, endPoint y: 87, distance: 53.8
click at [588, 83] on link "Emprunteur" at bounding box center [744, 81] width 205 height 34
click at [588, 81] on link "Analyse des besoins" at bounding box center [518, 81] width 246 height 34
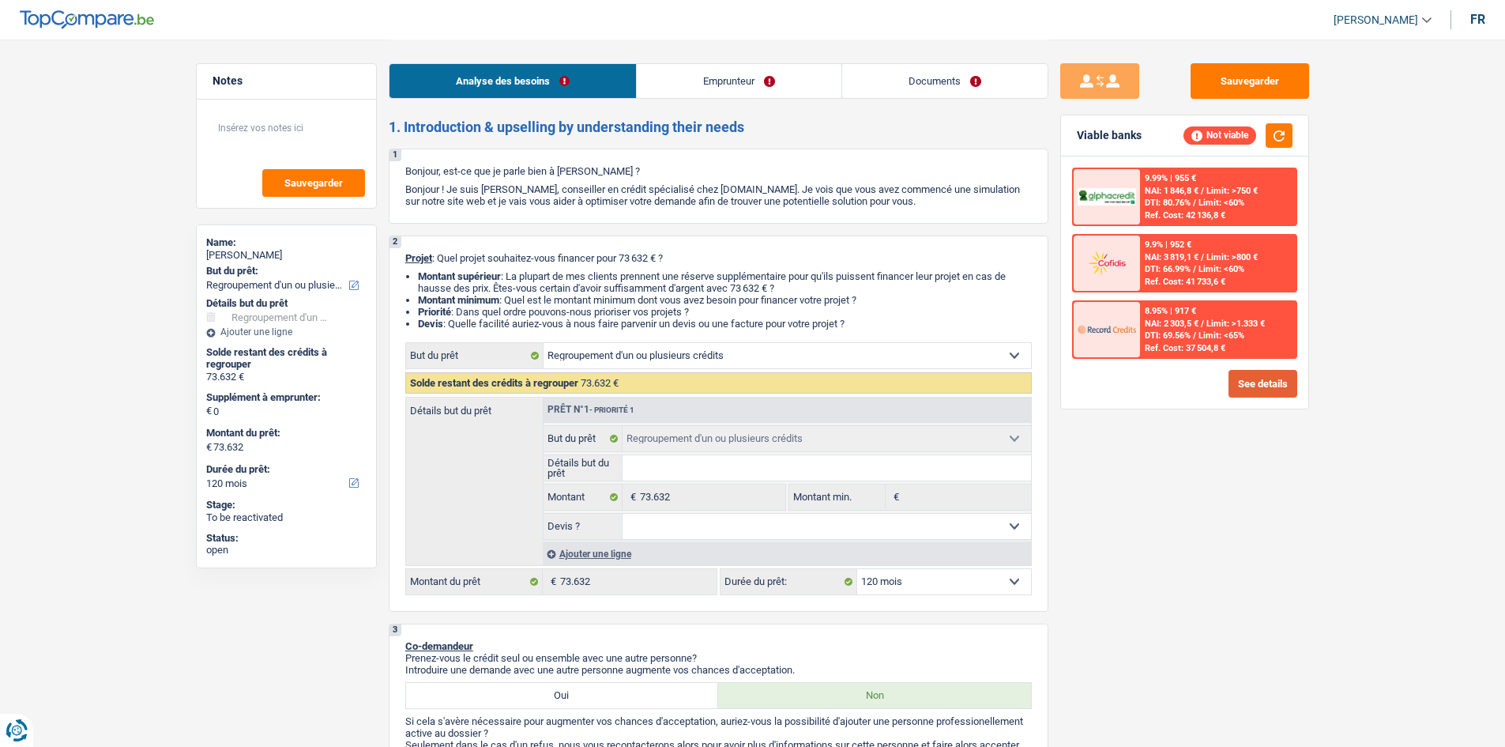
click at [588, 283] on button "See details" at bounding box center [1263, 384] width 69 height 28
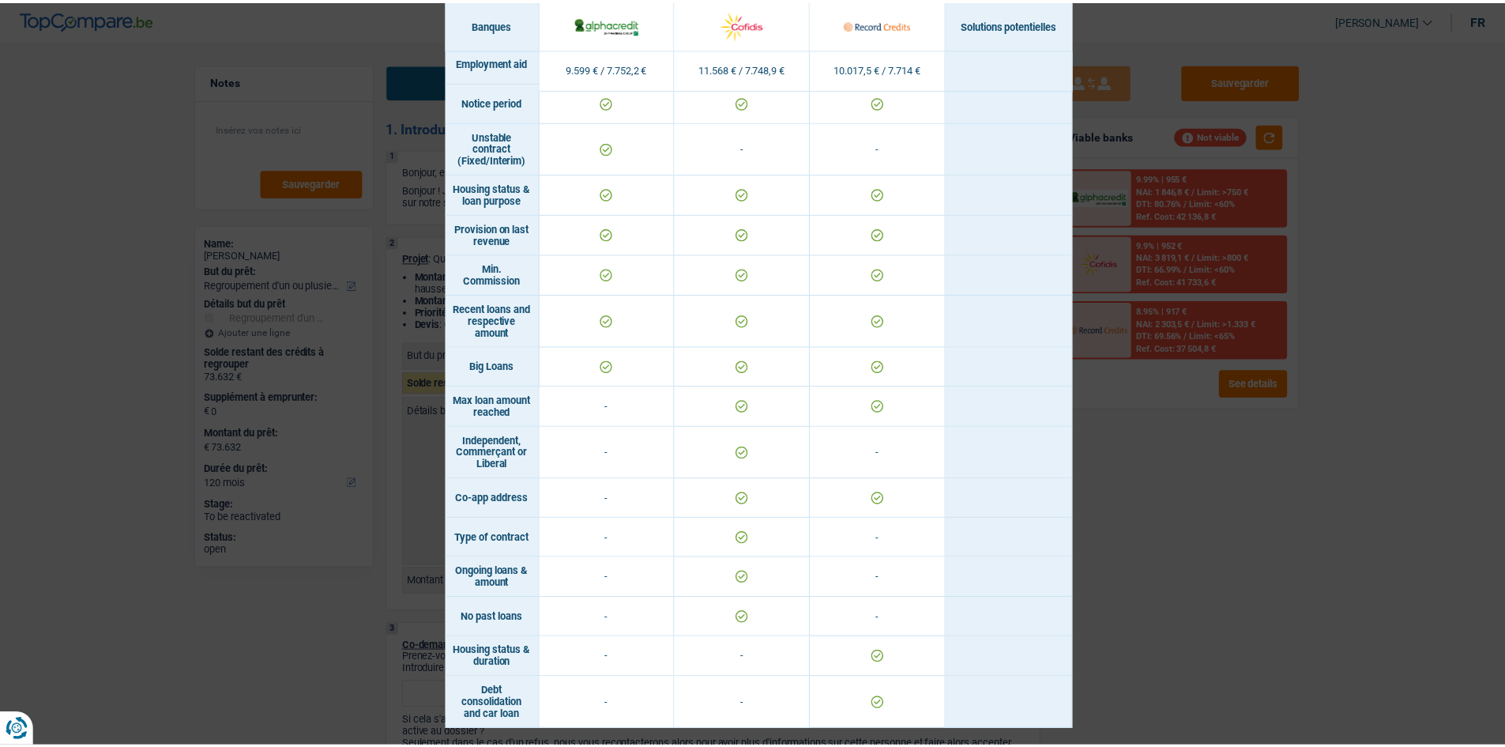
scroll to position [933, 0]
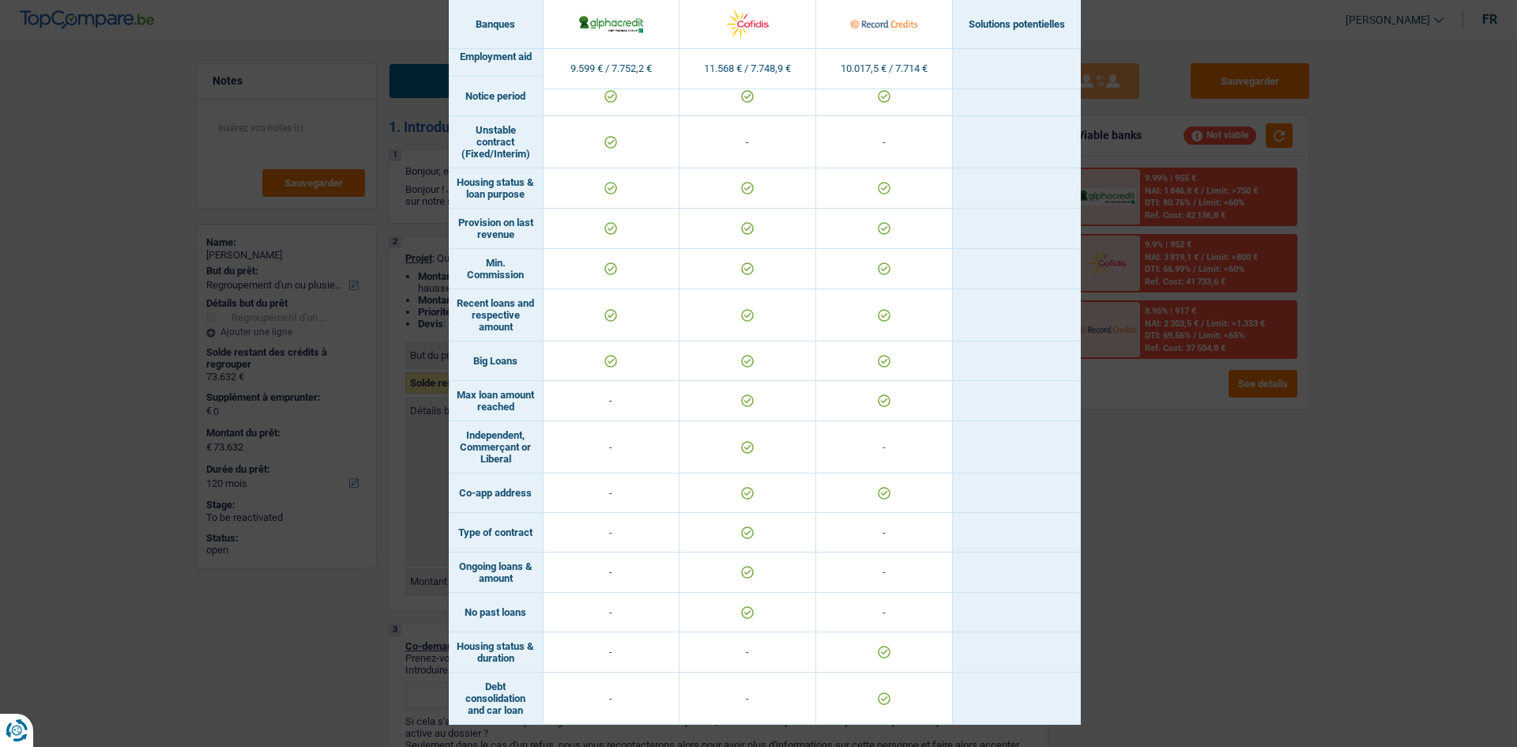
click at [588, 283] on div "Banks conditions × Banques Solutions potentielles Revenus / Charges 9.599 € / 7…" at bounding box center [758, 373] width 1517 height 747
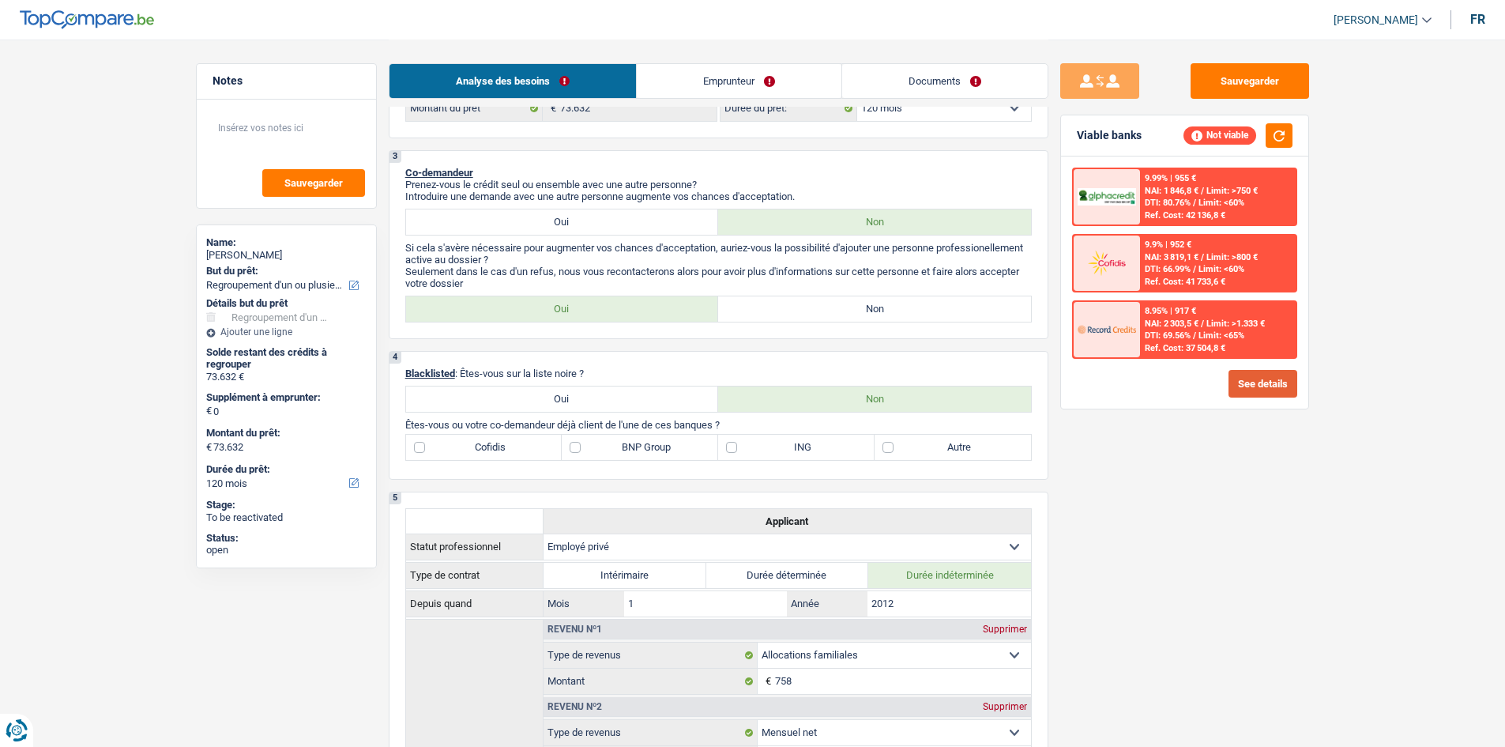
scroll to position [474, 0]
click at [588, 283] on label "BNP Group" at bounding box center [640, 446] width 156 height 25
click at [588, 283] on input "BNP Group" at bounding box center [640, 446] width 156 height 25
checkbox input "true"
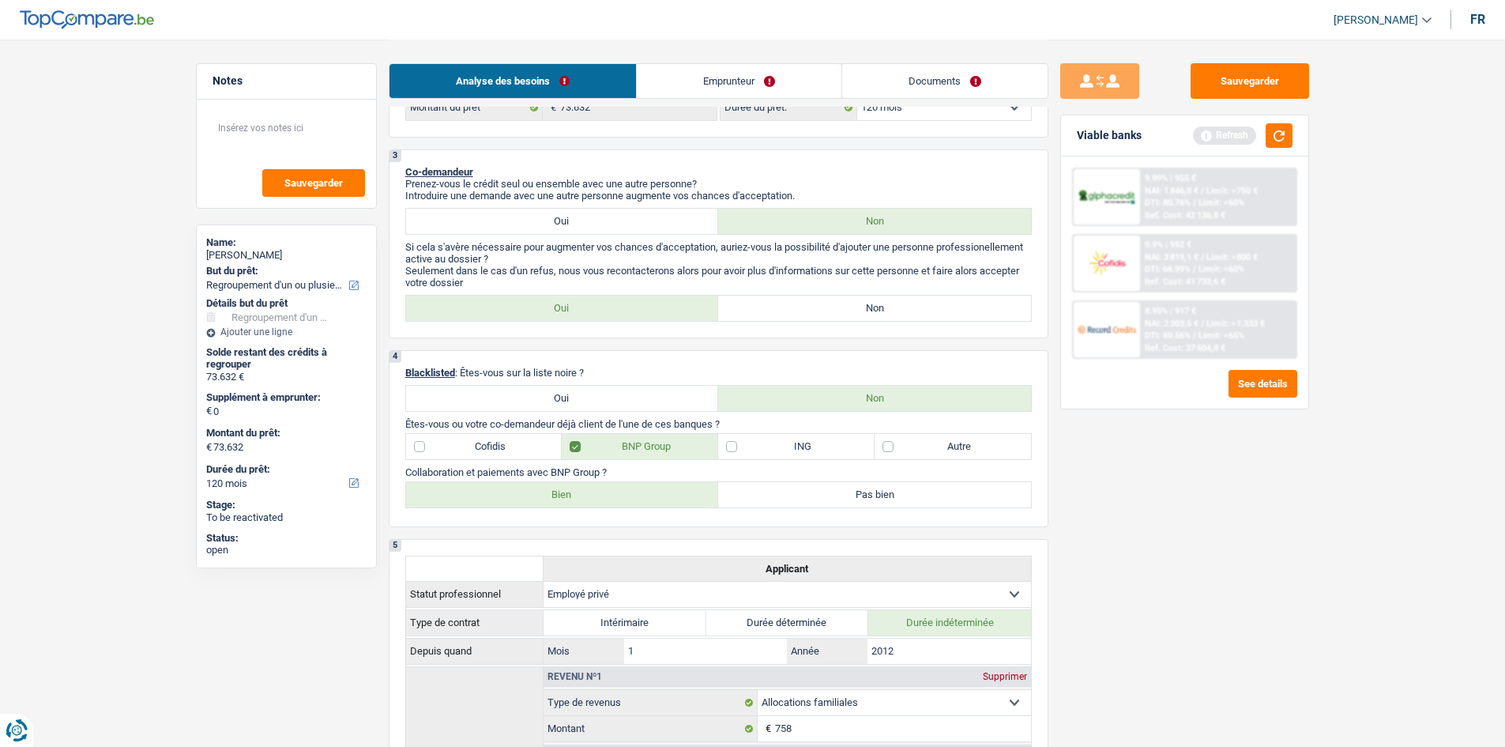
drag, startPoint x: 563, startPoint y: 492, endPoint x: 725, endPoint y: 467, distance: 163.9
click at [572, 283] on label "Bien" at bounding box center [562, 494] width 313 height 25
click at [588, 283] on label "ING" at bounding box center [796, 446] width 156 height 25
click at [588, 283] on input "ING" at bounding box center [796, 446] width 156 height 25
checkbox input "true"
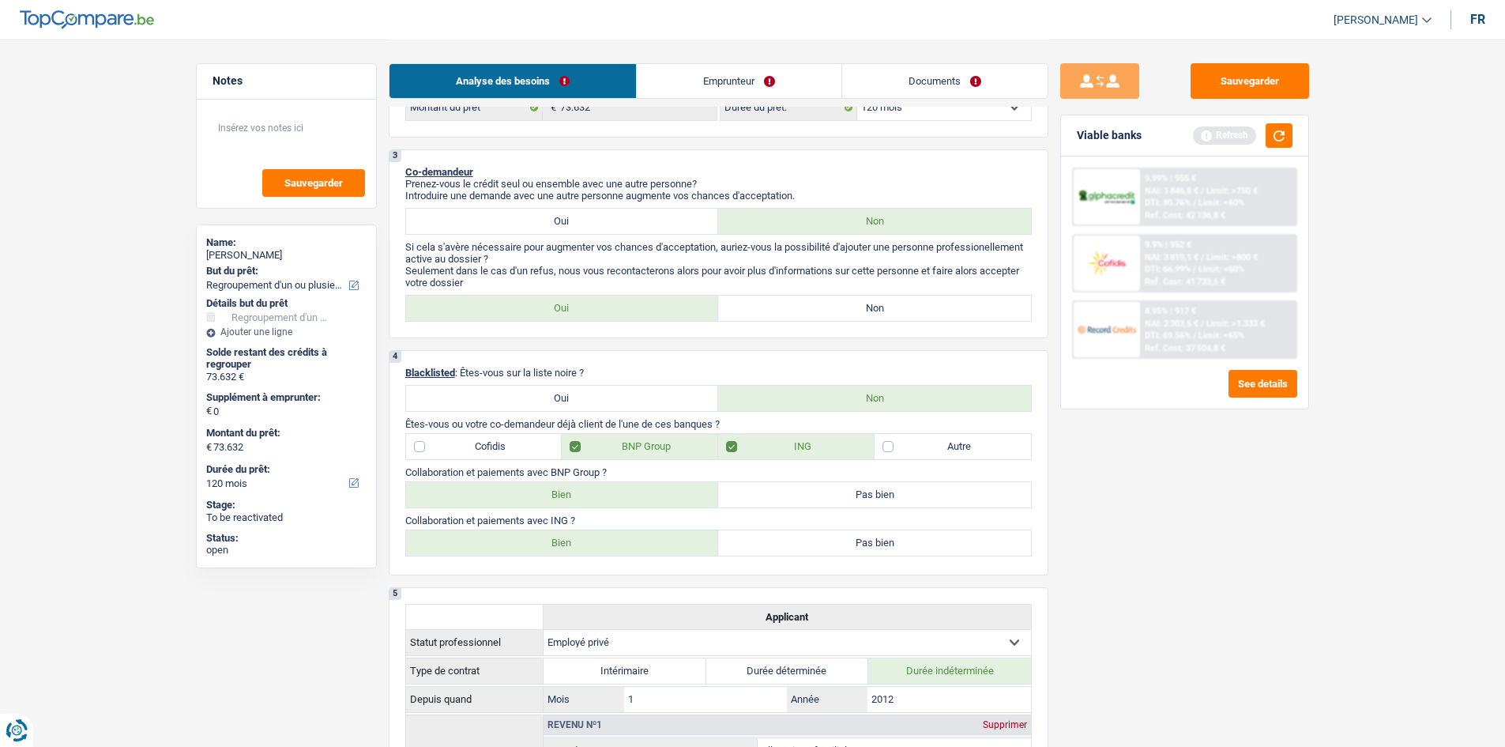
click at [588, 283] on label "Bien" at bounding box center [562, 494] width 313 height 25
click at [588, 283] on input "Bien" at bounding box center [562, 494] width 313 height 25
radio input "true"
click at [588, 283] on label "Bien" at bounding box center [562, 542] width 313 height 25
click at [588, 283] on input "Bien" at bounding box center [562, 542] width 313 height 25
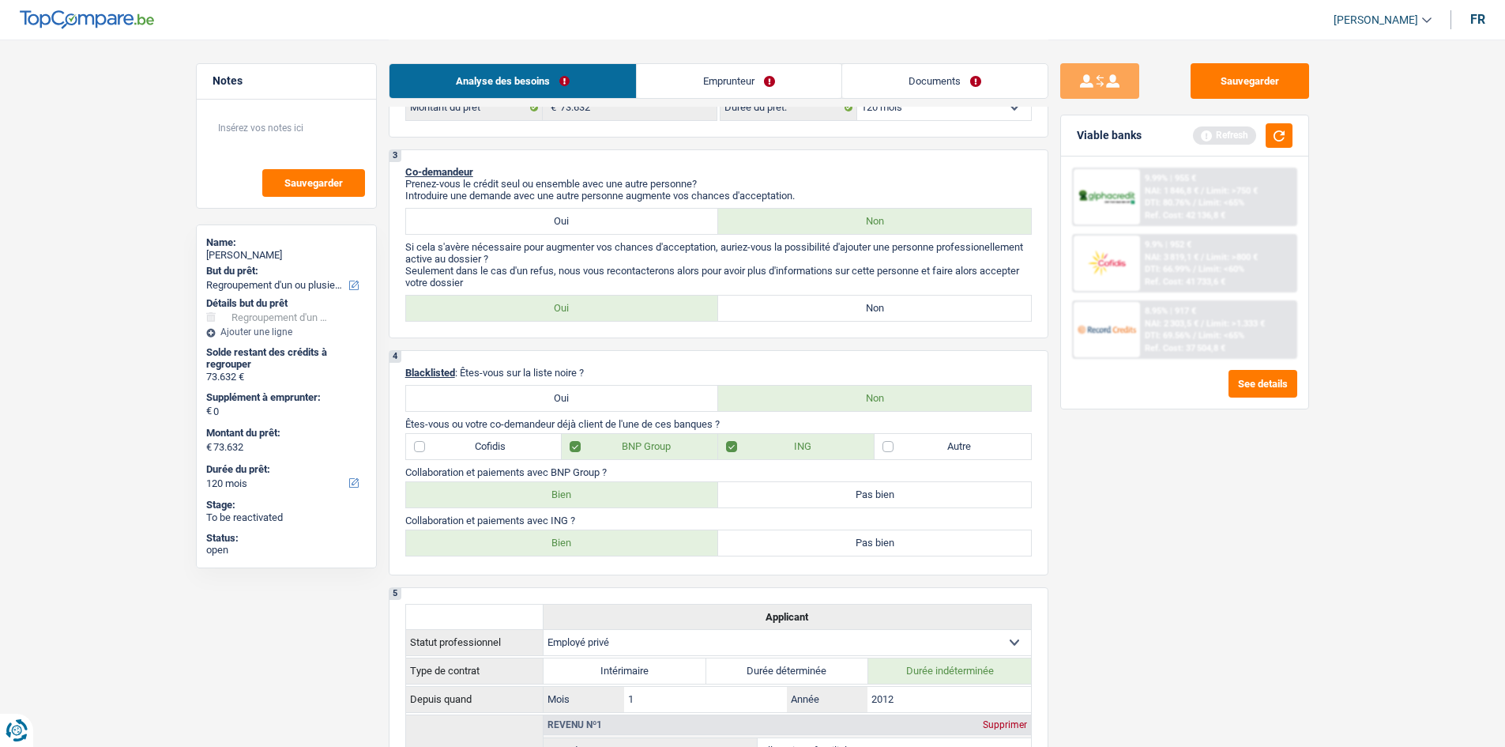
radio input "true"
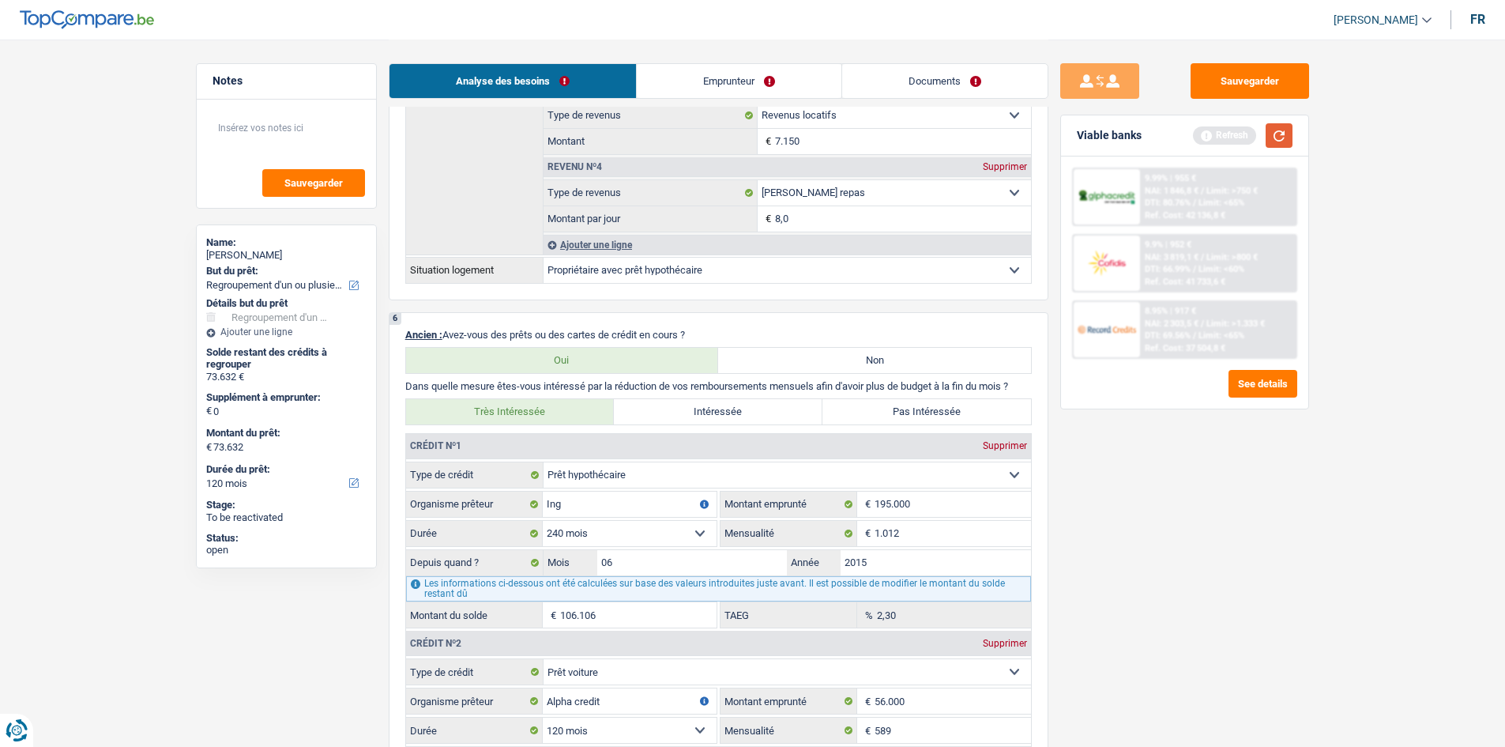
click at [588, 140] on button "button" at bounding box center [1279, 135] width 27 height 24
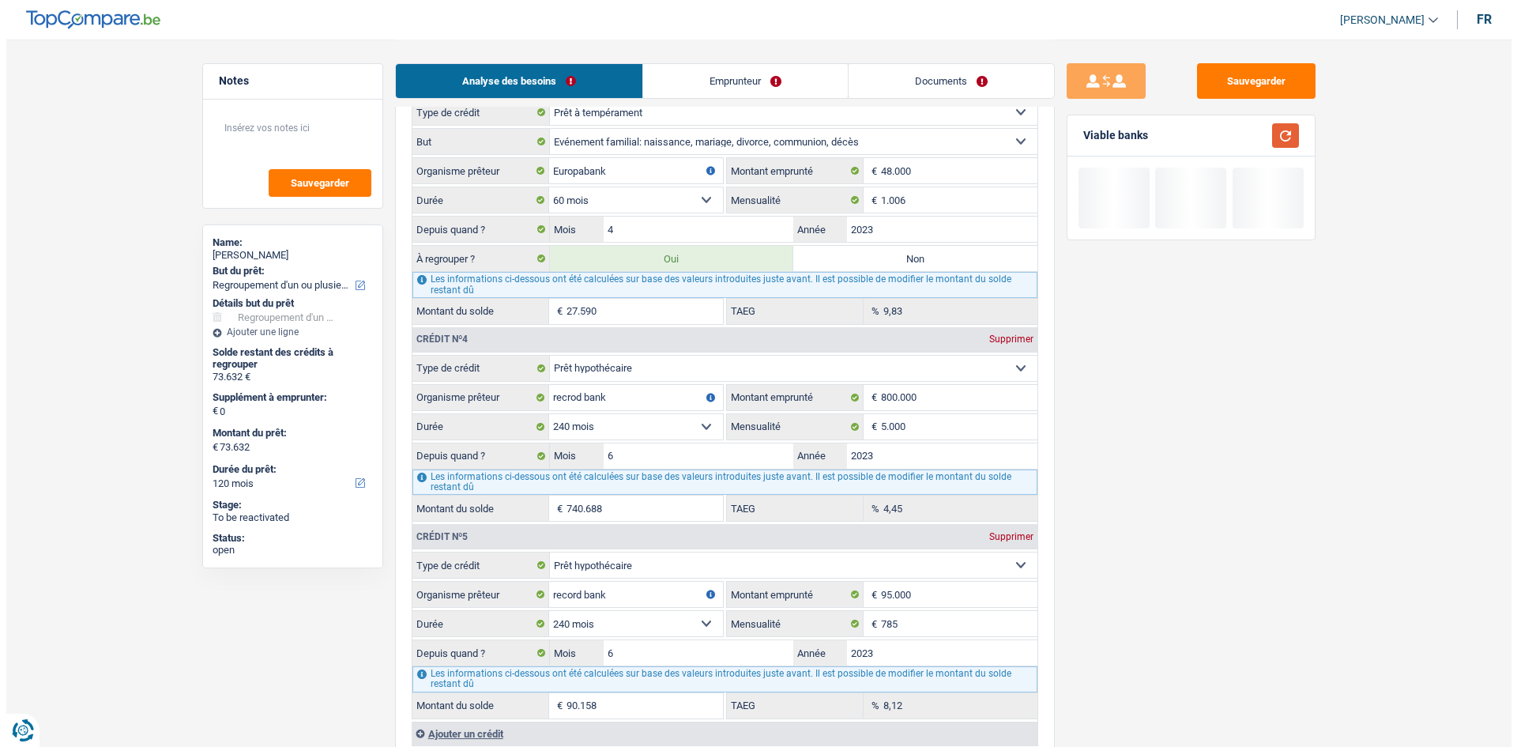
scroll to position [2212, 0]
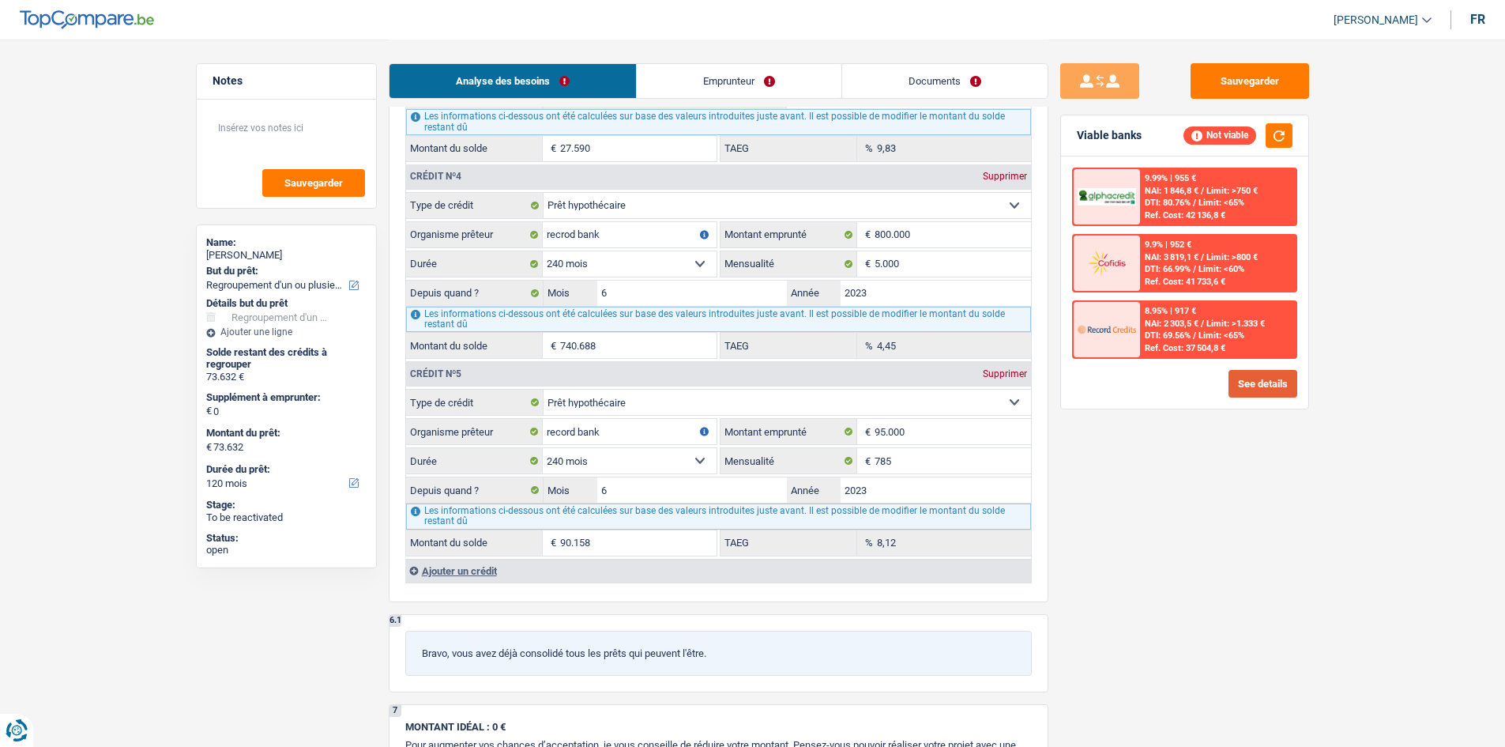
click at [588, 283] on button "See details" at bounding box center [1263, 384] width 69 height 28
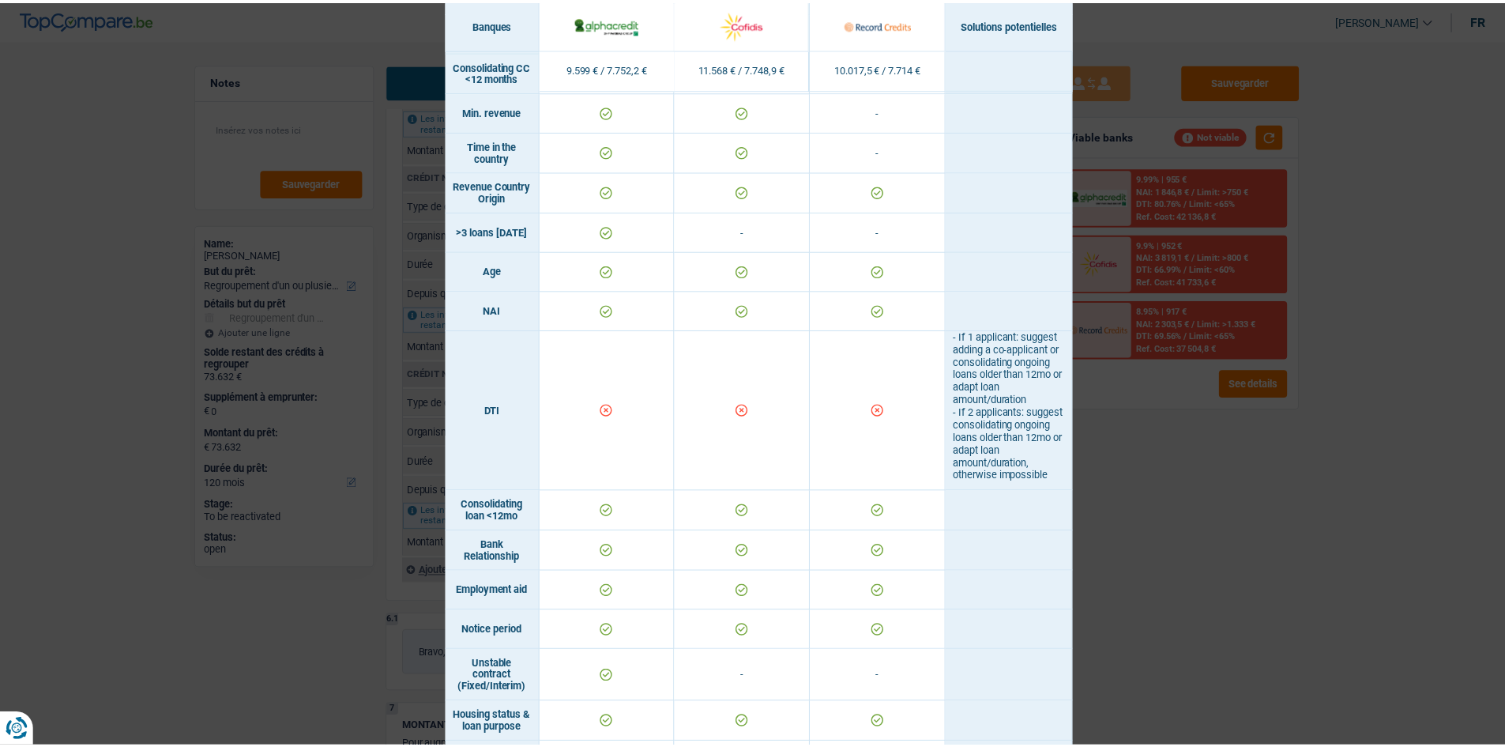
scroll to position [395, 0]
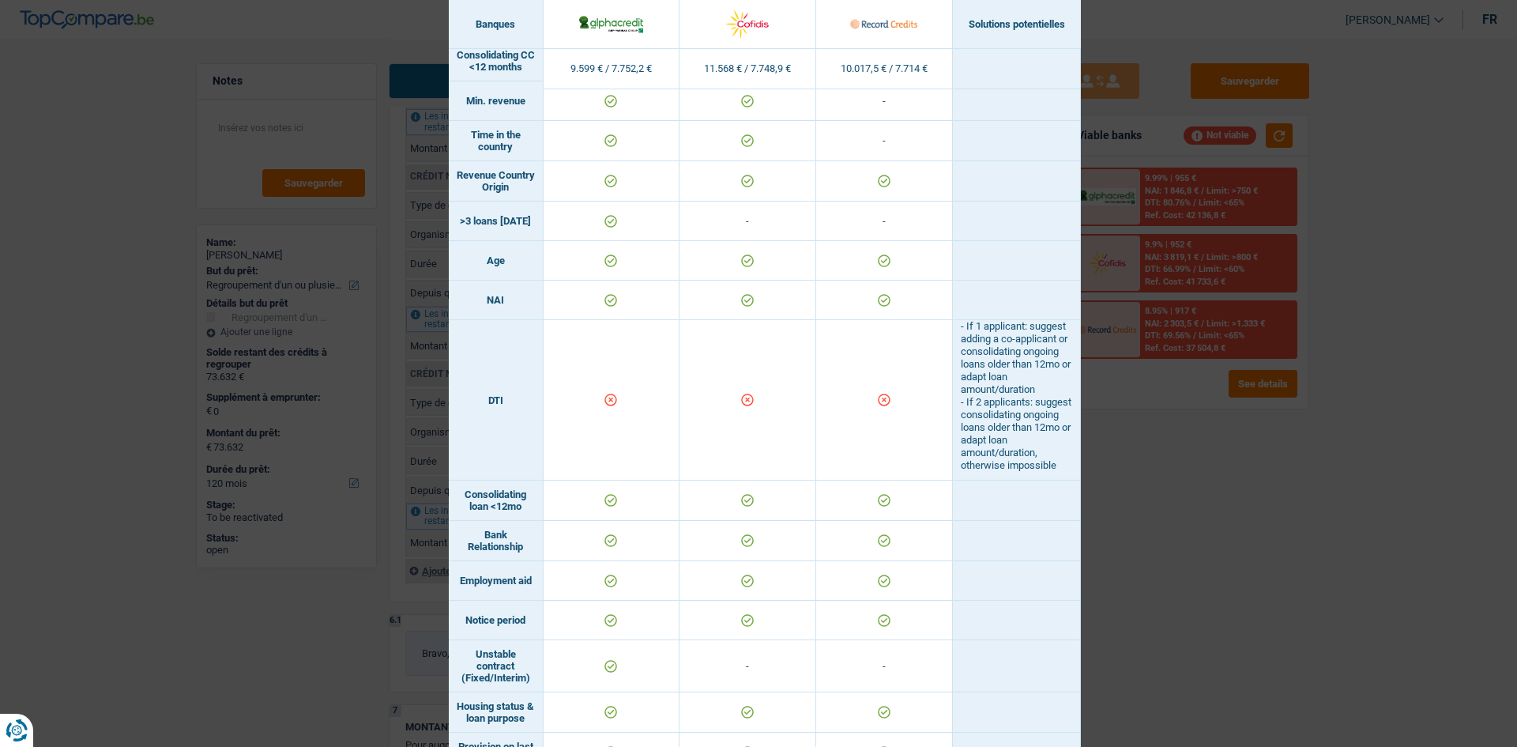
click at [588, 283] on div "Banks conditions × Banques Solutions potentielles Revenus / Charges 9.599 € / 7…" at bounding box center [758, 373] width 1517 height 747
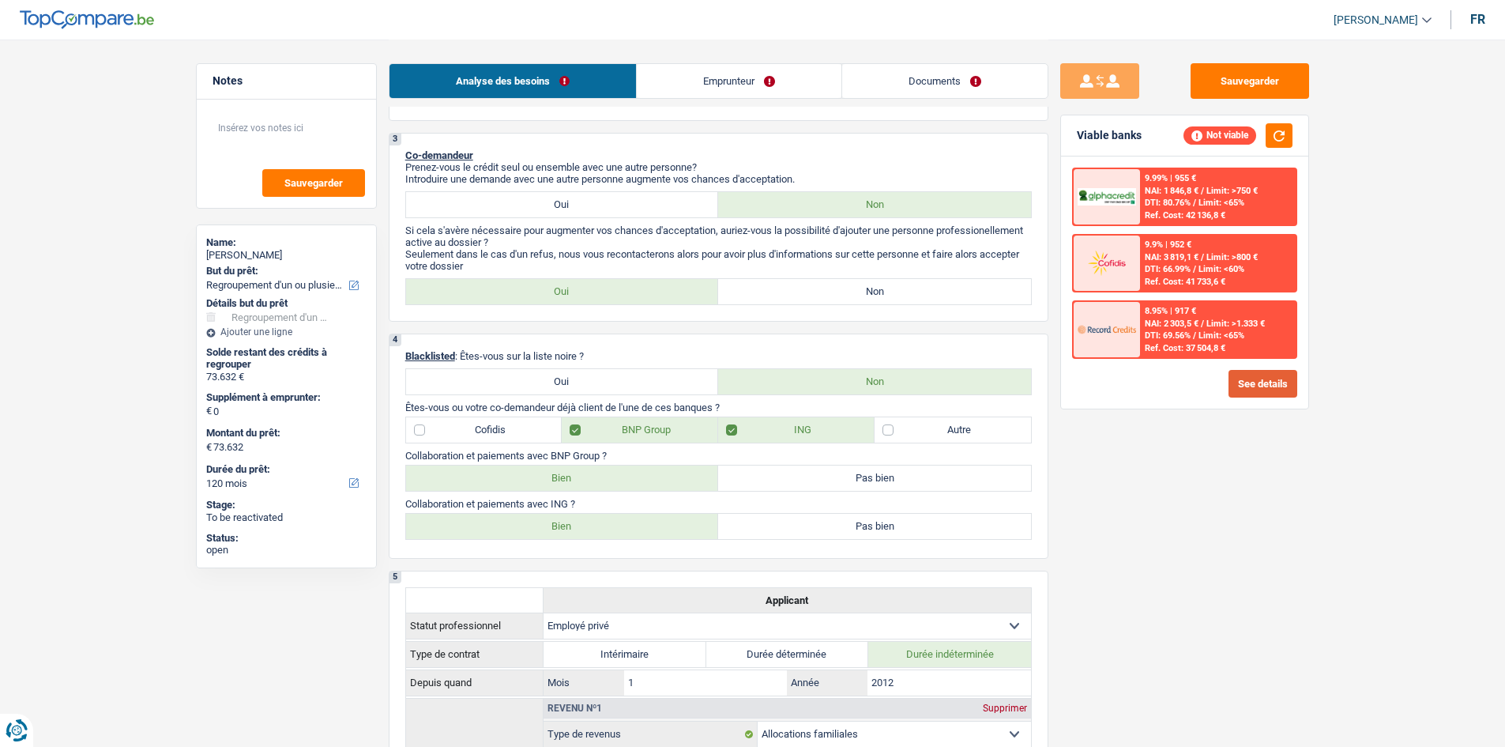
scroll to position [474, 0]
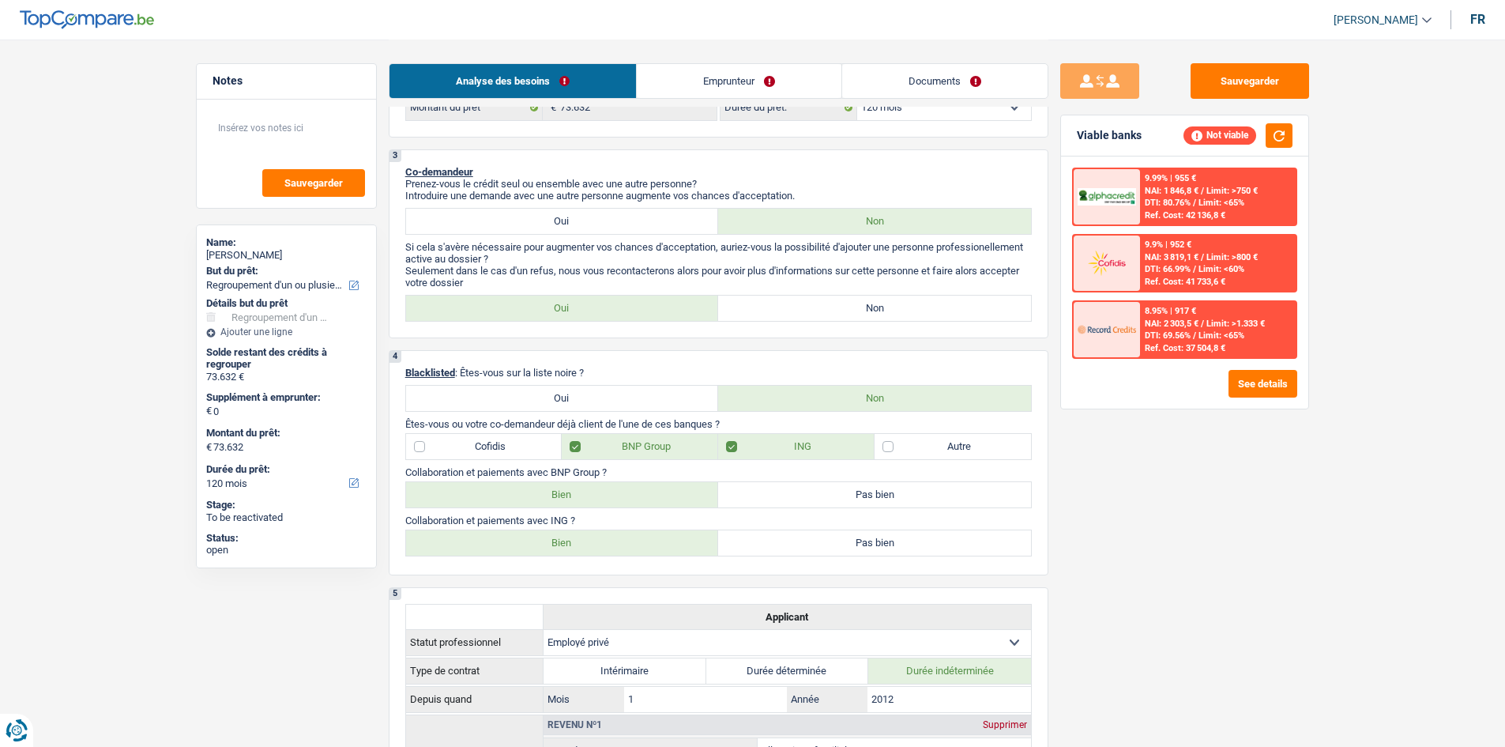
drag, startPoint x: 911, startPoint y: 310, endPoint x: 903, endPoint y: 323, distance: 14.9
click at [588, 283] on div "3 Co-demandeur Prenez-vous le crédit seul ou ensemble avec une autre personne? …" at bounding box center [719, 243] width 660 height 189
drag, startPoint x: 939, startPoint y: 299, endPoint x: 959, endPoint y: 307, distance: 21.0
click at [588, 283] on label "Non" at bounding box center [874, 307] width 313 height 25
click at [588, 283] on input "Non" at bounding box center [874, 307] width 313 height 25
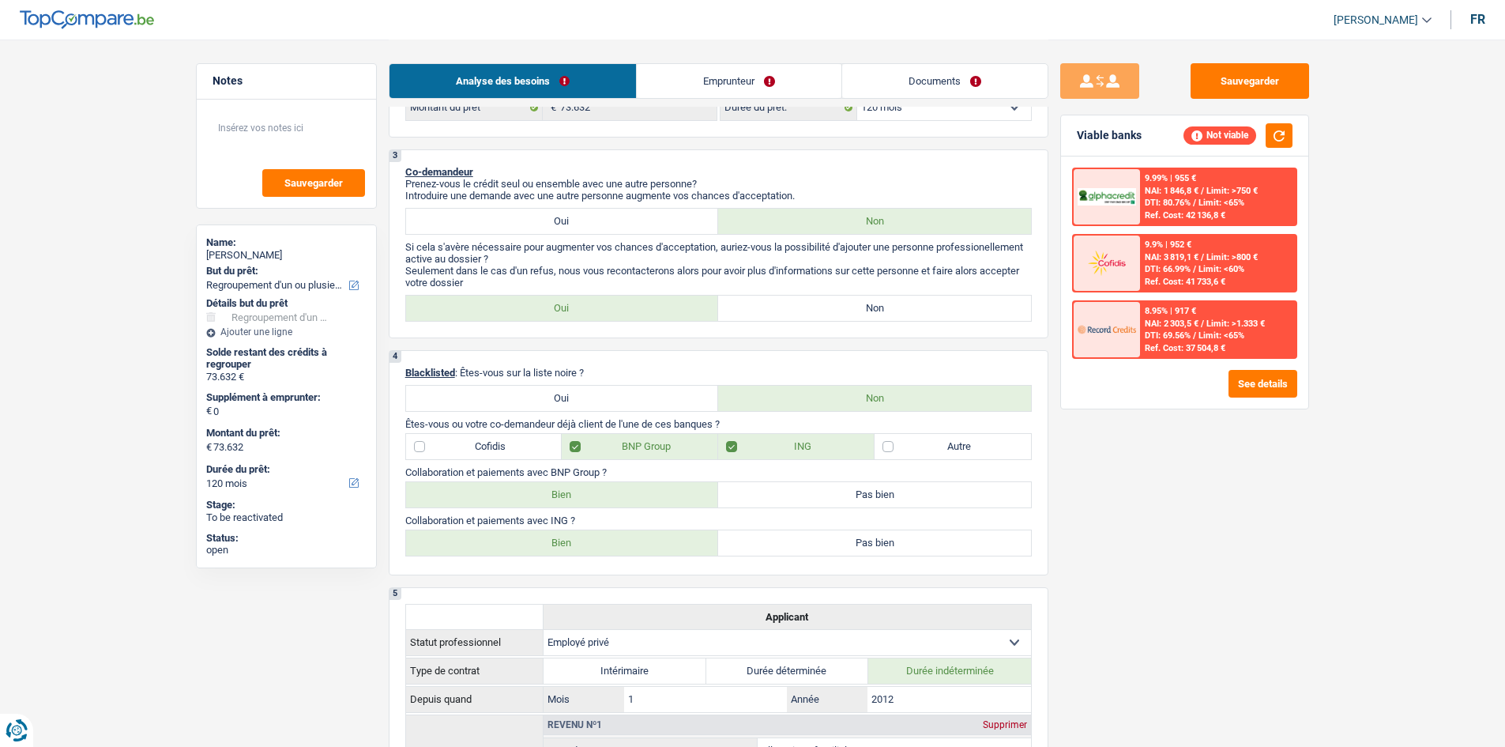
radio input "true"
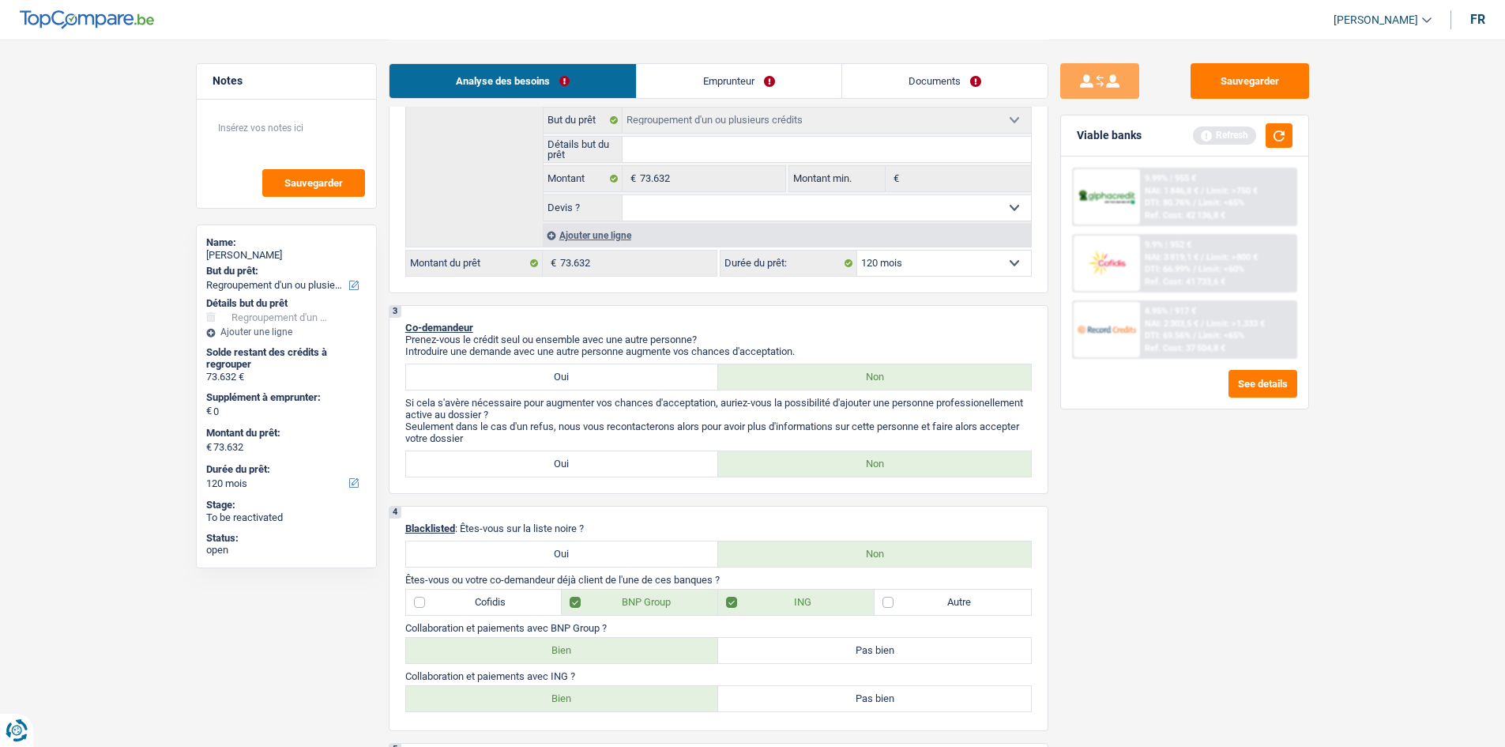
scroll to position [316, 0]
click at [588, 274] on select "12 mois 18 mois 24 mois 30 mois 36 mois 42 mois 48 mois 60 mois 72 mois 84 mois…" at bounding box center [944, 265] width 174 height 25
select select "144"
click at [588, 253] on select "12 mois 18 mois 24 mois 30 mois 36 mois 42 mois 48 mois 60 mois 72 mois 84 mois…" at bounding box center [944, 265] width 174 height 25
select select "144"
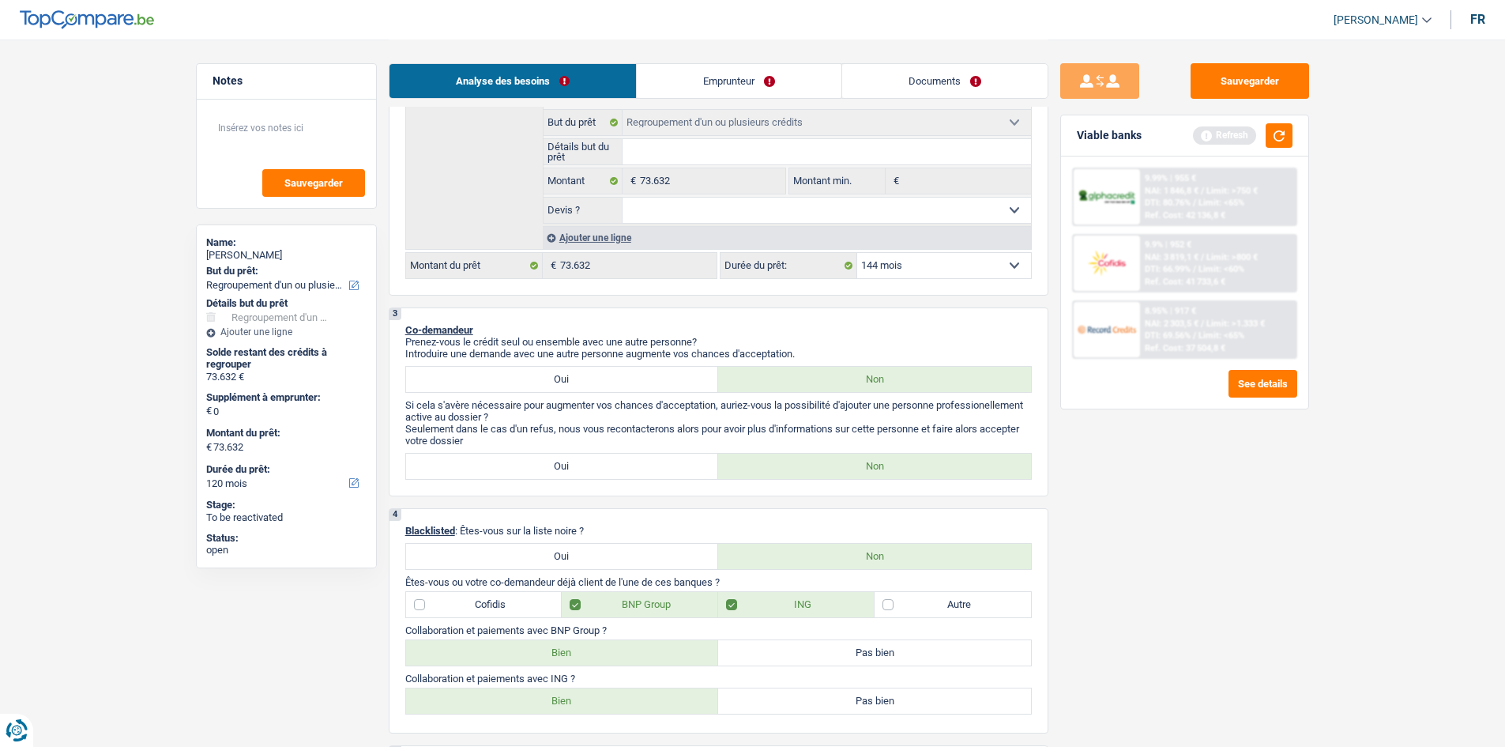
select select "144"
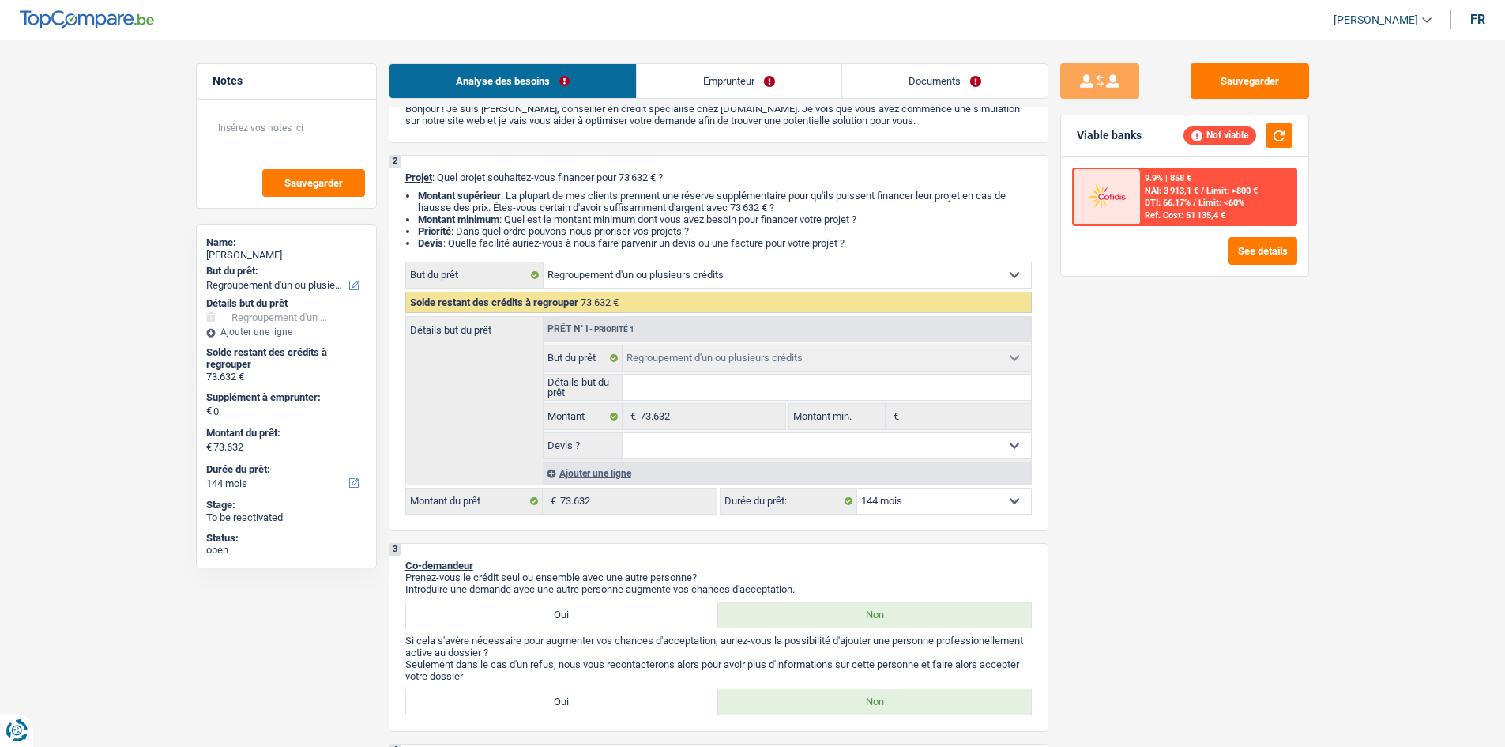
scroll to position [79, 0]
click at [588, 87] on link "Emprunteur" at bounding box center [739, 81] width 205 height 34
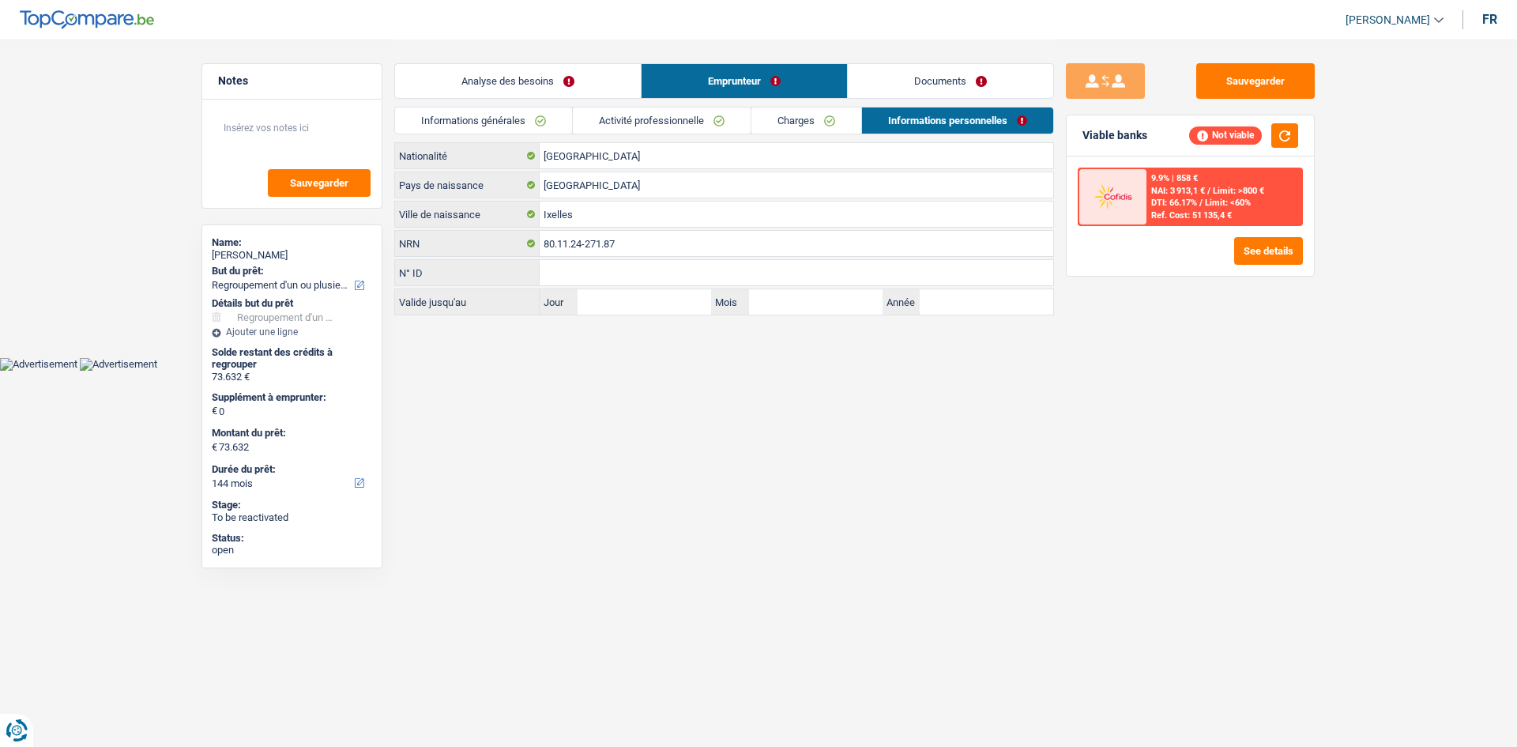
click at [588, 112] on link "Activité professionnelle" at bounding box center [662, 120] width 178 height 26
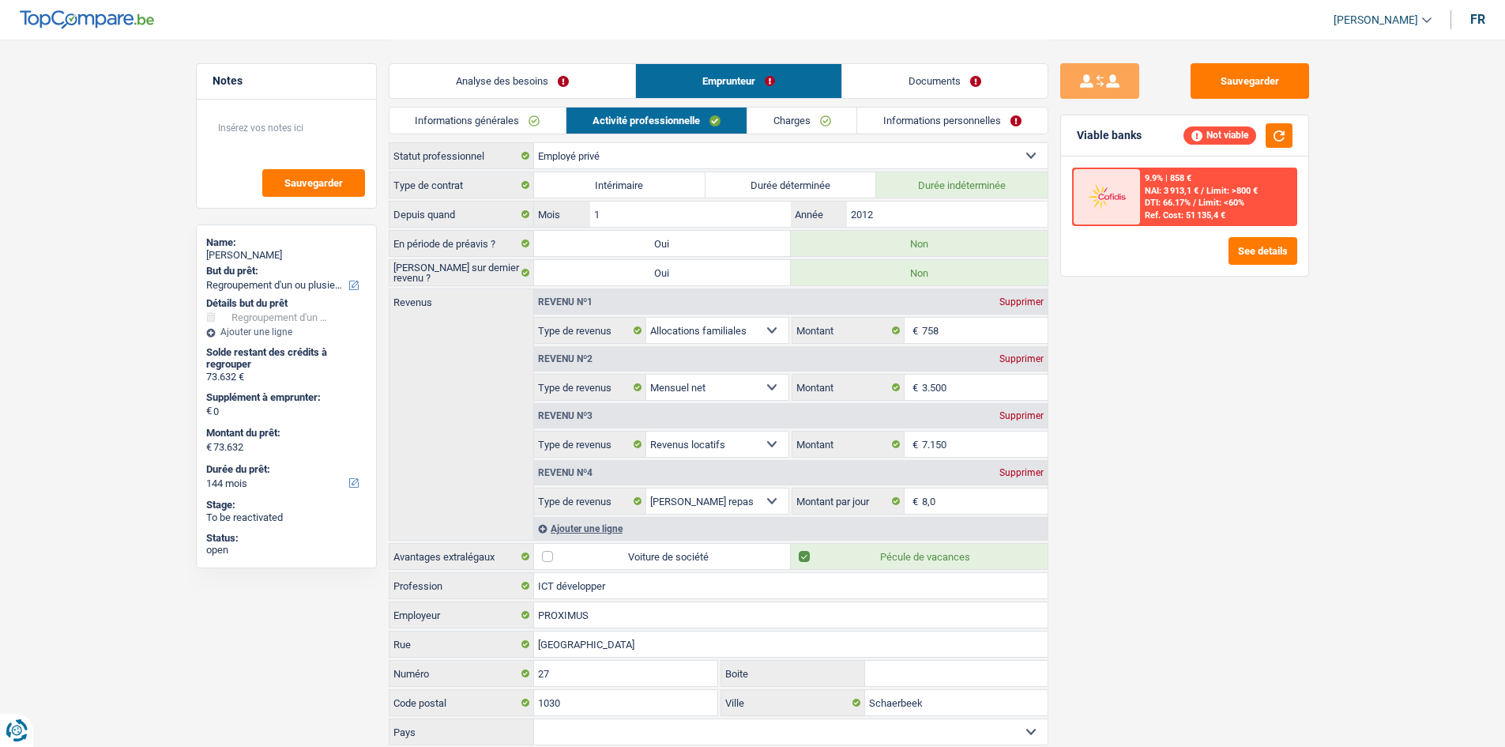
click at [538, 123] on link "Informations générales" at bounding box center [477, 120] width 177 height 26
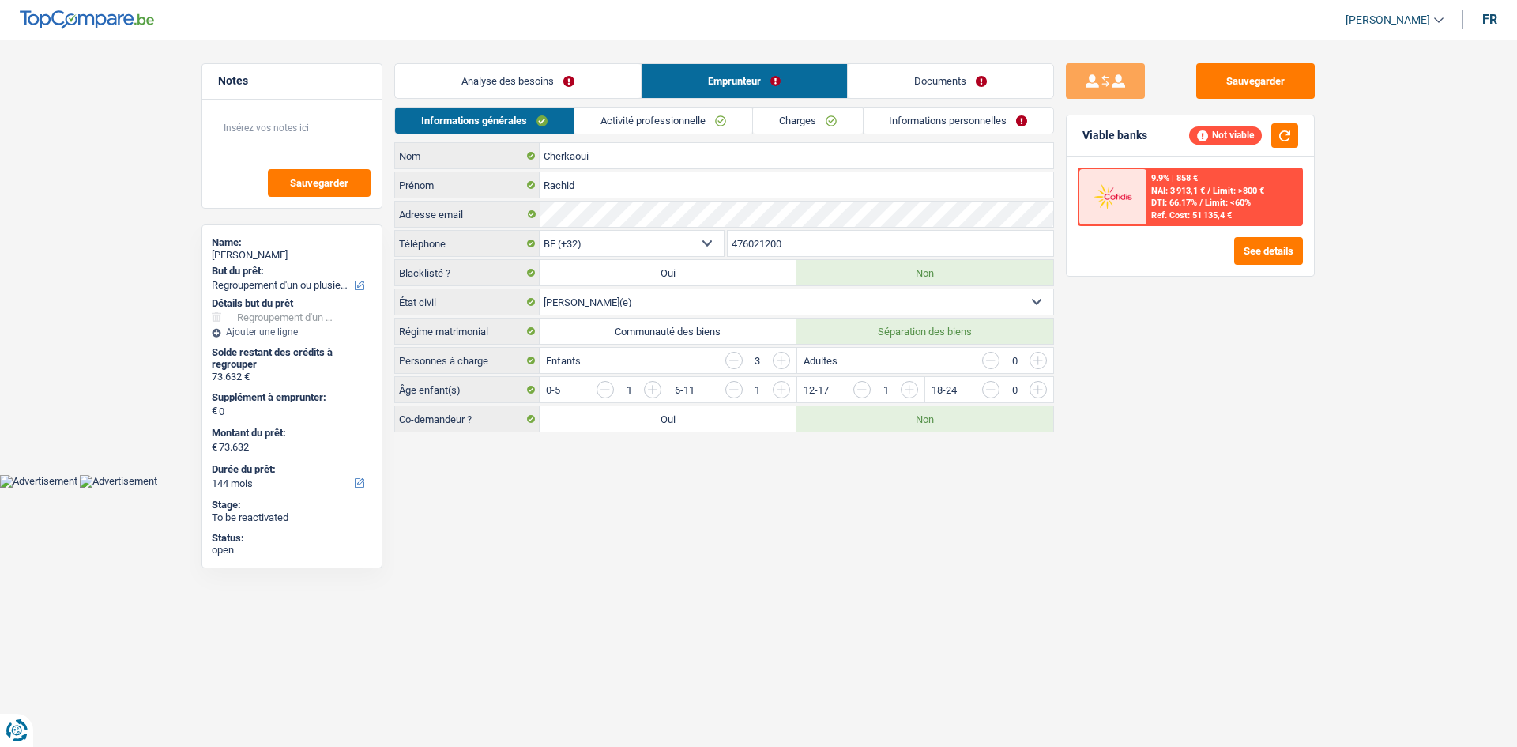
click at [588, 131] on link "Charges" at bounding box center [808, 120] width 110 height 26
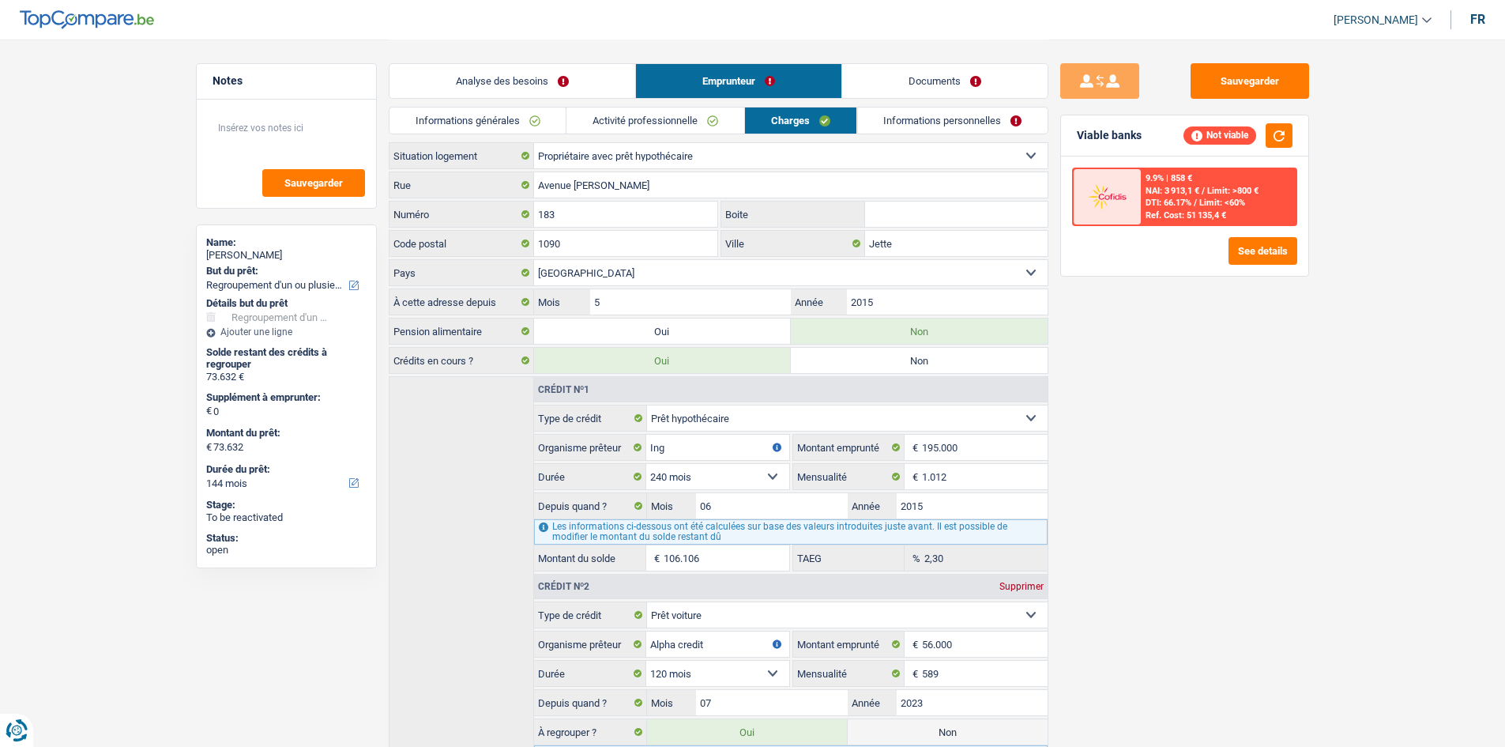
click at [588, 124] on link "Informations personnelles" at bounding box center [952, 120] width 190 height 26
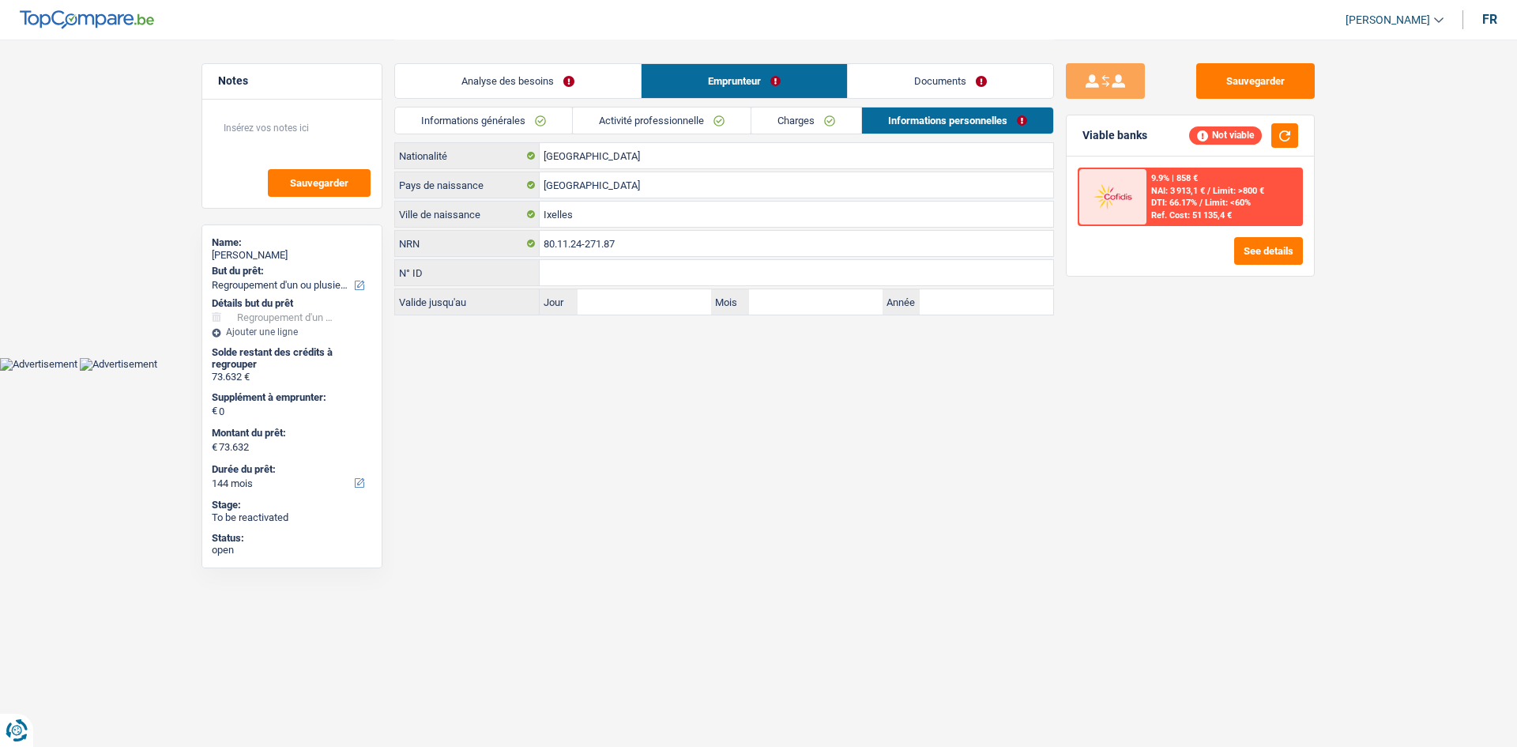
click at [588, 88] on link "Documents" at bounding box center [950, 81] width 205 height 34
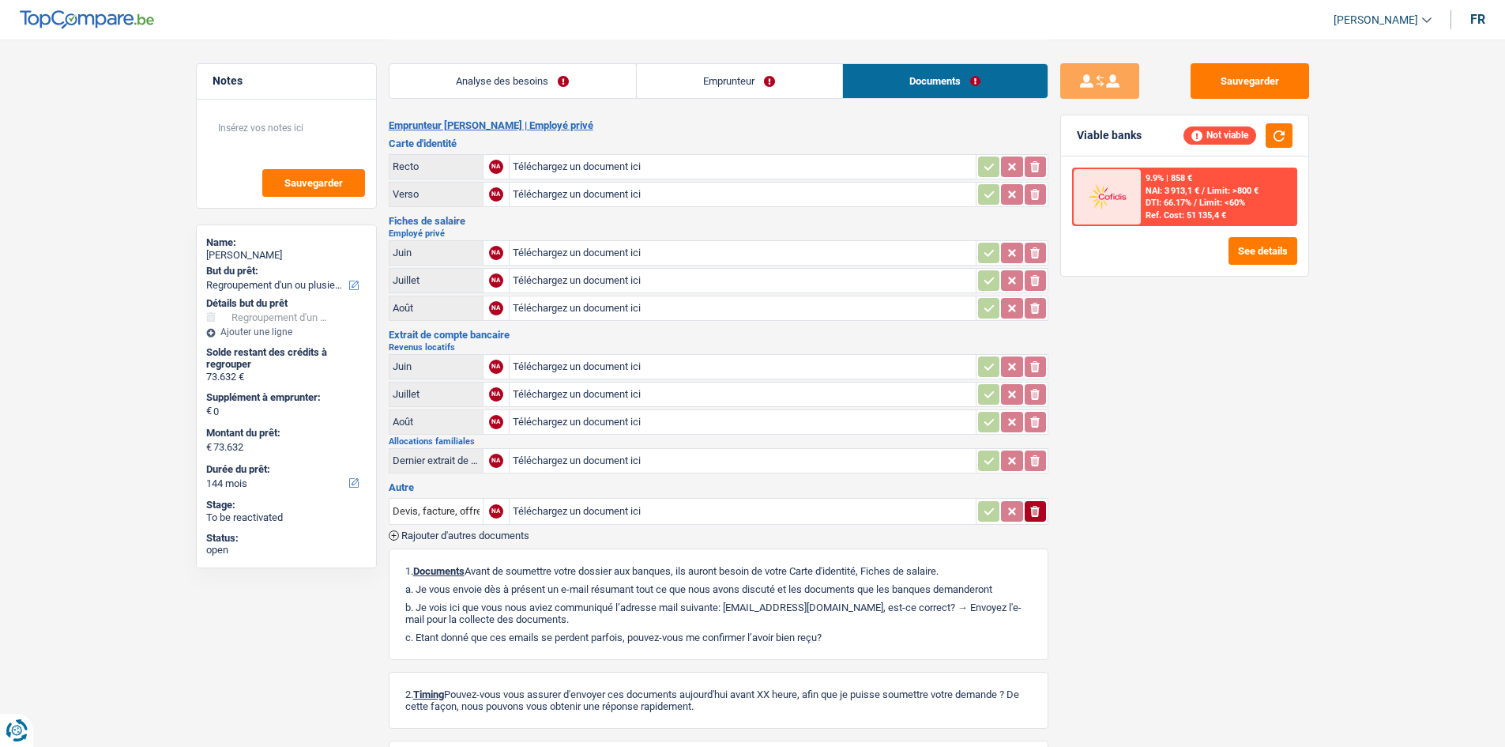
click at [588, 90] on link "Analyse des besoins" at bounding box center [512, 81] width 246 height 34
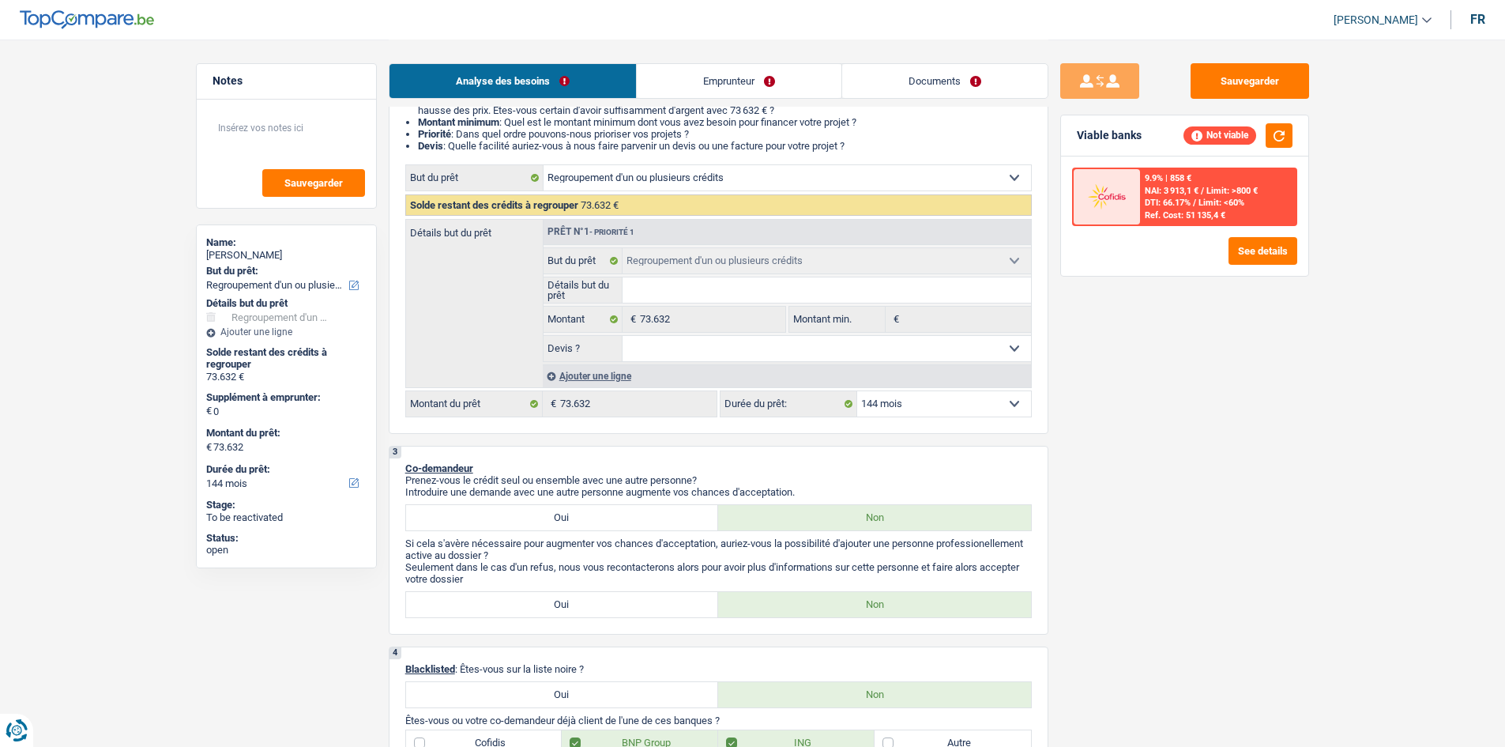
scroll to position [158, 0]
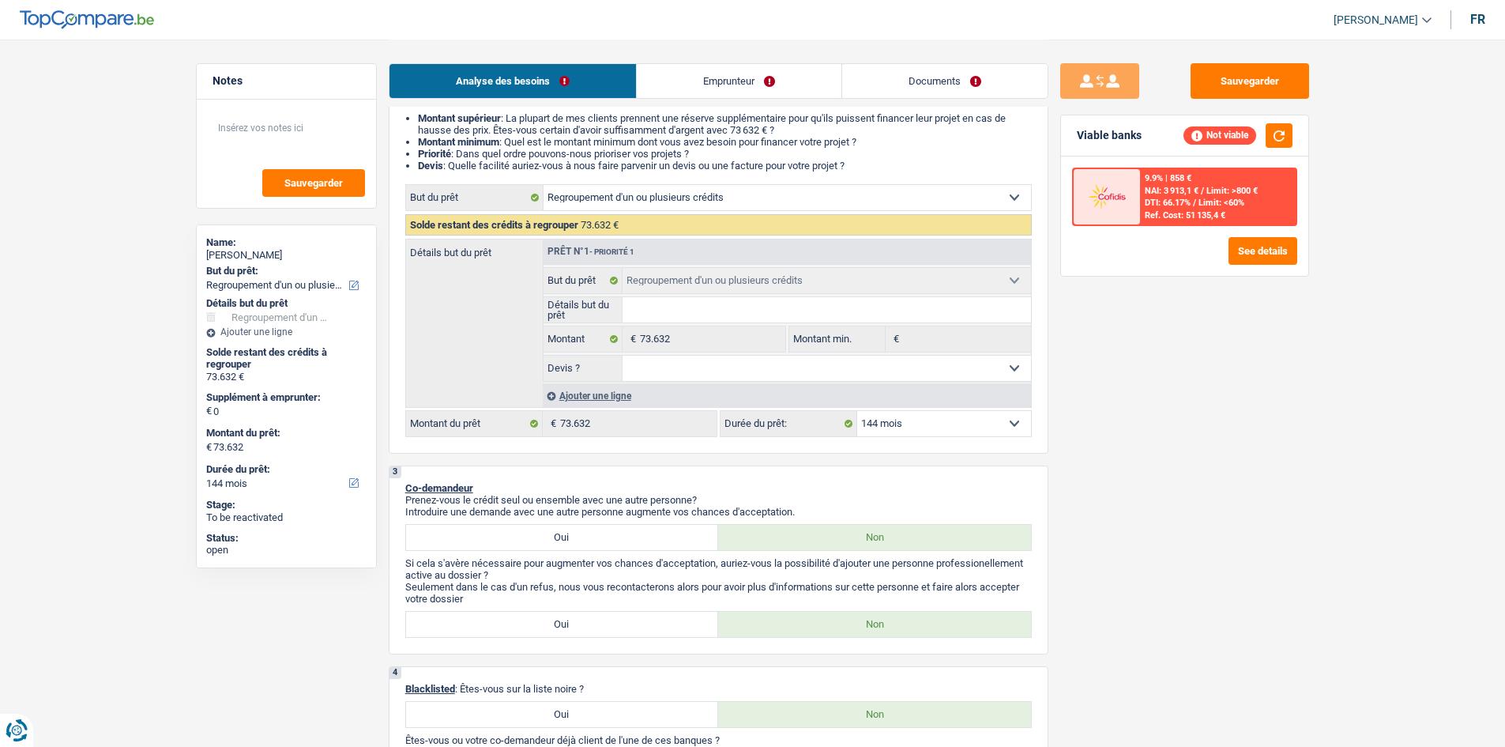
click at [588, 283] on select "12 mois 18 mois 24 mois 30 mois 36 mois 42 mois 48 mois 60 mois 72 mois 84 mois…" at bounding box center [944, 423] width 174 height 25
select select "120"
click at [588, 283] on select "12 mois 18 mois 24 mois 30 mois 36 mois 42 mois 48 mois 60 mois 72 mois 84 mois…" at bounding box center [944, 423] width 174 height 25
select select "120"
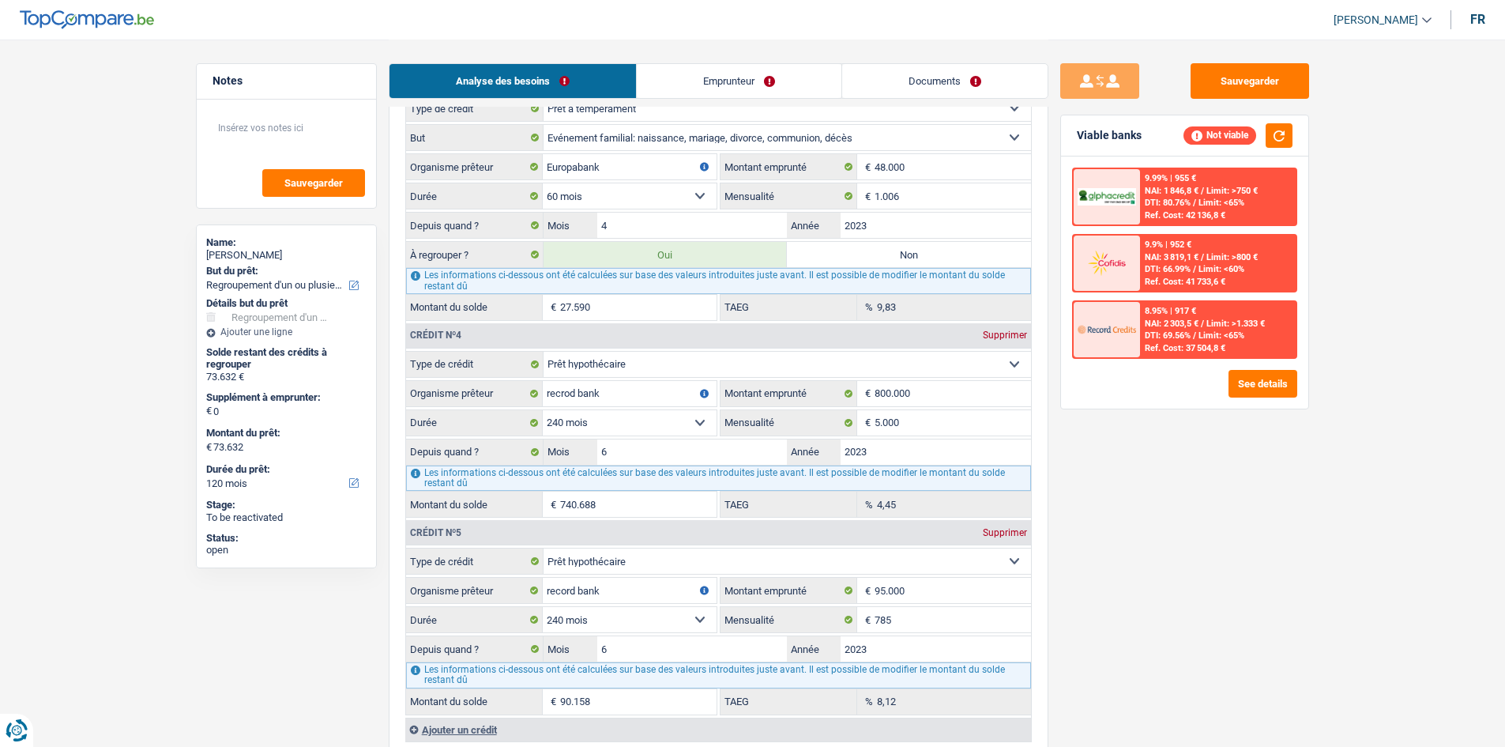
scroll to position [2054, 0]
click at [588, 283] on input "5.000" at bounding box center [953, 421] width 156 height 25
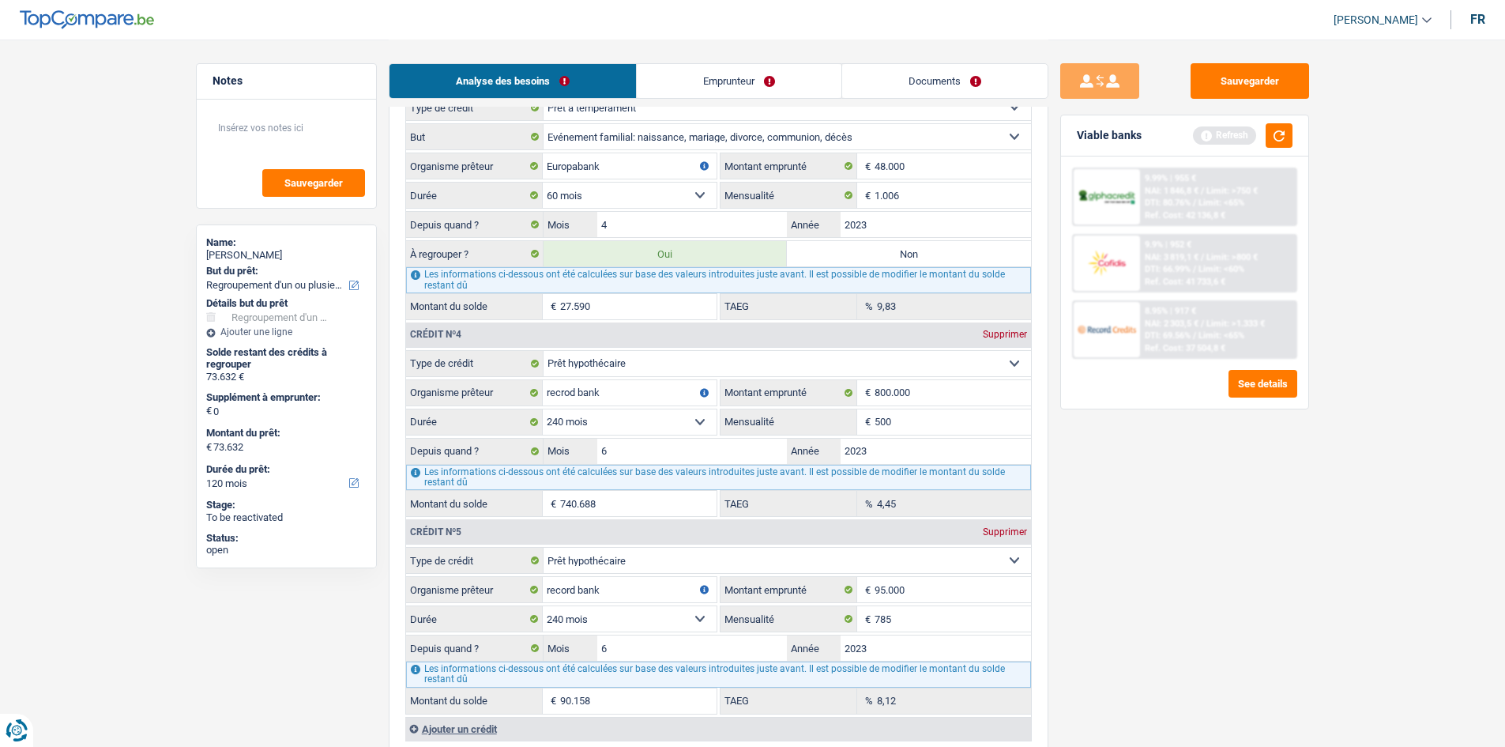
type input "5.000"
click at [588, 283] on div "Sauvegarder Viable banks Refresh 9.99% | 955 € NAI: 1 846,8 € / Limit: >750 € D…" at bounding box center [1184, 392] width 273 height 658
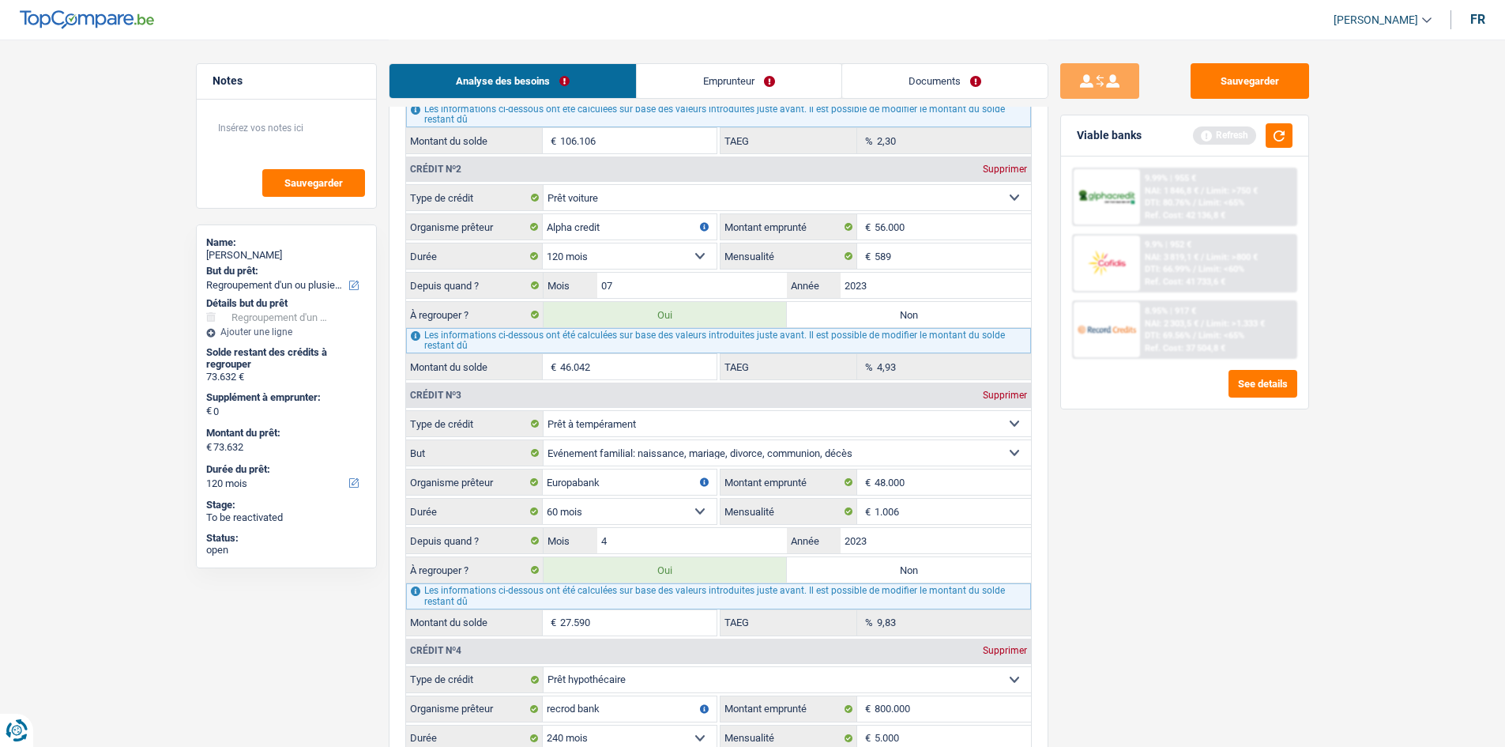
scroll to position [1422, 0]
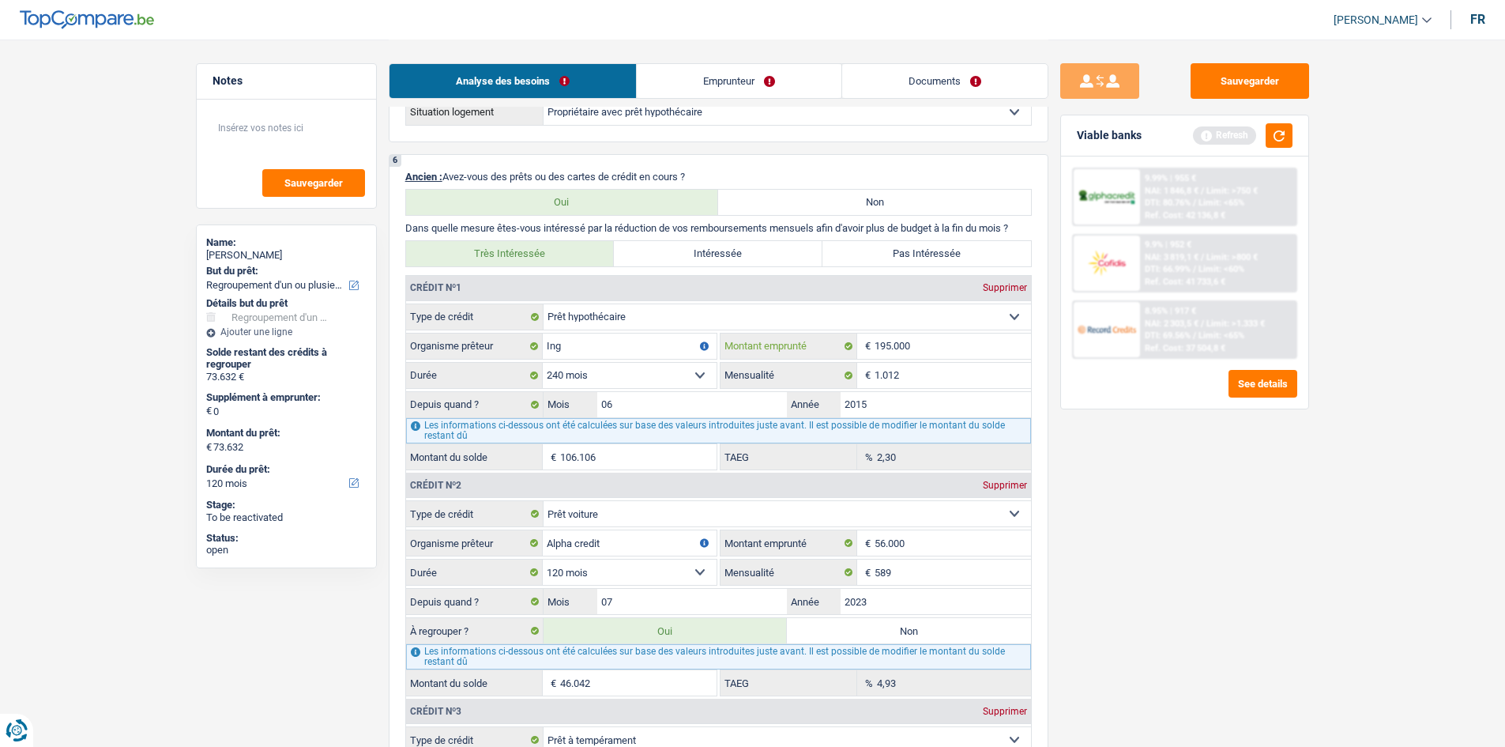
click at [588, 283] on input "195.000" at bounding box center [953, 345] width 156 height 25
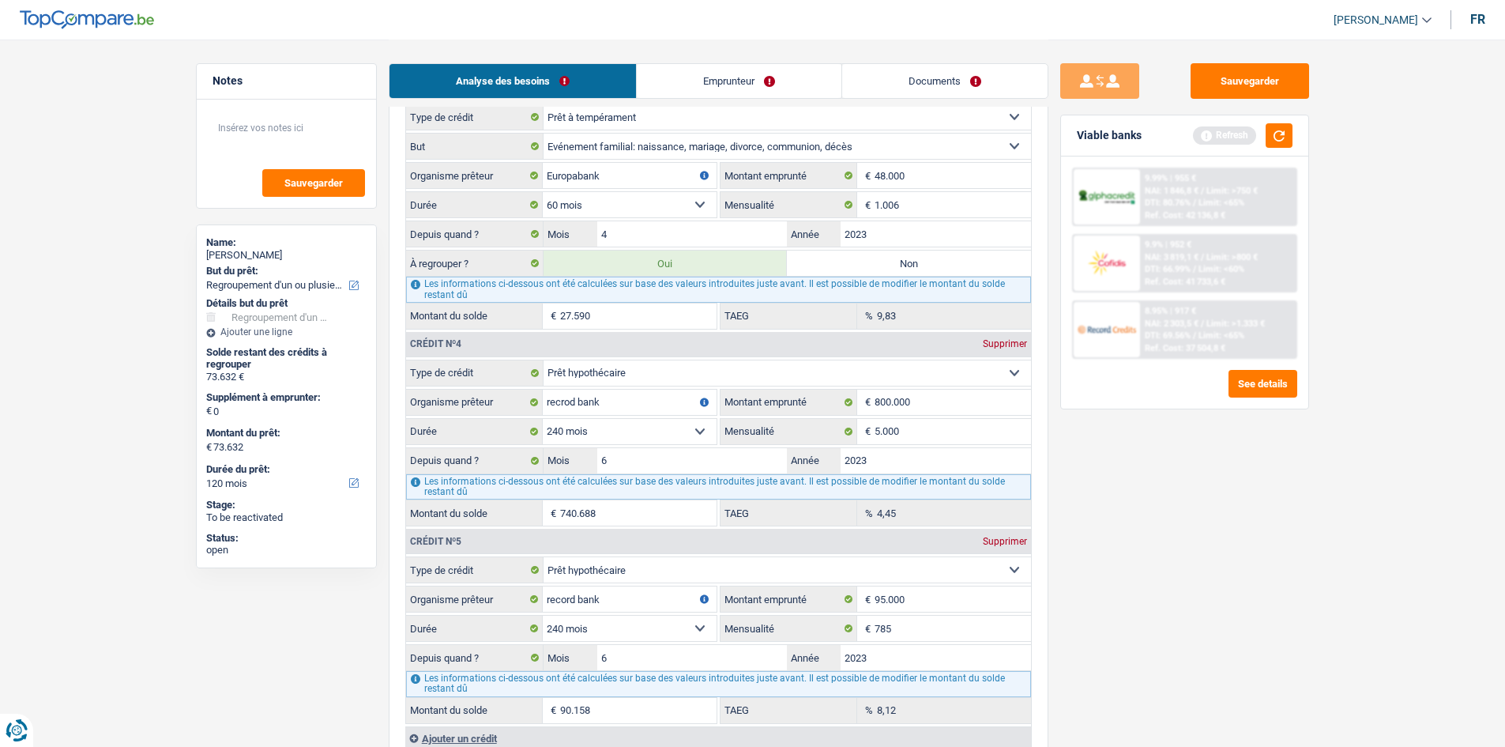
scroll to position [2133, 0]
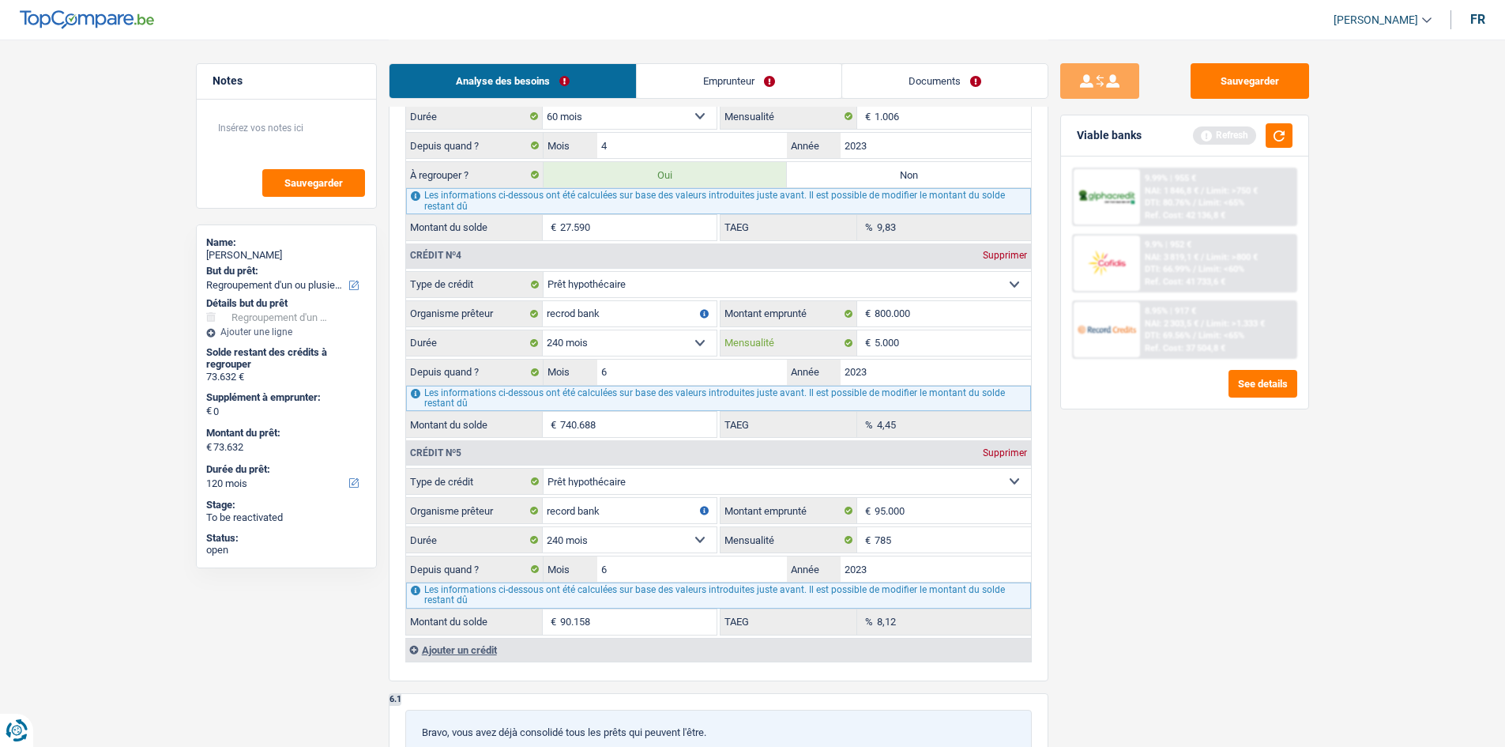
drag, startPoint x: 950, startPoint y: 340, endPoint x: 979, endPoint y: 329, distance: 30.5
click at [588, 283] on fieldset "Carte ou ouverture de crédit Prêt hypothécaire Vente à tempérament Prêt à tempé…" at bounding box center [718, 354] width 625 height 167
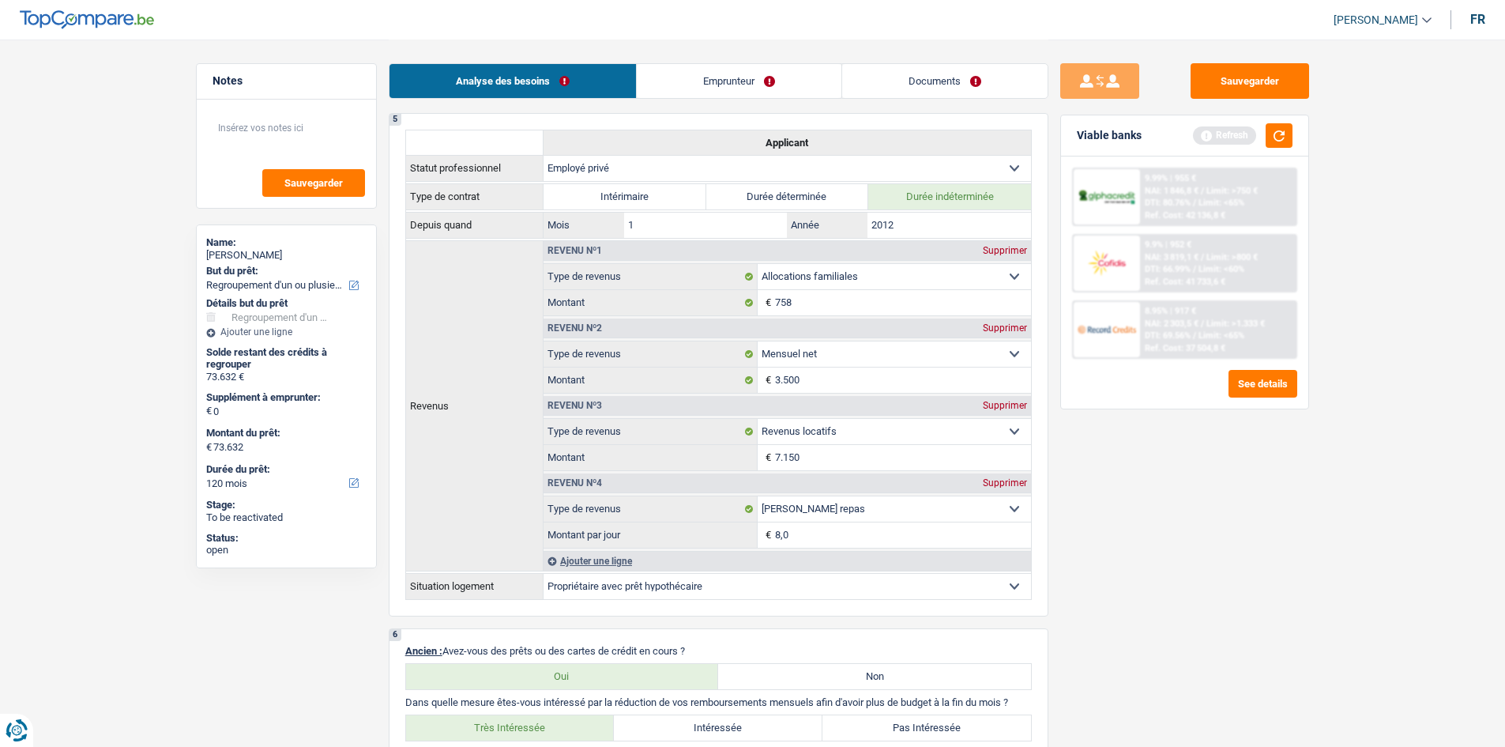
scroll to position [1264, 0]
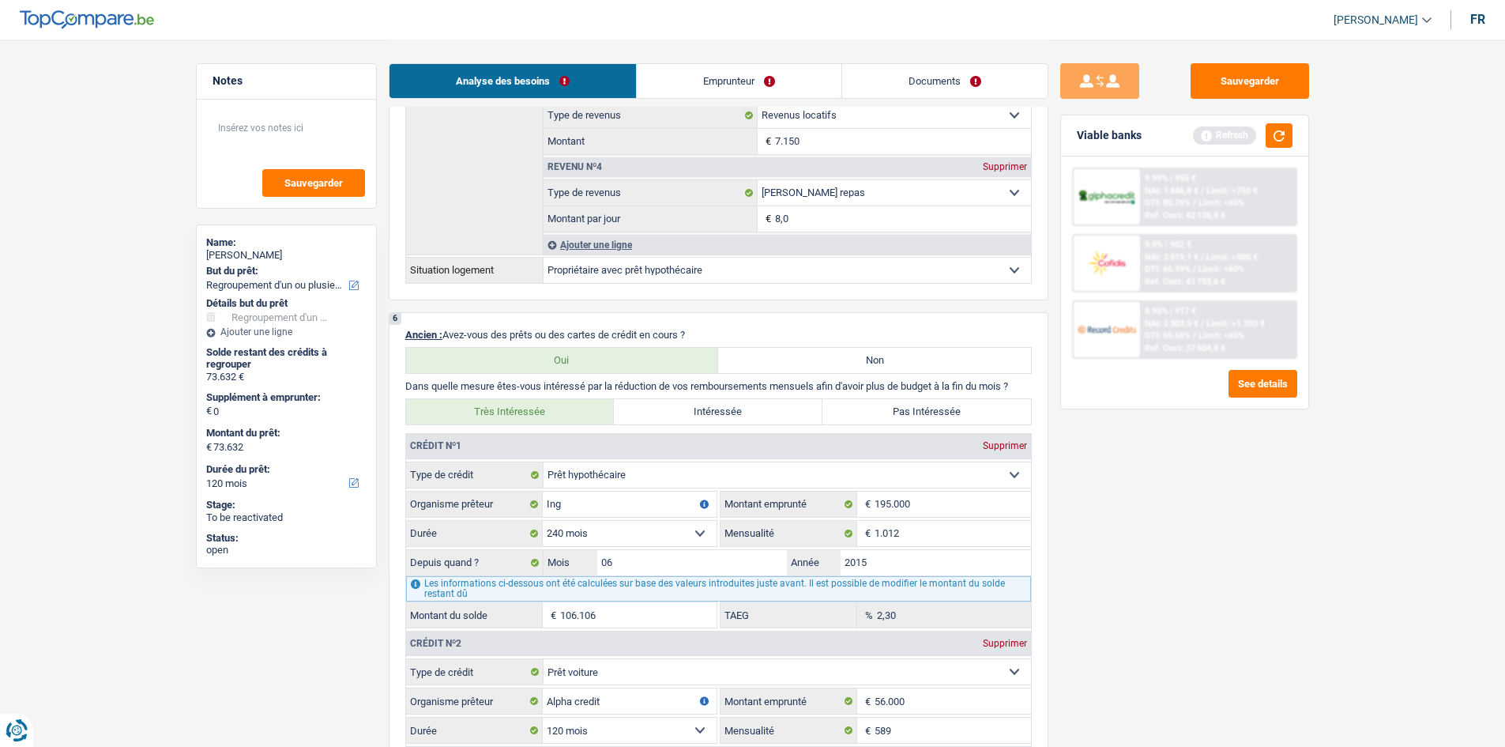
click at [588, 72] on link "Emprunteur" at bounding box center [739, 81] width 205 height 34
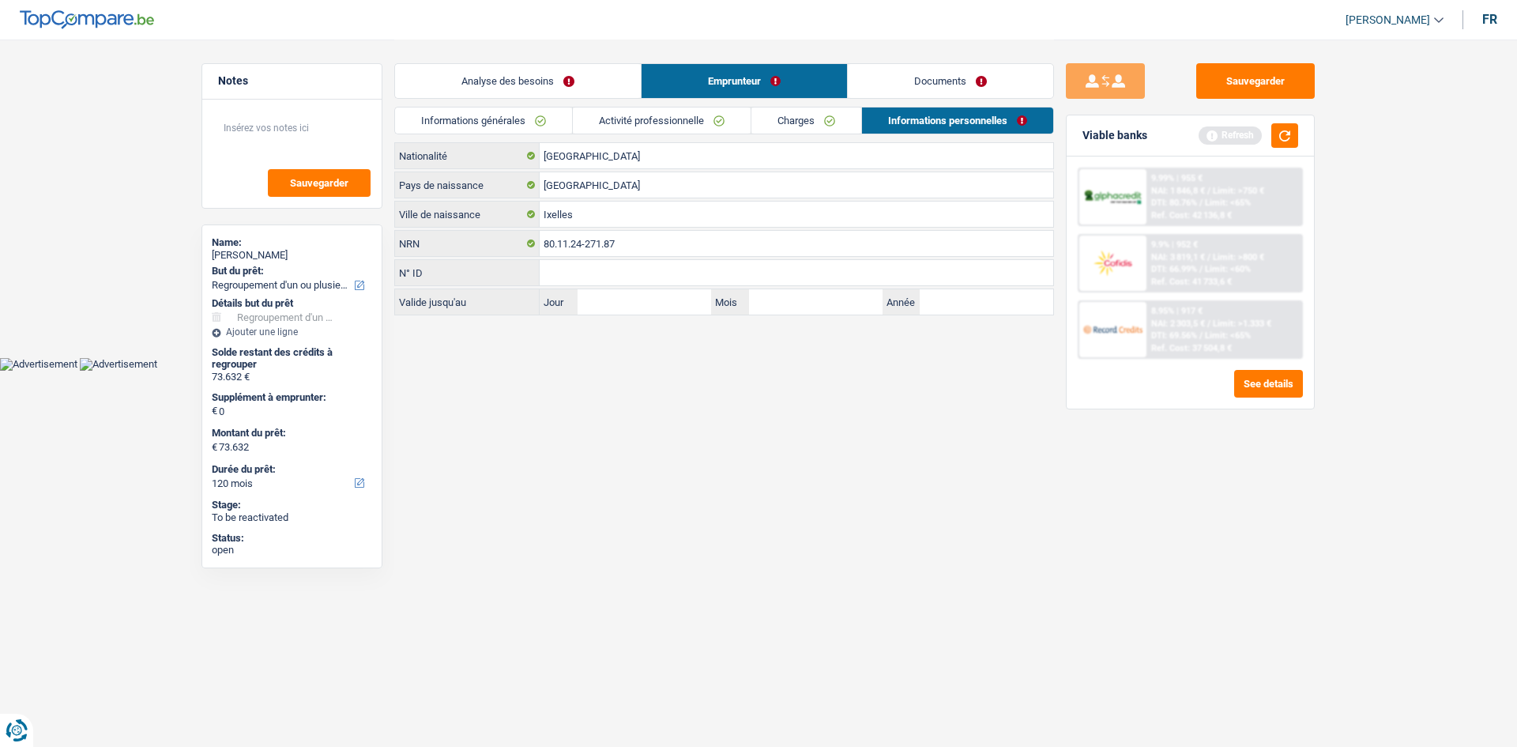
click at [588, 125] on link "Activité professionnelle" at bounding box center [662, 120] width 178 height 26
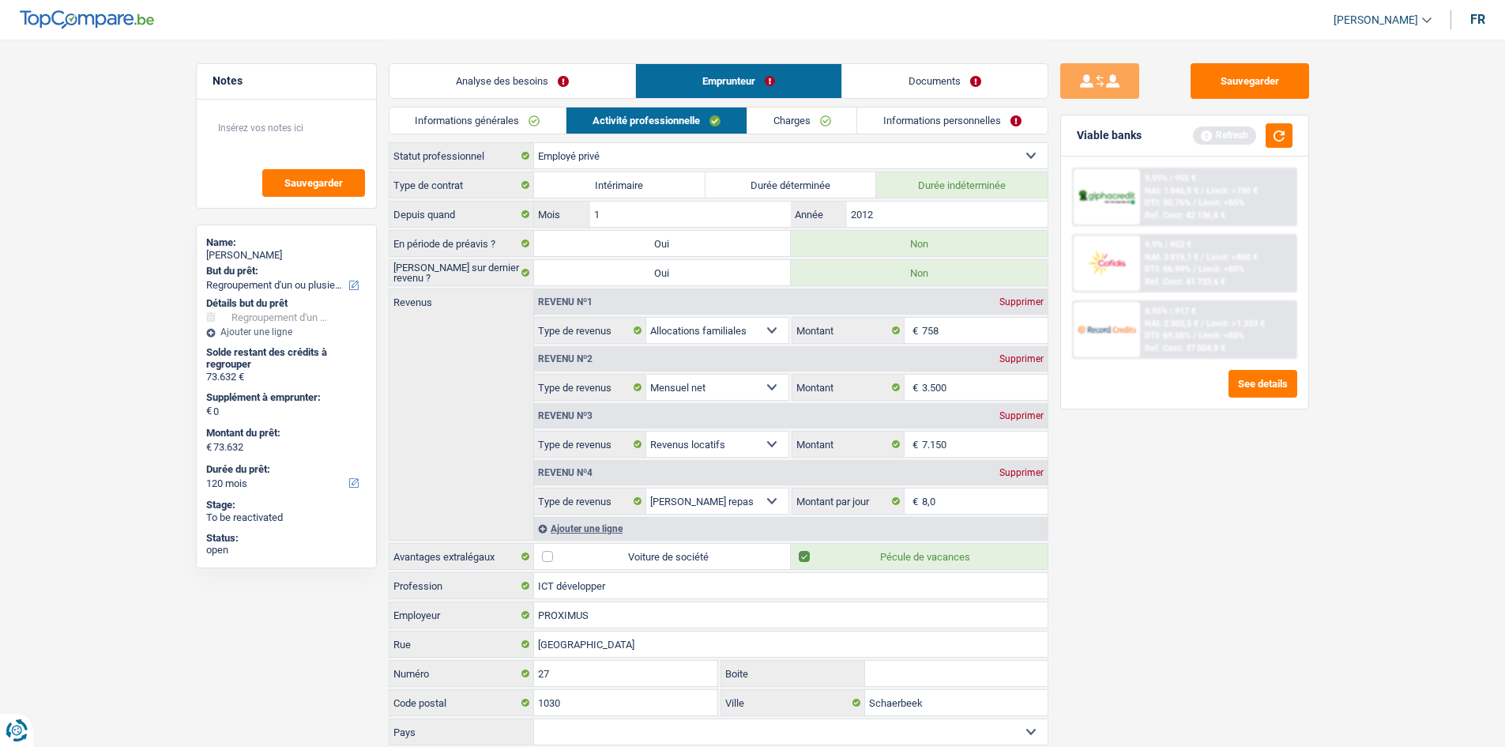
click at [572, 71] on link "Analyse des besoins" at bounding box center [512, 81] width 246 height 34
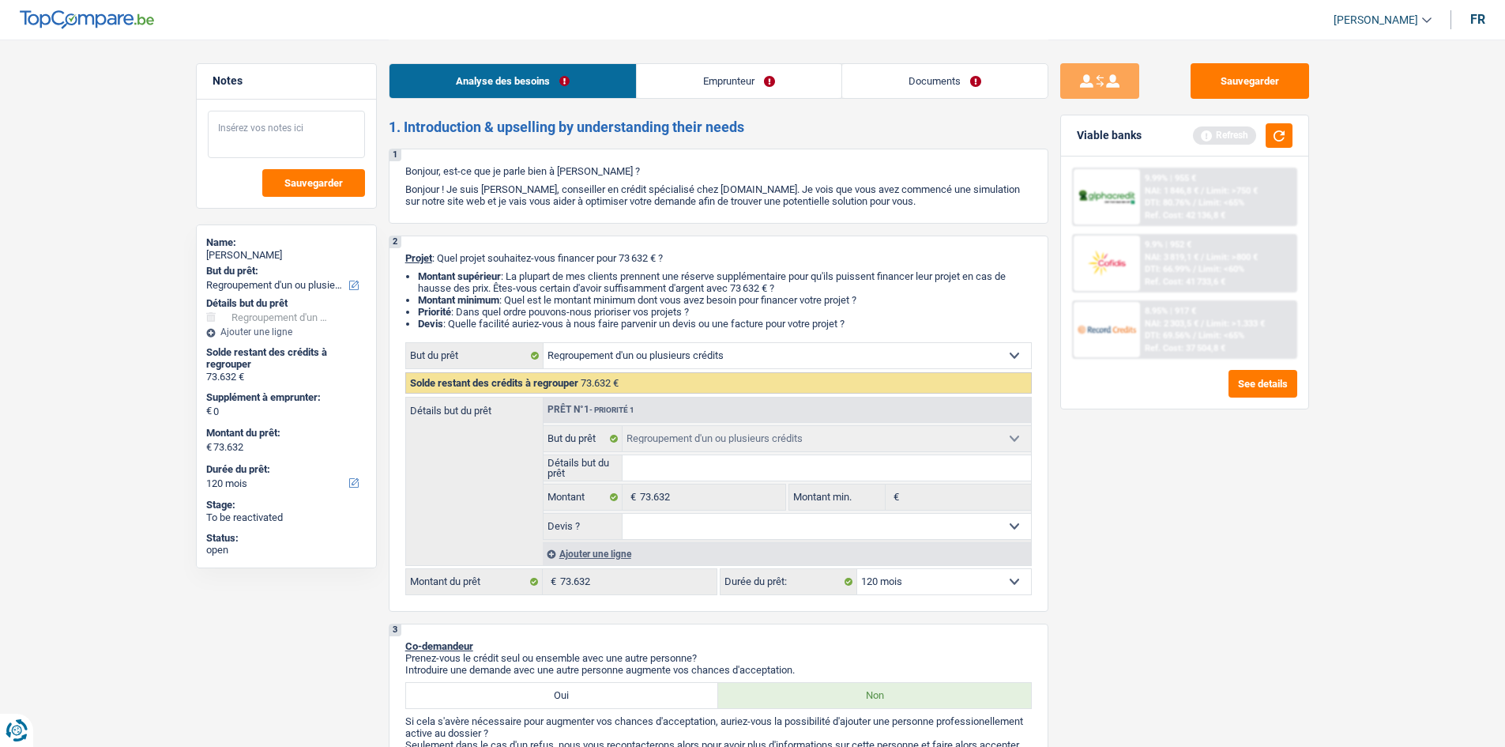
click at [329, 128] on textarea at bounding box center [286, 134] width 157 height 47
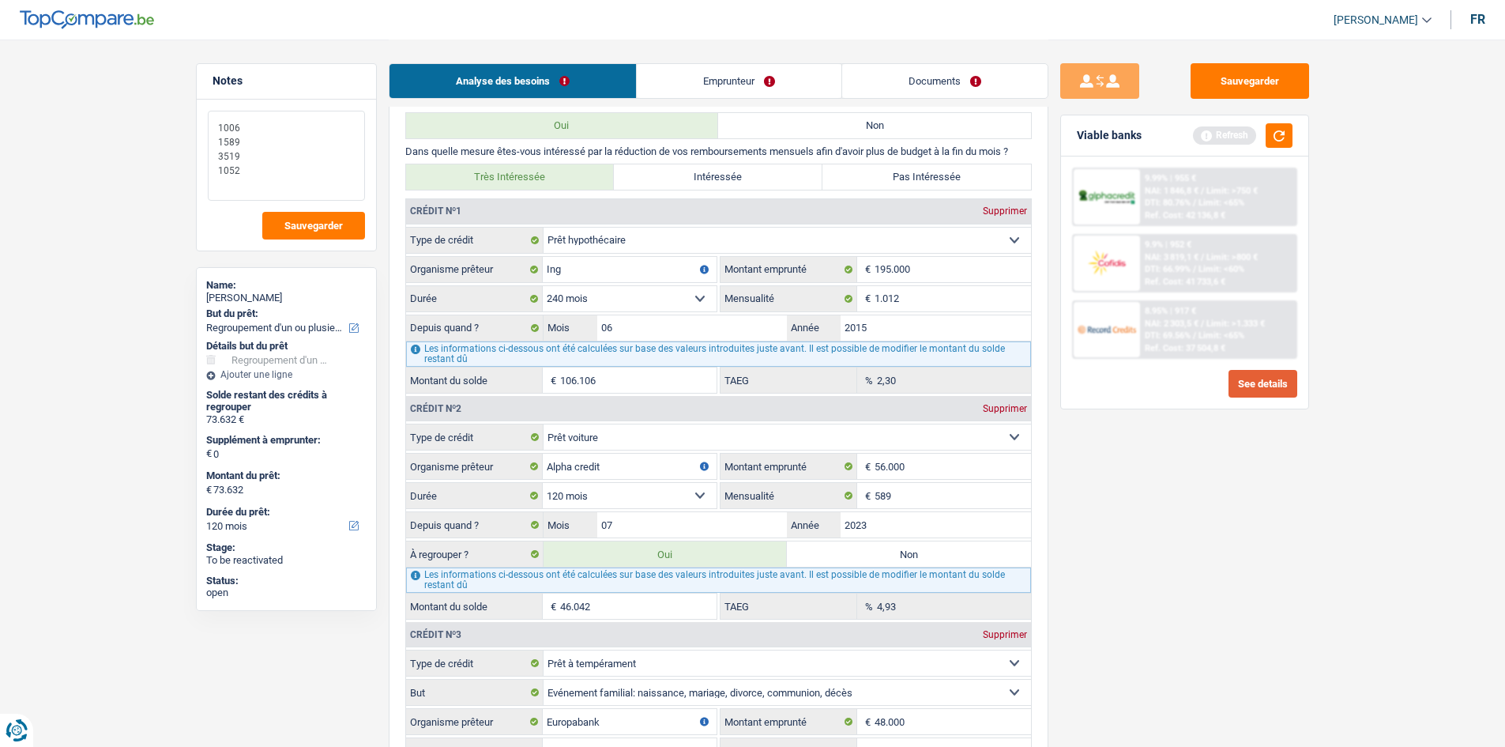
scroll to position [1659, 0]
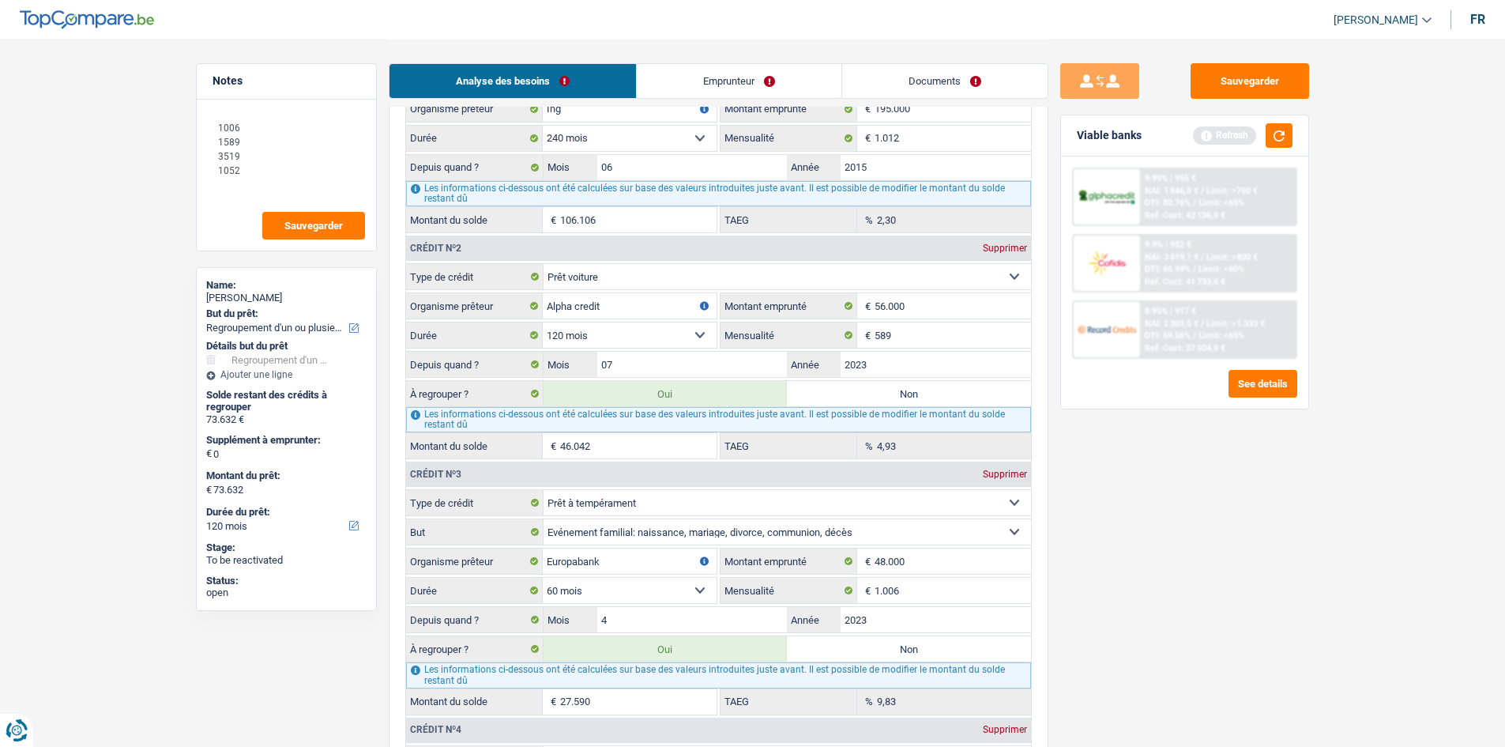
drag, startPoint x: 668, startPoint y: 439, endPoint x: 708, endPoint y: 442, distance: 39.6
click at [588, 283] on input "46.042" at bounding box center [638, 445] width 156 height 25
click at [314, 183] on textarea "1006 1589 3519 1052" at bounding box center [286, 156] width 157 height 90
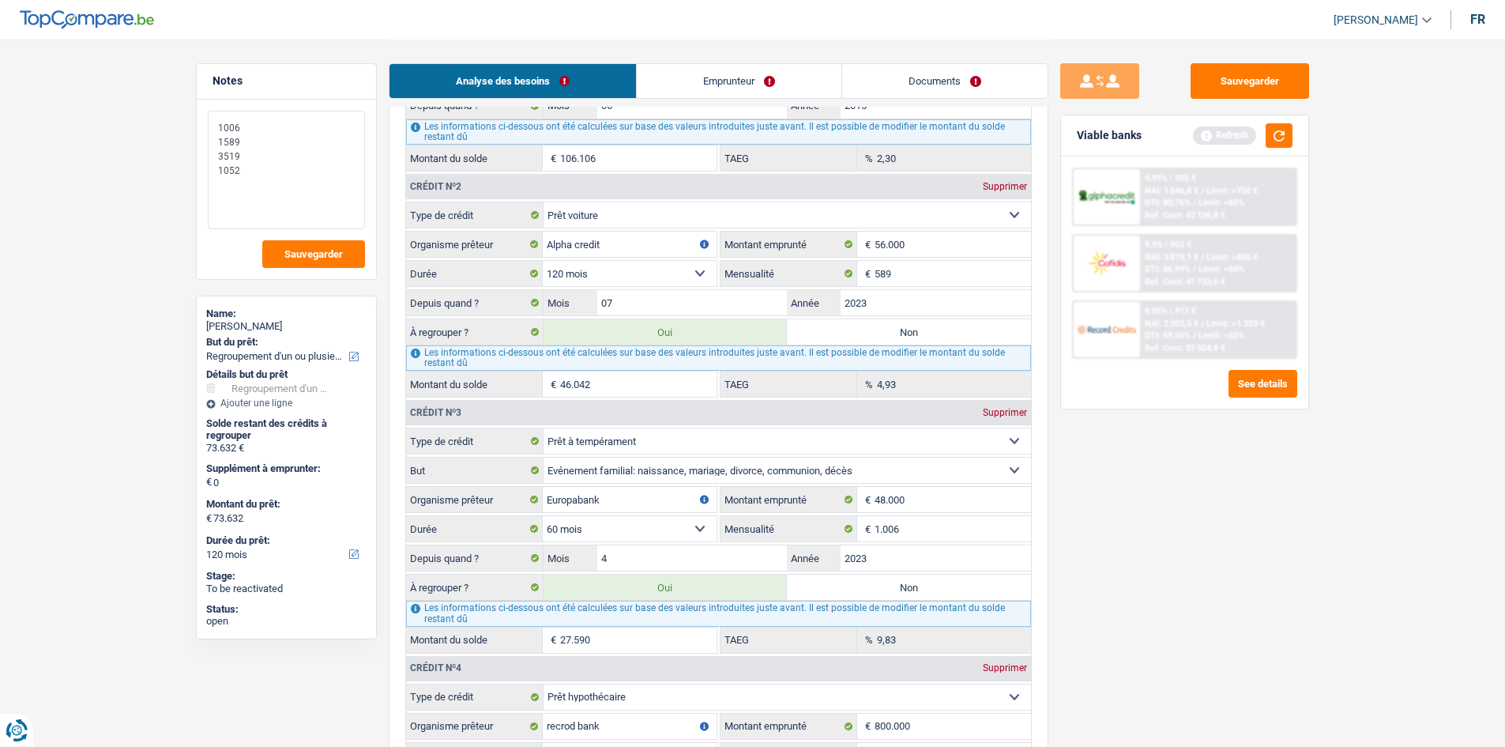
scroll to position [1817, 0]
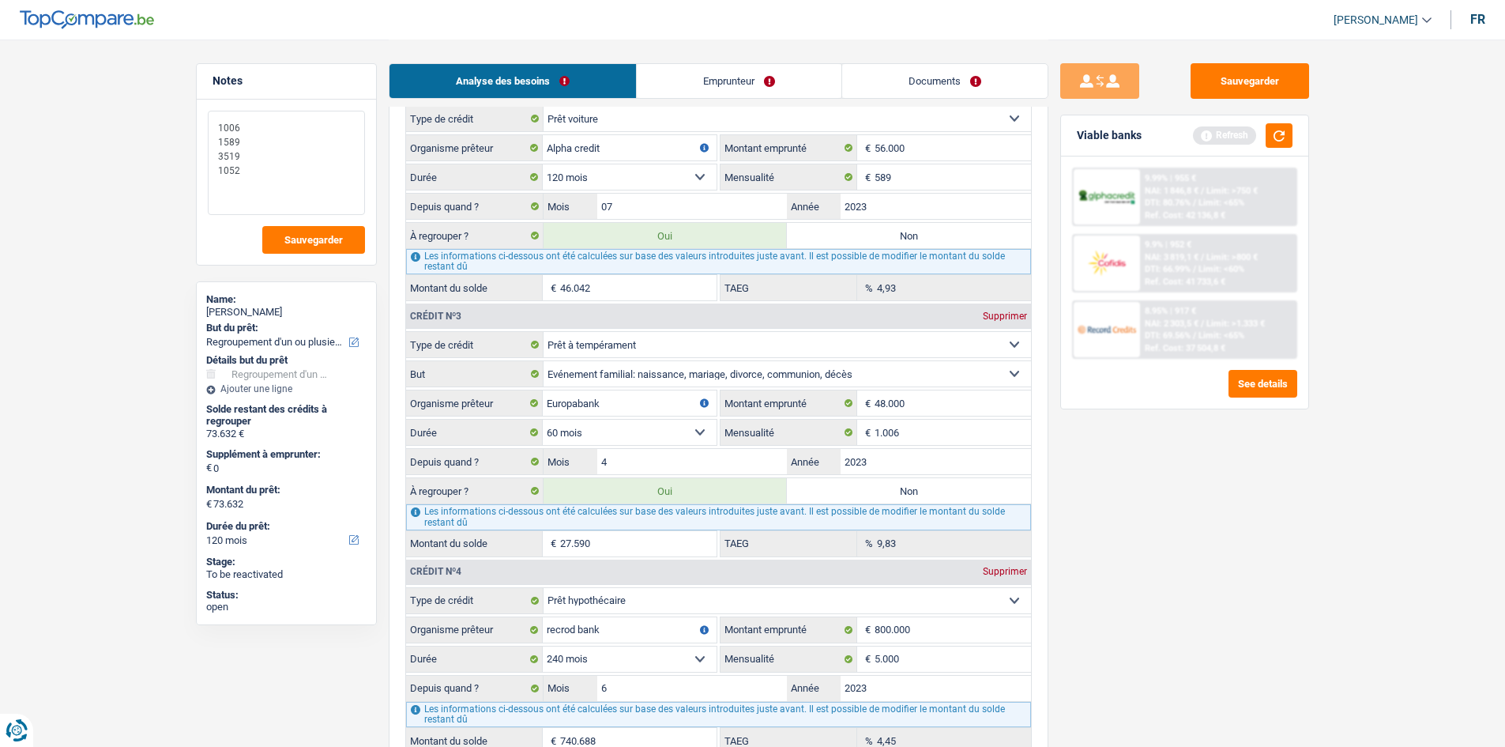
type textarea "1006 1589 3519 1052"
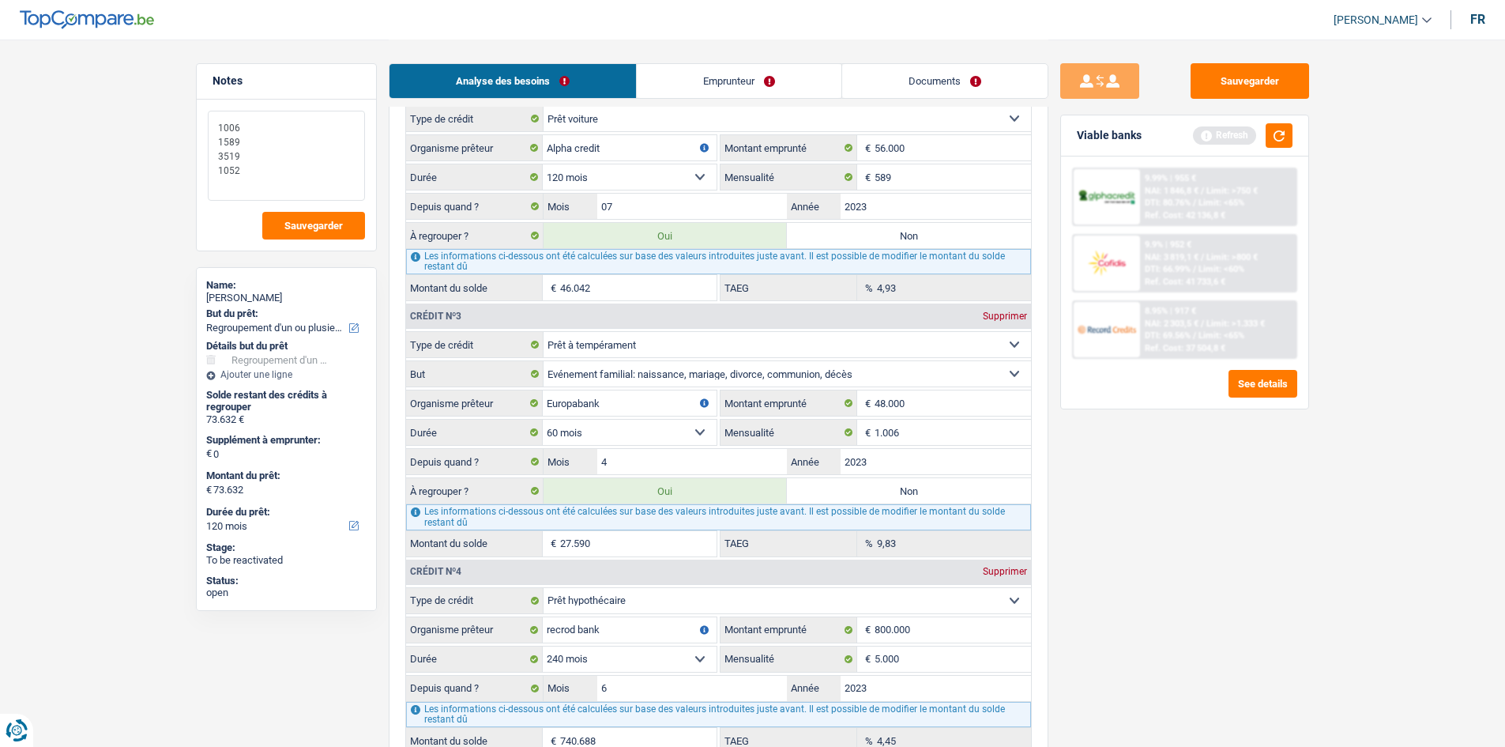
click at [322, 137] on textarea "1006 1589 3519 1052" at bounding box center [286, 156] width 157 height 90
click at [311, 121] on textarea "1006 1589 3519 1052" at bounding box center [286, 156] width 157 height 90
click at [305, 127] on textarea "1006 1589 3519 1052" at bounding box center [286, 156] width 157 height 90
click at [313, 136] on textarea "1006 1589 3519 1052" at bounding box center [286, 156] width 157 height 90
click at [252, 182] on textarea "1006 1589 3519 1052" at bounding box center [286, 156] width 157 height 90
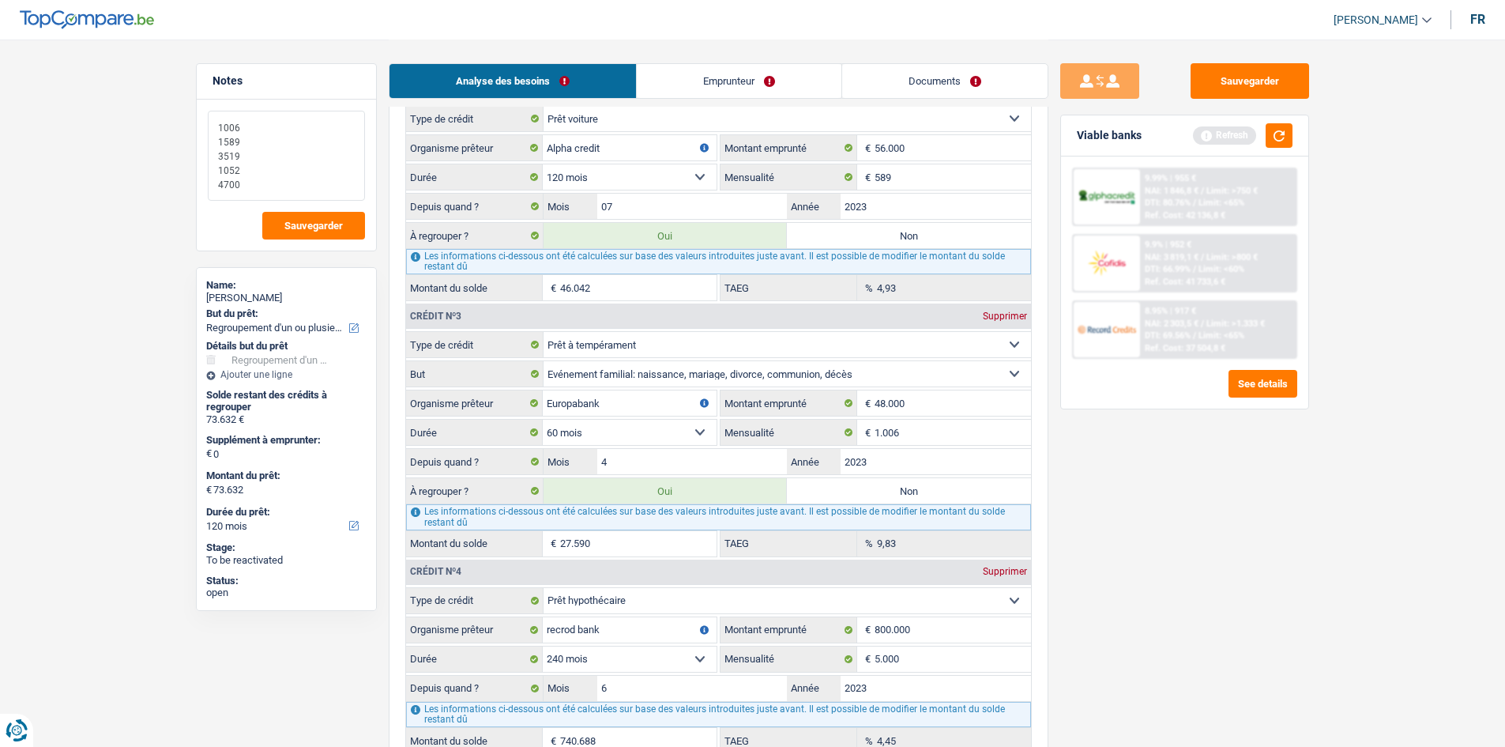
type textarea "1006 1589 3519 1052 4700"
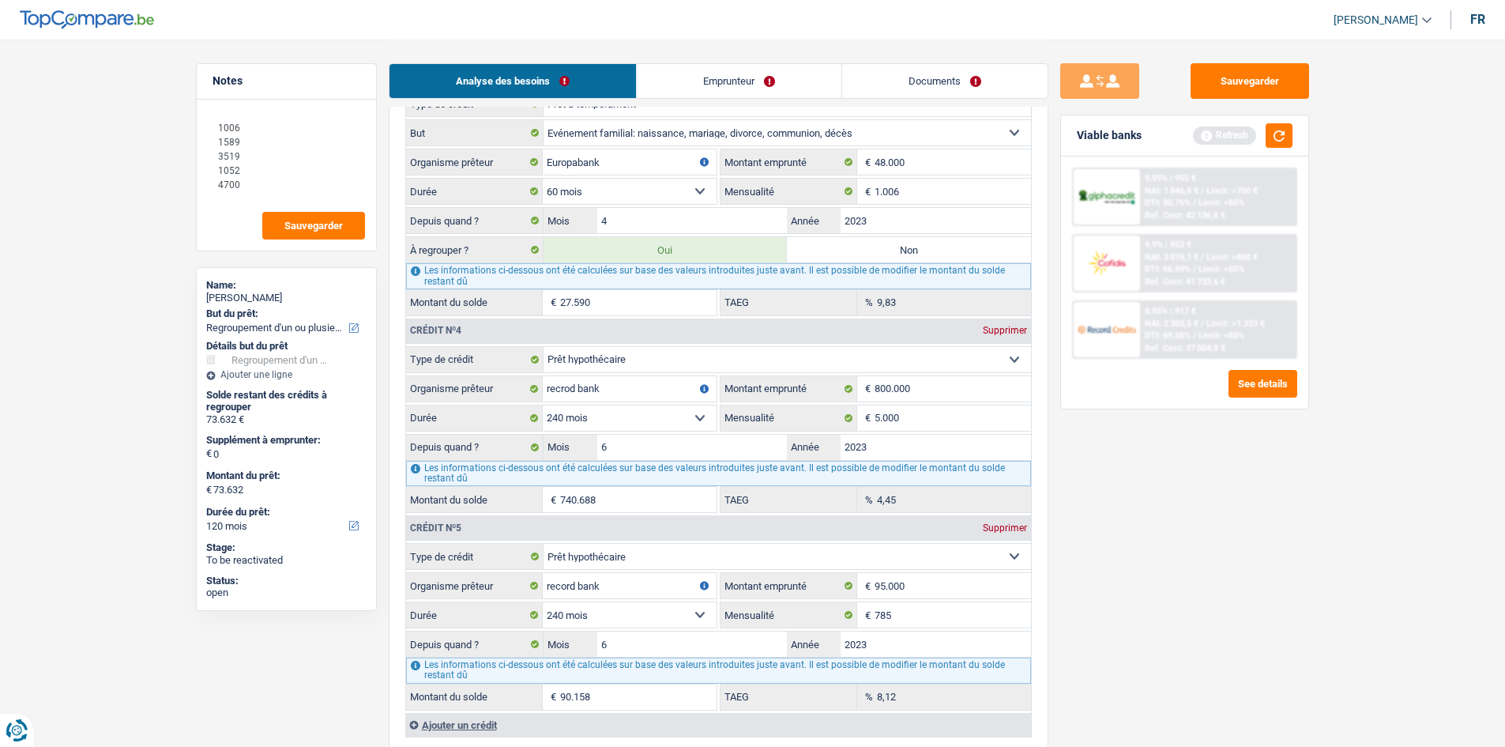
scroll to position [2291, 0]
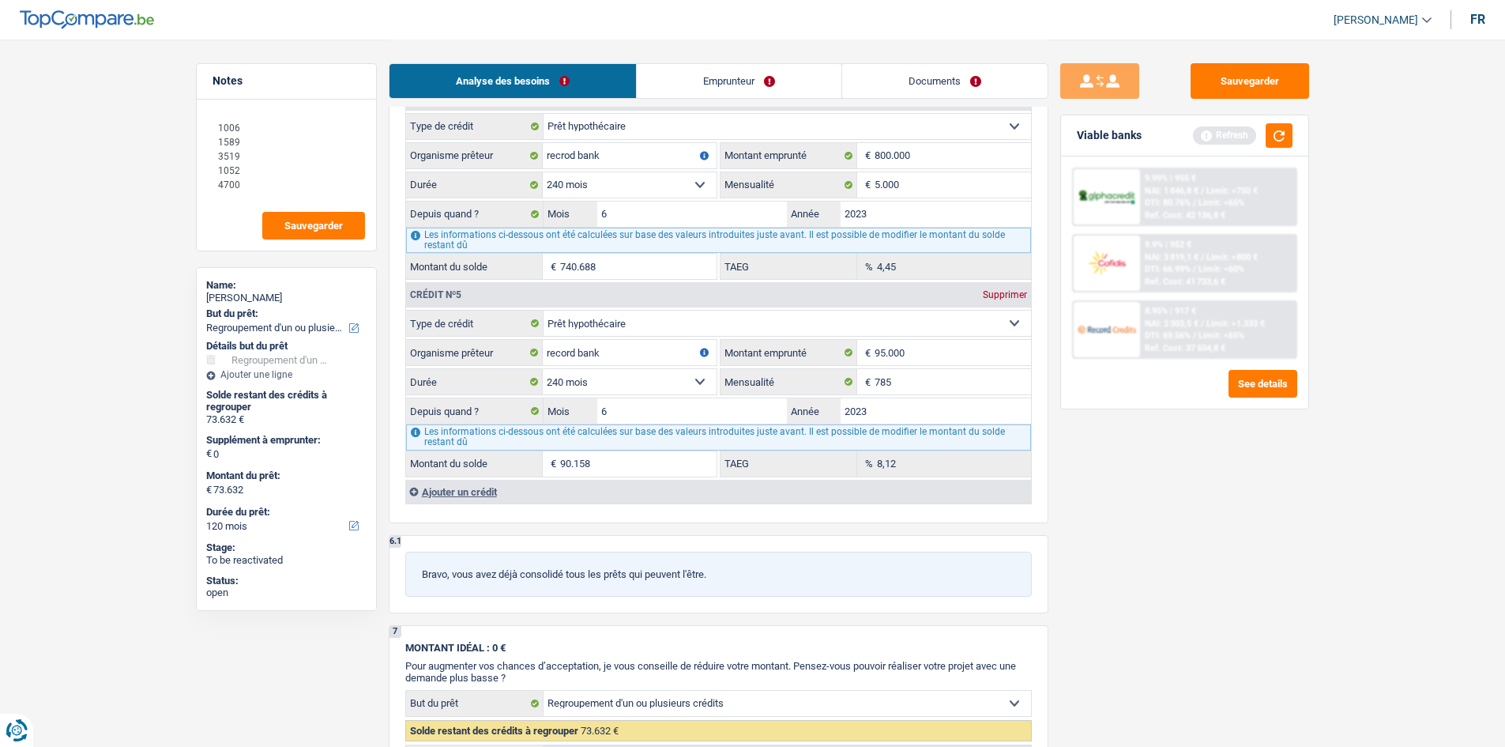
drag, startPoint x: 1177, startPoint y: 204, endPoint x: 1137, endPoint y: 467, distance: 266.2
click at [588, 283] on div "Sauvegarder Viable banks Refresh 9.99% | 955 € NAI: 1 846,8 € / Limit: >750 € D…" at bounding box center [1184, 392] width 273 height 658
click at [588, 199] on fieldset "Carte ou ouverture de crédit Prêt hypothécaire Vente à tempérament Prêt à tempé…" at bounding box center [718, 196] width 625 height 167
click at [588, 194] on input "5.000" at bounding box center [953, 184] width 156 height 25
type input "5"
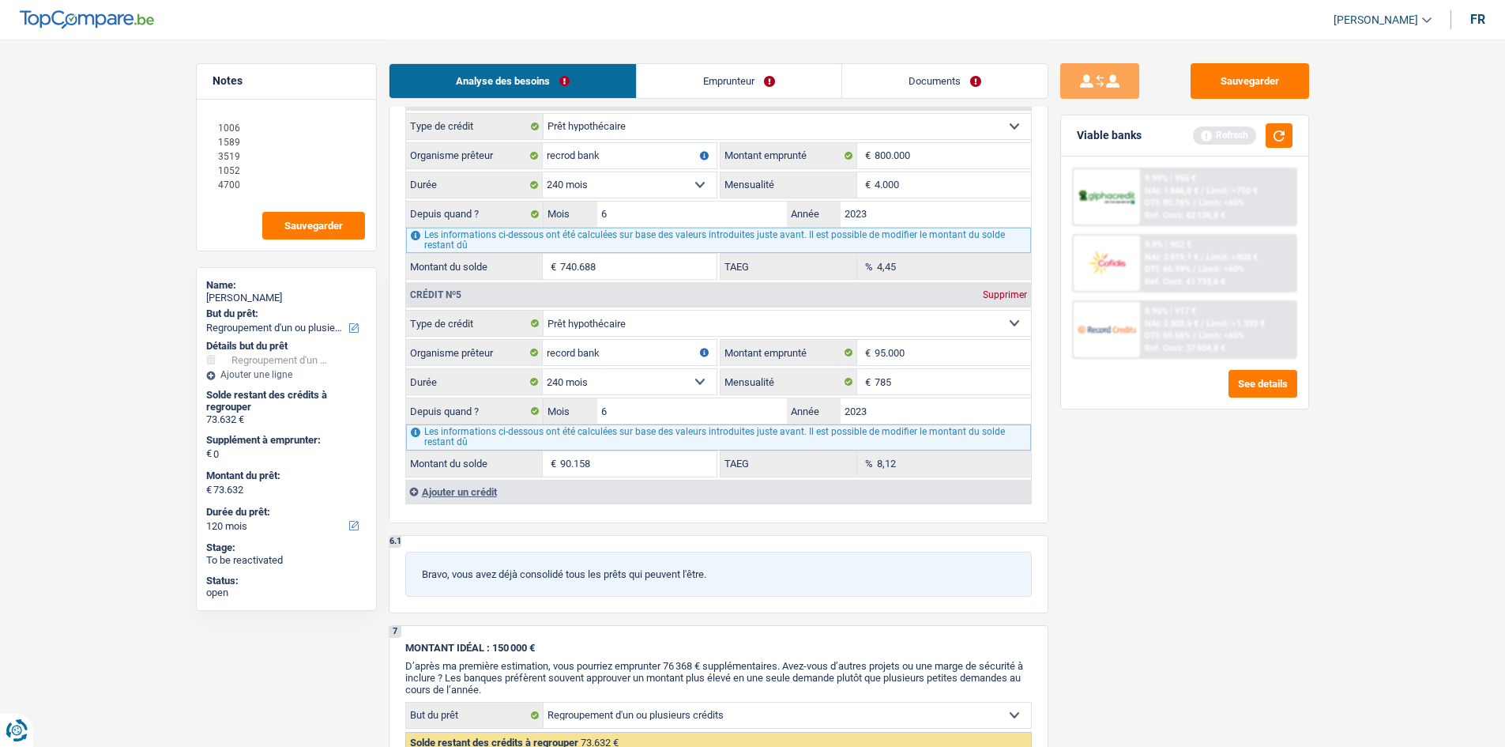
type input "4.000"
click at [588, 283] on div "9.99% | 955 € NAI: 1 846,8 € / Limit: >750 € DTI: 80.76% / Limit: <65% Ref. Cos…" at bounding box center [1184, 282] width 247 height 252
type input "724.228"
type input "1,89"
drag, startPoint x: 928, startPoint y: 378, endPoint x: 1089, endPoint y: 416, distance: 165.6
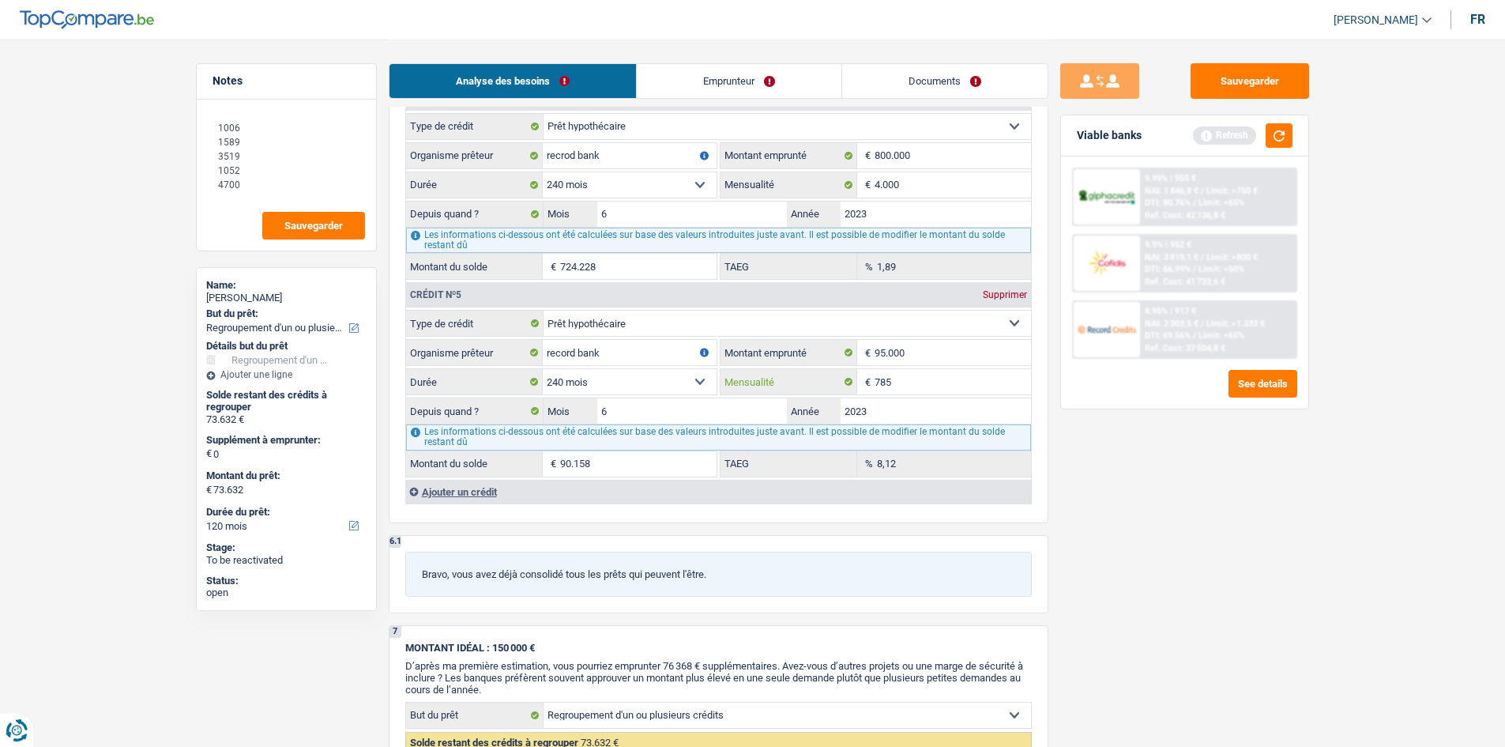
click at [588, 283] on input "785" at bounding box center [953, 381] width 156 height 25
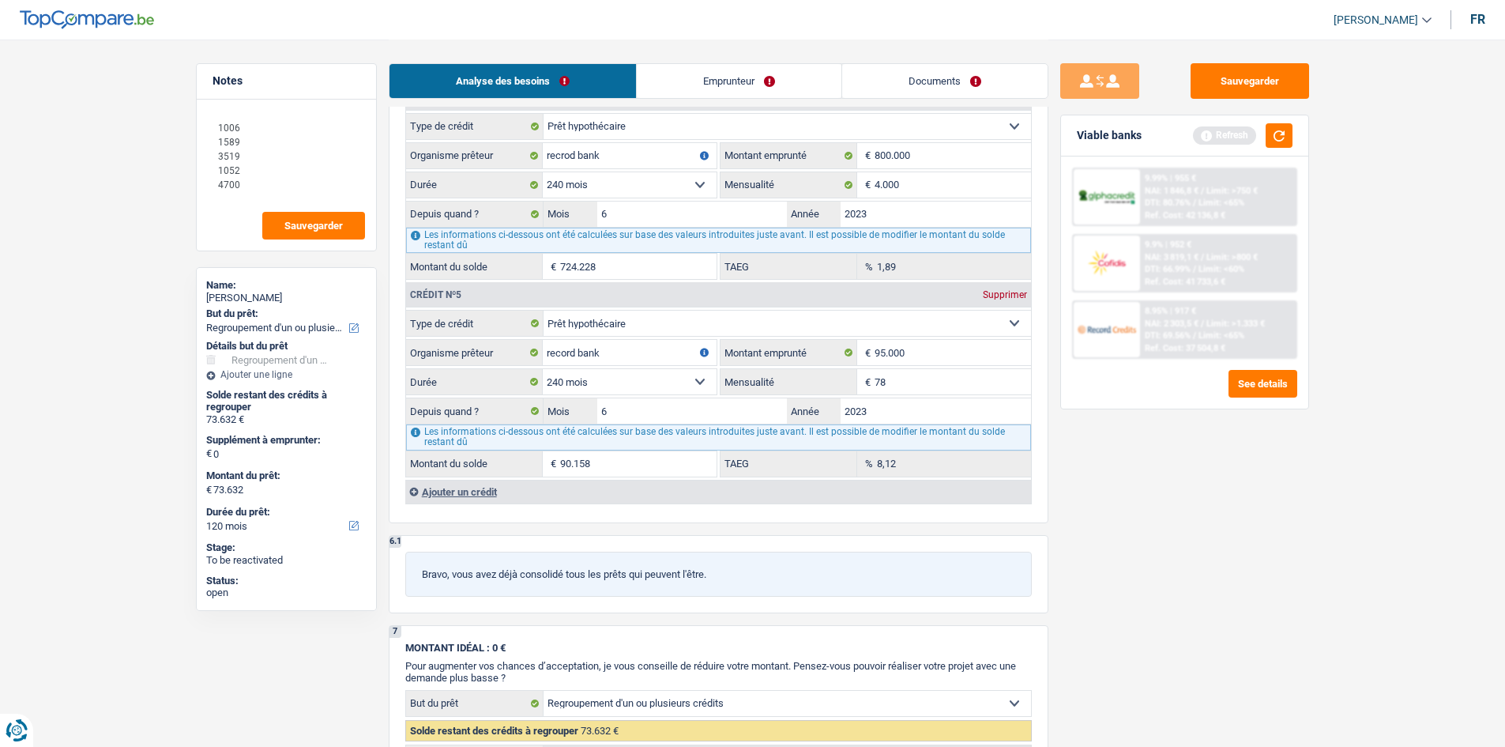
type input "7"
type input "770"
type input "90.017"
type input "7,85"
click at [588, 283] on input "770" at bounding box center [953, 381] width 156 height 25
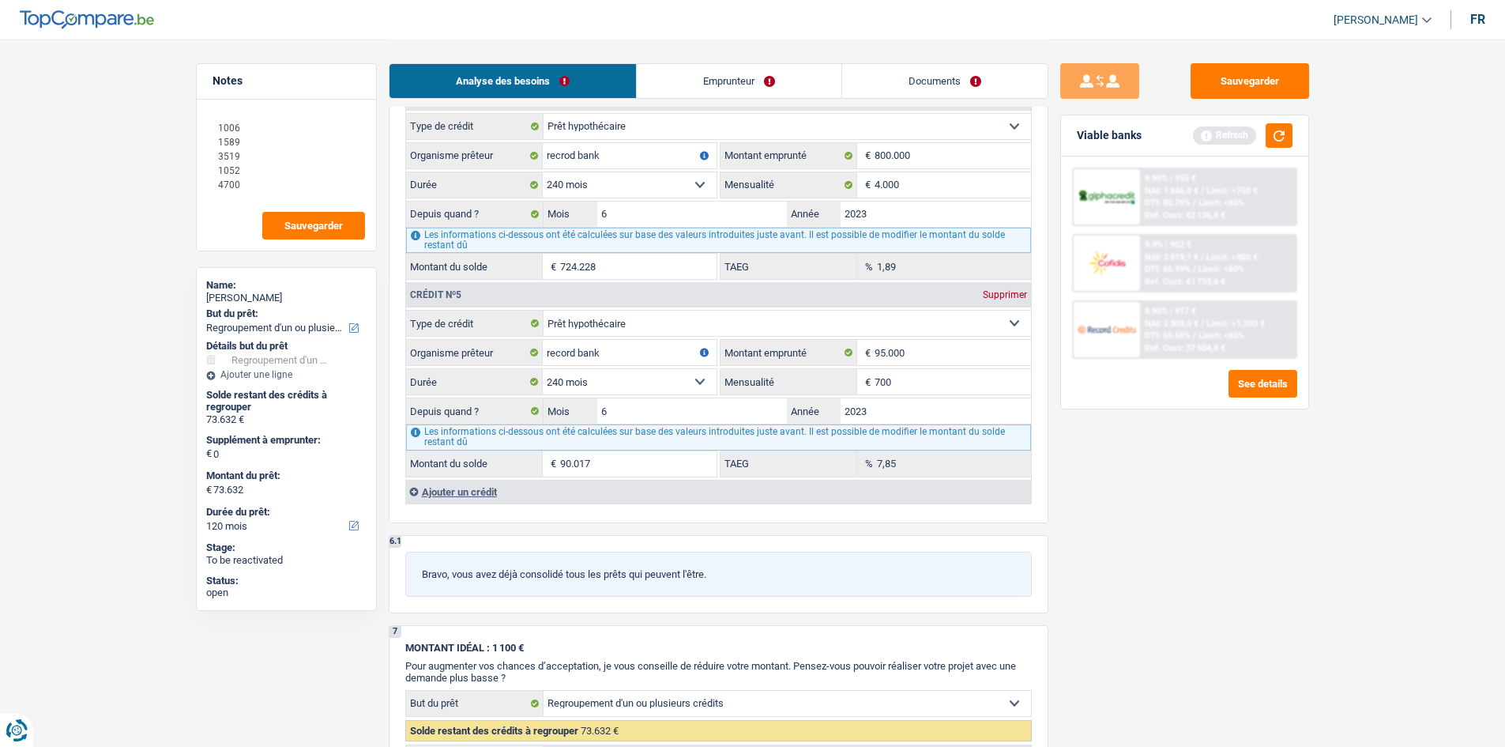
type input "700"
click at [588, 283] on div "Sauvegarder Viable banks Refresh 9.99% | 955 € NAI: 1 846,8 € / Limit: >750 € D…" at bounding box center [1184, 392] width 273 height 658
type input "89.293"
type input "6,54"
drag, startPoint x: 252, startPoint y: 171, endPoint x: 284, endPoint y: 173, distance: 31.7
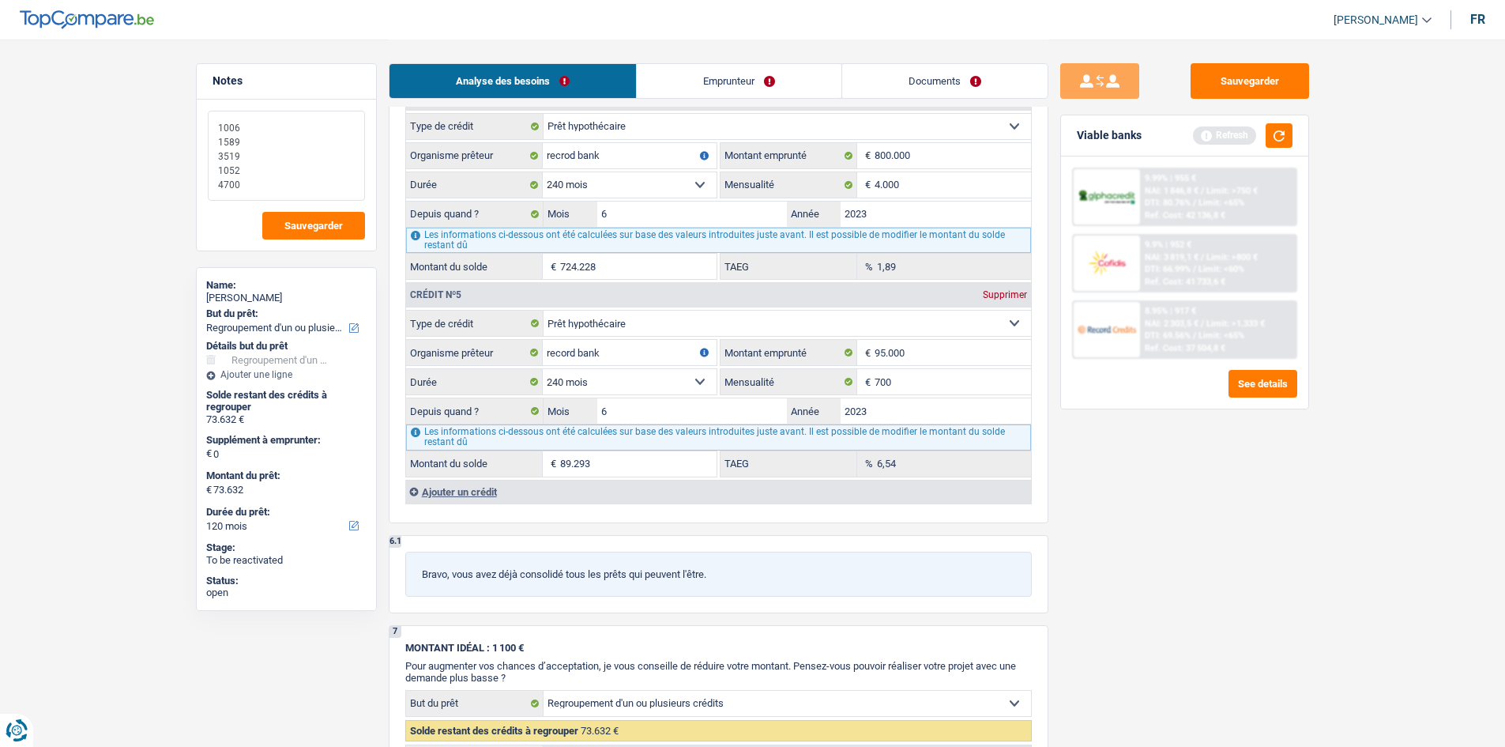
click at [254, 170] on textarea "1006 1589 3519 1052 4700" at bounding box center [286, 156] width 157 height 90
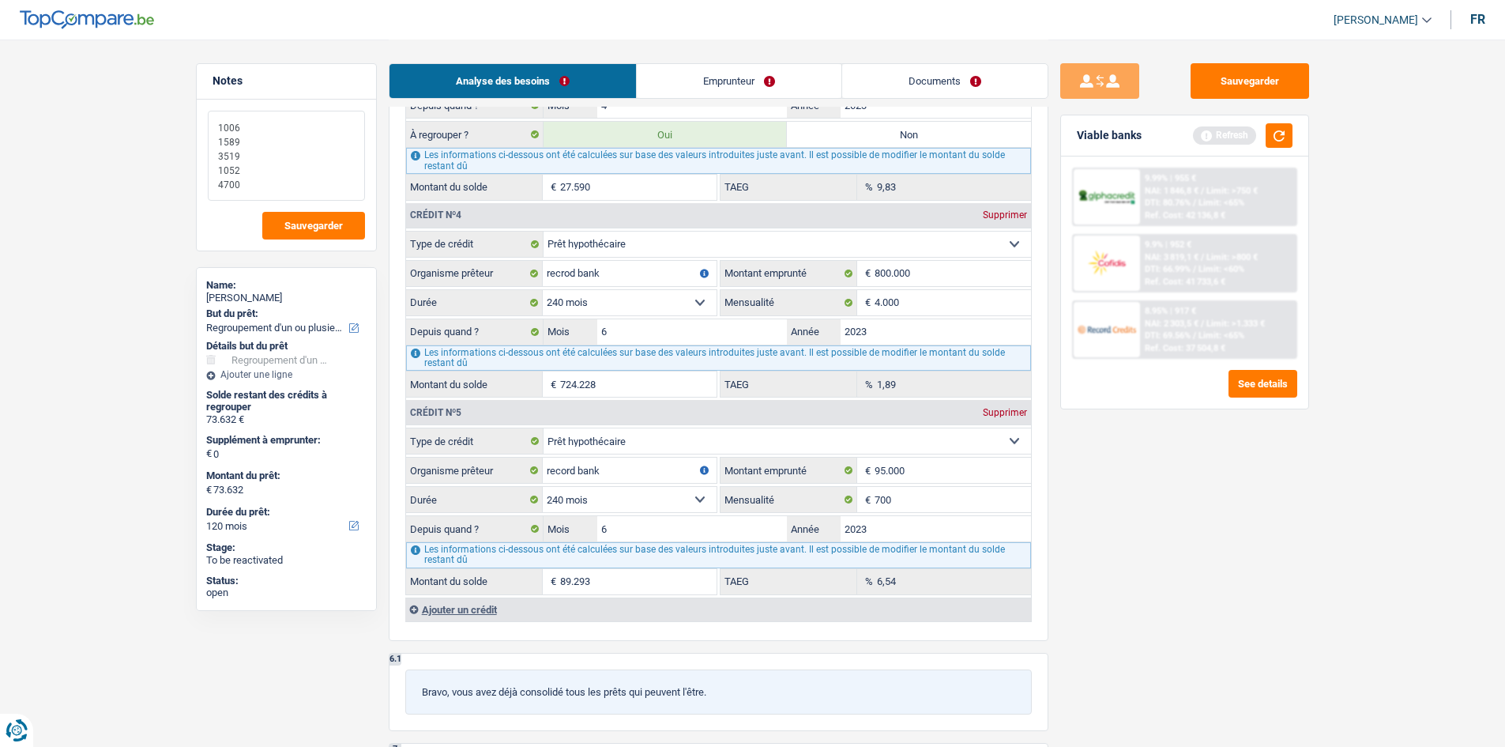
scroll to position [1975, 0]
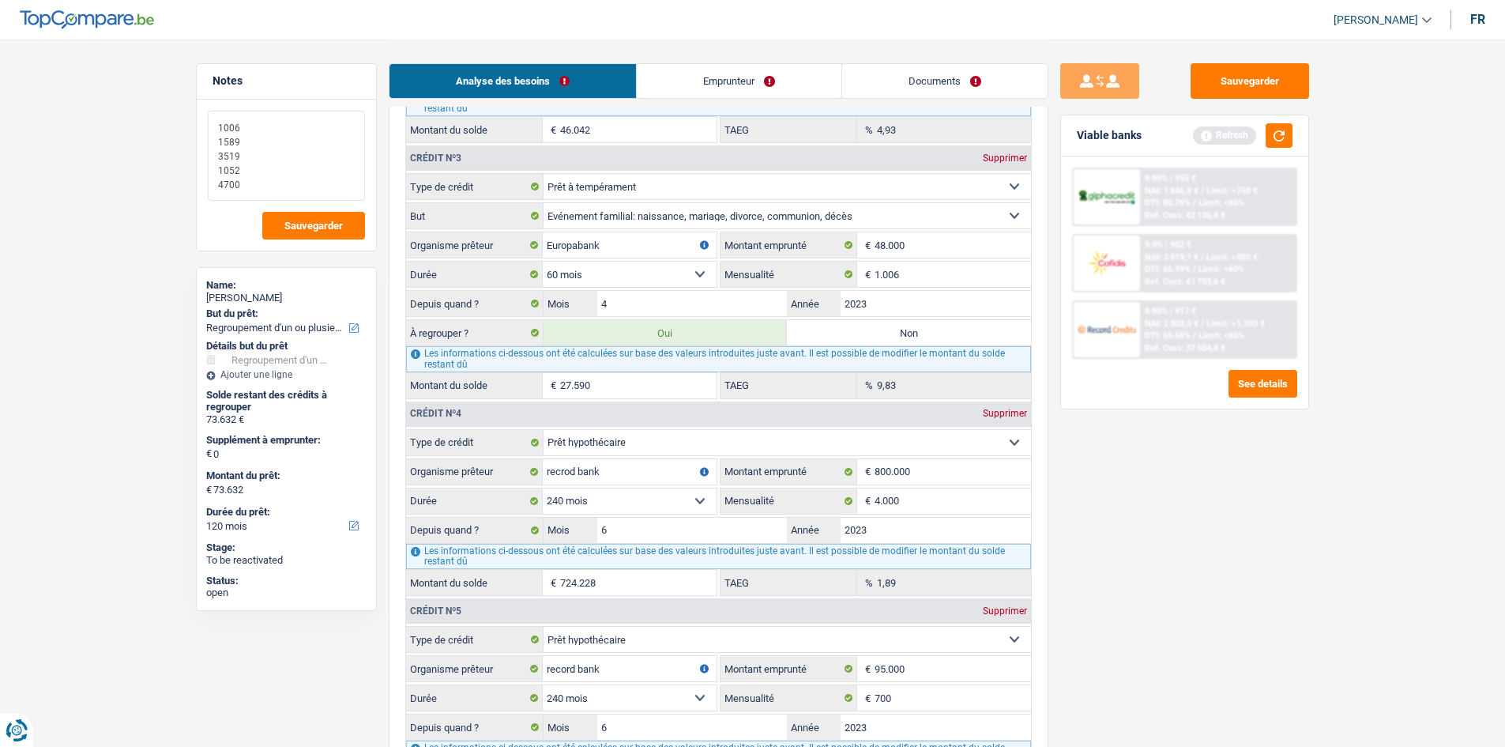
drag, startPoint x: 248, startPoint y: 144, endPoint x: 219, endPoint y: 126, distance: 34.0
click at [219, 126] on textarea "1006 1589 3519 1052 4700" at bounding box center [286, 156] width 157 height 90
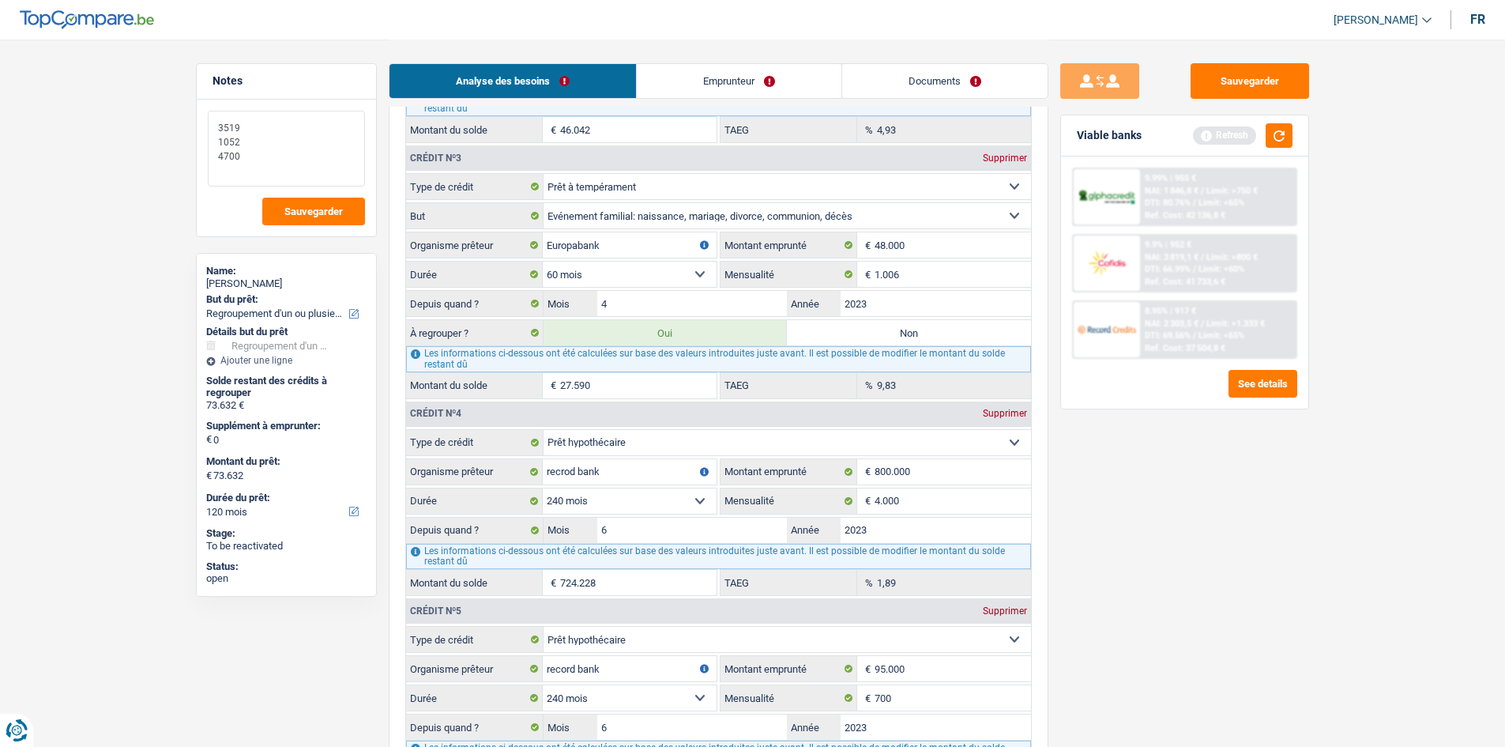
click at [219, 137] on textarea "3519 1052 4700" at bounding box center [286, 149] width 157 height 76
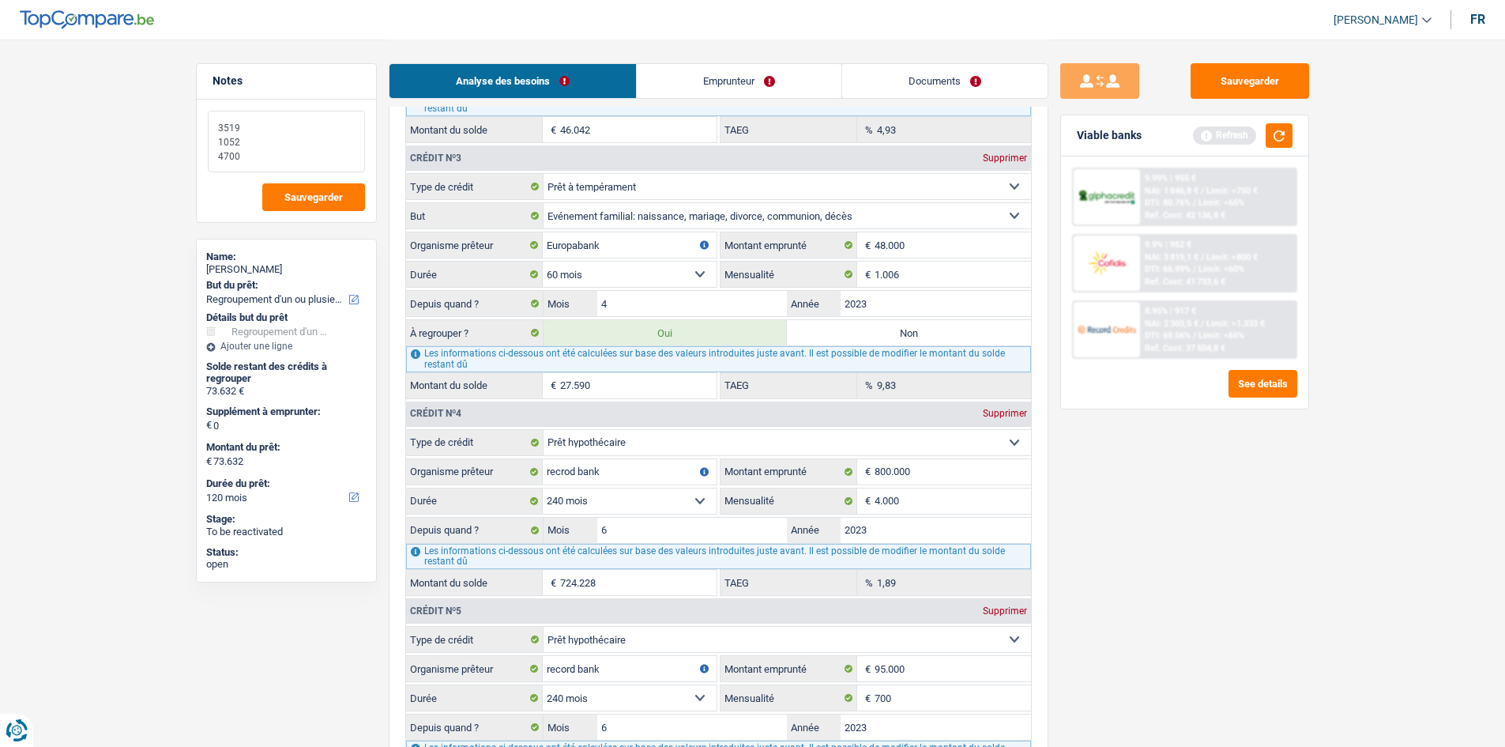
click at [247, 145] on textarea "3519 1052 4700" at bounding box center [286, 142] width 157 height 62
click at [246, 157] on textarea "3519 1052 4700" at bounding box center [286, 142] width 157 height 62
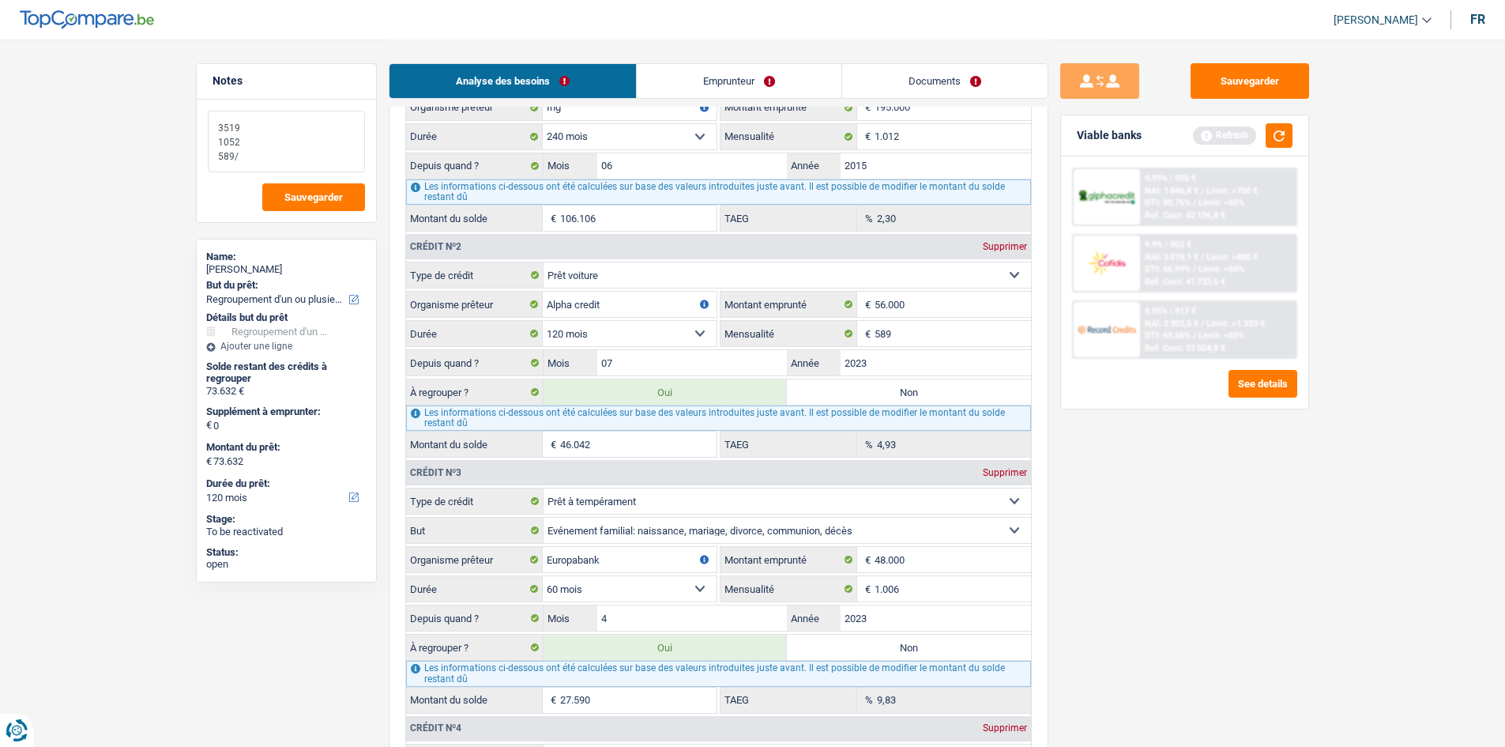
scroll to position [1659, 0]
type textarea "3519 1052 589/"
click at [588, 283] on input "46.042" at bounding box center [638, 445] width 156 height 25
click at [348, 154] on textarea "3519 1052 589/" at bounding box center [286, 142] width 157 height 62
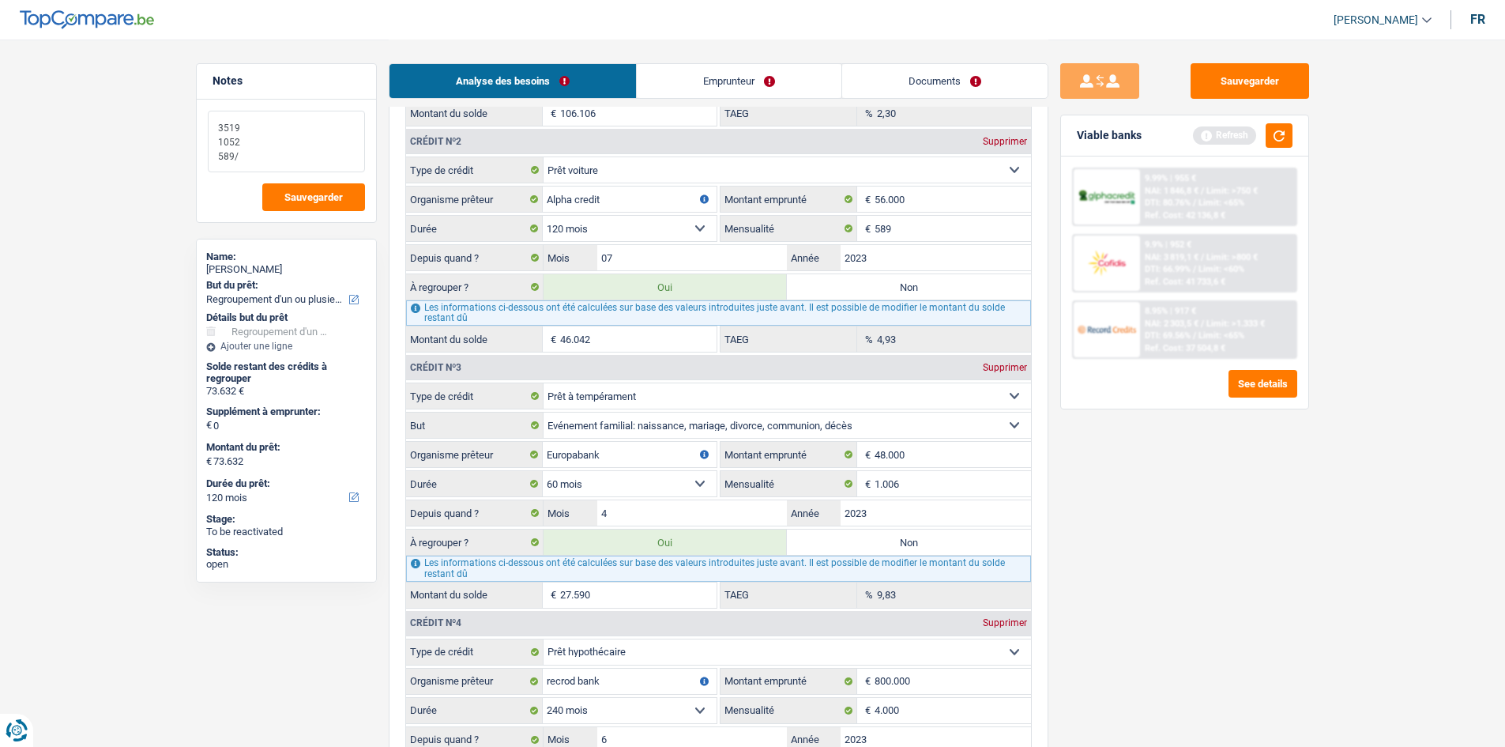
scroll to position [1738, 0]
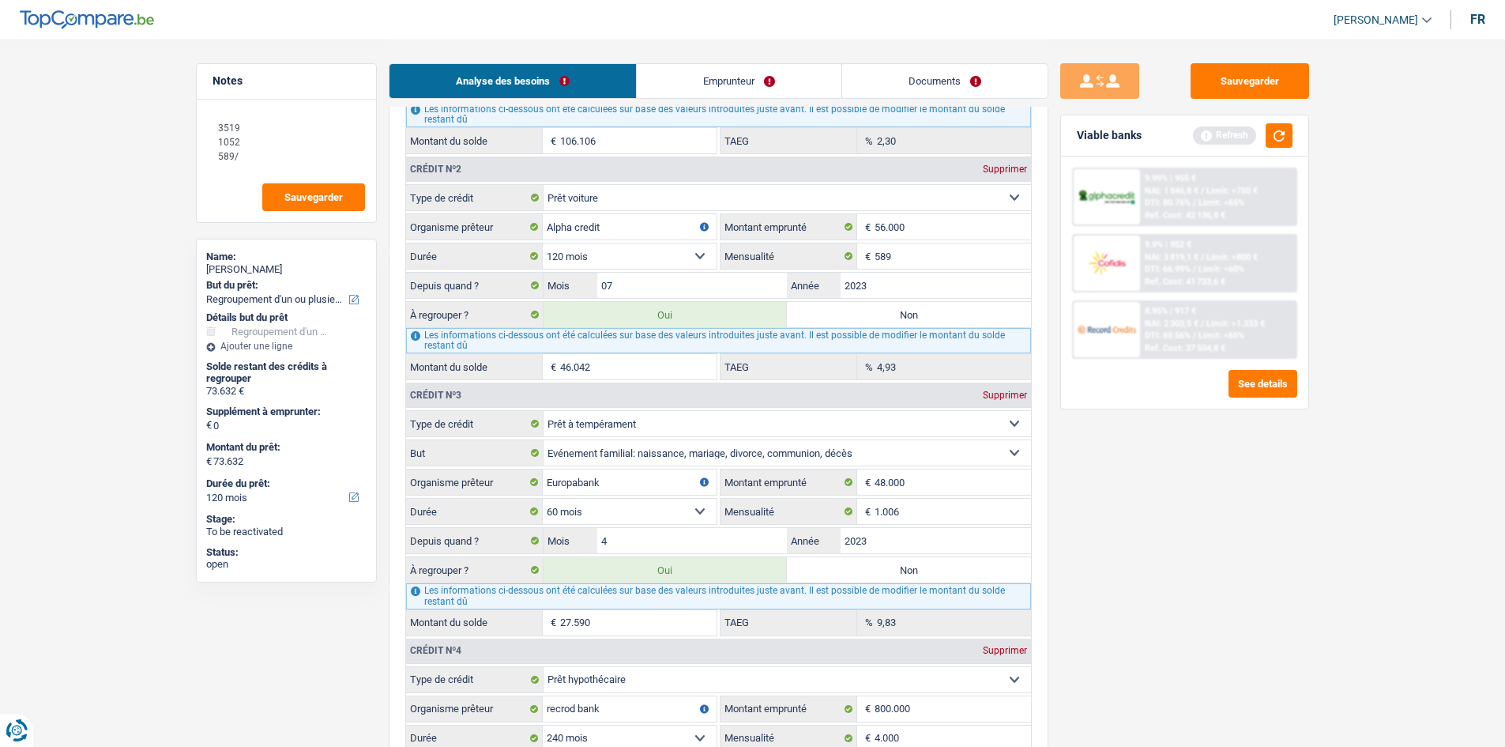
click at [588, 257] on select "12 mois 18 mois 24 mois 30 mois 36 mois 42 mois 48 mois 60 mois 72 mois 84 mois…" at bounding box center [630, 255] width 174 height 25
drag, startPoint x: 669, startPoint y: 257, endPoint x: 607, endPoint y: 265, distance: 63.0
click at [588, 265] on select "12 mois 18 mois 24 mois 30 mois 36 mois 42 mois 48 mois 60 mois 72 mois 84 mois…" at bounding box center [630, 255] width 174 height 25
click at [543, 243] on select "12 mois 18 mois 24 mois 30 mois 36 mois 42 mois 48 mois 60 mois 72 mois 84 mois…" at bounding box center [630, 255] width 174 height 25
click at [588, 265] on select "12 mois 18 mois 24 mois 30 mois 36 mois 42 mois 48 mois 60 mois 72 mois 84 mois…" at bounding box center [630, 255] width 174 height 25
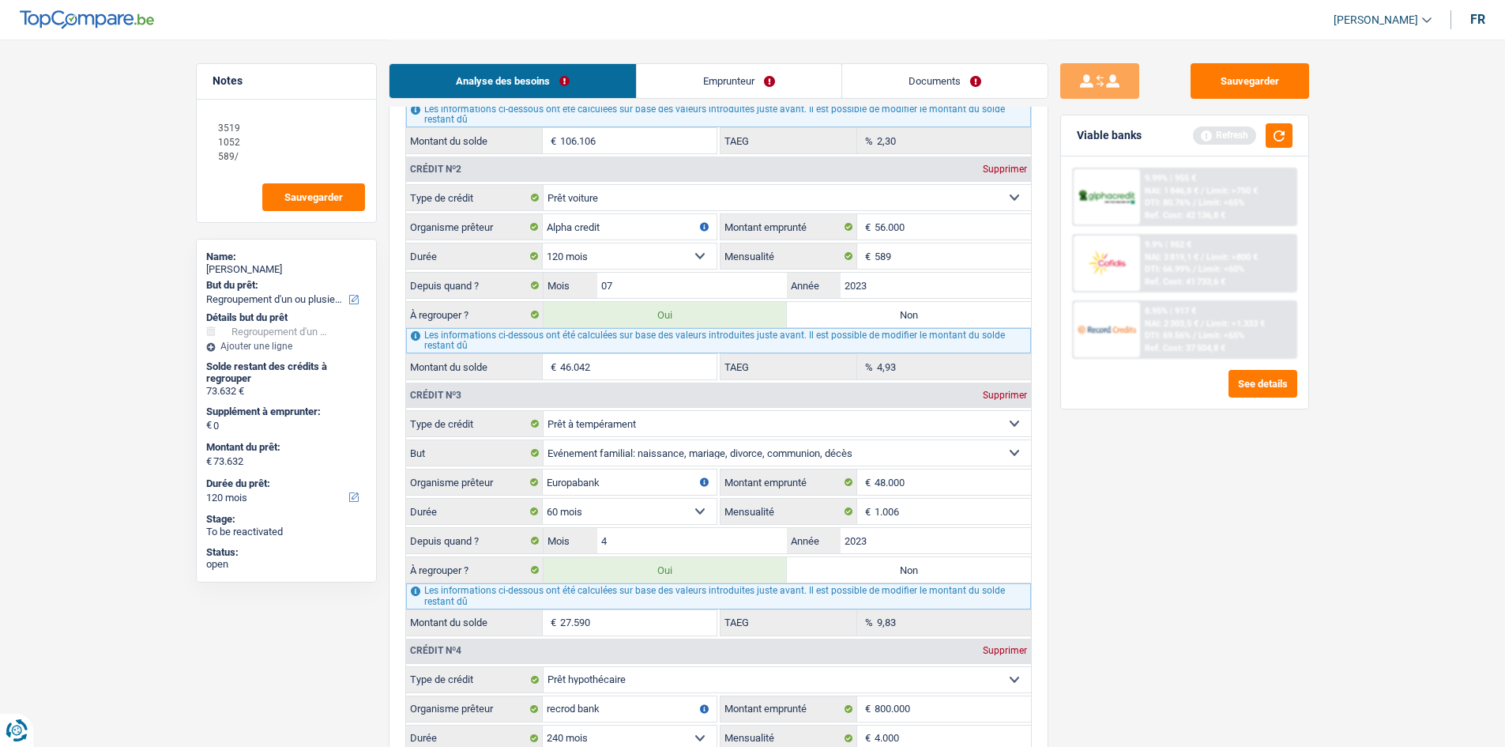
select select "84"
click at [543, 243] on select "12 mois 18 mois 24 mois 30 mois 36 mois 42 mois 48 mois 60 mois 72 mois 84 mois…" at bounding box center [630, 255] width 174 height 25
select select "144"
type input "64.800"
select select "144"
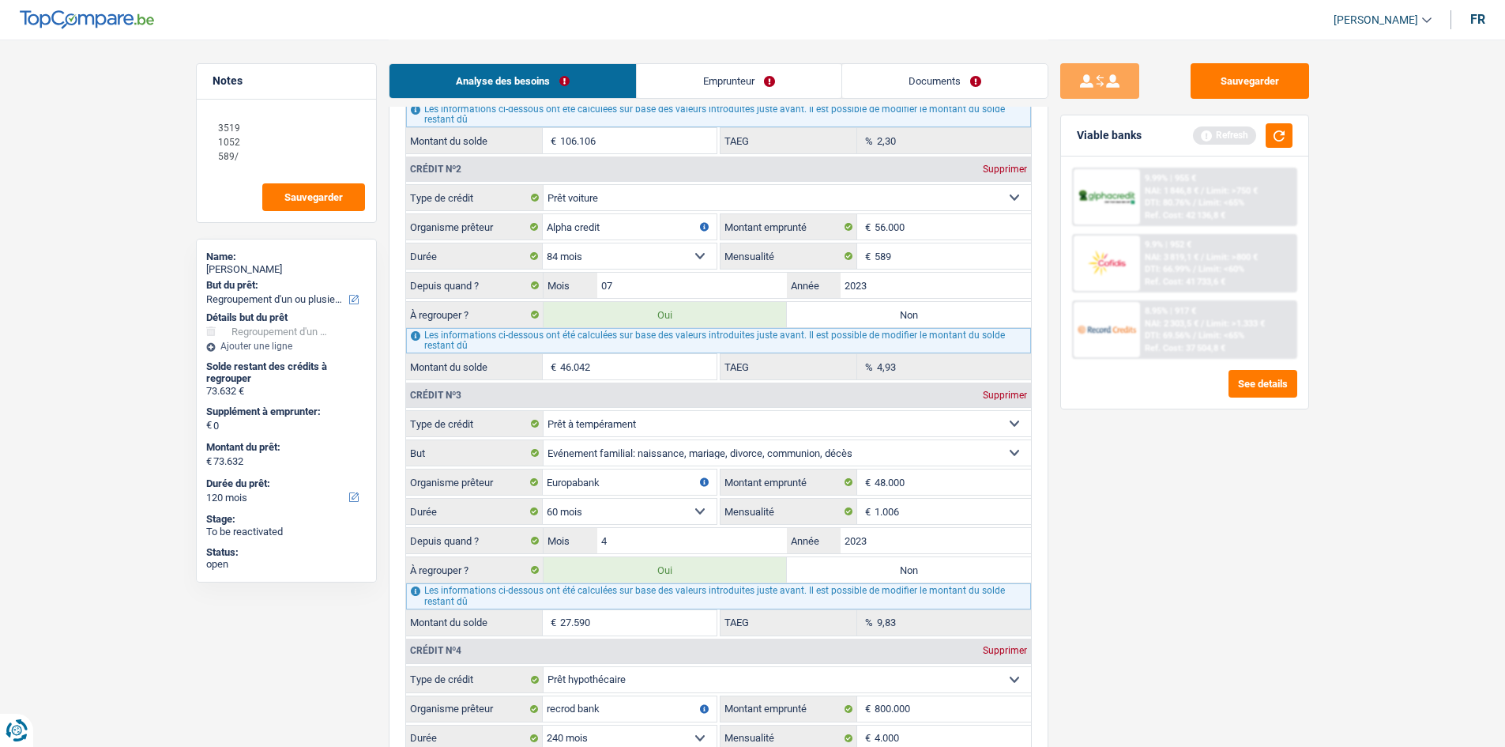
type input "37.210"
type input "0,00"
type input "64.800"
select select "144"
type input "64.800"
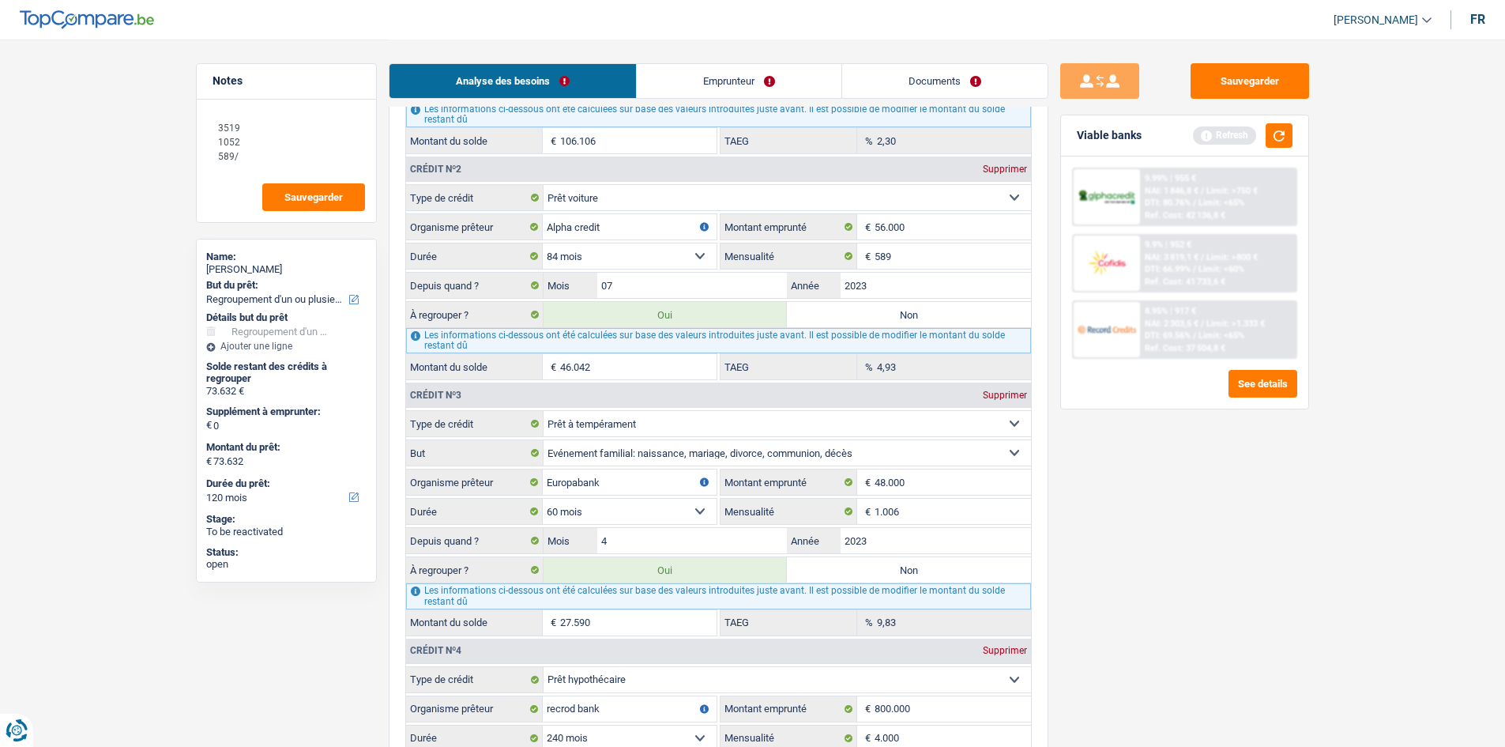
type input "64.800"
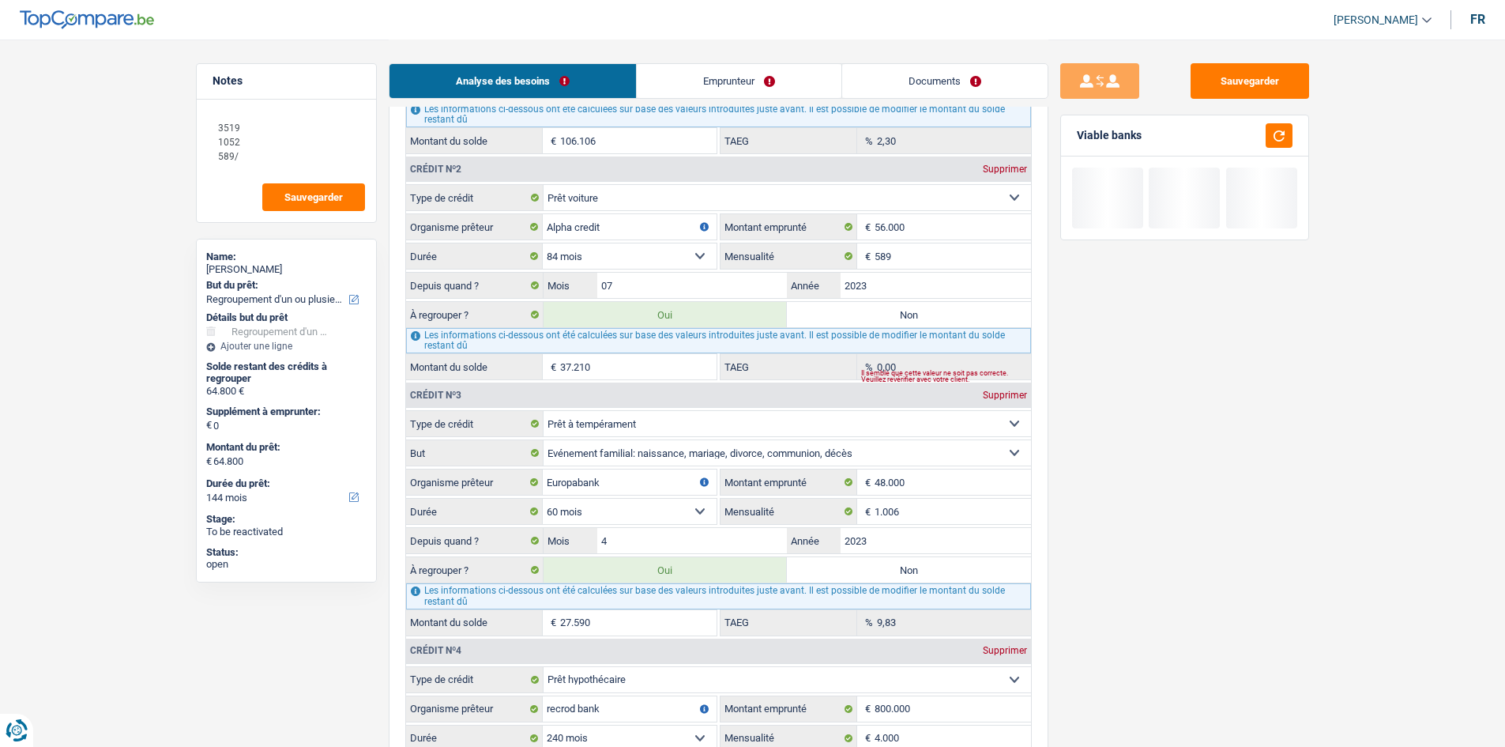
click at [588, 260] on select "12 mois 18 mois 24 mois 30 mois 36 mois 42 mois 48 mois 60 mois 72 mois 84 mois…" at bounding box center [630, 255] width 174 height 25
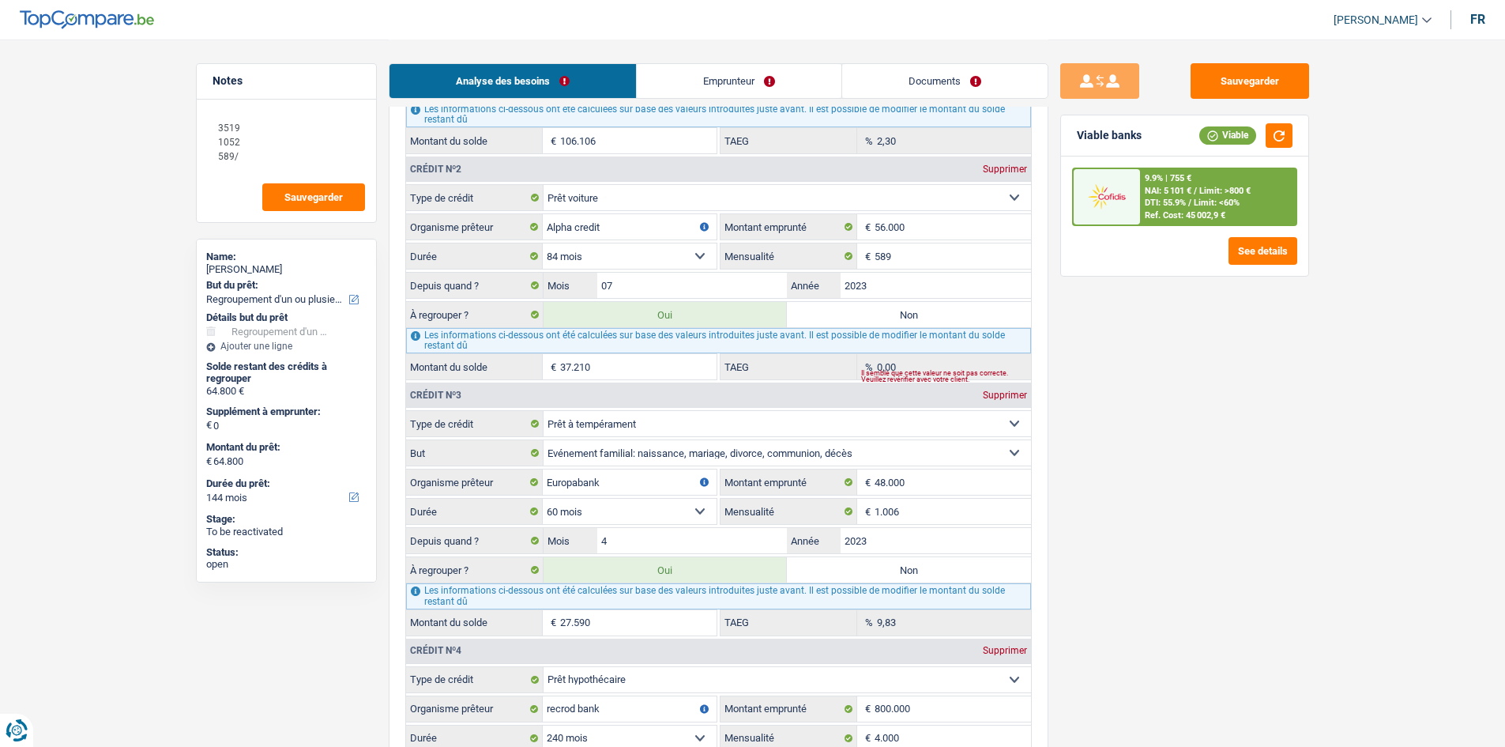
select select "60"
click at [543, 243] on select "12 mois 18 mois 24 mois 30 mois 36 mois 42 mois 48 mois 60 mois 72 mois 84 mois…" at bounding box center [630, 255] width 174 height 25
type input "53.476"
type input "25.886"
type input "53.476"
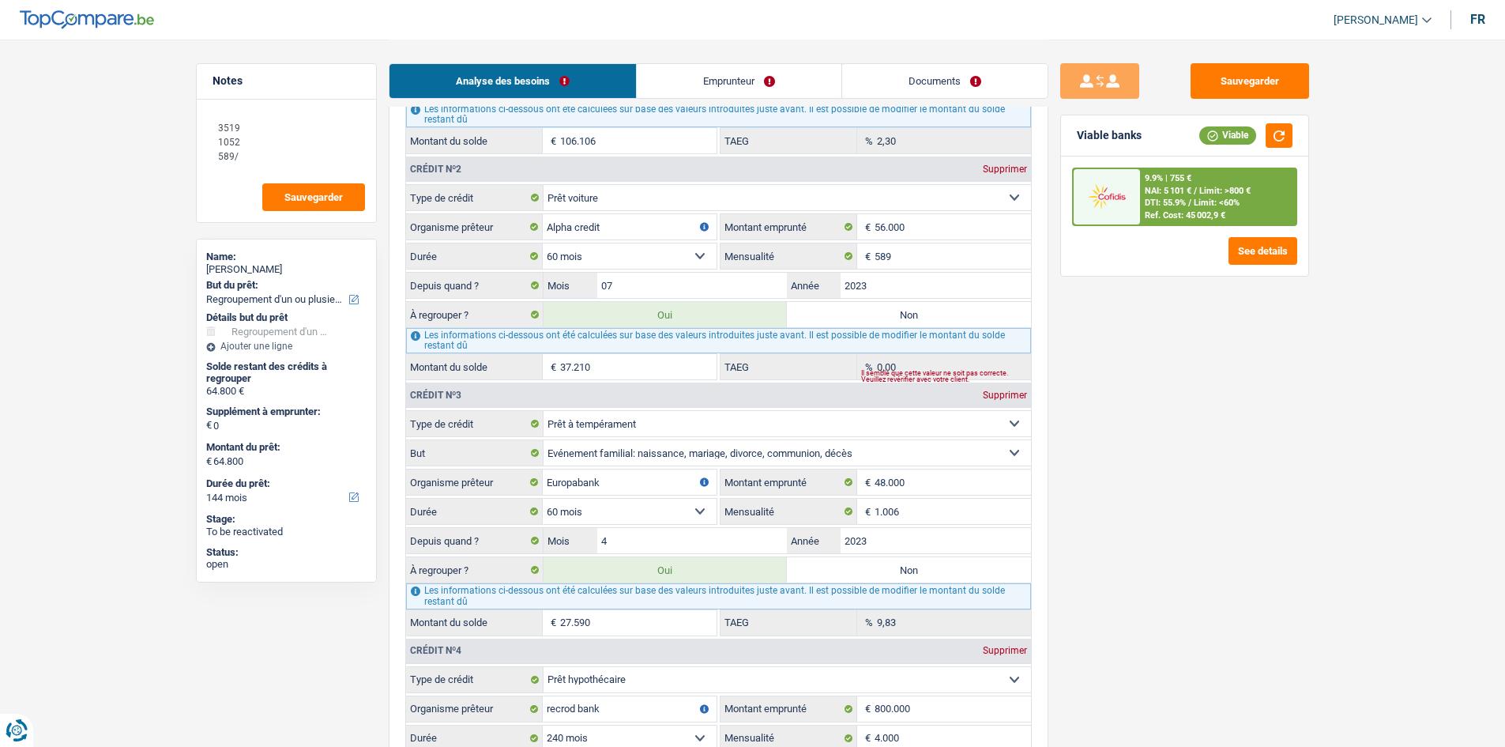
type input "53.476"
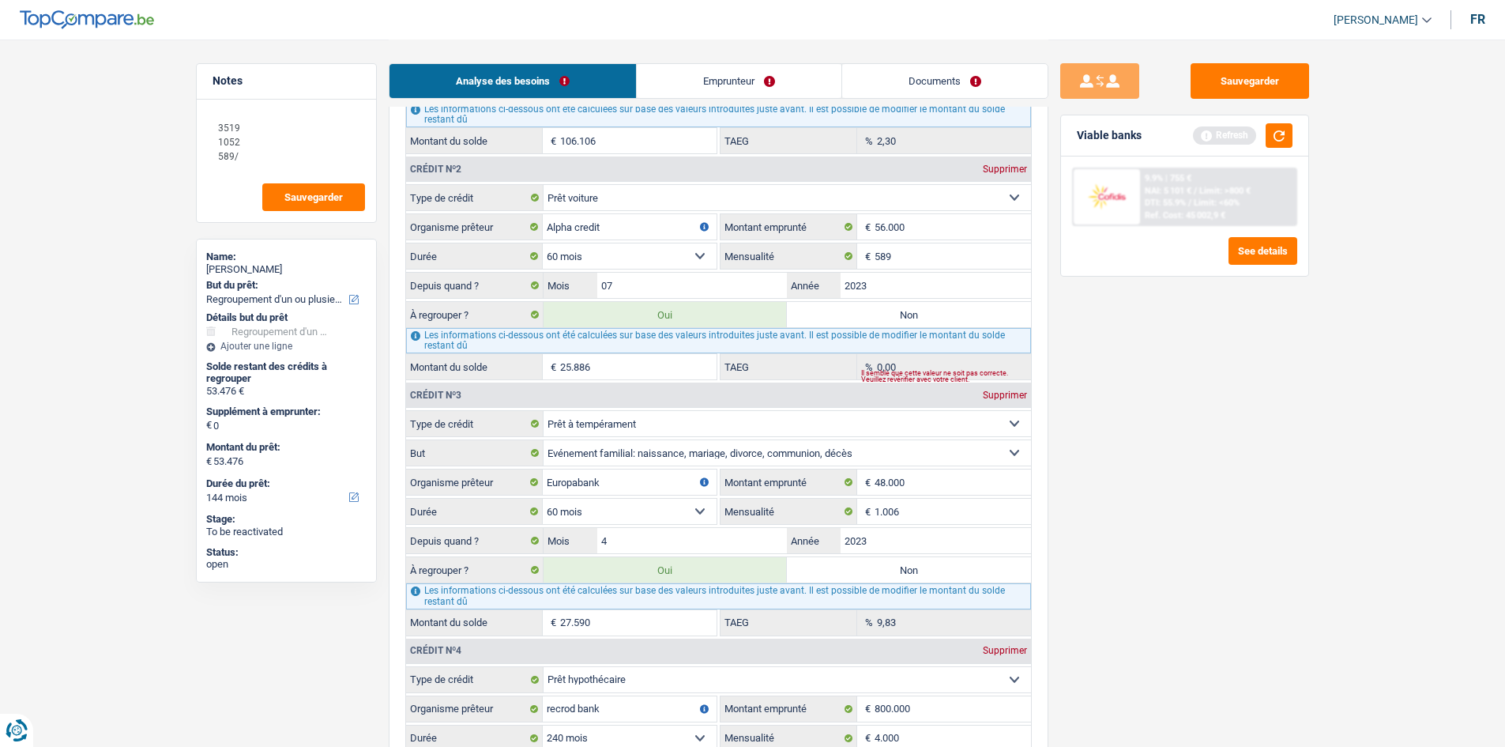
click at [588, 258] on select "12 mois 18 mois 24 mois 30 mois 36 mois 42 mois 48 mois 60 mois 72 mois 84 mois…" at bounding box center [630, 255] width 174 height 25
select select "120"
click at [543, 243] on select "12 mois 18 mois 24 mois 30 mois 36 mois 42 mois 48 mois 60 mois 72 mois 84 mois…" at bounding box center [630, 255] width 174 height 25
type input "73.632"
type input "46.042"
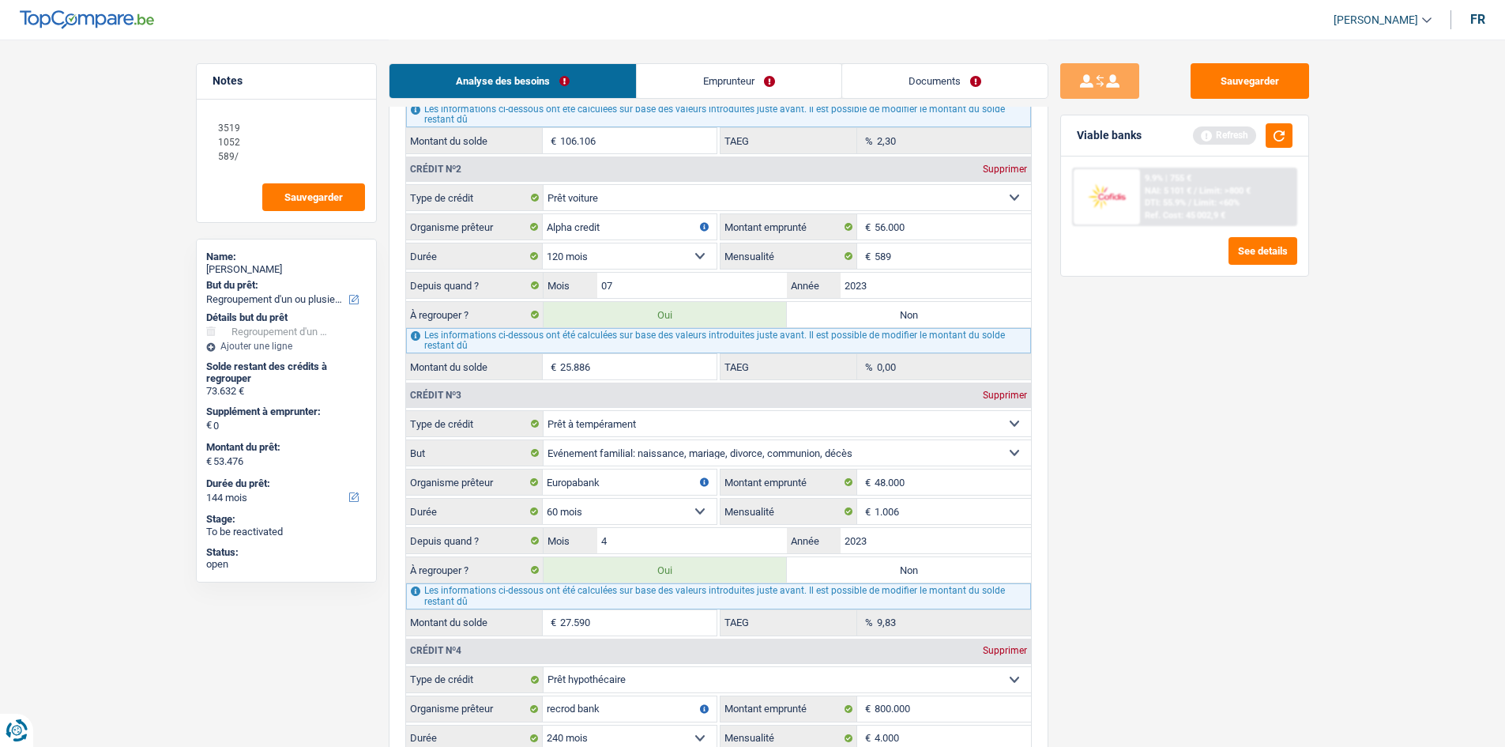
type input "4,93"
type input "73.632"
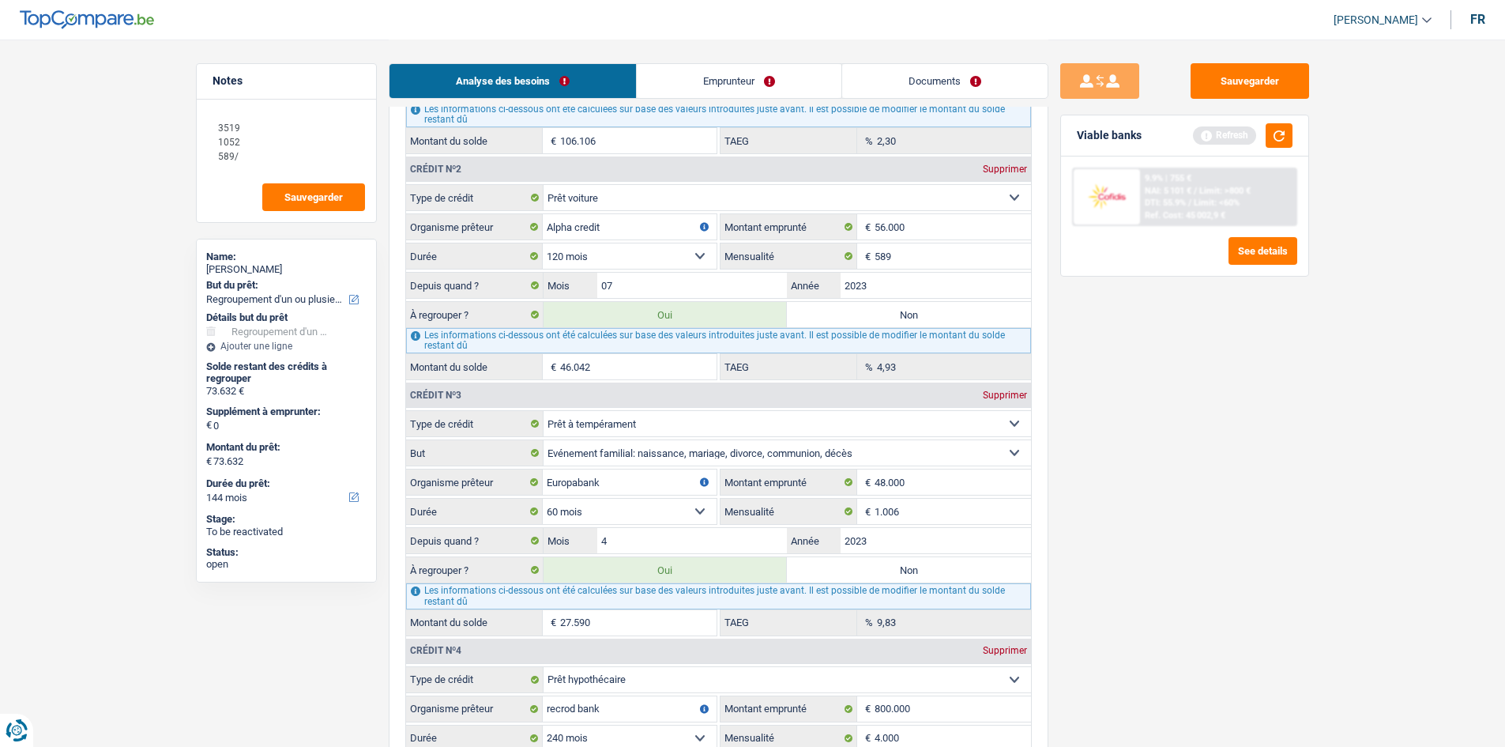
click at [588, 283] on div "Sauvegarder Viable banks Refresh 9.9% | 755 € NAI: 5 101 € / Limit: >800 € DTI:…" at bounding box center [1184, 392] width 273 height 658
click at [274, 156] on textarea "3519 1052 589/" at bounding box center [286, 142] width 157 height 62
type textarea "3519 1052 589/ 9000"
click at [588, 235] on input "56.000" at bounding box center [953, 226] width 156 height 25
click at [588, 246] on select "12 mois 18 mois 24 mois 30 mois 36 mois 42 mois 48 mois 60 mois 72 mois 84 mois…" at bounding box center [630, 255] width 174 height 25
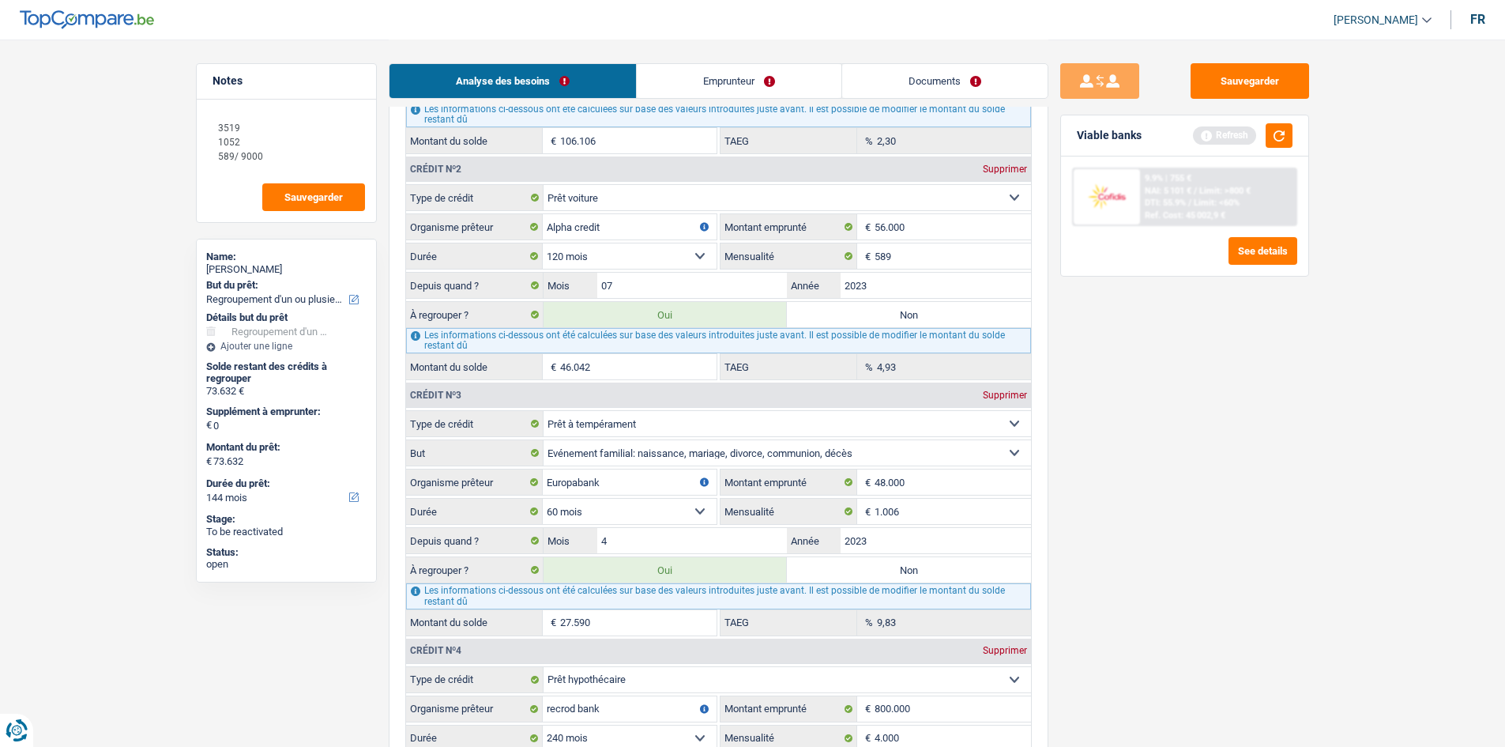
select select "84"
click at [543, 243] on select "12 mois 18 mois 24 mois 30 mois 36 mois 42 mois 48 mois 60 mois 72 mois 84 mois…" at bounding box center [630, 255] width 174 height 25
type input "64.800"
type input "37.210"
type input "0,00"
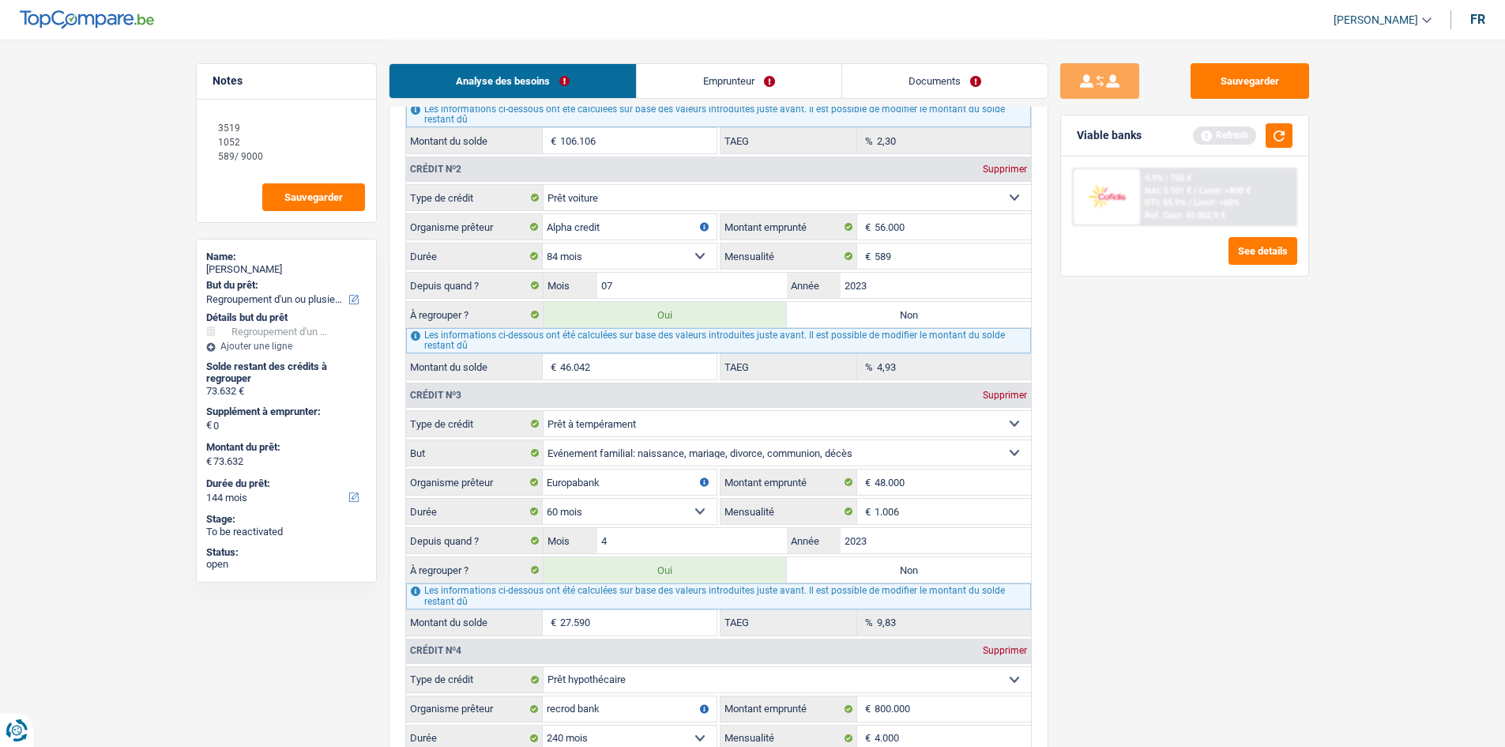
type input "64.800"
click at [588, 140] on div "Viable banks Refresh" at bounding box center [1184, 135] width 247 height 41
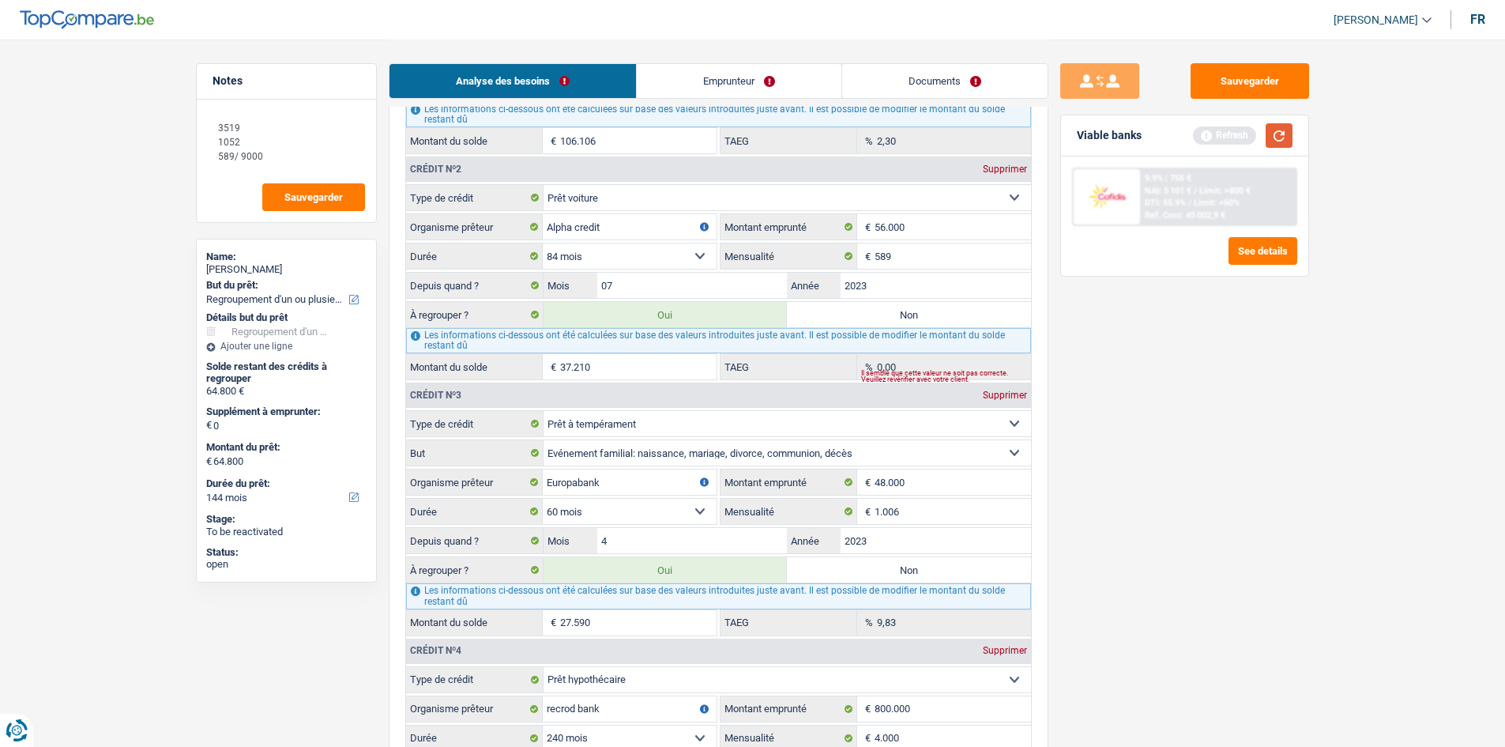
click at [588, 135] on button "button" at bounding box center [1279, 135] width 27 height 24
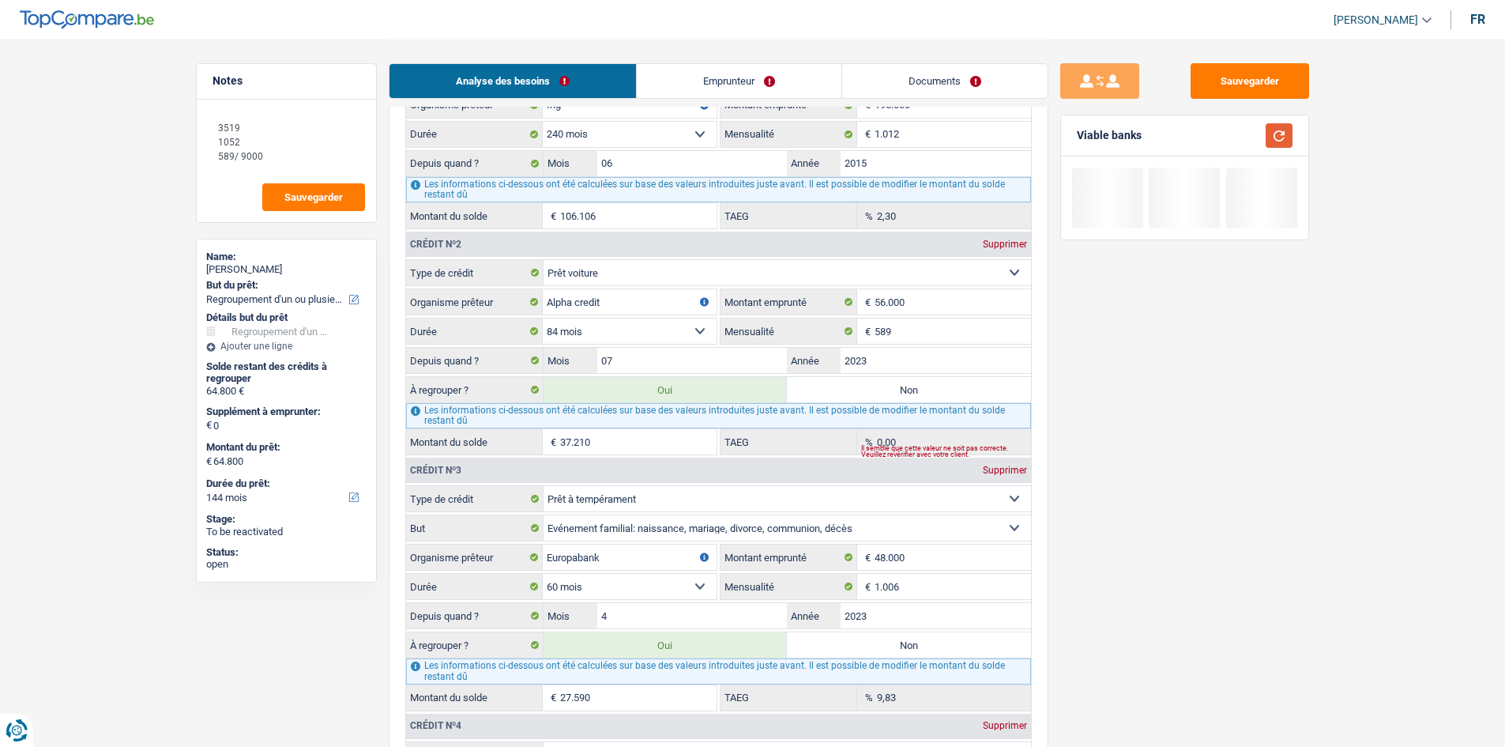
scroll to position [1659, 0]
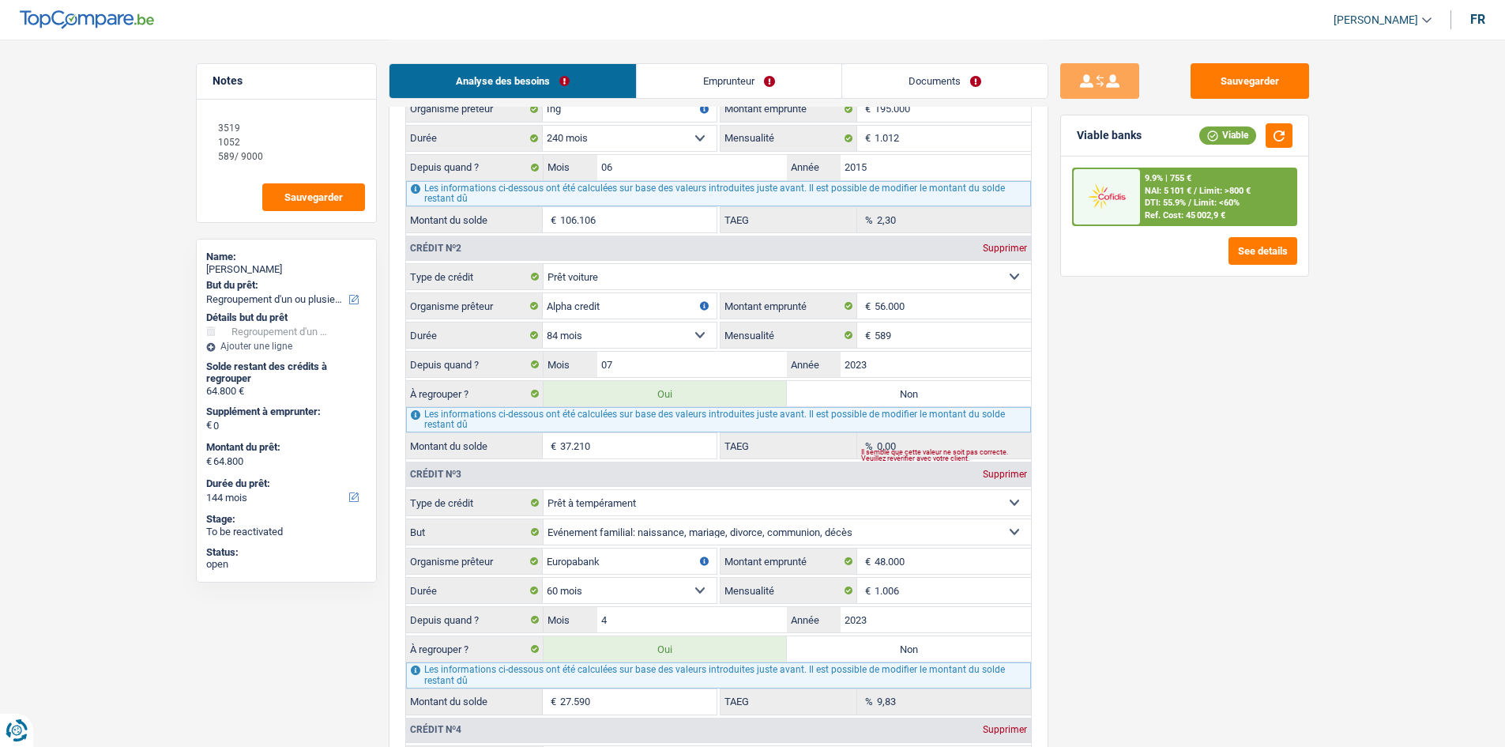
click at [588, 283] on select "12 mois 18 mois 24 mois 30 mois 36 mois 42 mois 48 mois 60 mois 72 mois 84 mois…" at bounding box center [630, 334] width 174 height 25
select select "120"
click at [543, 283] on select "12 mois 18 mois 24 mois 30 mois 36 mois 42 mois 48 mois 60 mois 72 mois 84 mois…" at bounding box center [630, 334] width 174 height 25
type input "73.632"
type input "46.042"
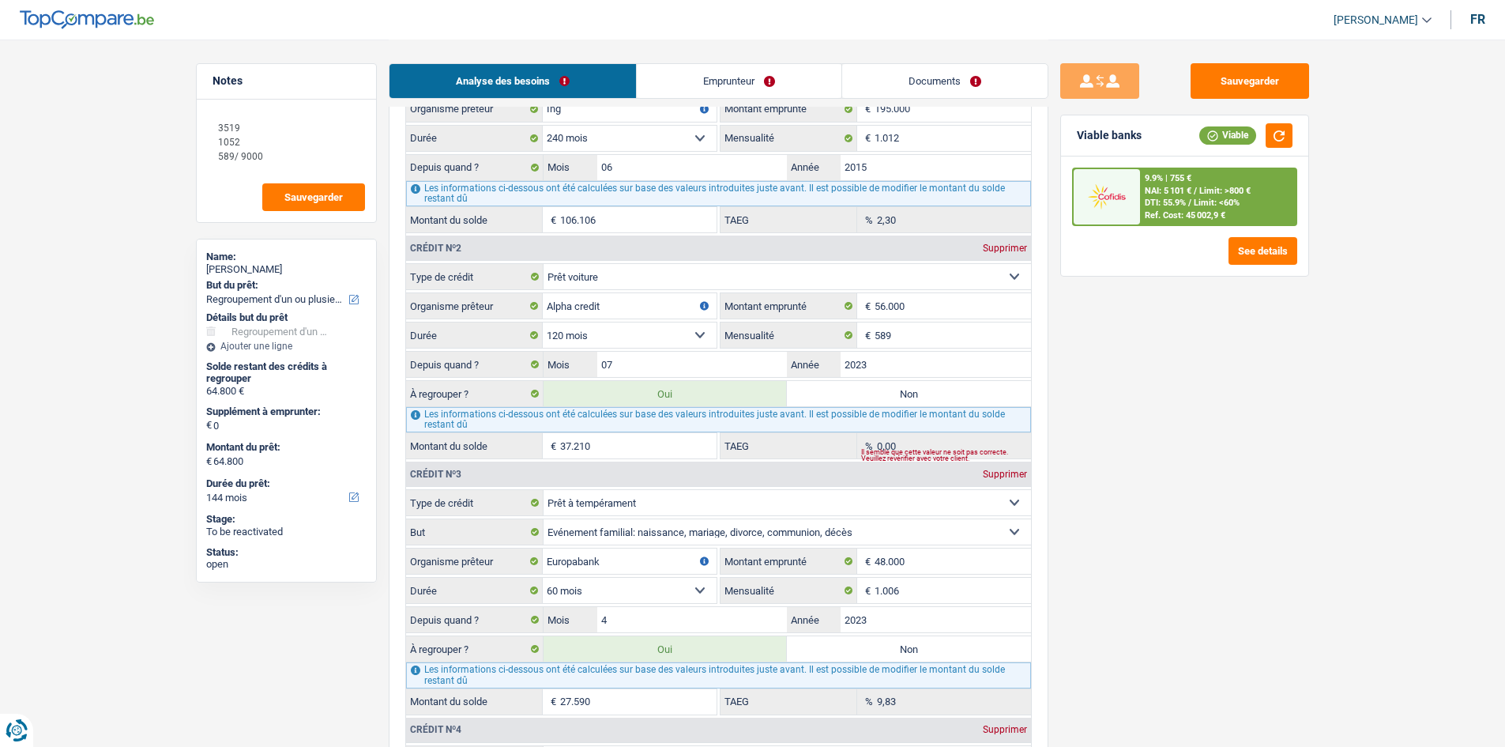
type input "4,93"
type input "73.632"
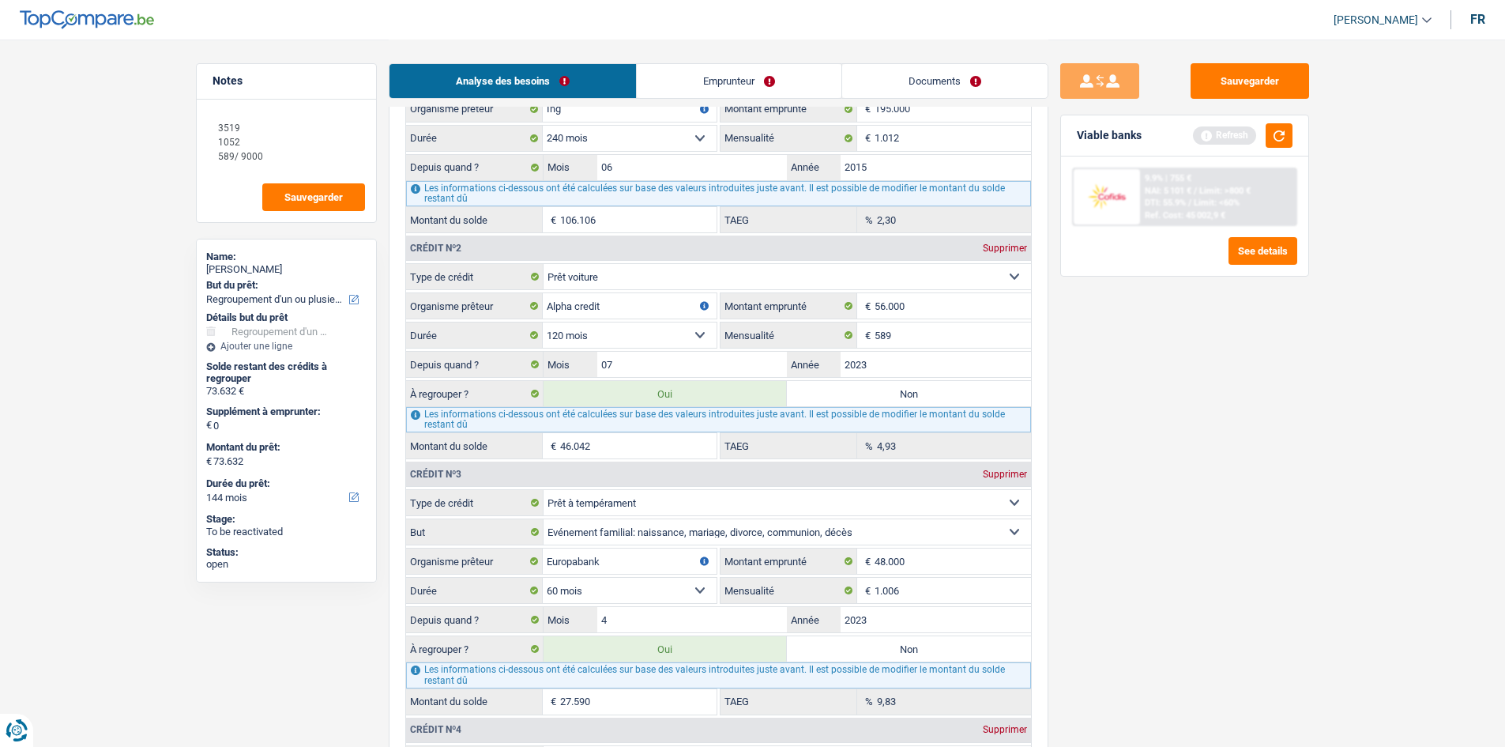
click at [588, 283] on input "46.042" at bounding box center [638, 445] width 156 height 25
click at [588, 126] on button "button" at bounding box center [1279, 135] width 27 height 24
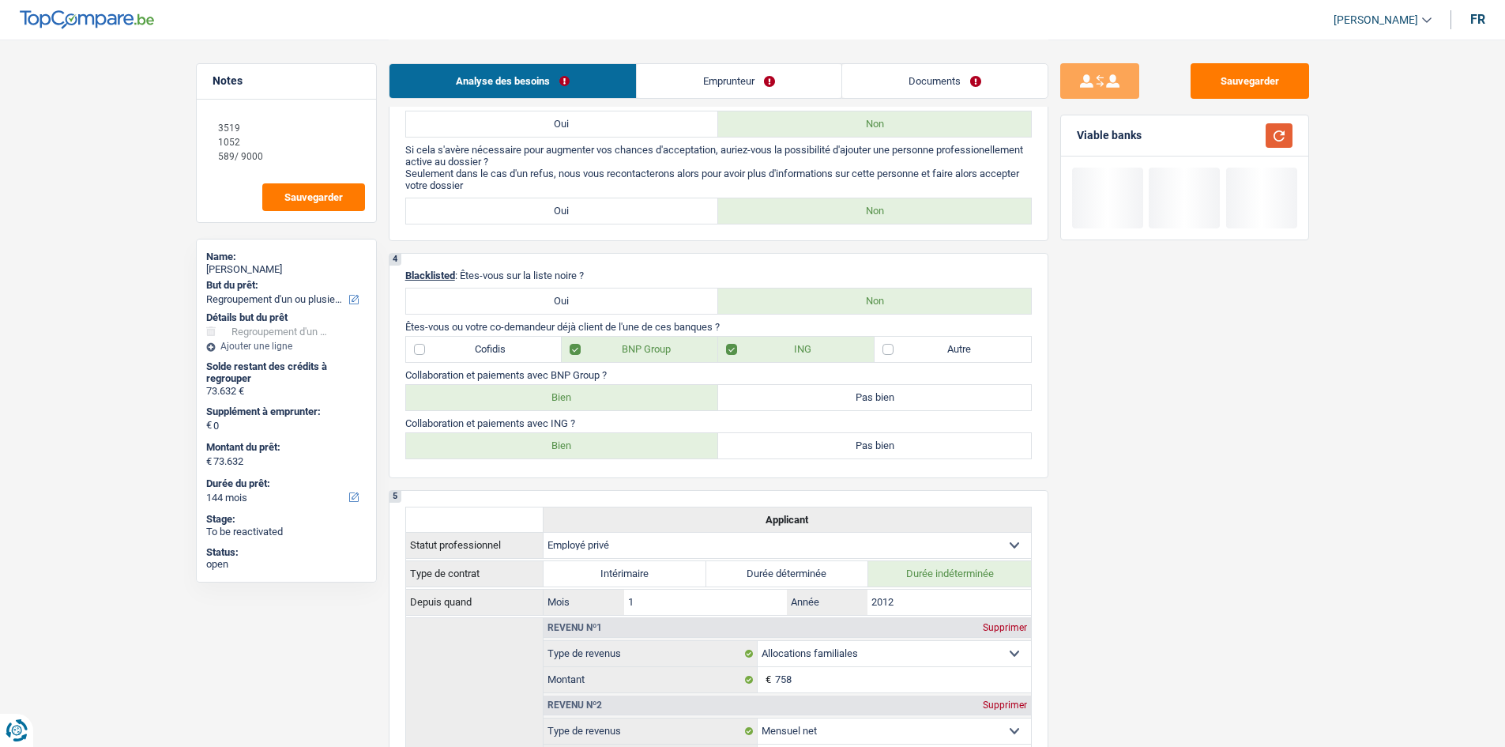
scroll to position [395, 0]
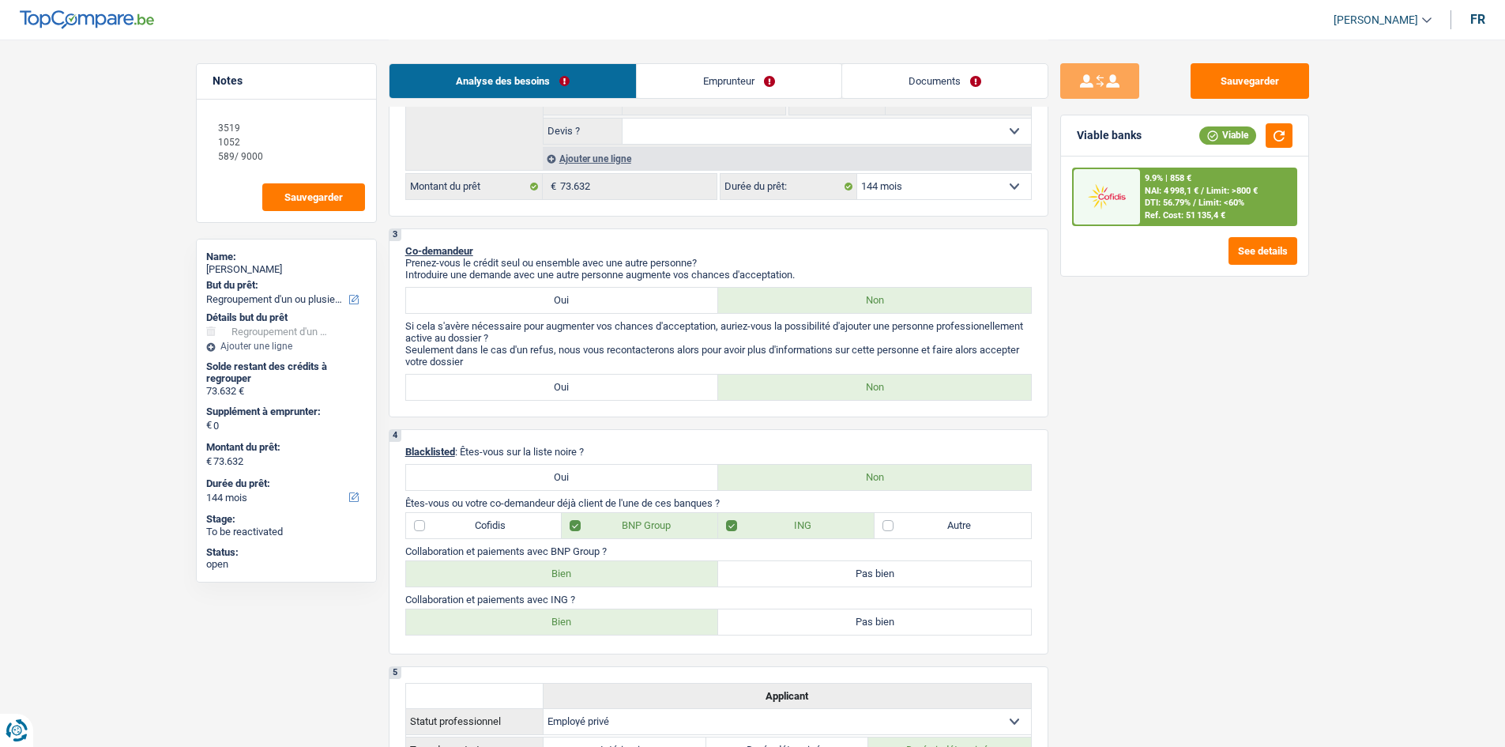
click at [588, 193] on select "12 mois 18 mois 24 mois 30 mois 36 mois 42 mois 48 mois 60 mois 72 mois 84 mois…" at bounding box center [944, 186] width 174 height 25
select select "120"
click at [588, 174] on select "12 mois 18 mois 24 mois 30 mois 36 mois 42 mois 48 mois 60 mois 72 mois 84 mois…" at bounding box center [944, 186] width 174 height 25
select select "120"
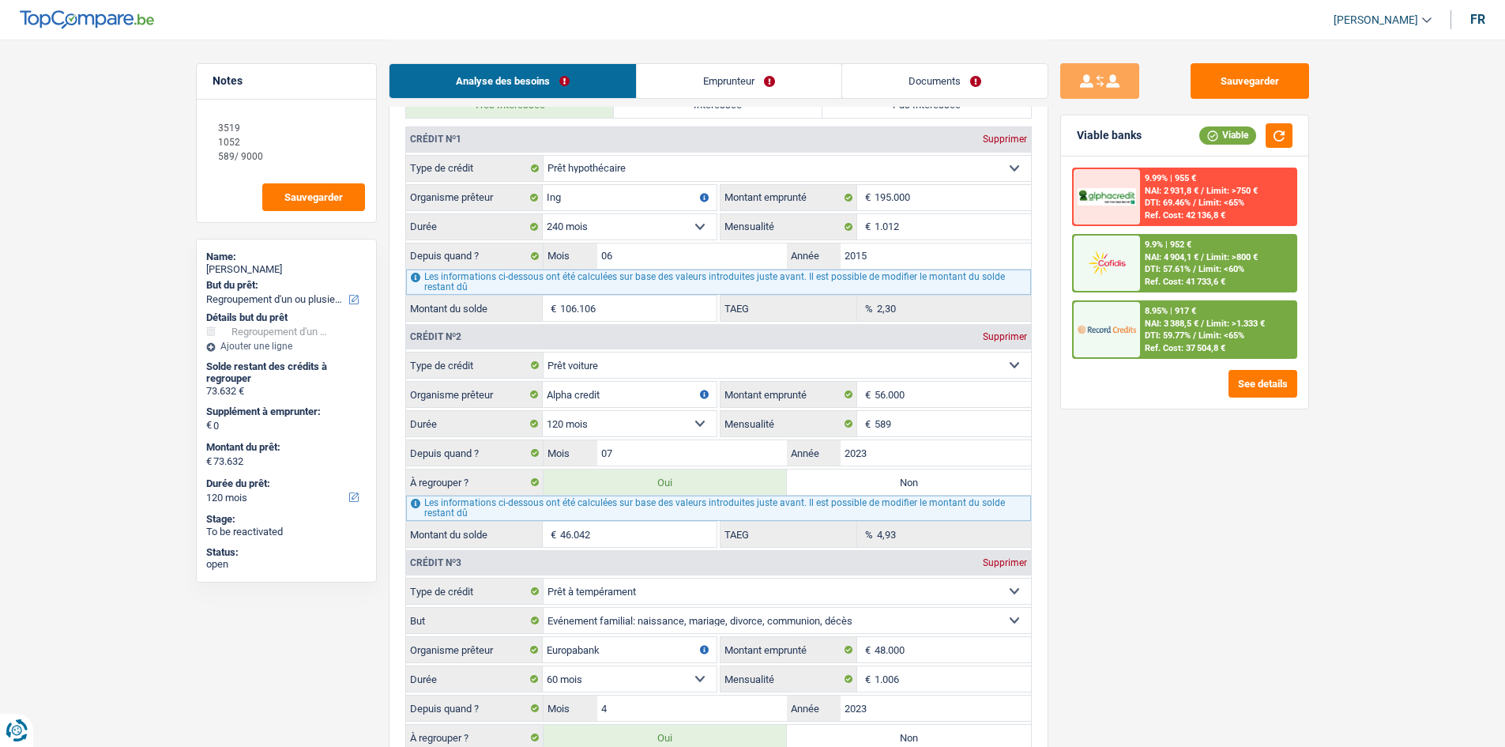
scroll to position [1659, 0]
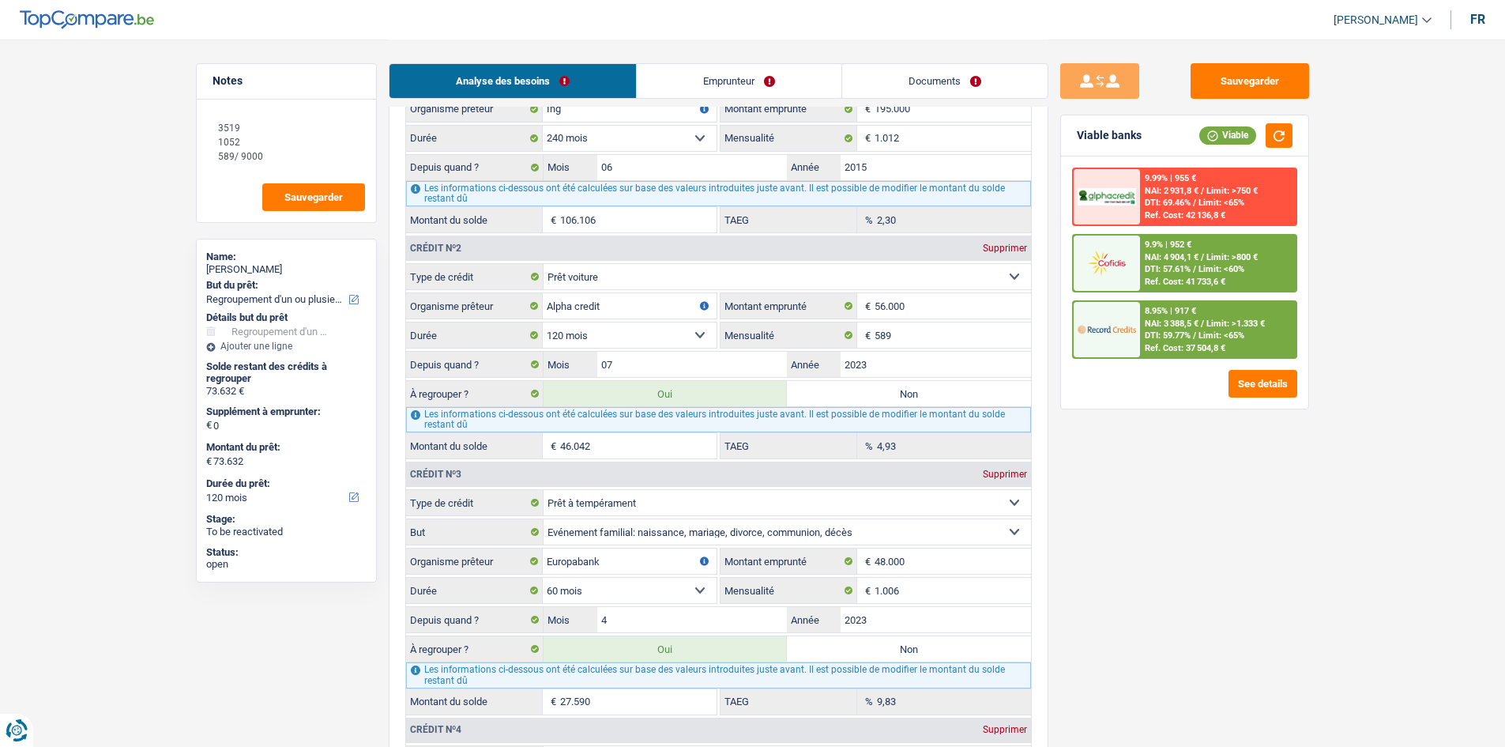
click at [588, 283] on input "46.042" at bounding box center [638, 445] width 156 height 25
click at [588, 70] on link "Documents" at bounding box center [944, 81] width 205 height 34
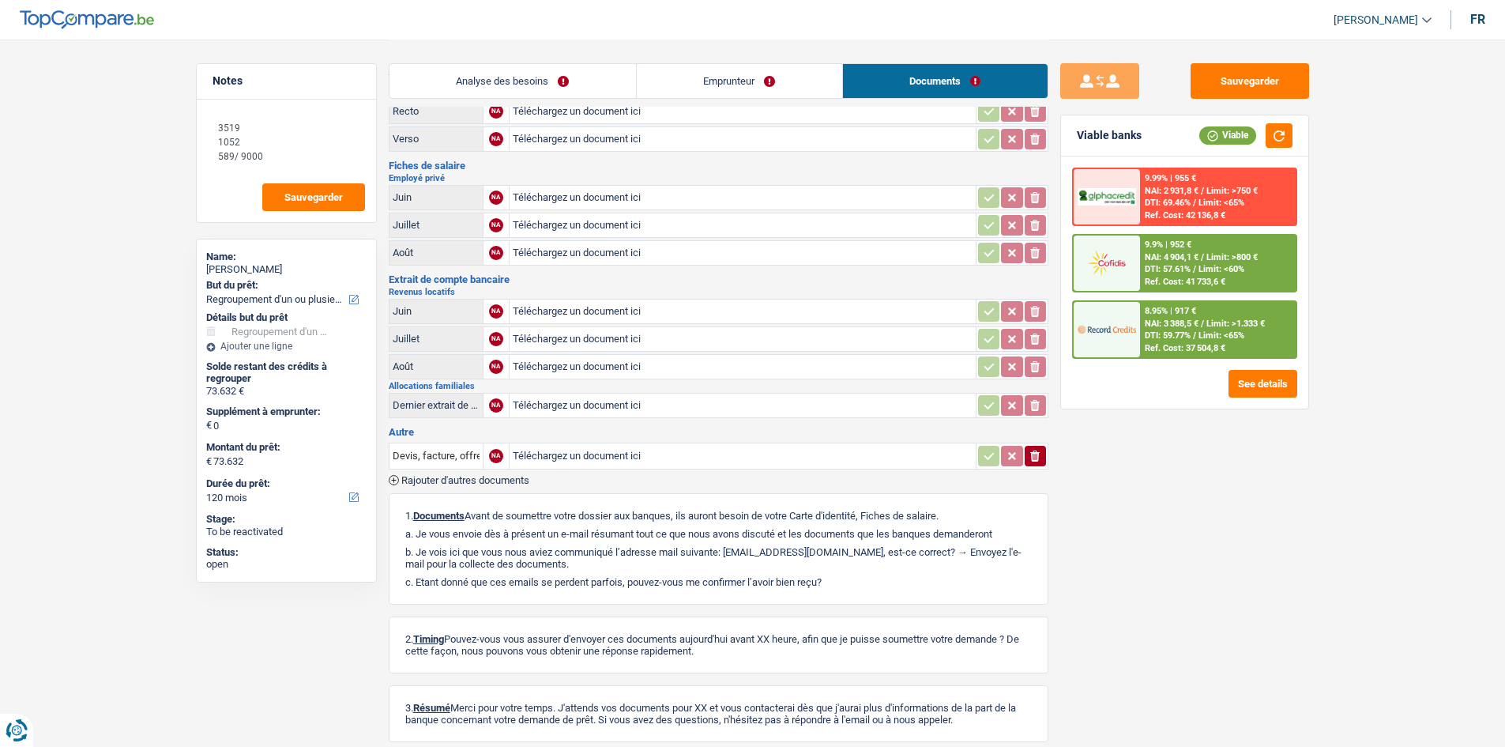
scroll to position [0, 0]
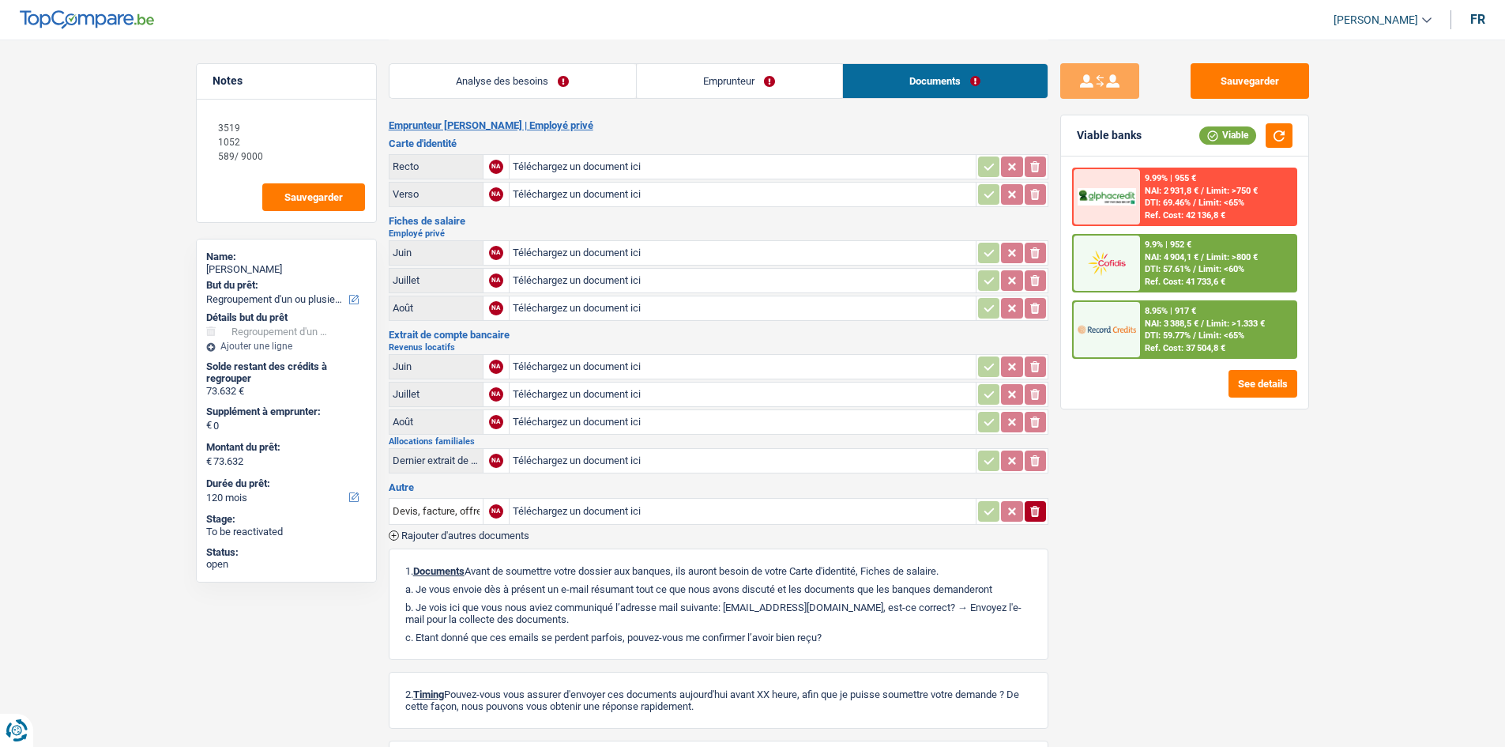
click at [526, 70] on link "Analyse des besoins" at bounding box center [512, 81] width 246 height 34
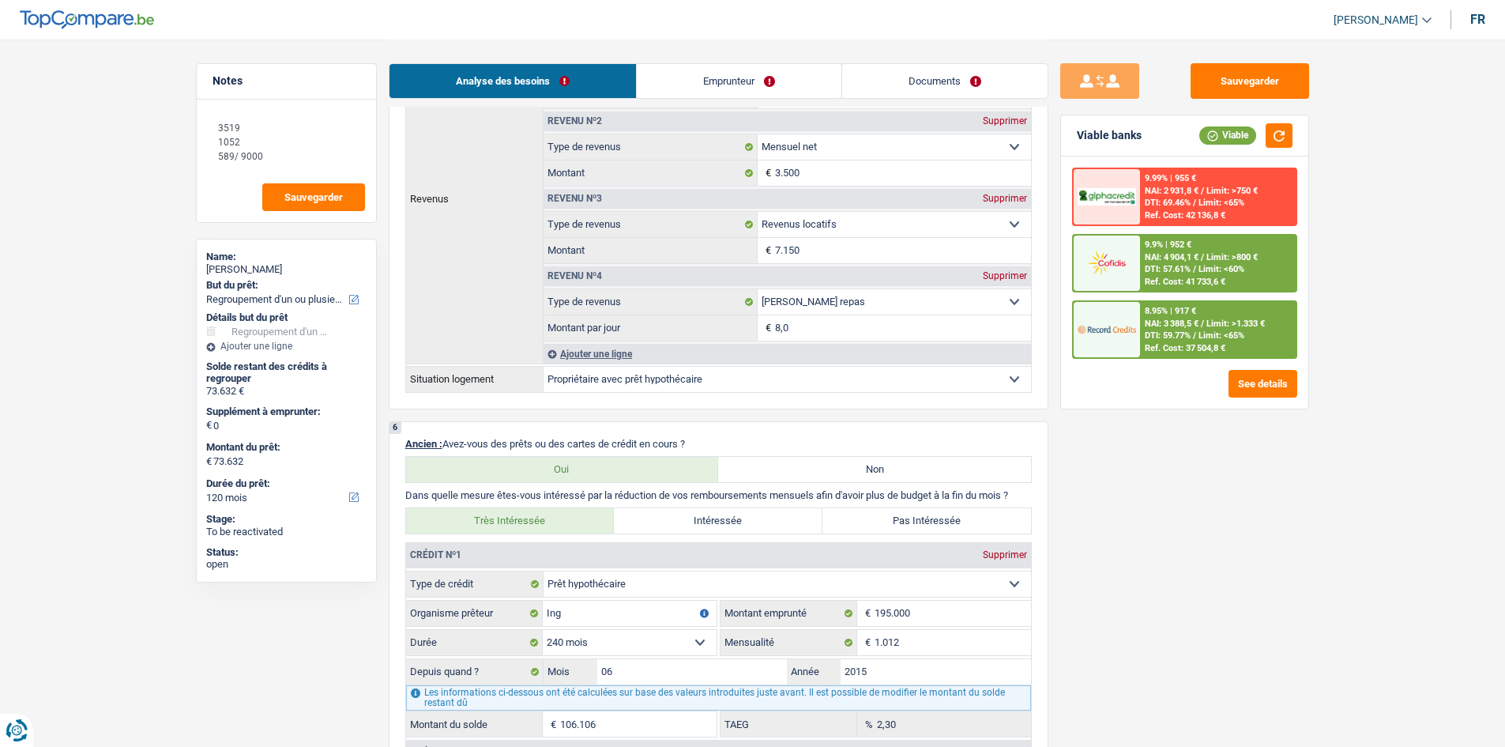
scroll to position [1422, 0]
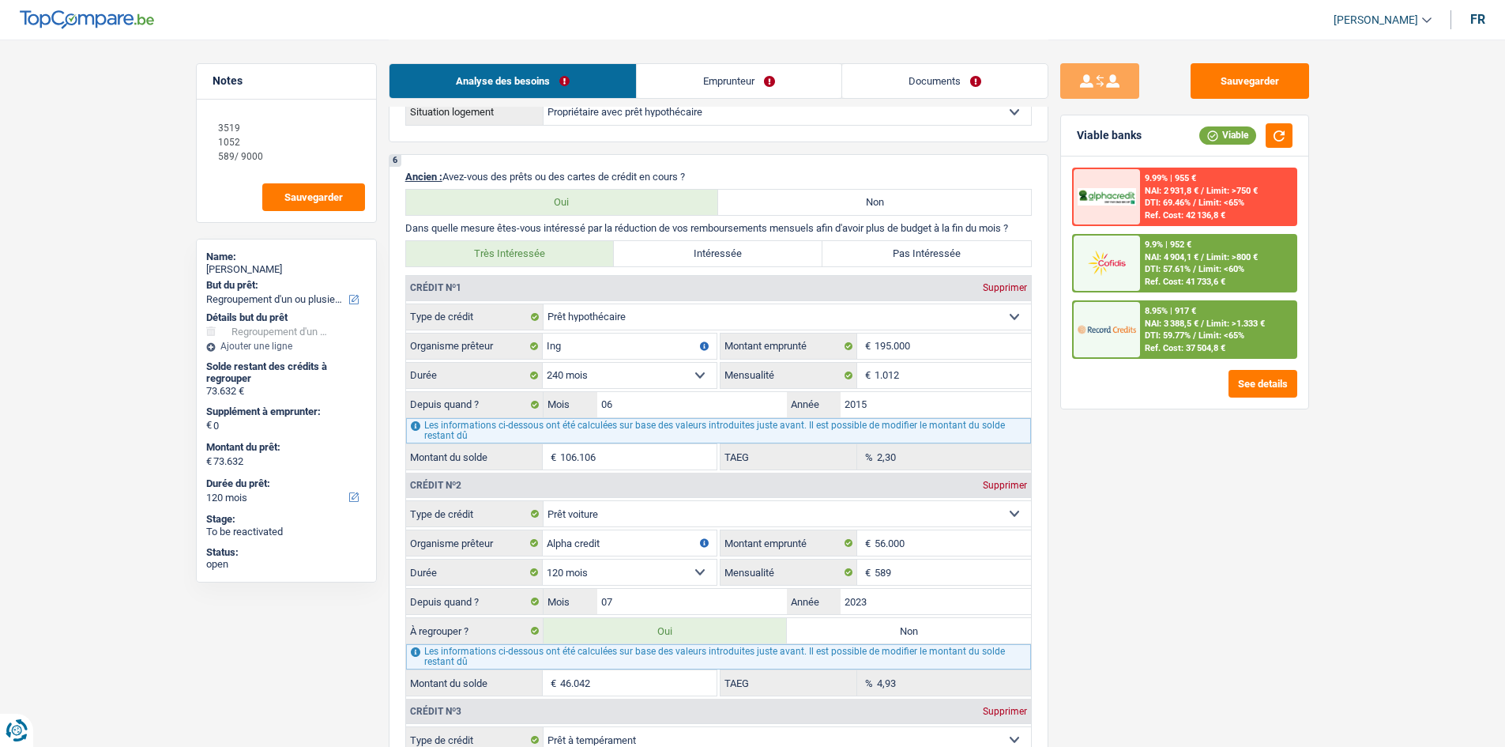
click at [588, 283] on div "8.95% | 917 € NAI: 3 388,5 € / Limit: >1.333 € DTI: 59.77% / Limit: <65% Ref. C…" at bounding box center [1218, 329] width 156 height 55
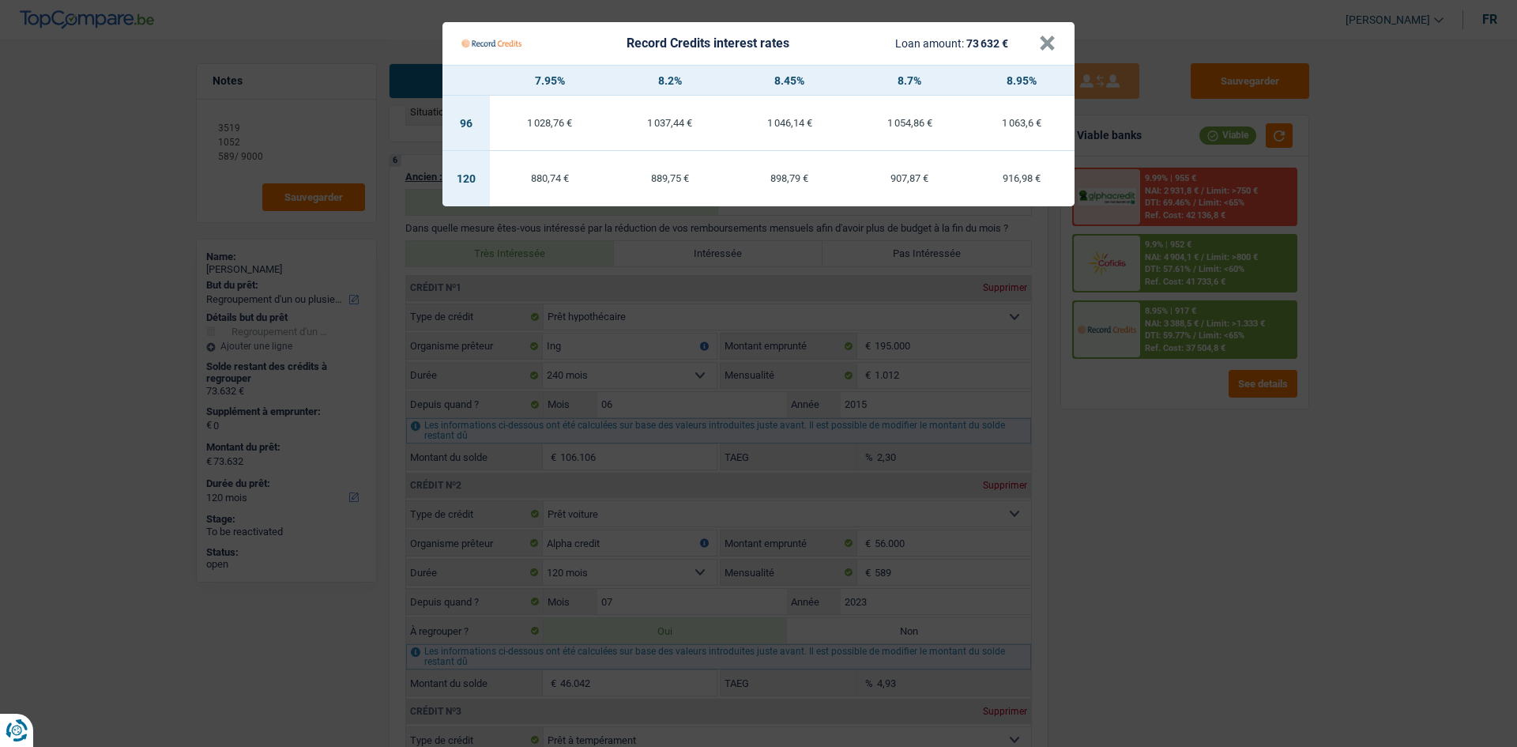
click at [588, 283] on Credits "Record Credits interest rates Loan amount: 73 632 € × 7.95% 8.2% 8.45% 8.7% 8.9…" at bounding box center [758, 373] width 1517 height 747
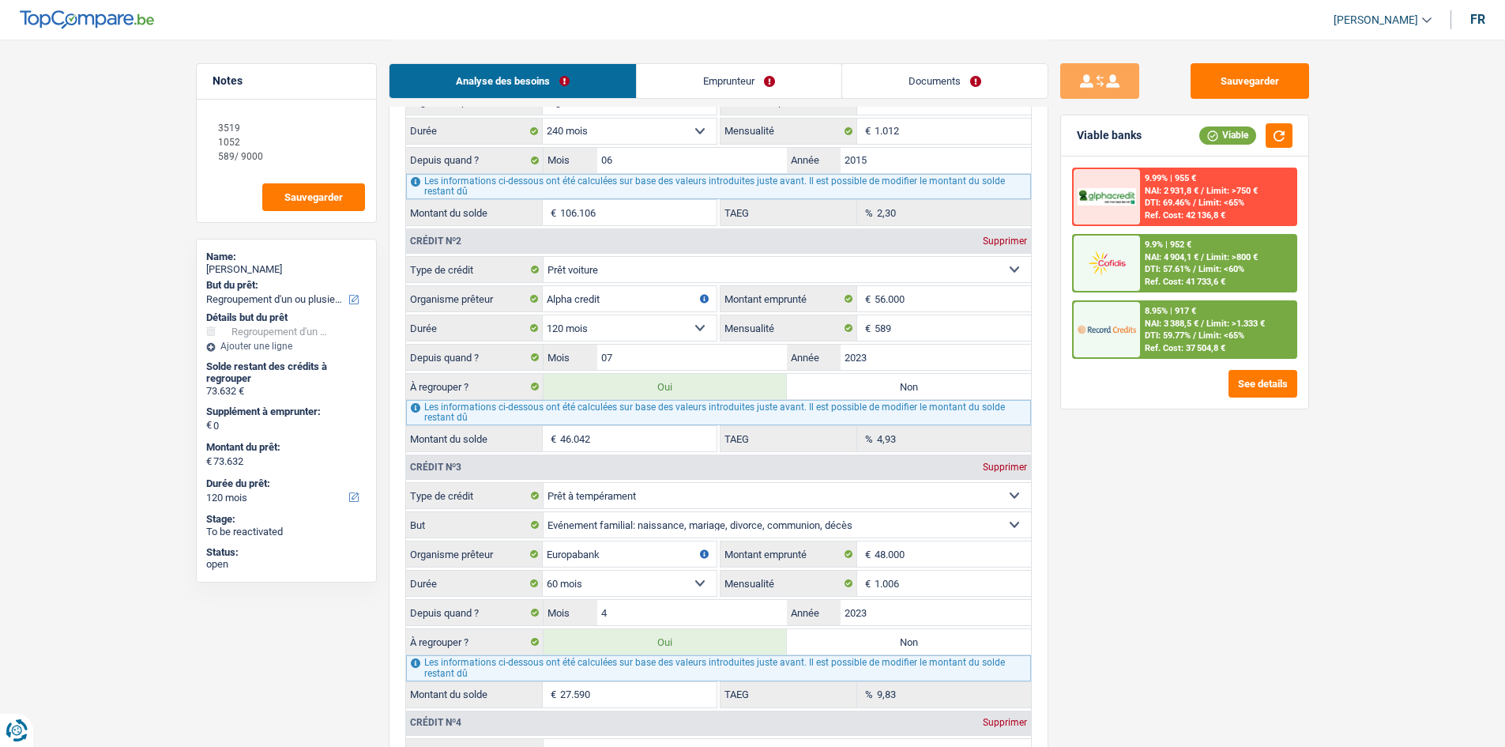
scroll to position [1501, 0]
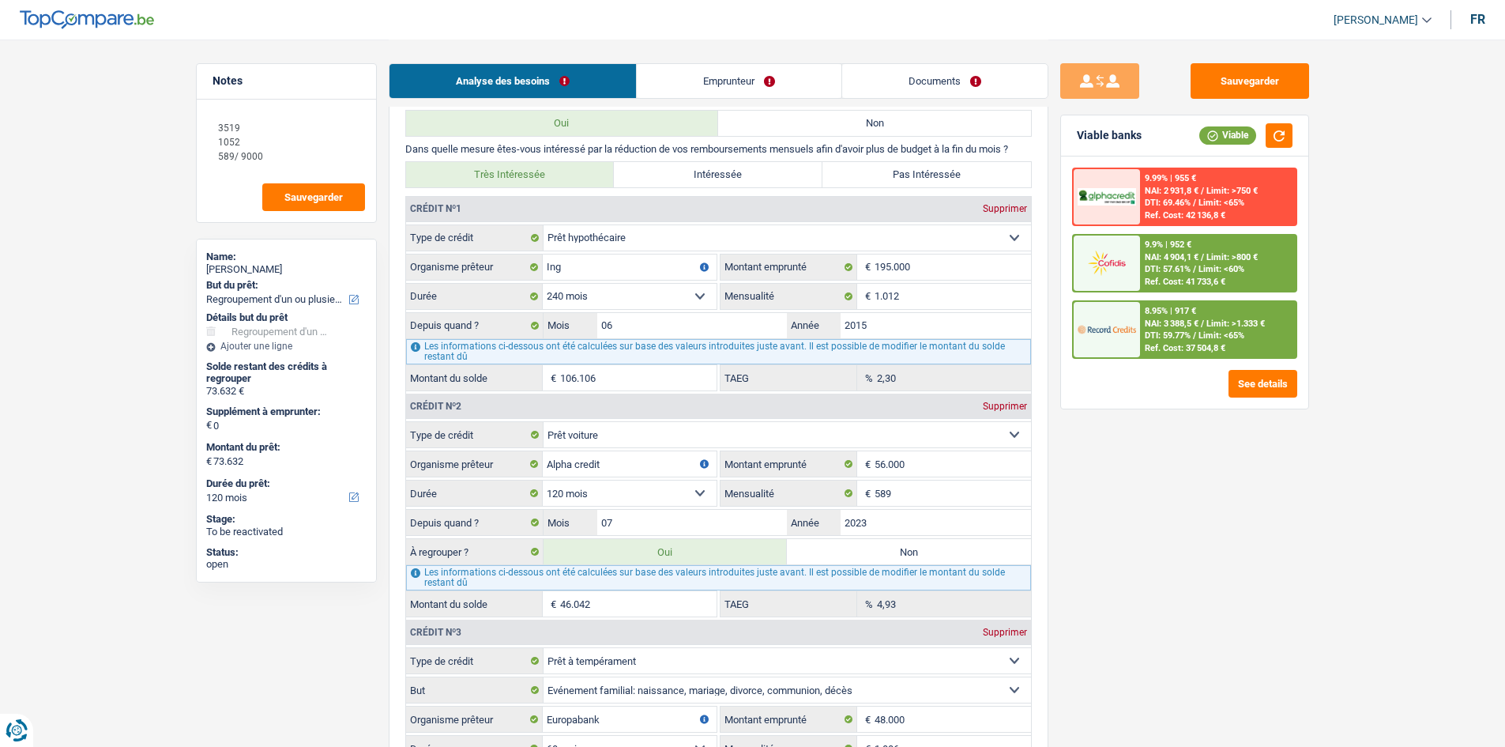
drag, startPoint x: 641, startPoint y: 589, endPoint x: 838, endPoint y: 615, distance: 199.1
click at [588, 283] on div "Les informations ci-dessous ont été calculées sur base des valeurs introduites …" at bounding box center [718, 577] width 625 height 25
drag, startPoint x: 634, startPoint y: 609, endPoint x: 1131, endPoint y: 645, distance: 499.1
click at [588, 283] on input "46.042" at bounding box center [638, 603] width 156 height 25
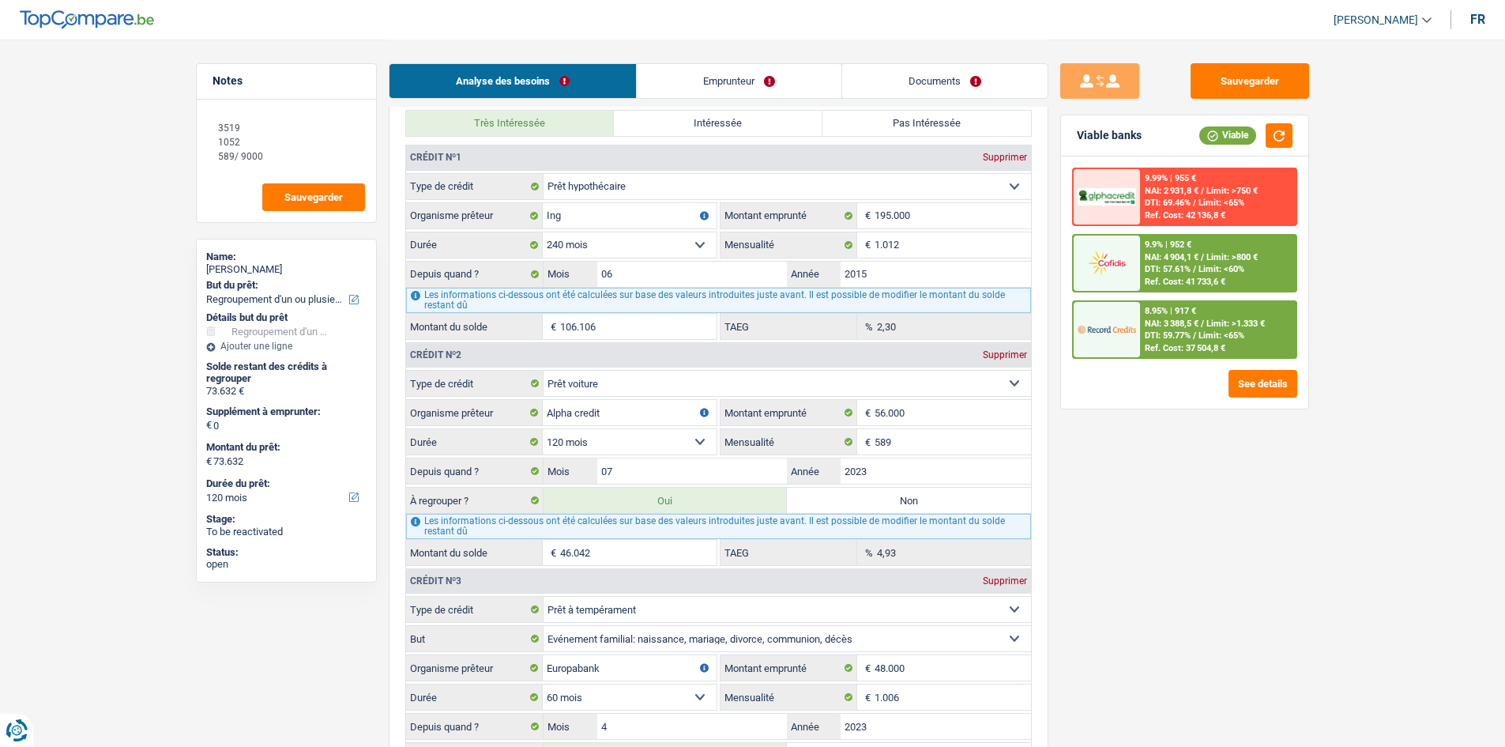
scroll to position [1580, 0]
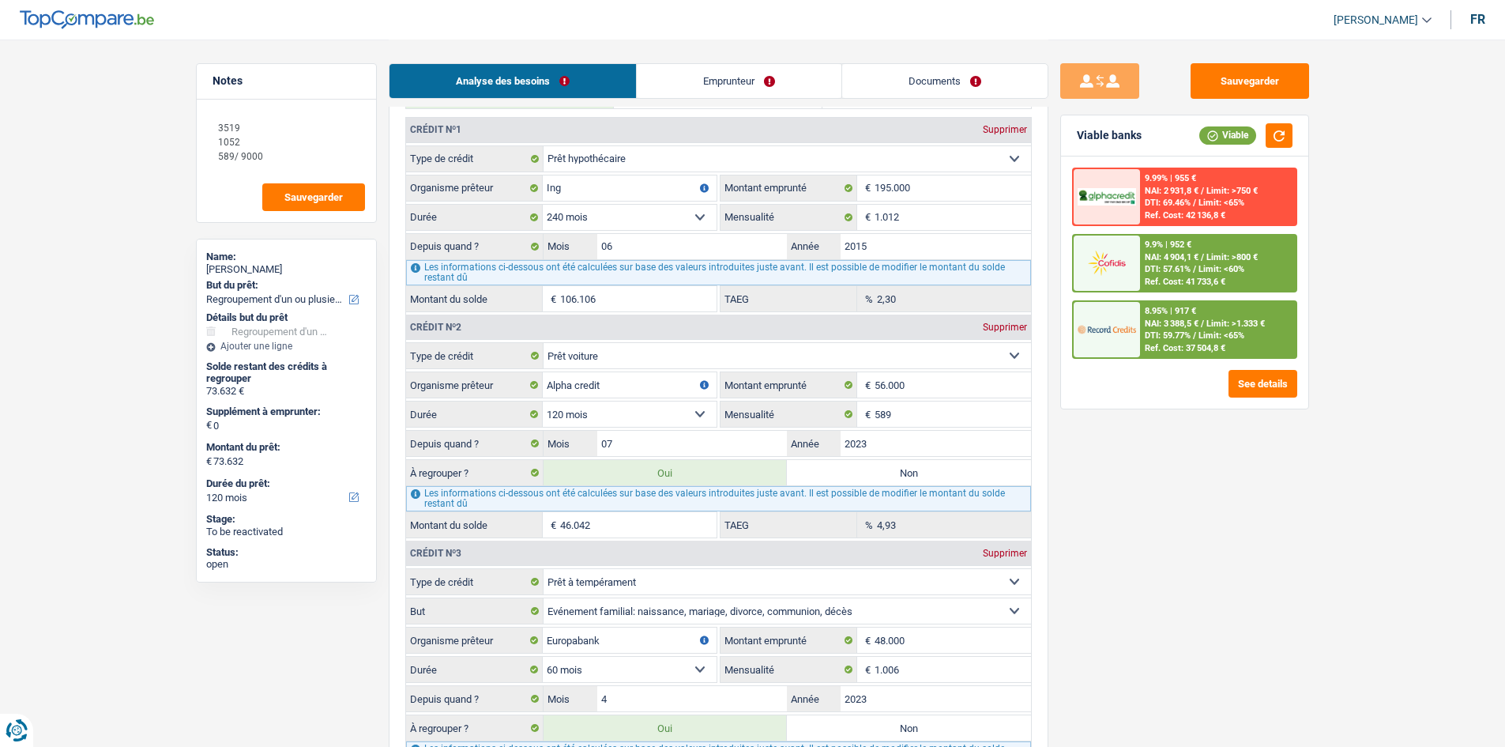
click at [588, 78] on link "Documents" at bounding box center [944, 81] width 205 height 34
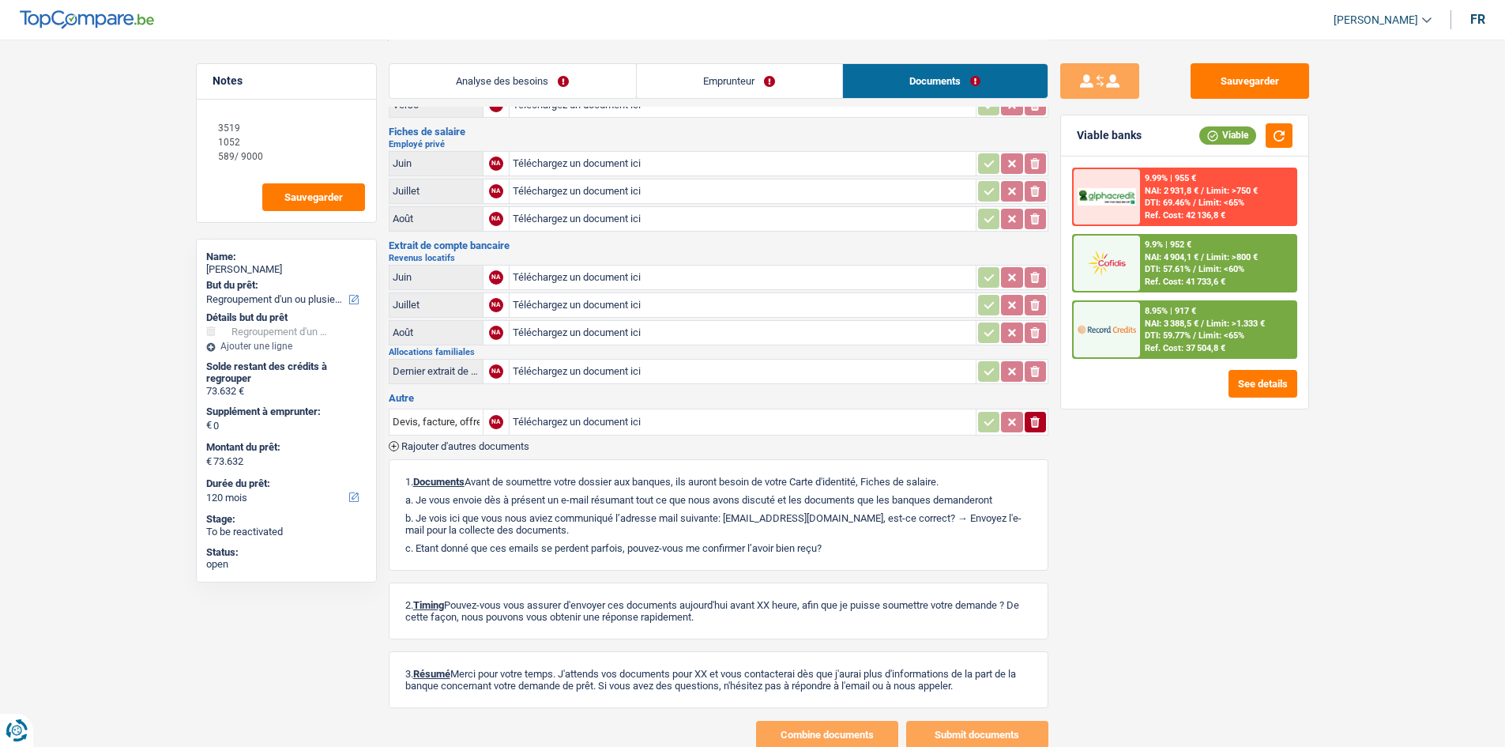
scroll to position [0, 0]
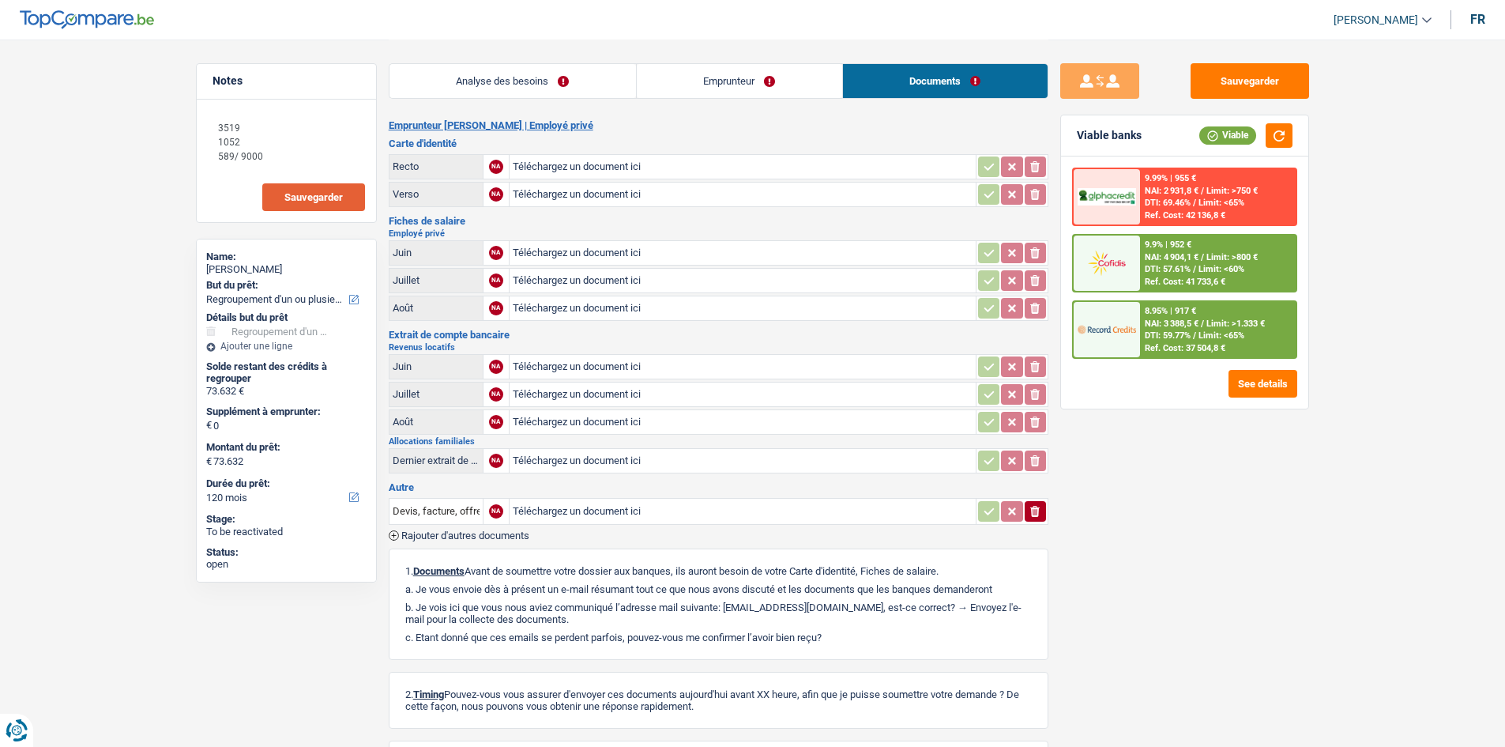
click at [307, 194] on span "Sauvegarder" at bounding box center [313, 197] width 58 height 10
click at [588, 73] on button "Sauvegarder" at bounding box center [1250, 81] width 119 height 36
drag, startPoint x: 498, startPoint y: 73, endPoint x: 974, endPoint y: 164, distance: 484.8
click at [498, 73] on link "Analyse des besoins" at bounding box center [512, 81] width 246 height 34
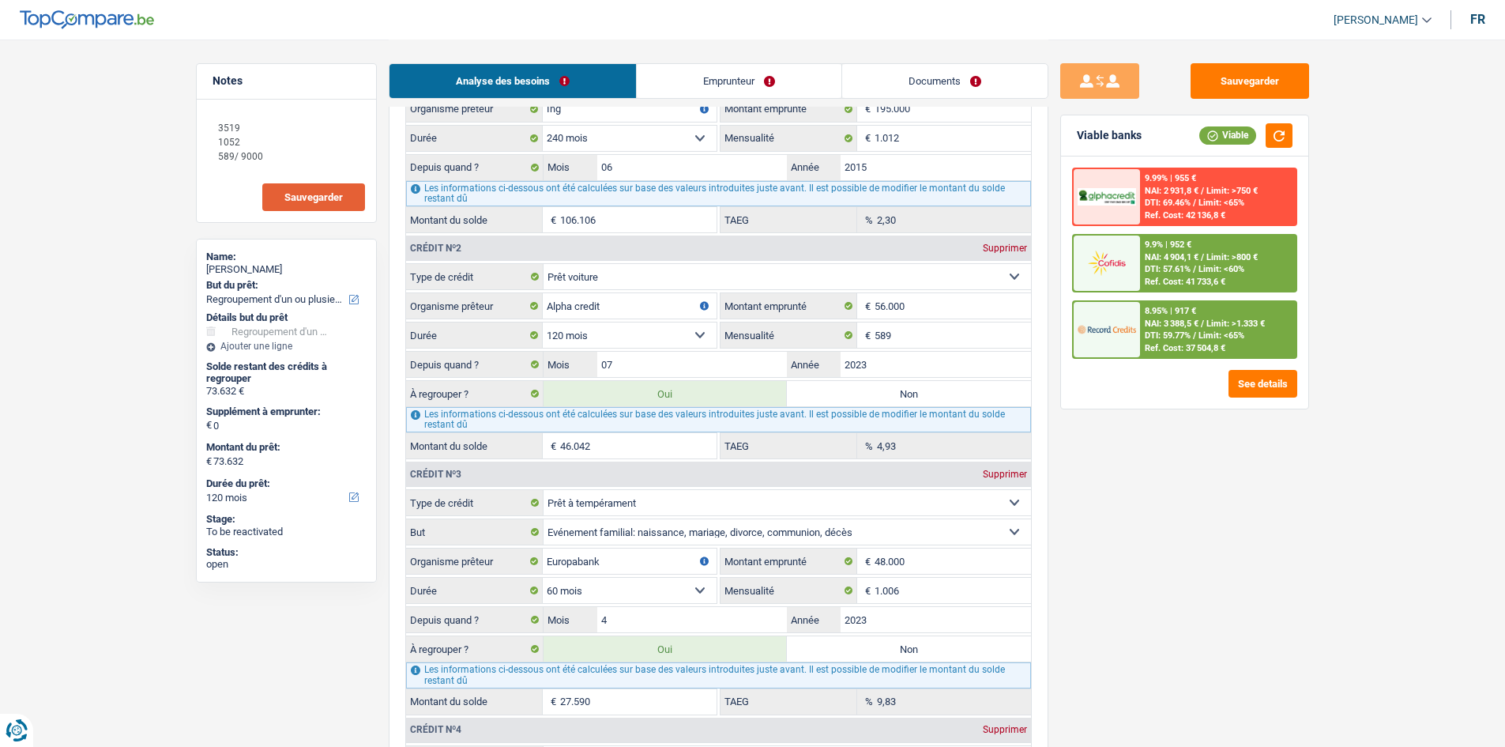
scroll to position [1738, 0]
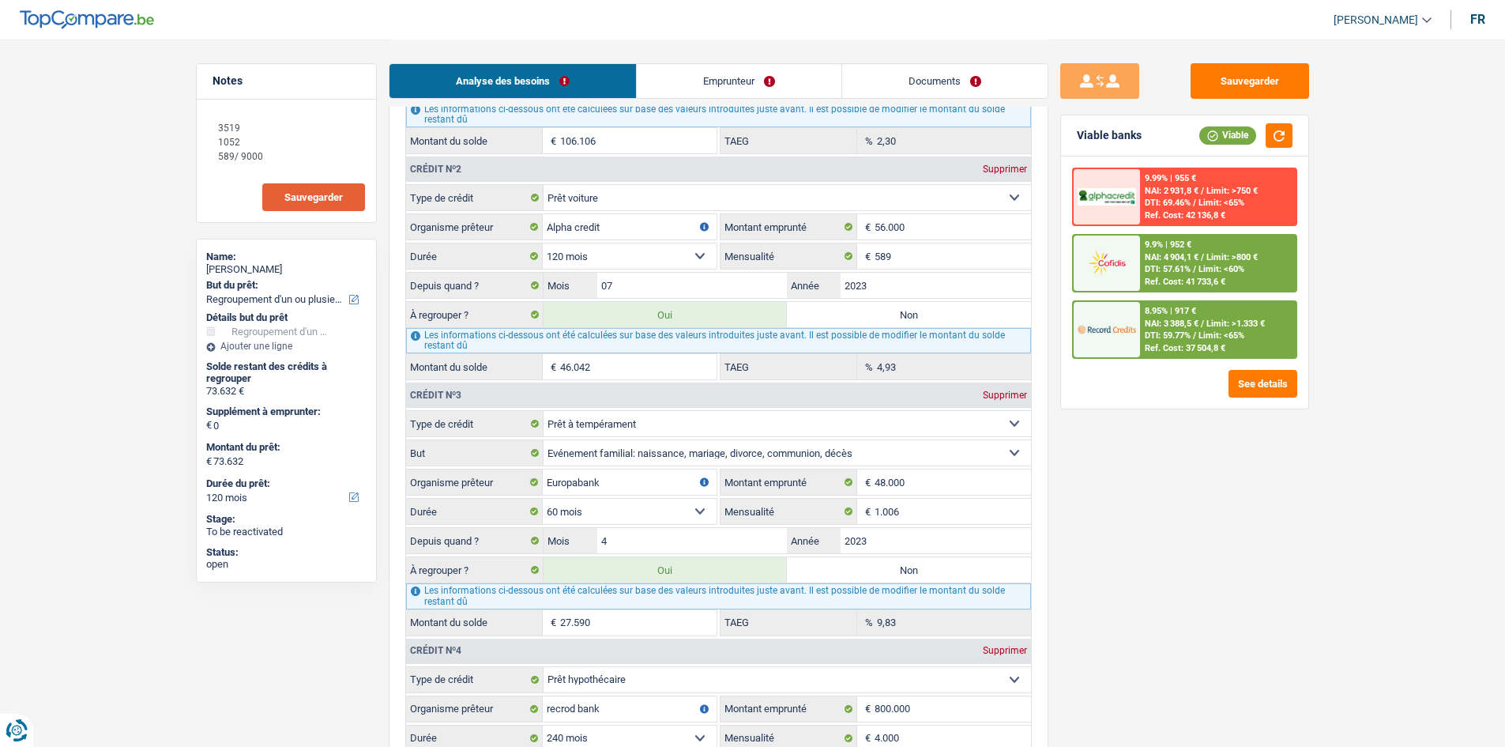
click at [588, 283] on input "46.042" at bounding box center [638, 366] width 156 height 25
type input "4.604"
type input "32.194"
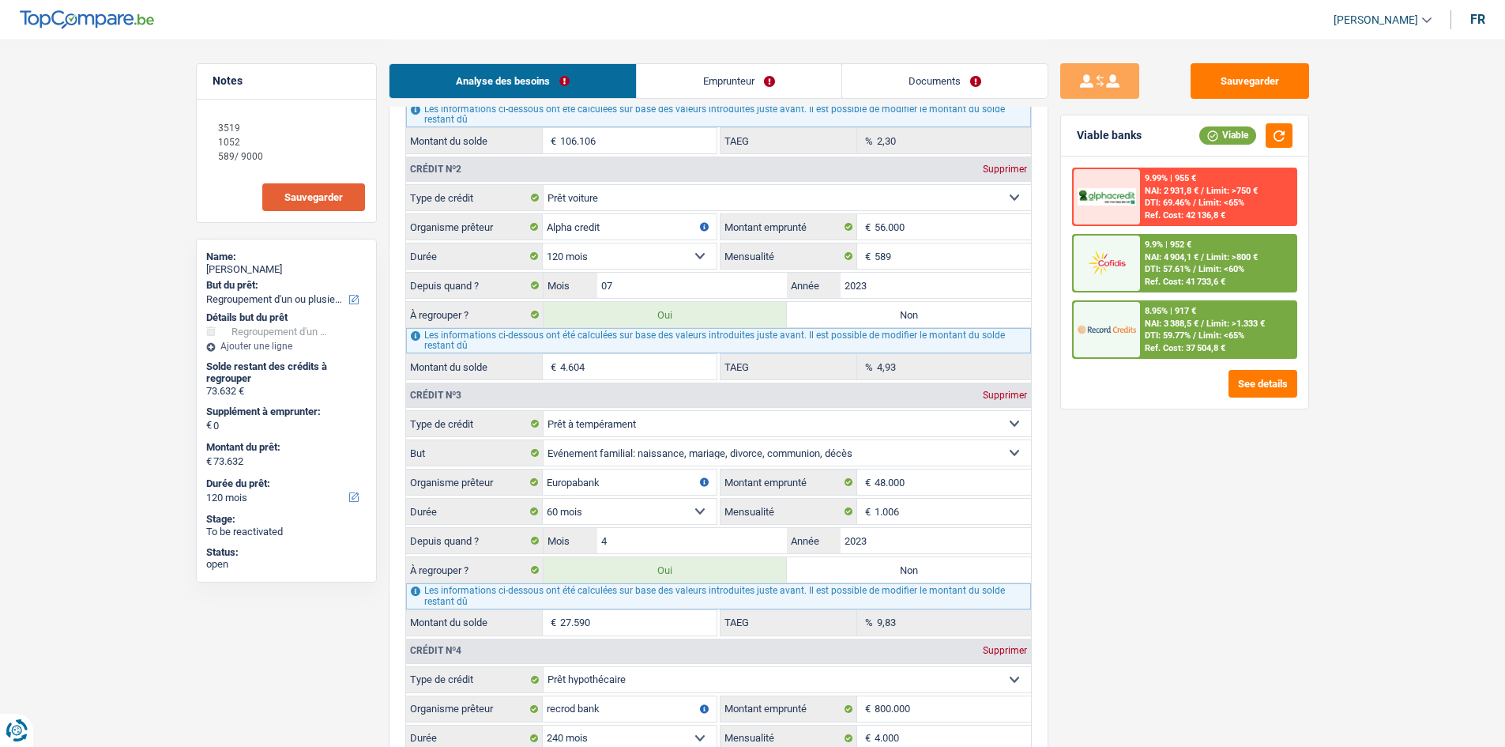
type input "32.194"
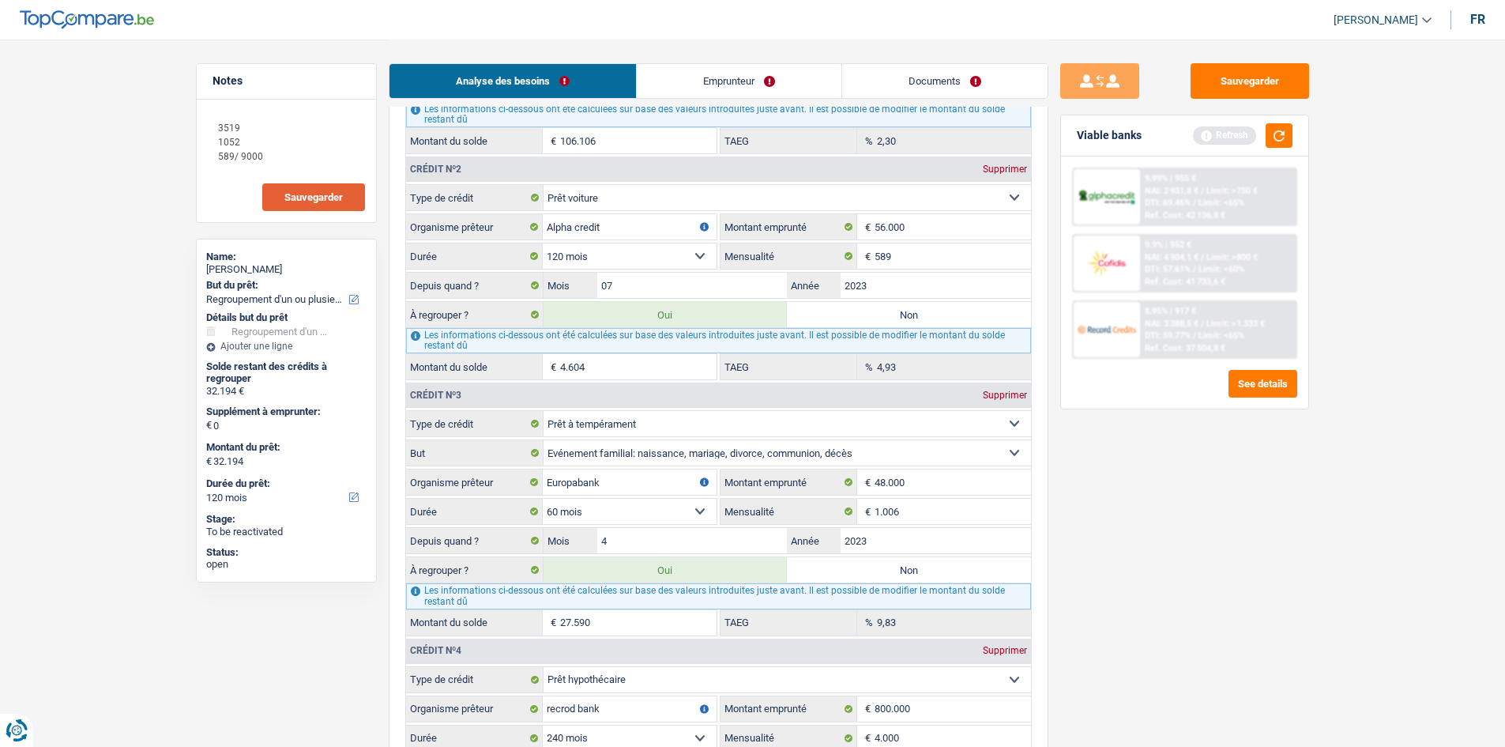
type input "460"
type input "28.050"
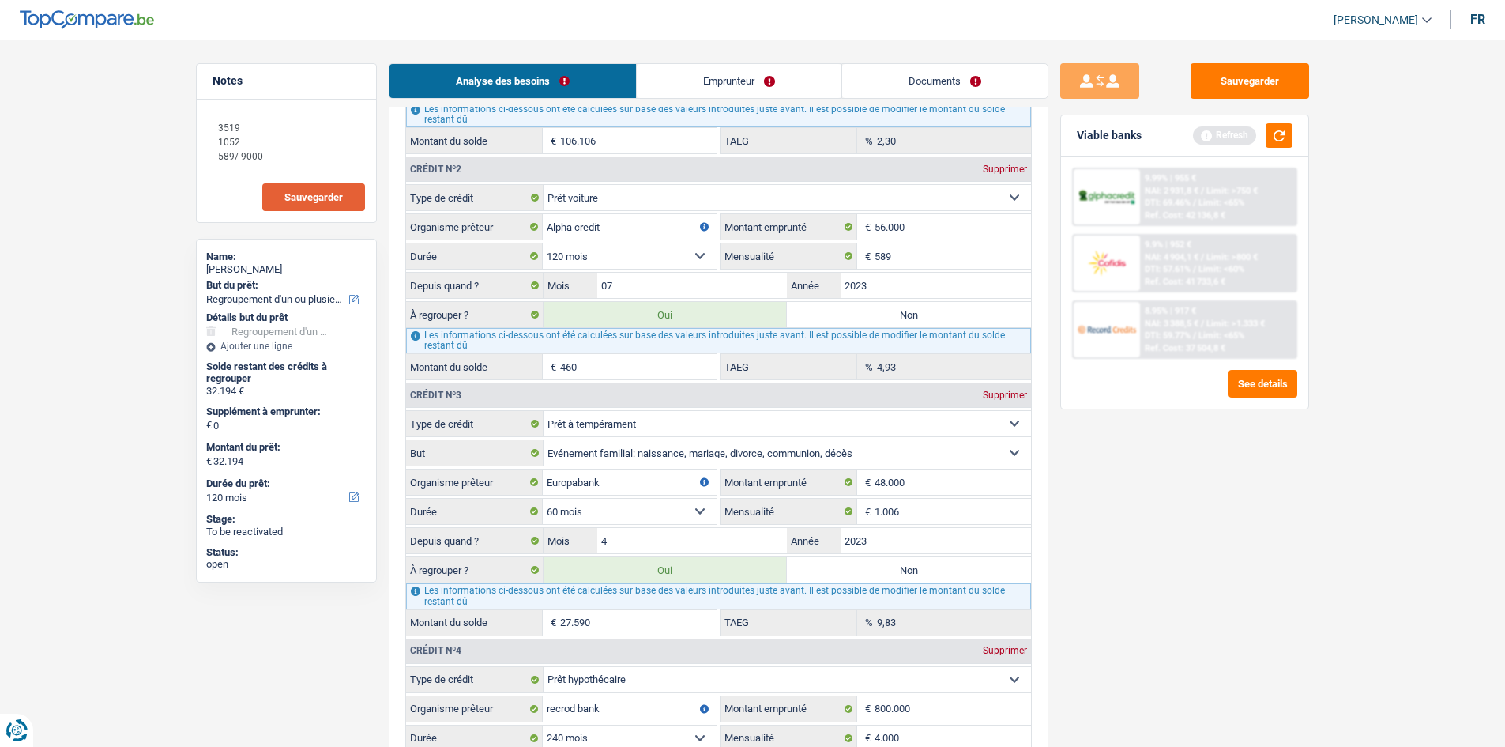
type input "28.050"
type input "46"
type input "27.636"
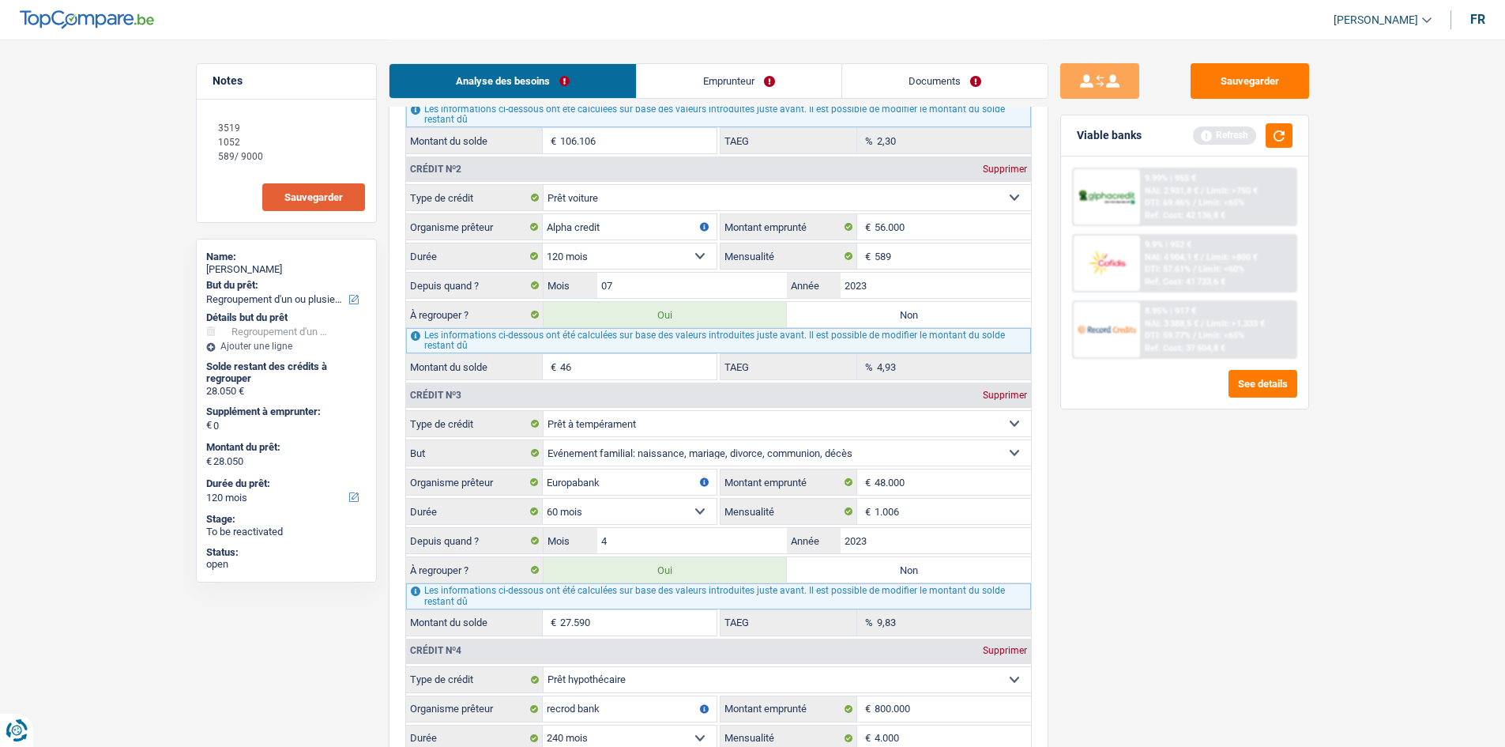
type input "27.636"
type input "4"
type input "27.594"
drag, startPoint x: 1165, startPoint y: 529, endPoint x: 1052, endPoint y: 430, distance: 150.6
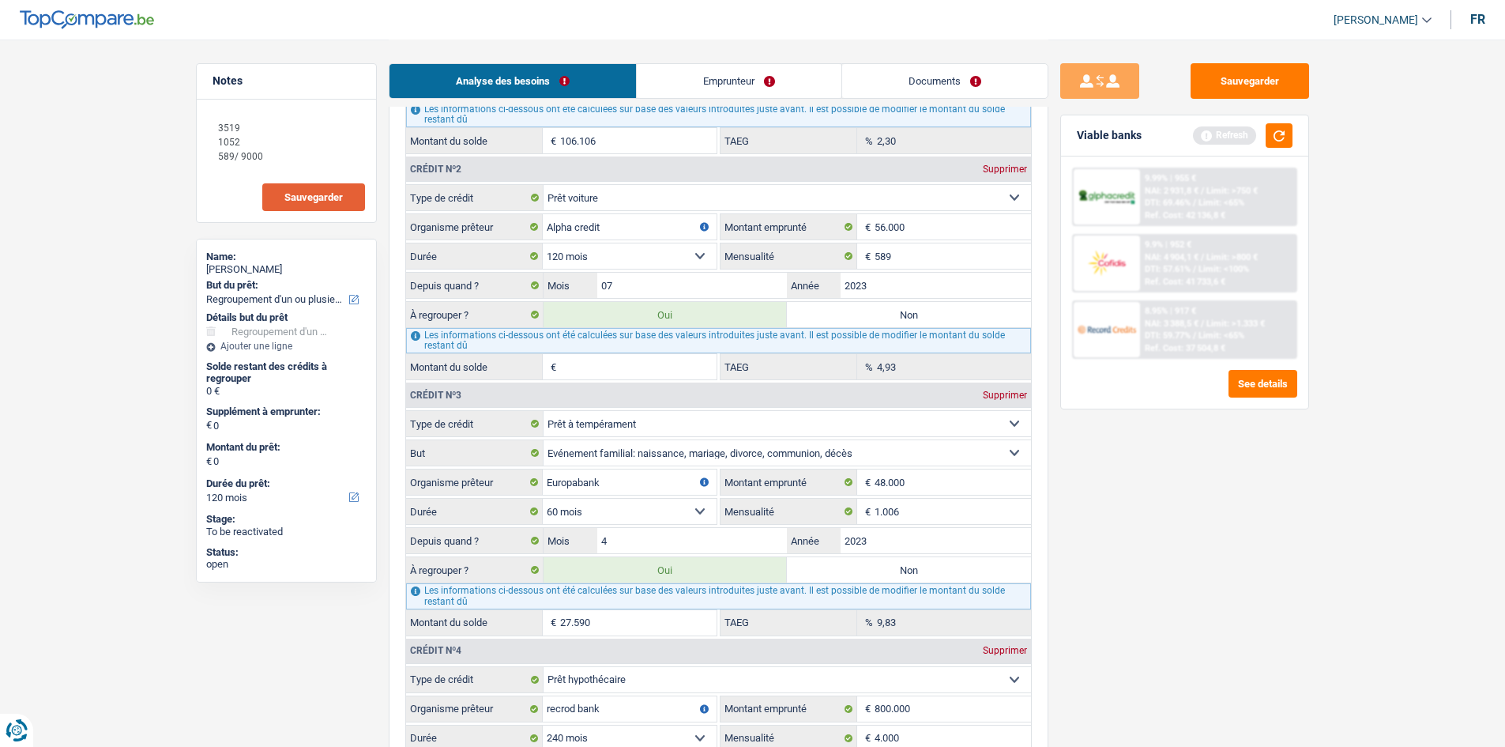
click at [588, 283] on div "Sauvegarder Viable banks Refresh 9.99% | 955 € NAI: 2 931,8 € / Limit: >750 € D…" at bounding box center [1184, 392] width 273 height 658
drag, startPoint x: 886, startPoint y: 281, endPoint x: 899, endPoint y: 292, distance: 16.9
click at [588, 281] on input "2023" at bounding box center [936, 285] width 190 height 25
click at [588, 283] on div "Sauvegarder Viable banks Refresh 9.99% | 955 € NAI: 2 931,8 € / Limit: >750 € D…" at bounding box center [1184, 392] width 273 height 658
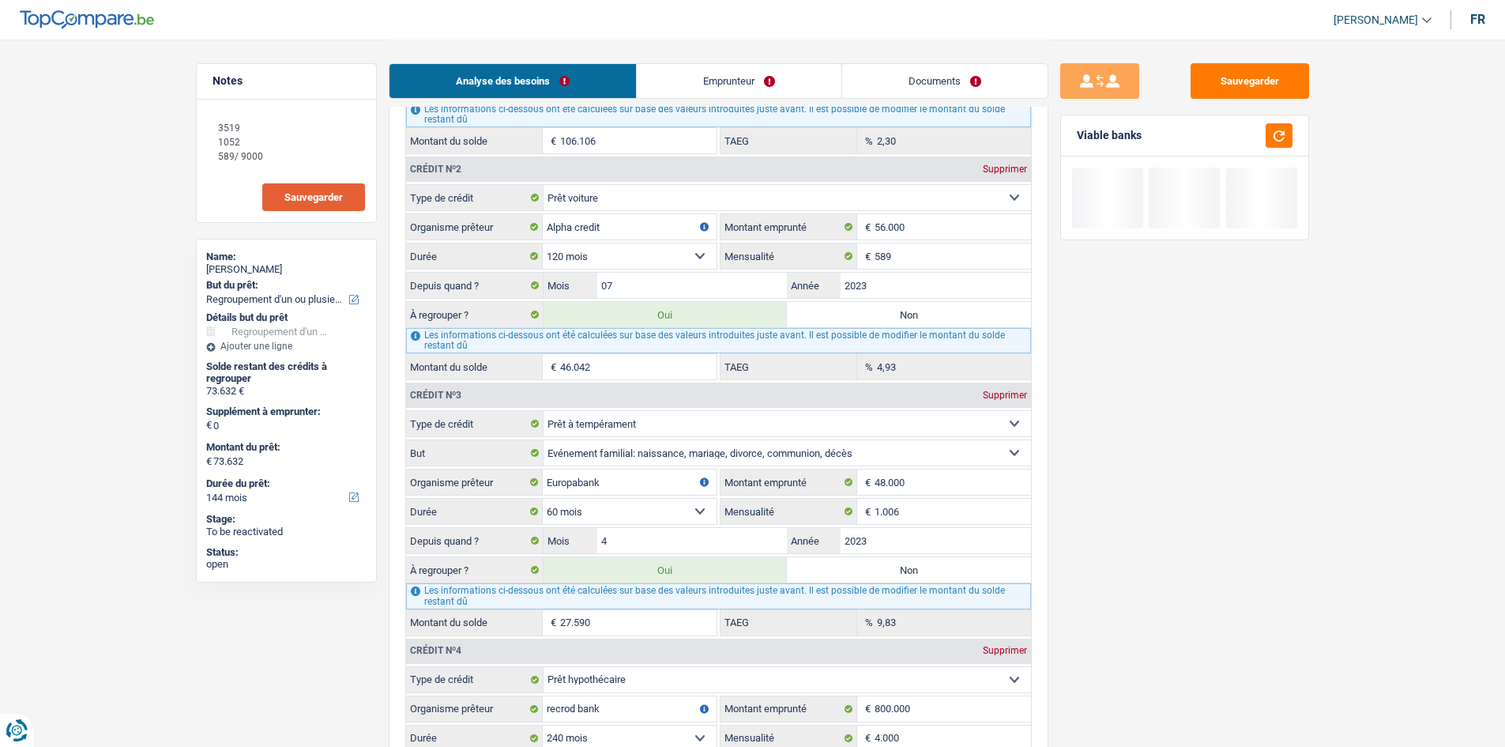
click at [588, 283] on input "46.042" at bounding box center [638, 366] width 156 height 25
drag, startPoint x: 1380, startPoint y: 341, endPoint x: 1360, endPoint y: 345, distance: 20.3
click at [588, 283] on main "Notes 3519 1052 589/ 9000 Sauvegarder Name: Rachid Cherkaoui But du prêt: Confo…" at bounding box center [752, 143] width 1505 height 3762
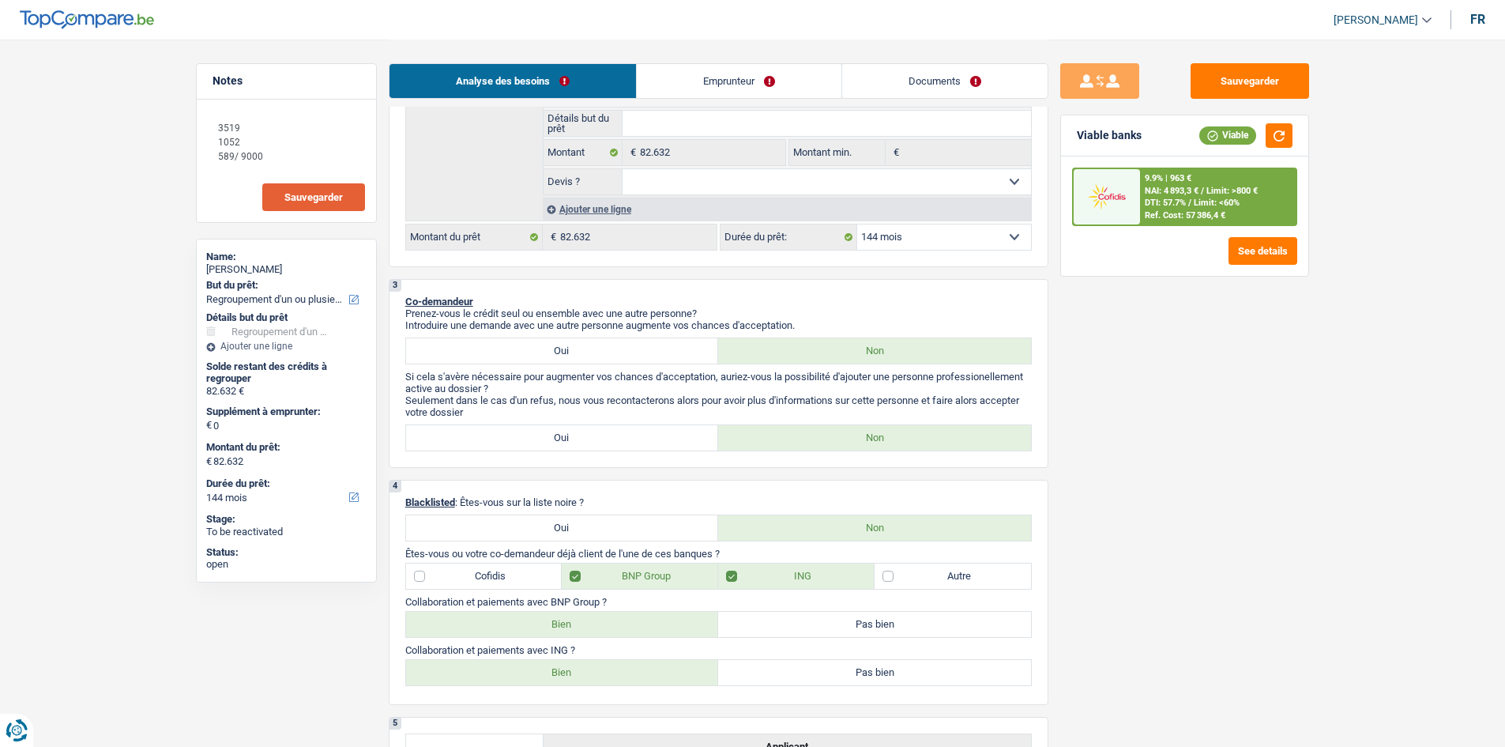
scroll to position [316, 0]
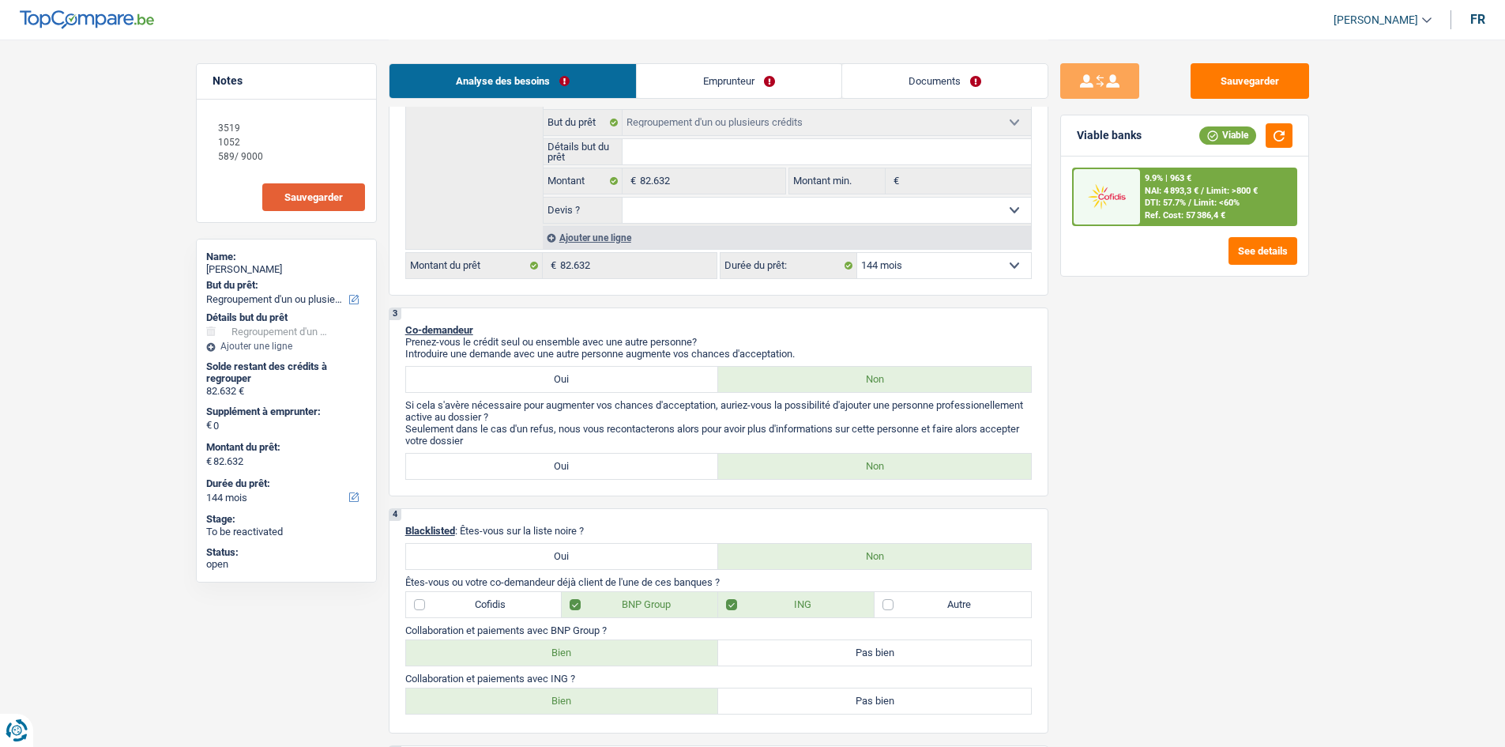
click at [588, 271] on select "12 mois 18 mois 24 mois 30 mois 36 mois 42 mois 48 mois 60 mois 72 mois 84 mois…" at bounding box center [944, 265] width 174 height 25
click at [588, 253] on select "12 mois 18 mois 24 mois 30 mois 36 mois 42 mois 48 mois 60 mois 72 mois 84 mois…" at bounding box center [944, 265] width 174 height 25
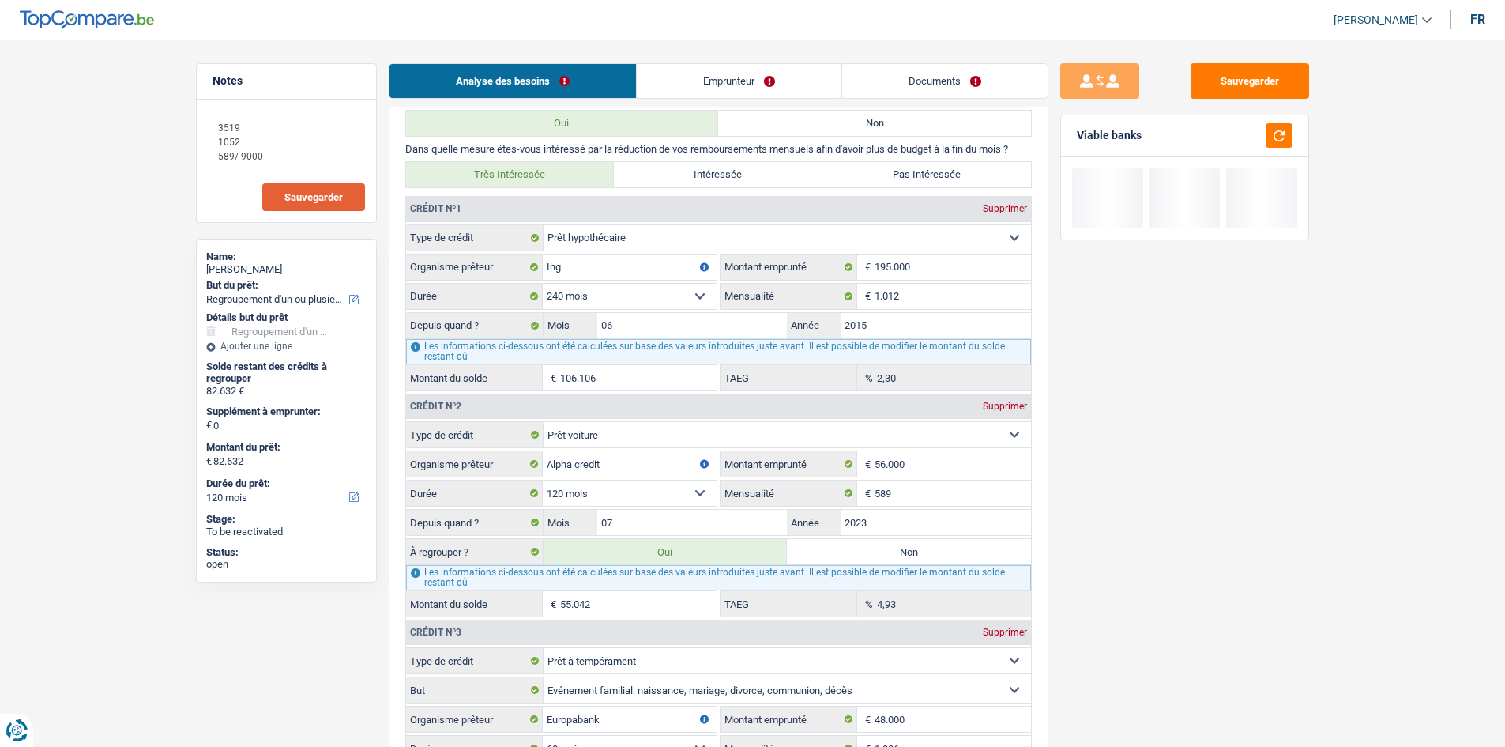
scroll to position [1580, 0]
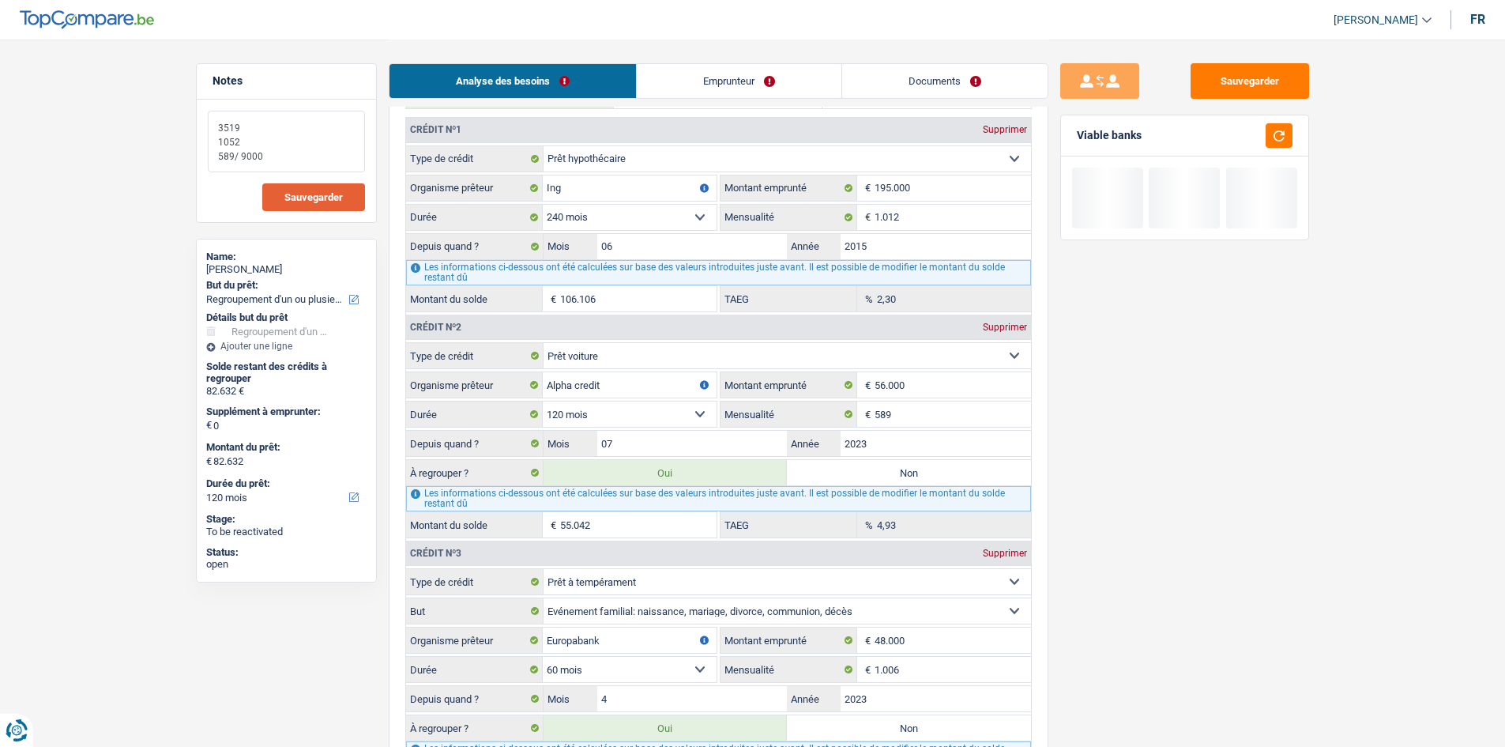
drag, startPoint x: 337, startPoint y: 145, endPoint x: 336, endPoint y: 152, distance: 8.1
click at [338, 144] on textarea "3519 1052 589/ 9000" at bounding box center [286, 142] width 157 height 62
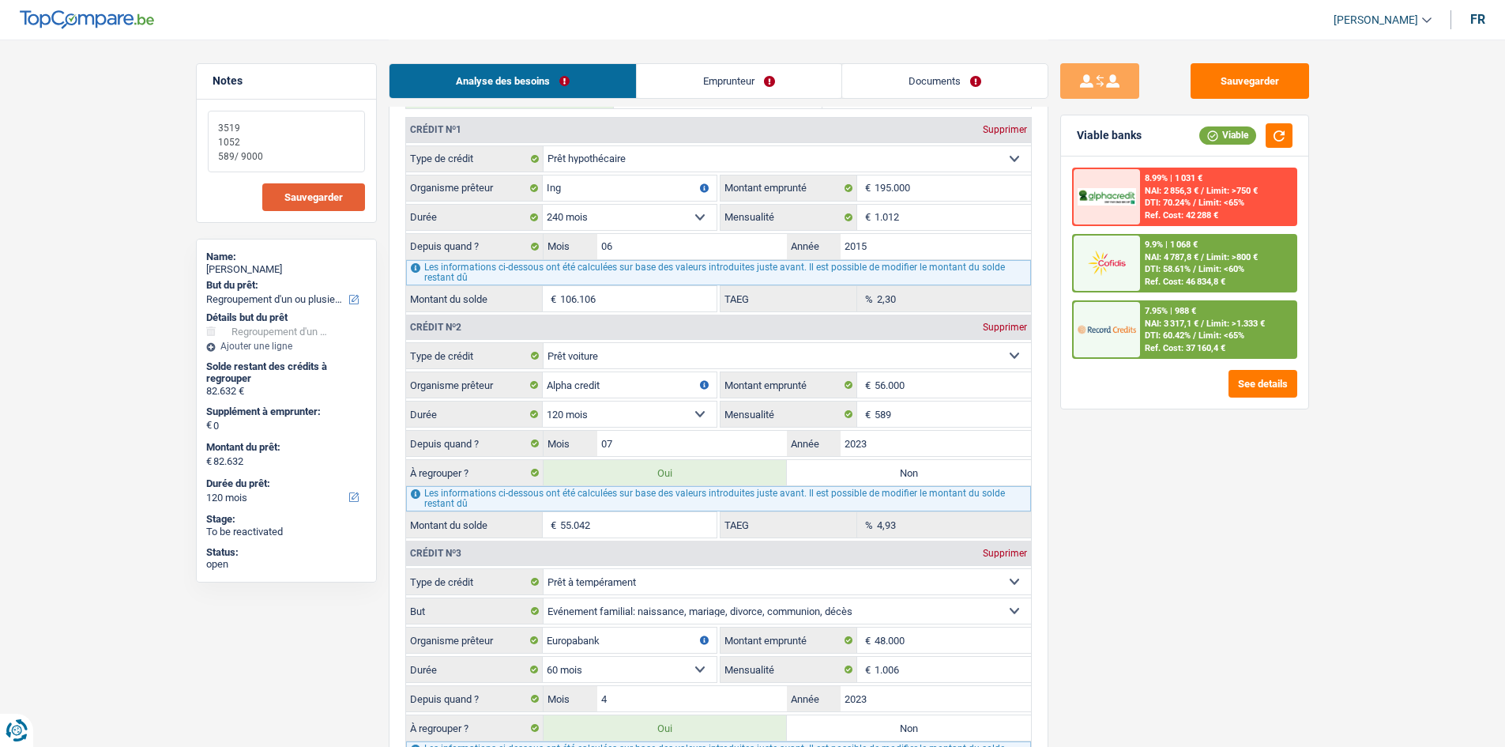
click at [337, 159] on textarea "3519 1052 589/ 9000" at bounding box center [286, 142] width 157 height 62
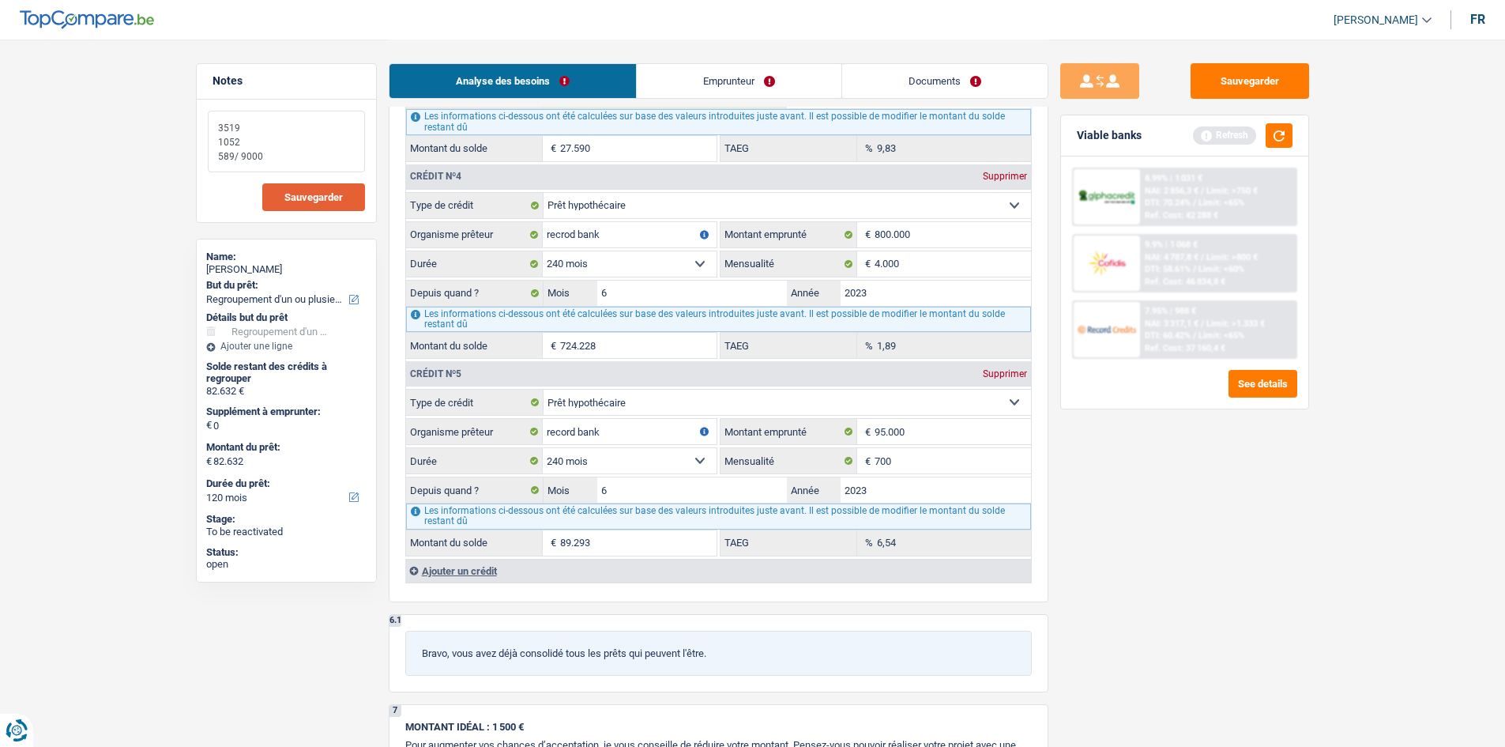
scroll to position [2054, 0]
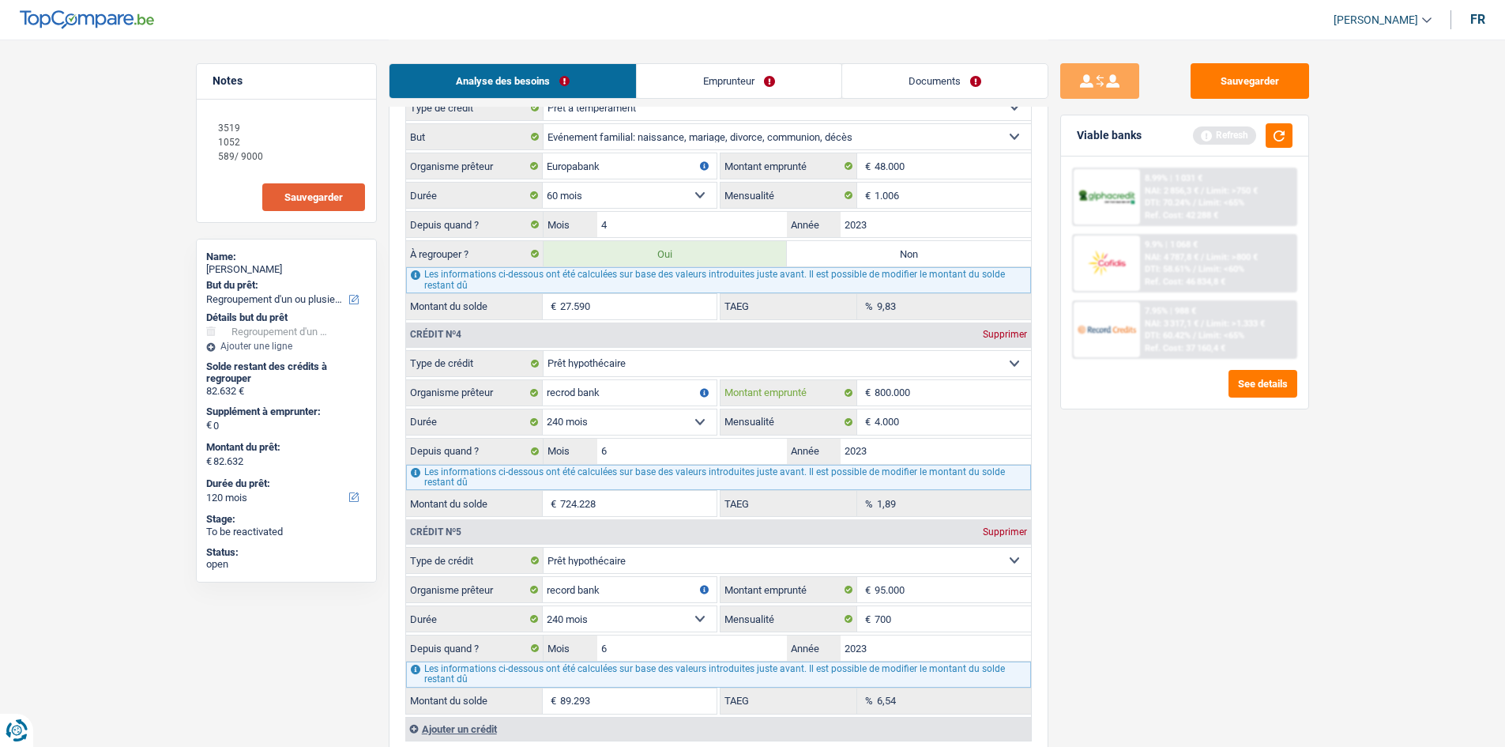
click at [588, 283] on input "800.000" at bounding box center [953, 392] width 156 height 25
drag, startPoint x: 920, startPoint y: 413, endPoint x: 940, endPoint y: 417, distance: 20.1
click at [588, 283] on input "4.000" at bounding box center [953, 421] width 156 height 25
click at [588, 283] on div "Sauvegarder Viable banks Refresh 8.99% | 1 031 € NAI: 2 856,3 € / Limit: >750 €…" at bounding box center [1184, 392] width 273 height 658
click at [588, 283] on input "700" at bounding box center [953, 618] width 156 height 25
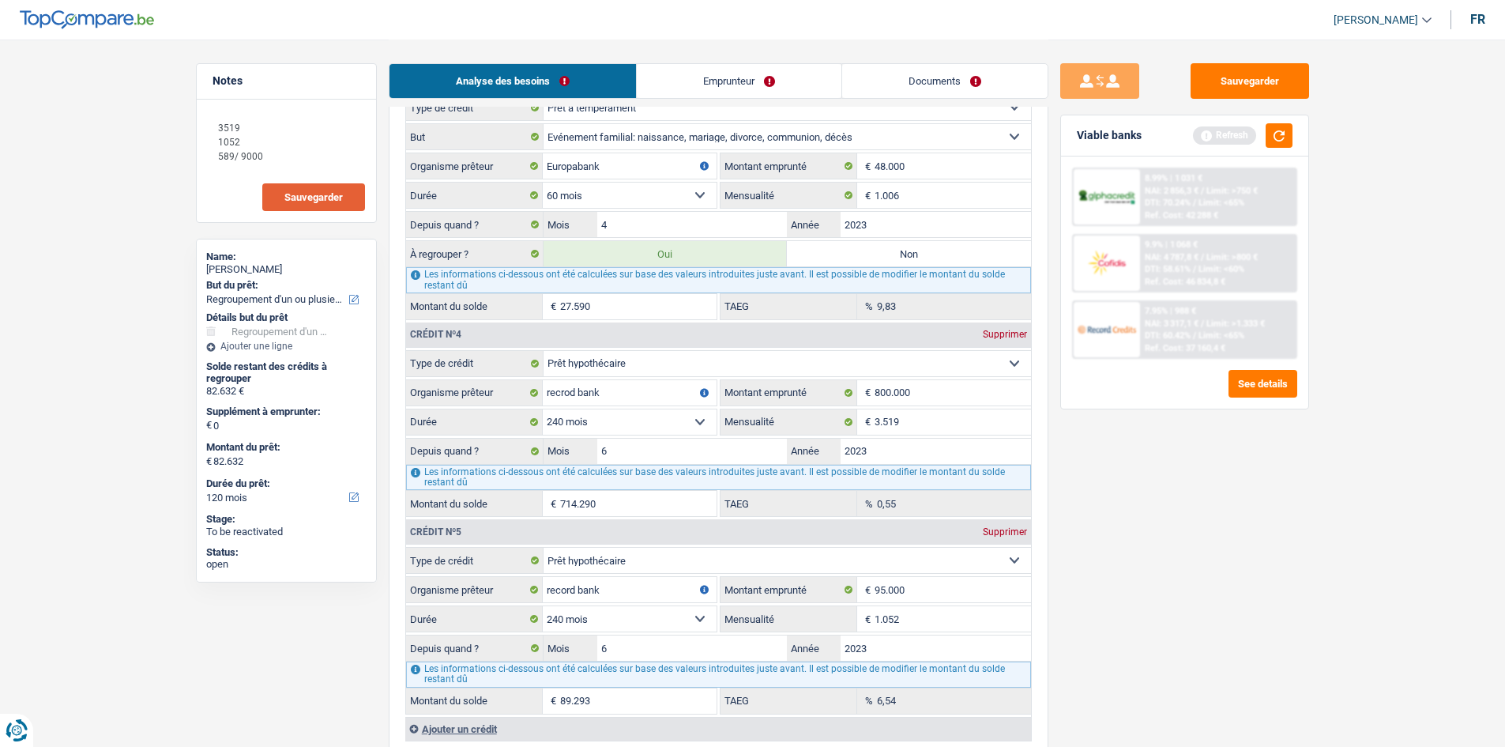
click at [588, 283] on div "Sauvegarder Viable banks Refresh 8.99% | 1 031 € NAI: 2 856,3 € / Limit: >750 €…" at bounding box center [1184, 392] width 273 height 658
click at [588, 283] on input "800.000" at bounding box center [953, 392] width 156 height 25
click at [588, 283] on input "890.000" at bounding box center [953, 392] width 156 height 25
click at [588, 283] on div "Sauvegarder Viable banks Refresh 8.99% | 1 031 € NAI: 2 856,3 € / Limit: >750 €…" at bounding box center [1184, 392] width 273 height 658
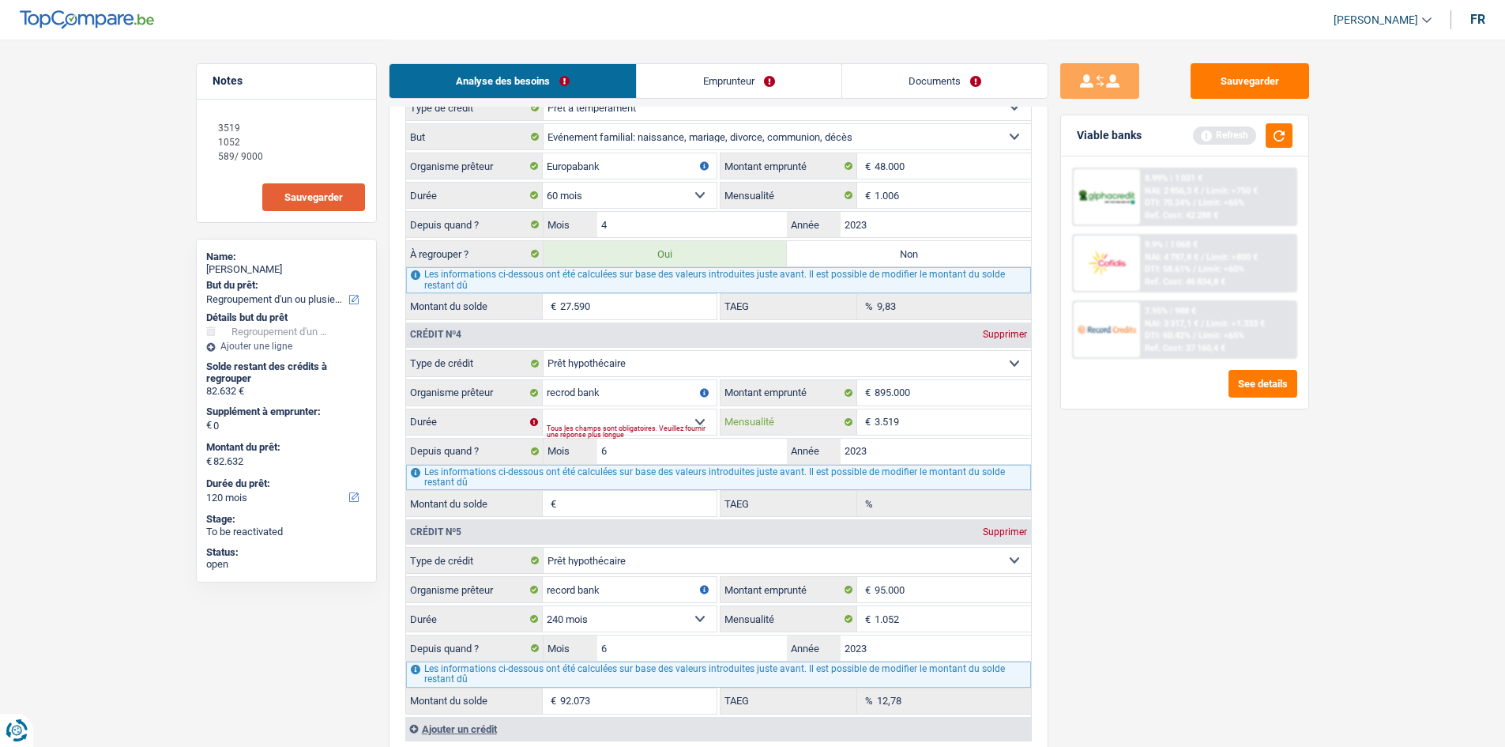
click at [588, 283] on input "3.519" at bounding box center [953, 421] width 156 height 25
click at [588, 283] on fieldset "Carte ou ouverture de crédit Prêt hypothécaire Vente à tempérament Prêt à tempé…" at bounding box center [718, 433] width 625 height 167
click at [588, 283] on input "4.519" at bounding box center [953, 421] width 156 height 25
click at [588, 283] on div "Sauvegarder Viable banks Refresh 8.99% | 1 031 € NAI: 2 856,3 € / Limit: >750 €…" at bounding box center [1184, 392] width 273 height 658
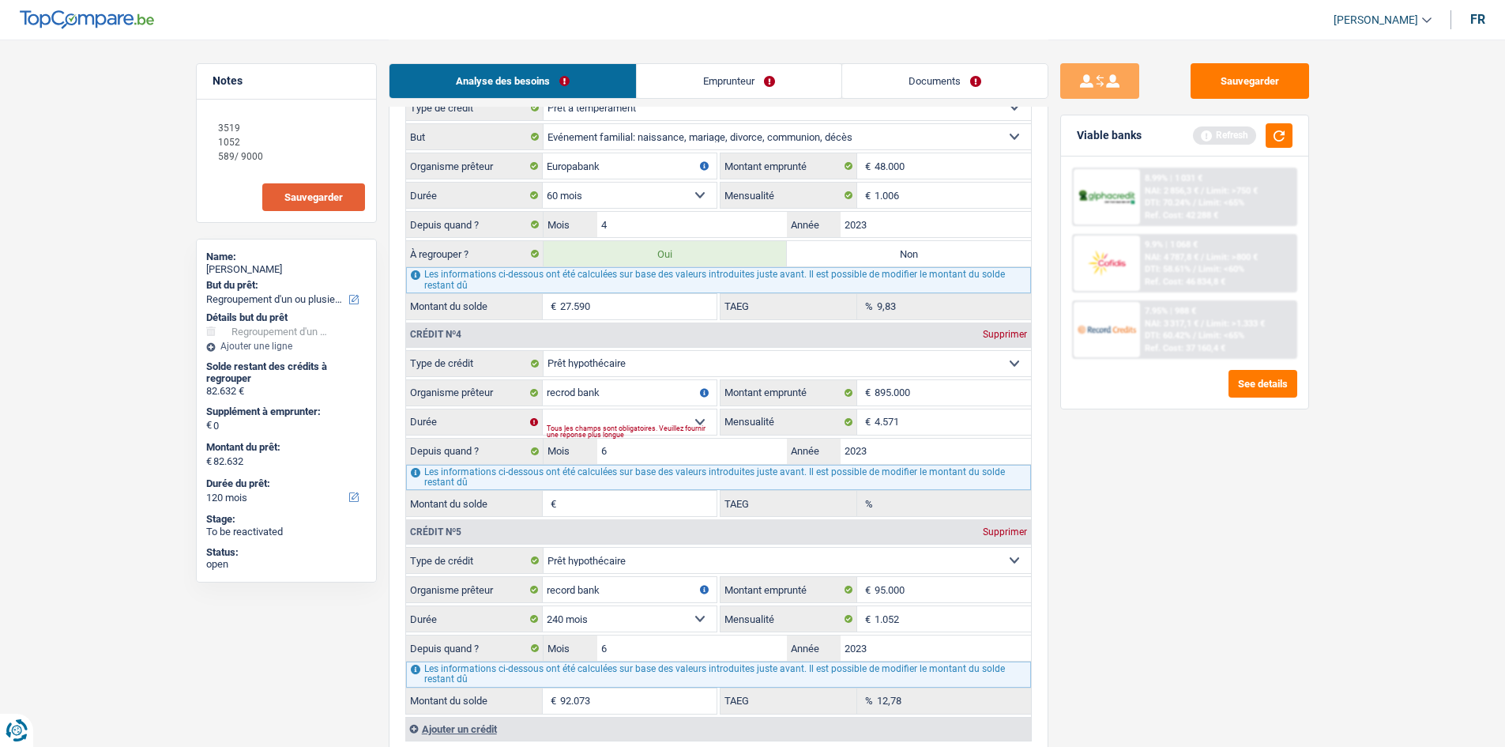
click at [588, 283] on div "Supprimer" at bounding box center [1005, 531] width 52 height 9
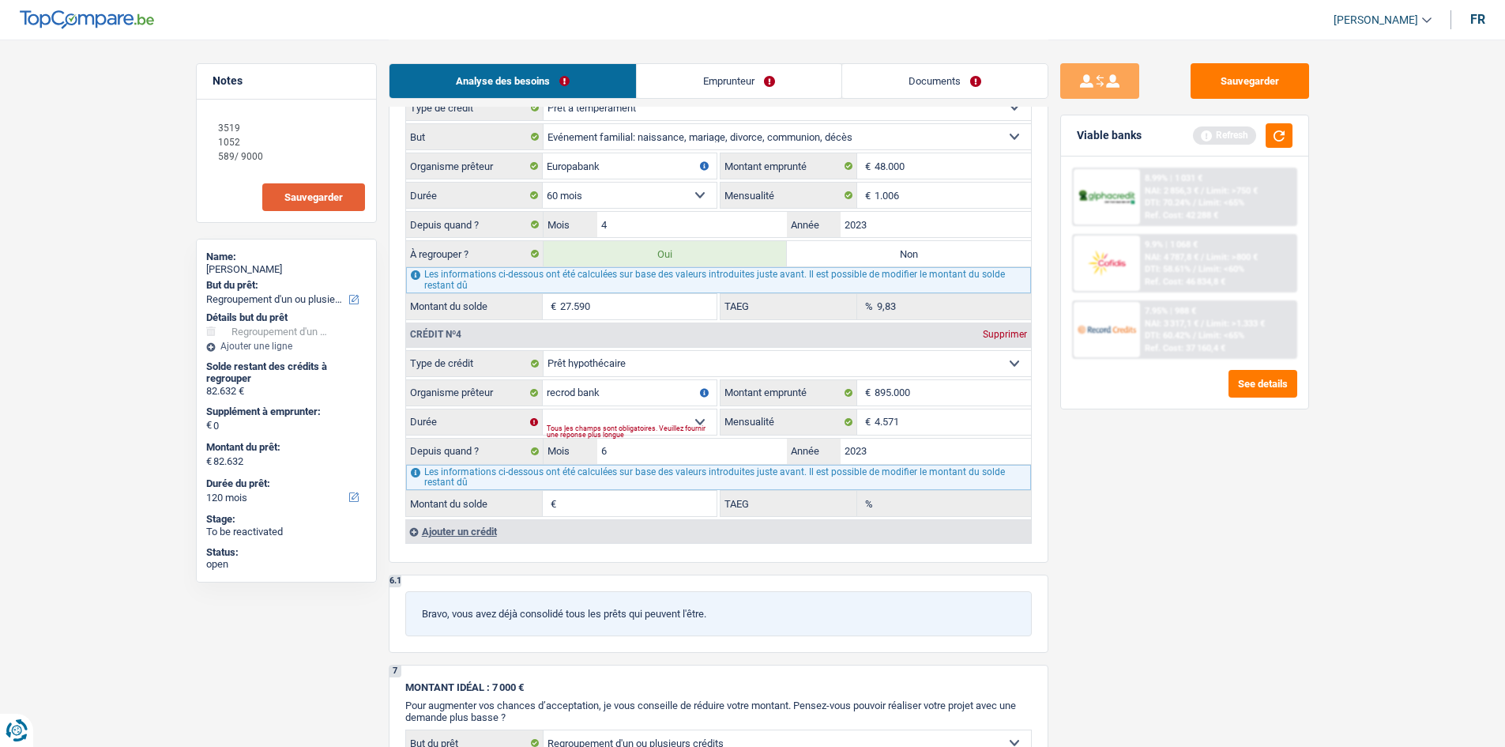
click at [588, 283] on div "Tous les champs sont obligatoires. Veuillez fournir une réponse plus longue" at bounding box center [632, 431] width 170 height 6
click at [588, 283] on select "120 mois 132 mois 144 mois 180 mois 240 mois 300 mois 360 mois 420 mois Sélecti…" at bounding box center [630, 421] width 174 height 25
click at [543, 283] on select "120 mois 132 mois 144 mois 180 mois 240 mois 300 mois 360 mois 420 mois Sélecti…" at bounding box center [630, 421] width 174 height 25
click at [588, 283] on div "Sauvegarder Viable banks Refresh 8.99% | 1 031 € NAI: 2 856,3 € / Limit: >750 €…" at bounding box center [1184, 392] width 273 height 658
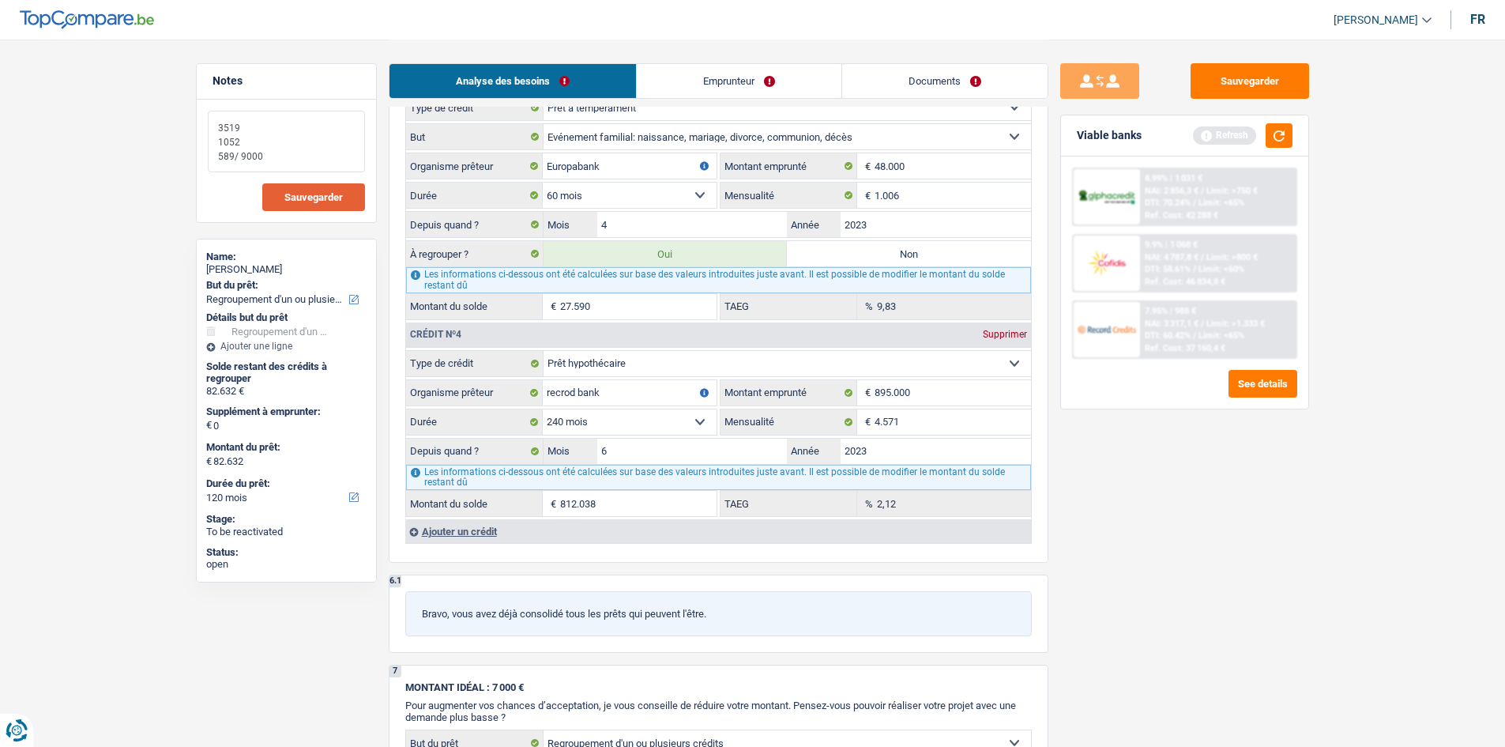
drag, startPoint x: 246, startPoint y: 139, endPoint x: 209, endPoint y: 131, distance: 37.2
click at [209, 131] on textarea "3519 1052 589/ 9000" at bounding box center [286, 142] width 157 height 62
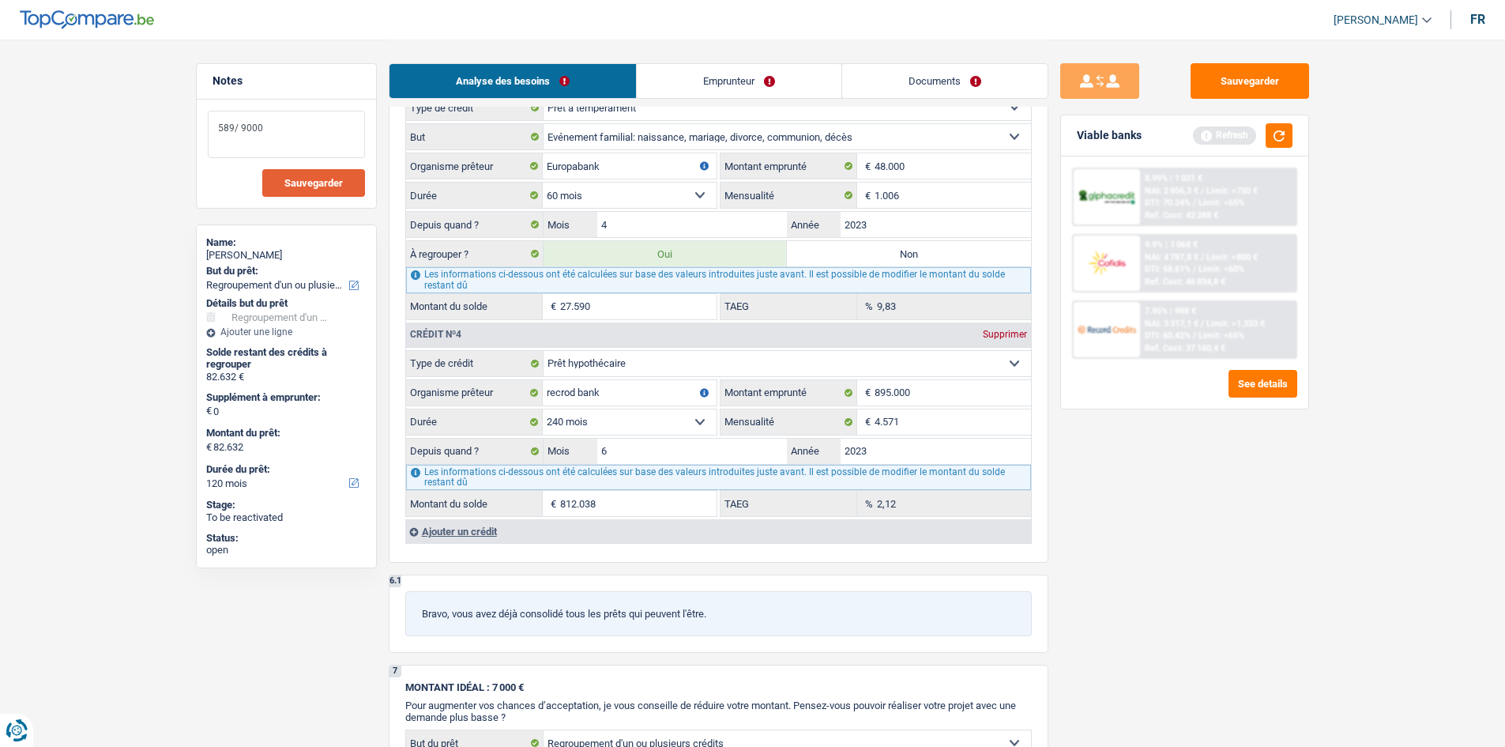
click at [233, 140] on textarea "589/ 9000" at bounding box center [286, 134] width 157 height 47
click at [219, 139] on textarea "589/ 9000" at bounding box center [286, 134] width 157 height 47
click at [235, 124] on textarea "589/ 9000" at bounding box center [286, 134] width 157 height 47
click at [238, 124] on textarea "58/ 9000" at bounding box center [286, 134] width 157 height 47
click at [222, 127] on textarea "9000" at bounding box center [286, 134] width 157 height 47
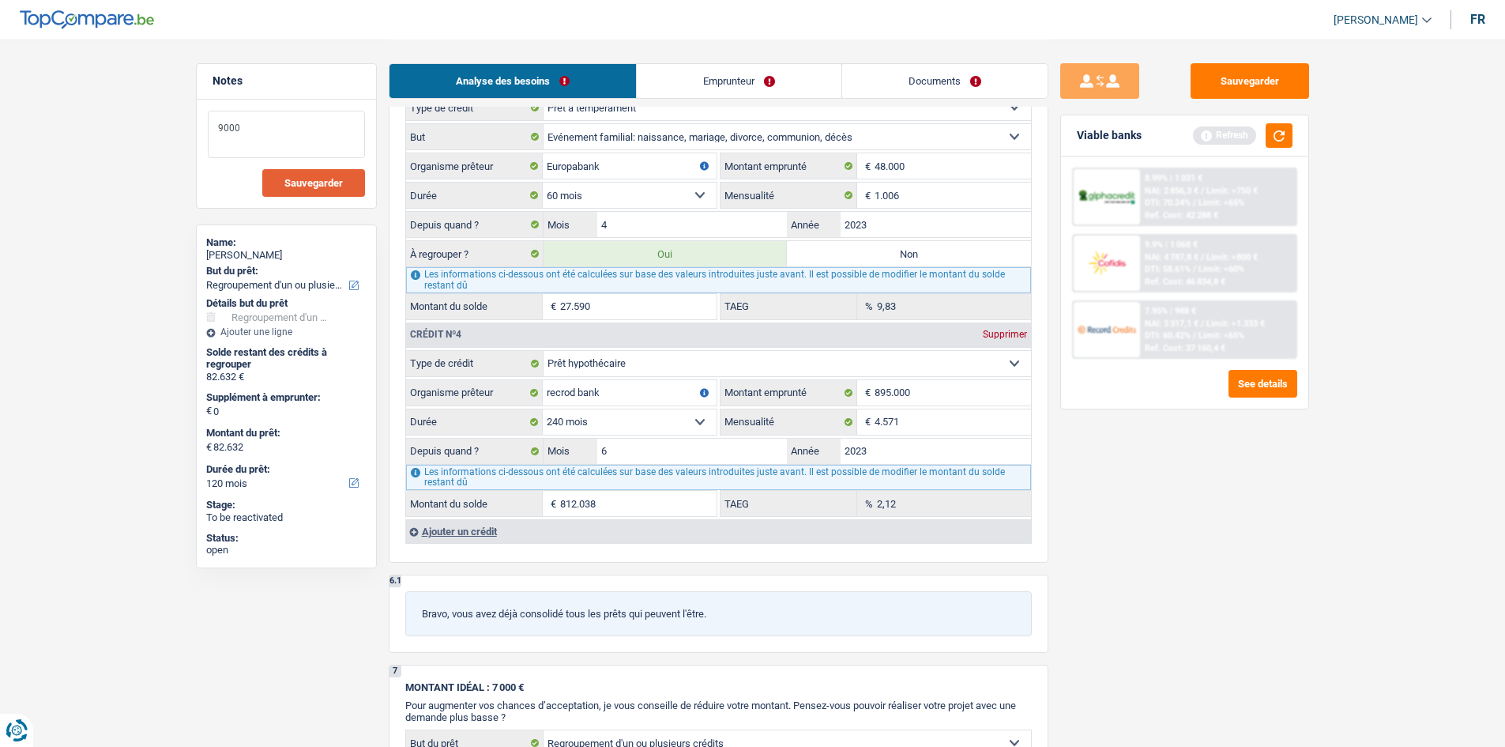
click at [216, 129] on textarea "9000" at bounding box center [286, 134] width 157 height 47
drag, startPoint x: 325, startPoint y: 130, endPoint x: 347, endPoint y: 121, distance: 23.3
click at [325, 130] on textarea "crédit ballon: 9000" at bounding box center [286, 134] width 157 height 47
click at [342, 186] on span "Sauvegarder" at bounding box center [313, 183] width 58 height 10
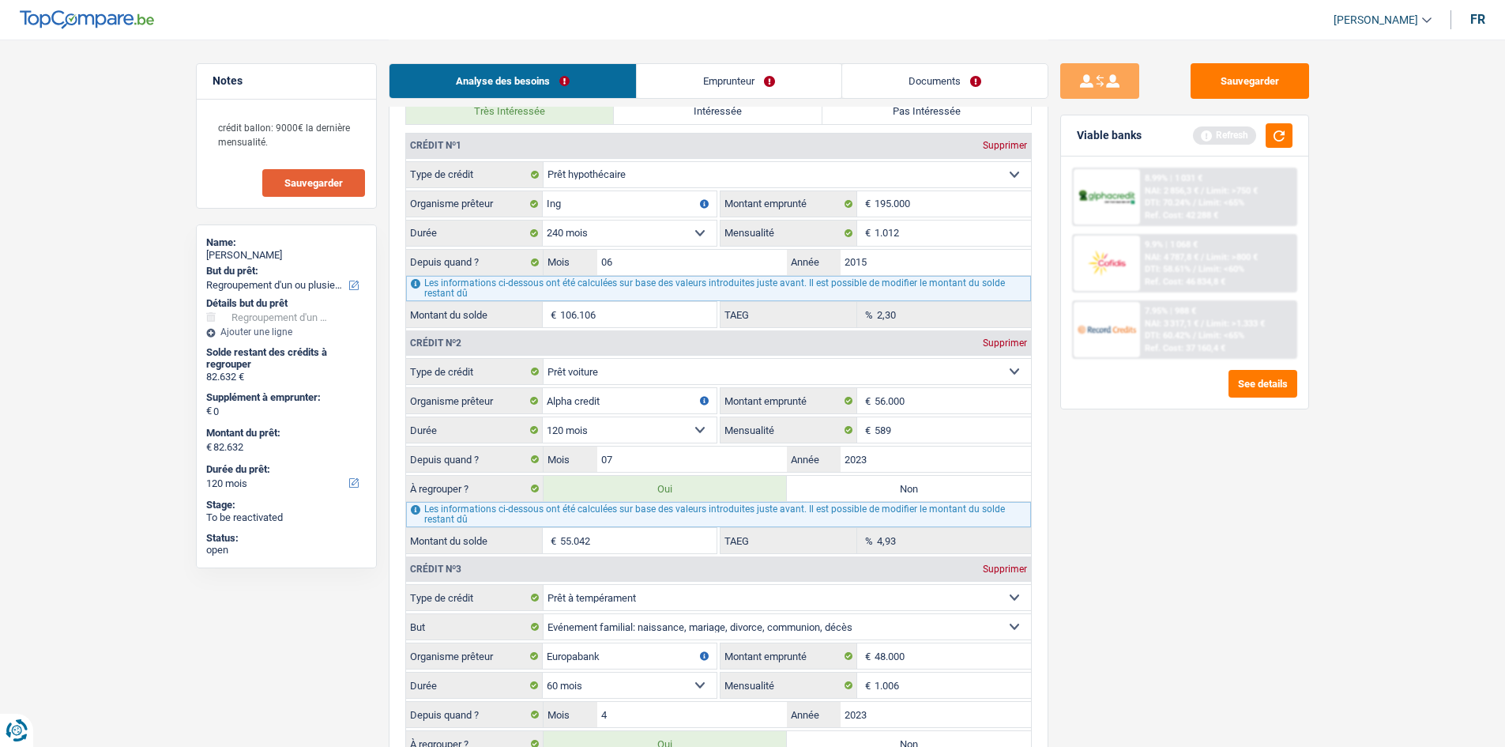
scroll to position [1659, 0]
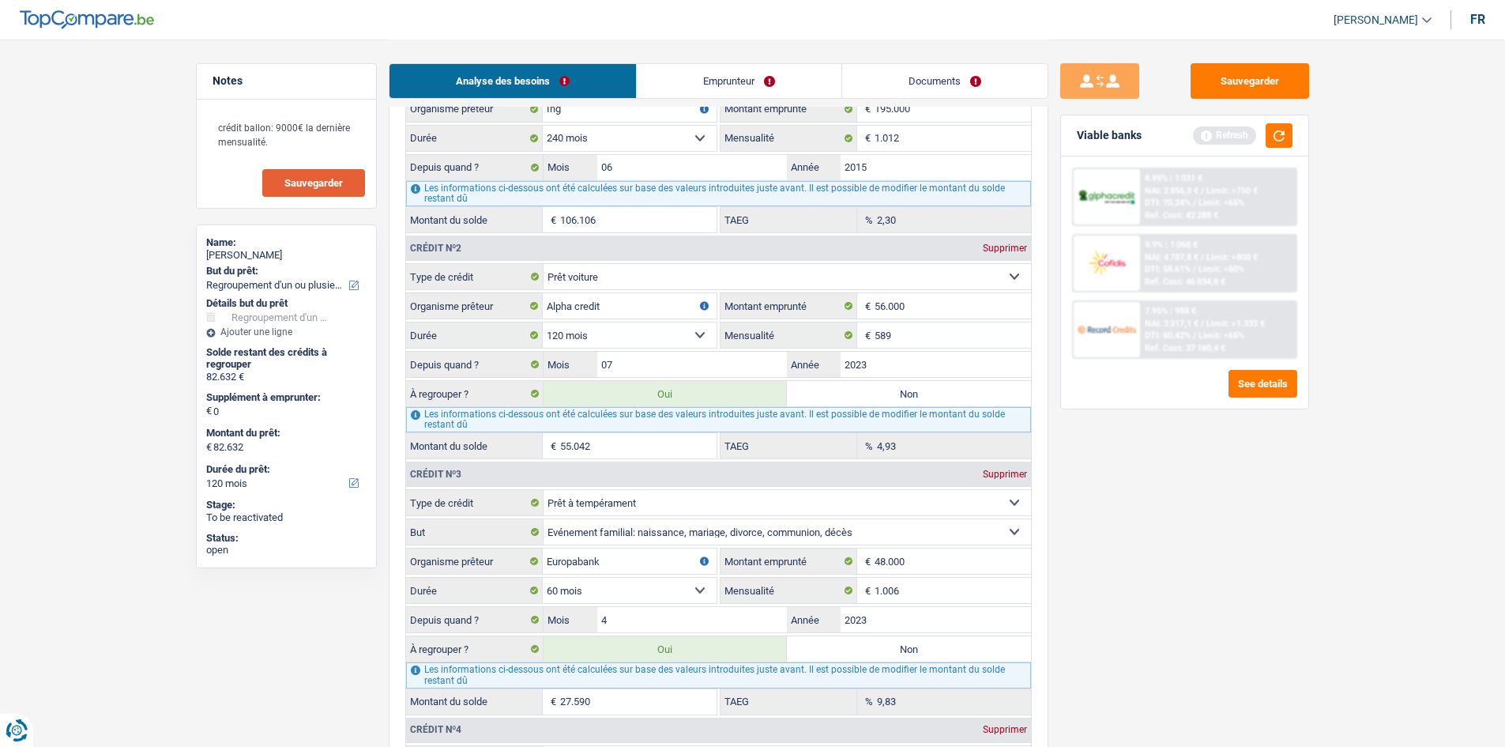
click at [588, 283] on select "12 mois 18 mois 24 mois 30 mois 36 mois 42 mois 48 mois 60 mois 72 mois 84 mois…" at bounding box center [630, 590] width 174 height 25
click at [543, 283] on select "12 mois 18 mois 24 mois 30 mois 36 mois 42 mois 48 mois 60 mois 72 mois 84 mois…" at bounding box center [630, 590] width 174 height 25
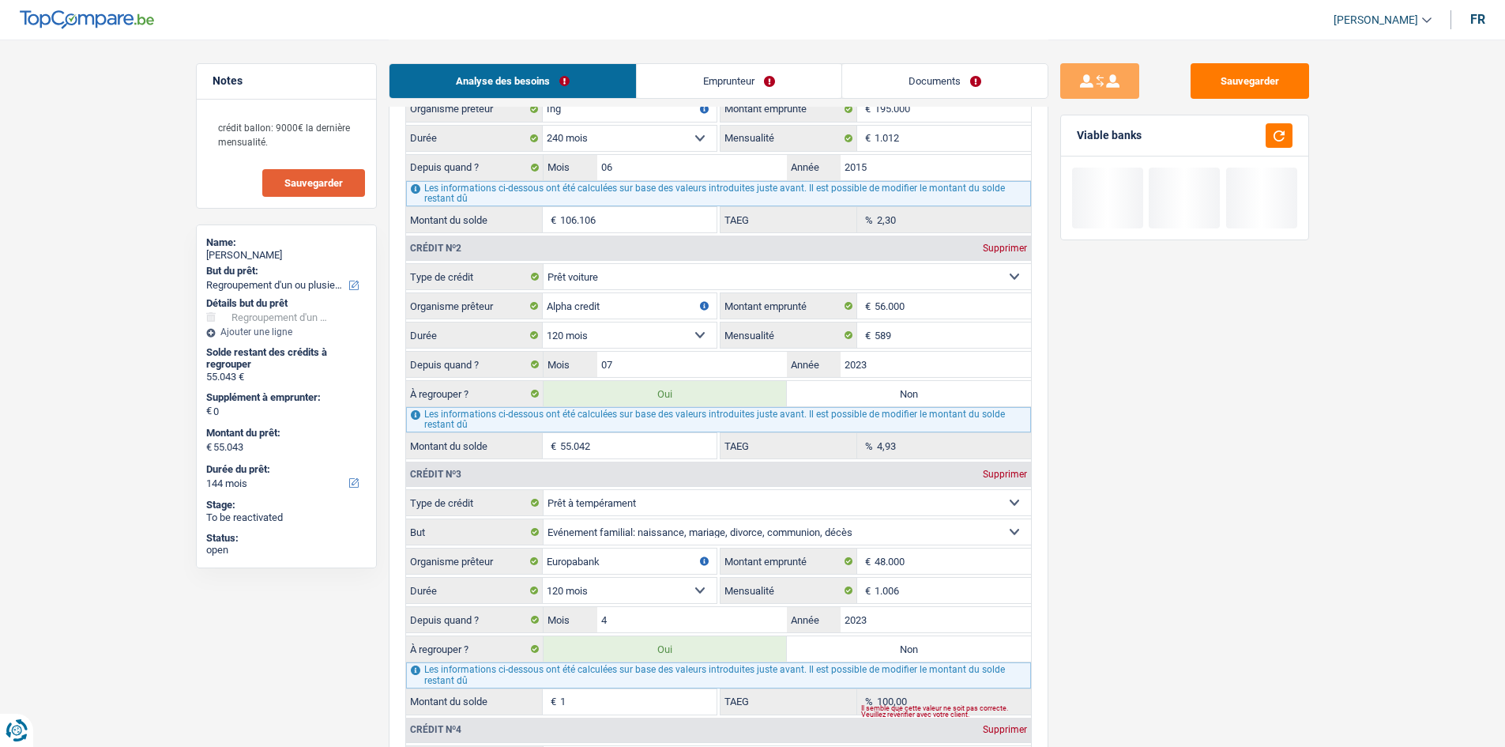
click at [588, 283] on select "12 mois 18 mois 24 mois 30 mois 36 mois 42 mois 48 mois 60 mois 72 mois 84 mois…" at bounding box center [630, 590] width 174 height 25
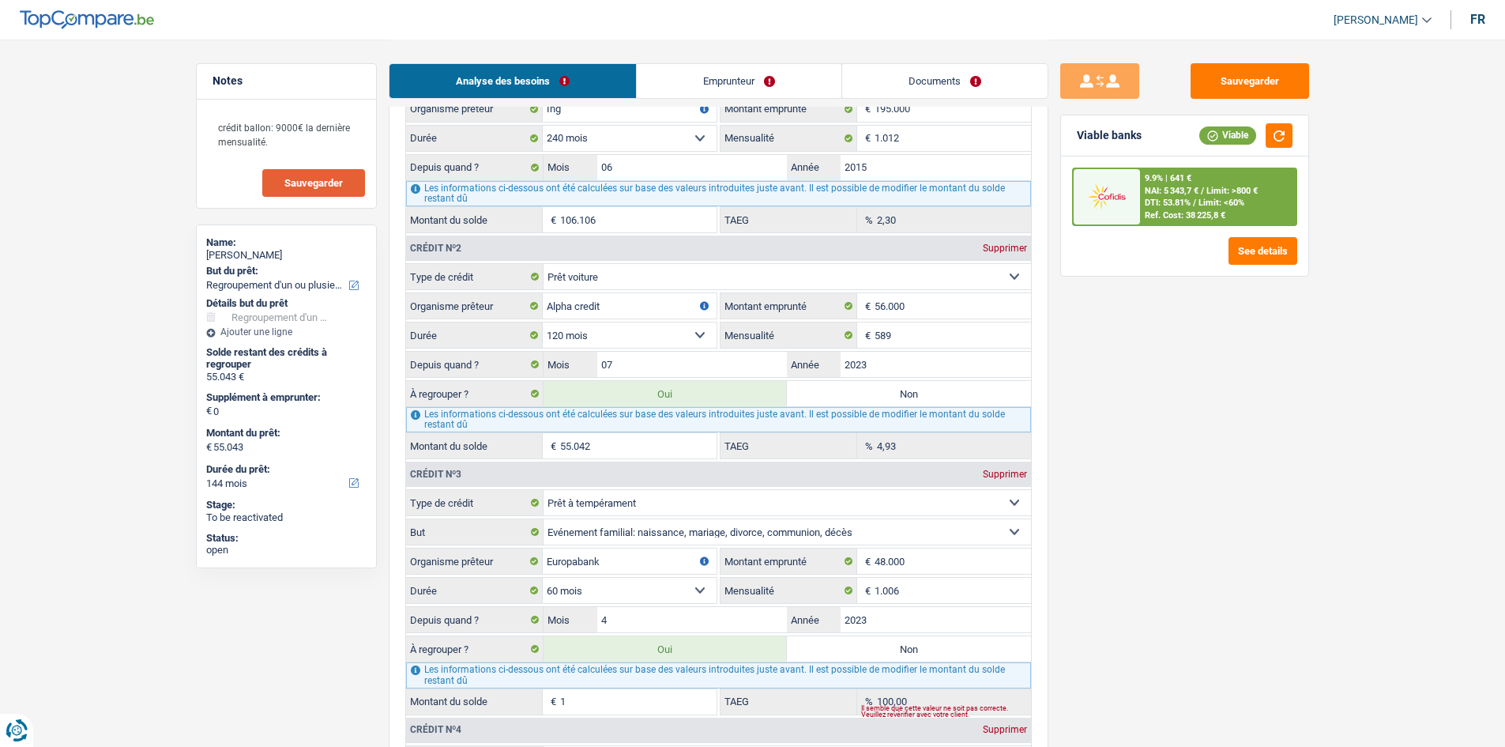
click at [543, 283] on select "12 mois 18 mois 24 mois 30 mois 36 mois 42 mois 48 mois 60 mois 72 mois 84 mois…" at bounding box center [630, 590] width 174 height 25
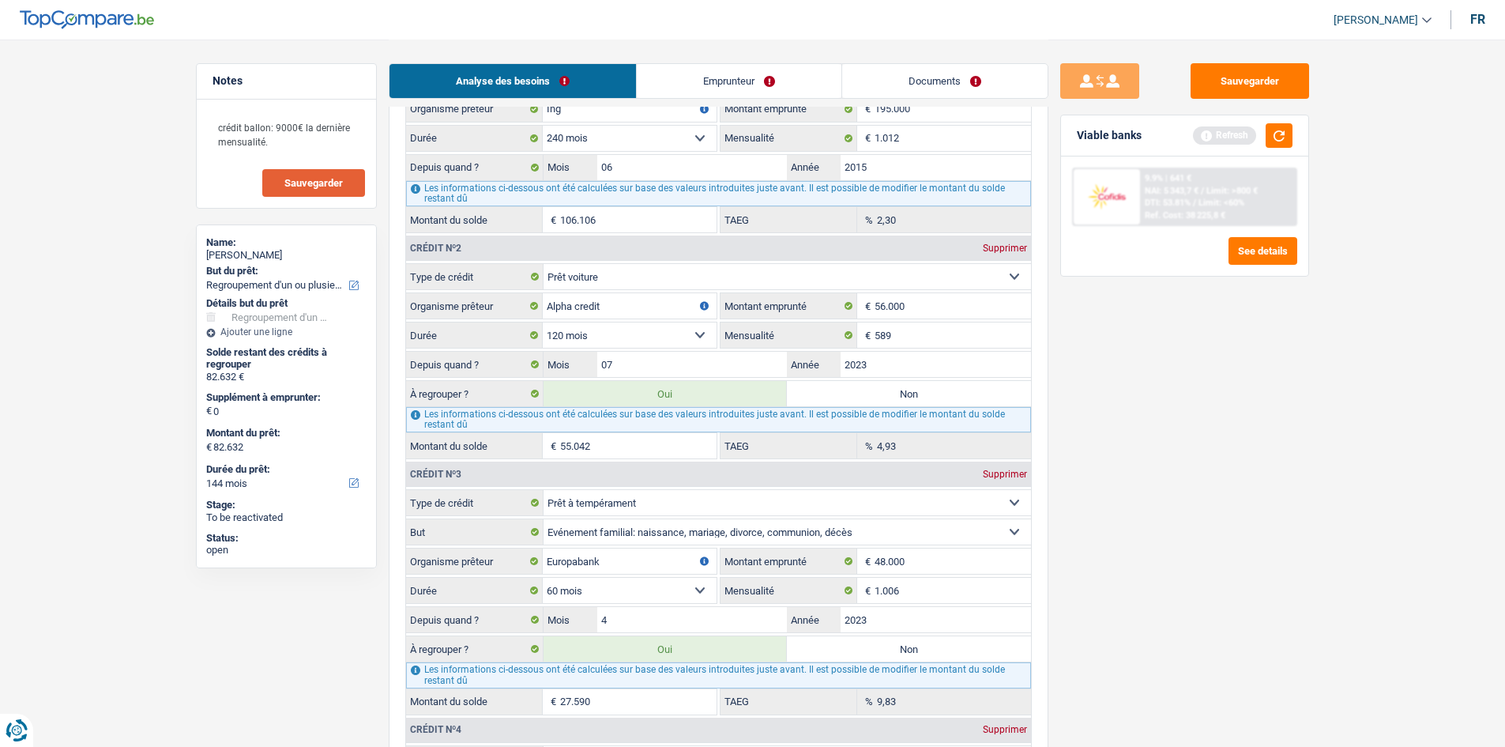
click at [588, 283] on div "Sauvegarder Viable banks Refresh 9.9% | 641 € NAI: 5 343,7 € / Limit: >800 € DT…" at bounding box center [1184, 392] width 273 height 658
click at [588, 130] on button "button" at bounding box center [1279, 135] width 27 height 24
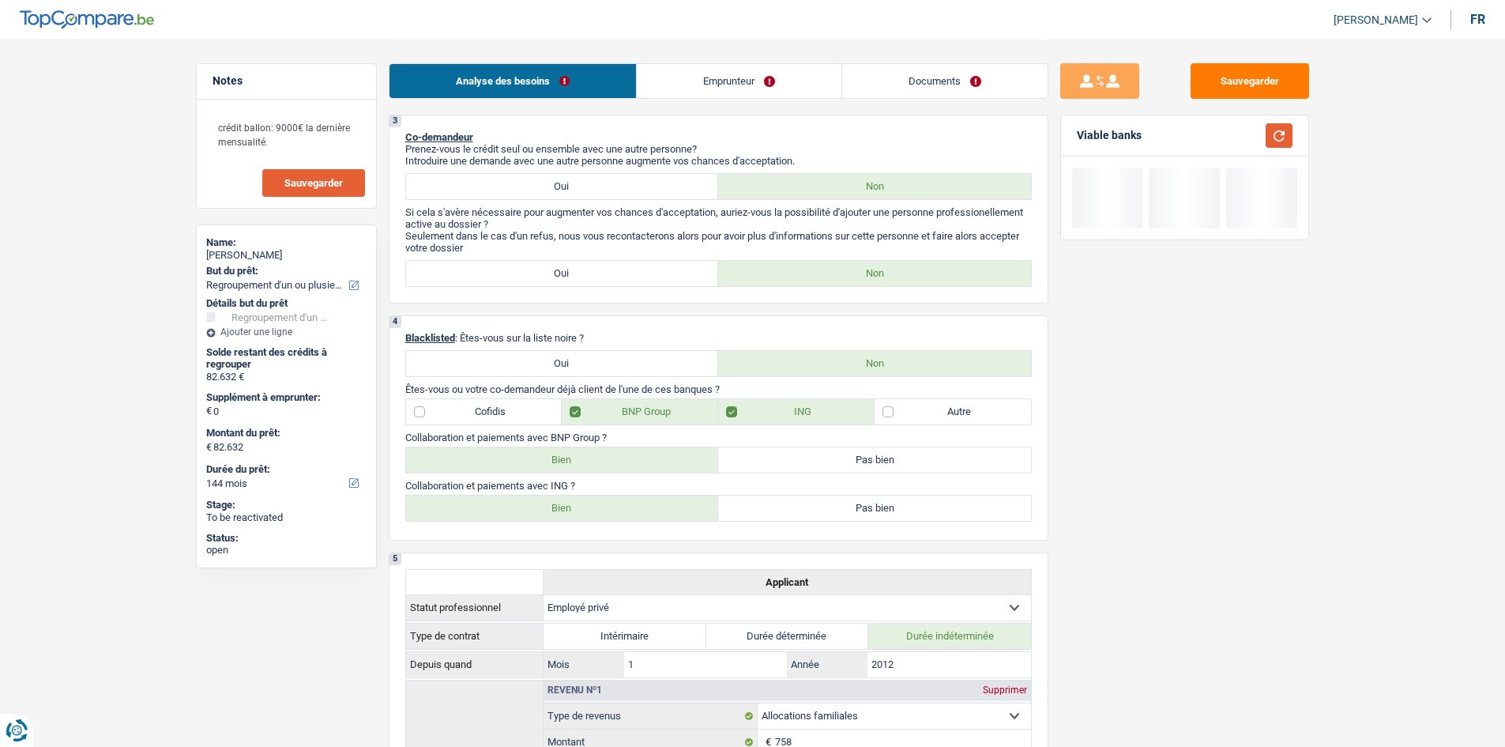
scroll to position [316, 0]
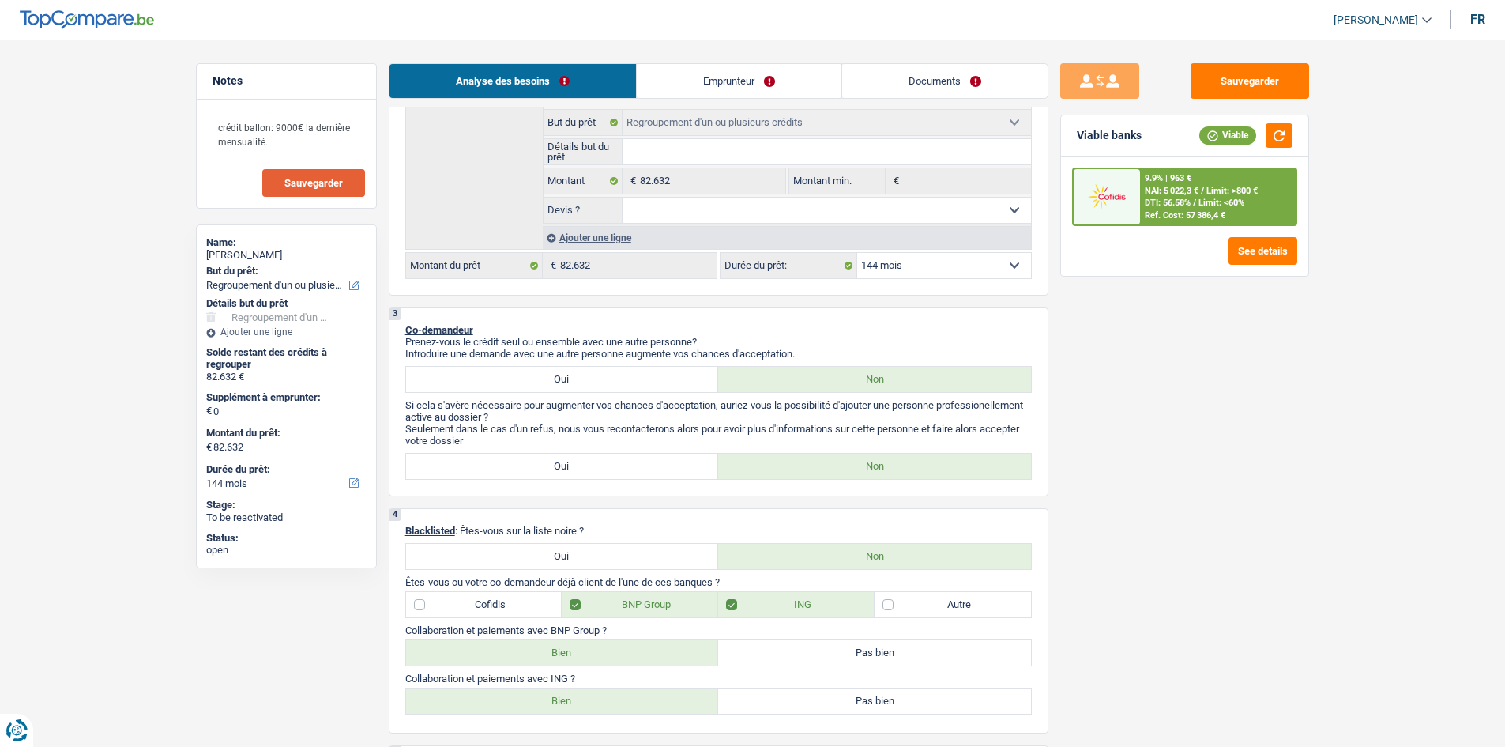
drag, startPoint x: 913, startPoint y: 262, endPoint x: 917, endPoint y: 272, distance: 11.0
click at [588, 262] on select "12 mois 18 mois 24 mois 30 mois 36 mois 42 mois 48 mois 60 mois 72 mois 84 mois…" at bounding box center [944, 265] width 174 height 25
click at [588, 253] on select "12 mois 18 mois 24 mois 30 mois 36 mois 42 mois 48 mois 60 mois 72 mois 84 mois…" at bounding box center [944, 265] width 174 height 25
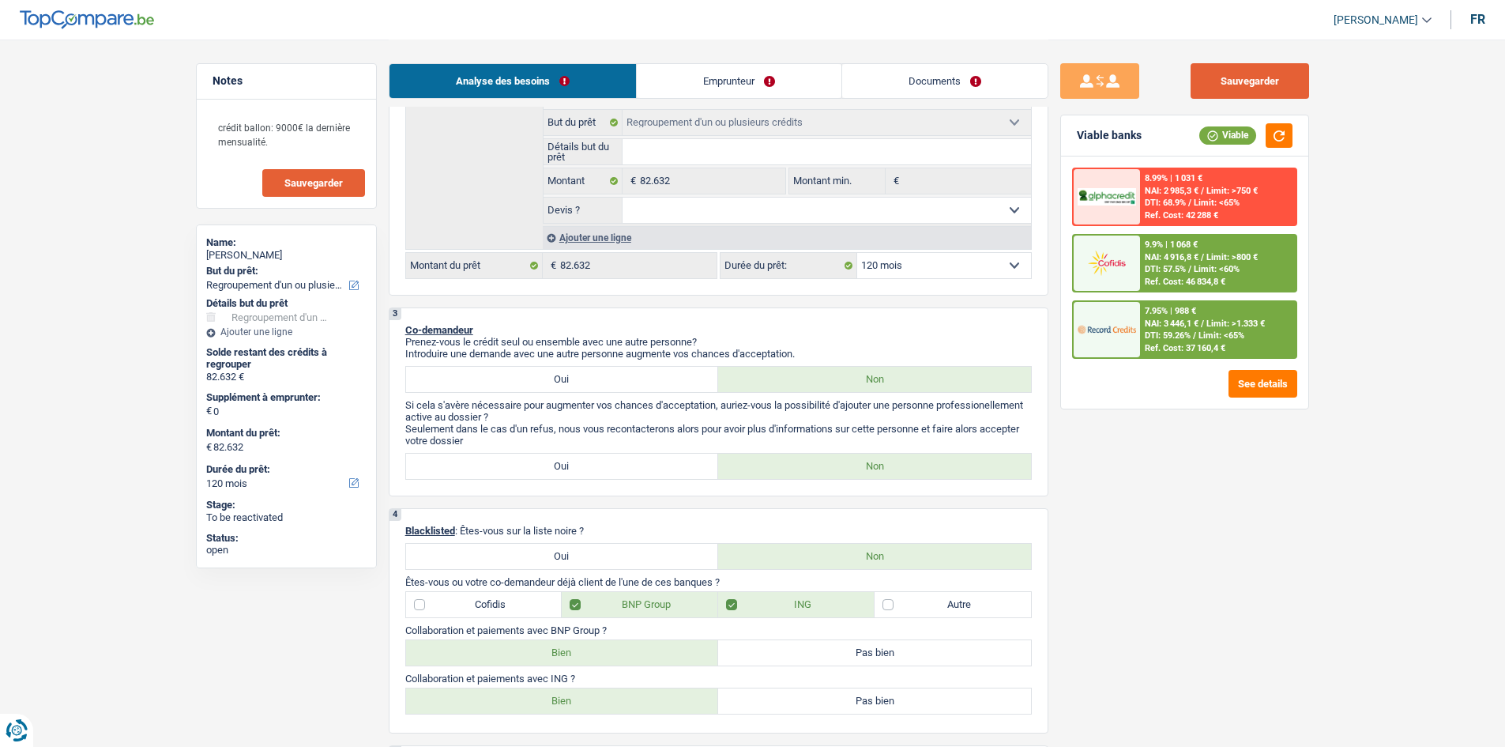
click at [588, 79] on button "Sauvegarder" at bounding box center [1250, 81] width 119 height 36
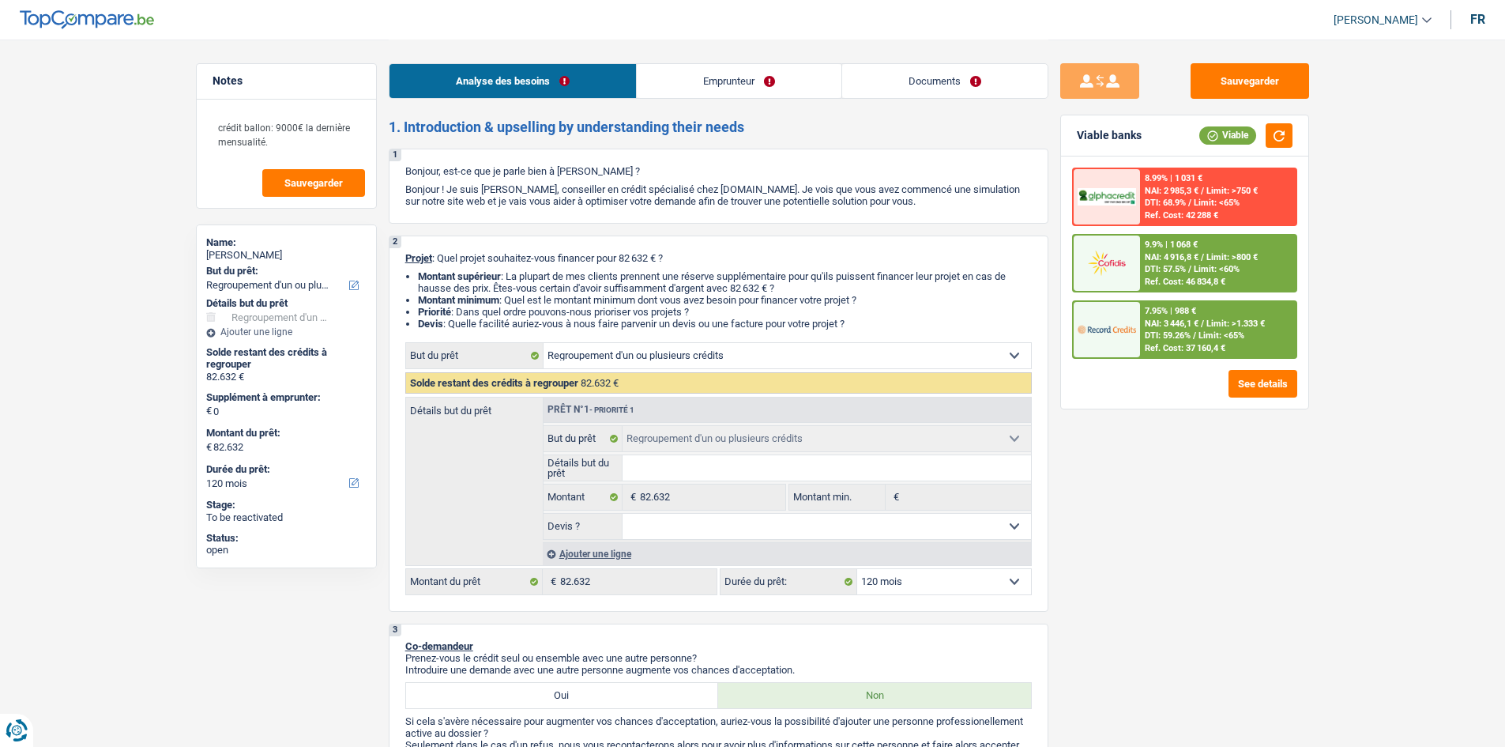
select select "refinancing"
select select "120"
select select "refinancing"
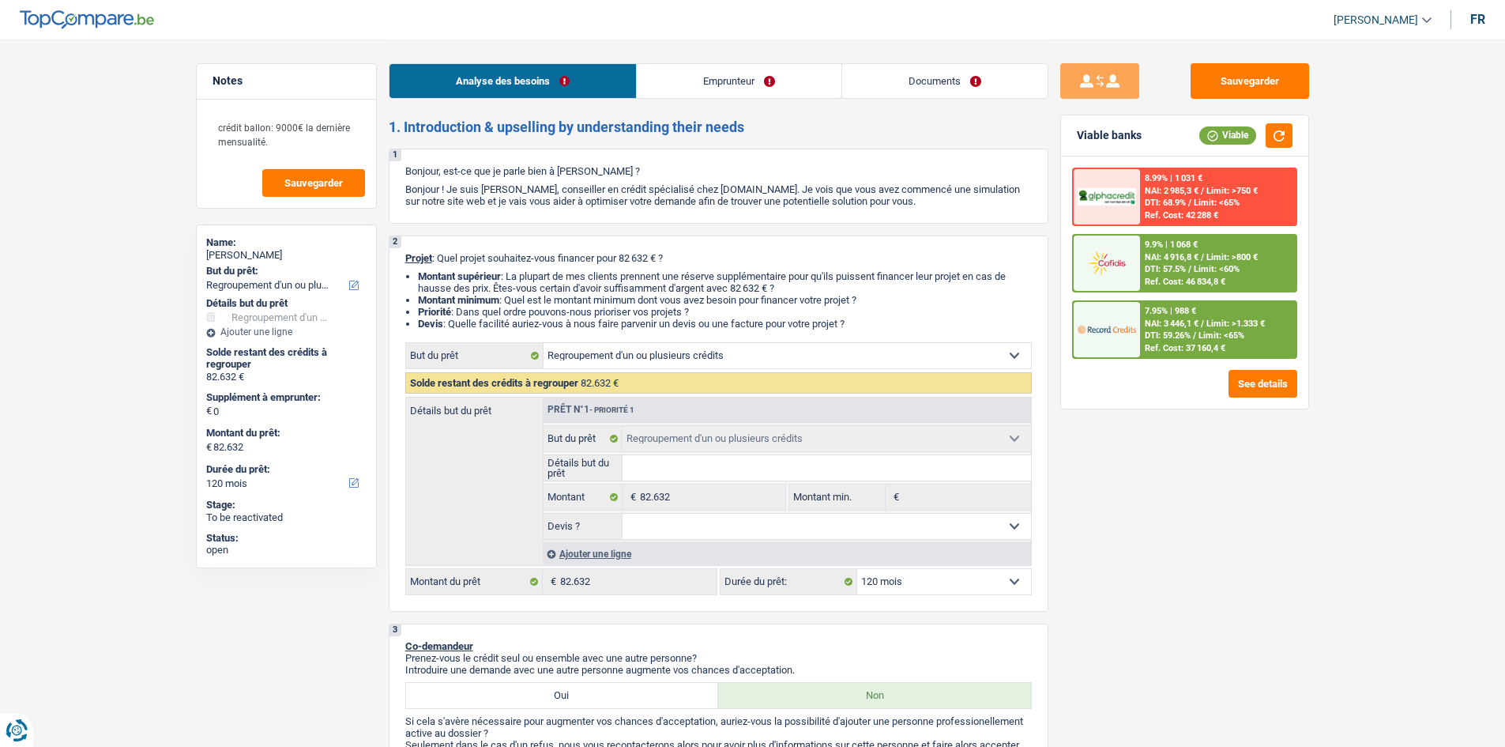
select select "120"
select select "privateEmployee"
select select "familyAllowances"
select select "netSalary"
select select "rentalIncome"
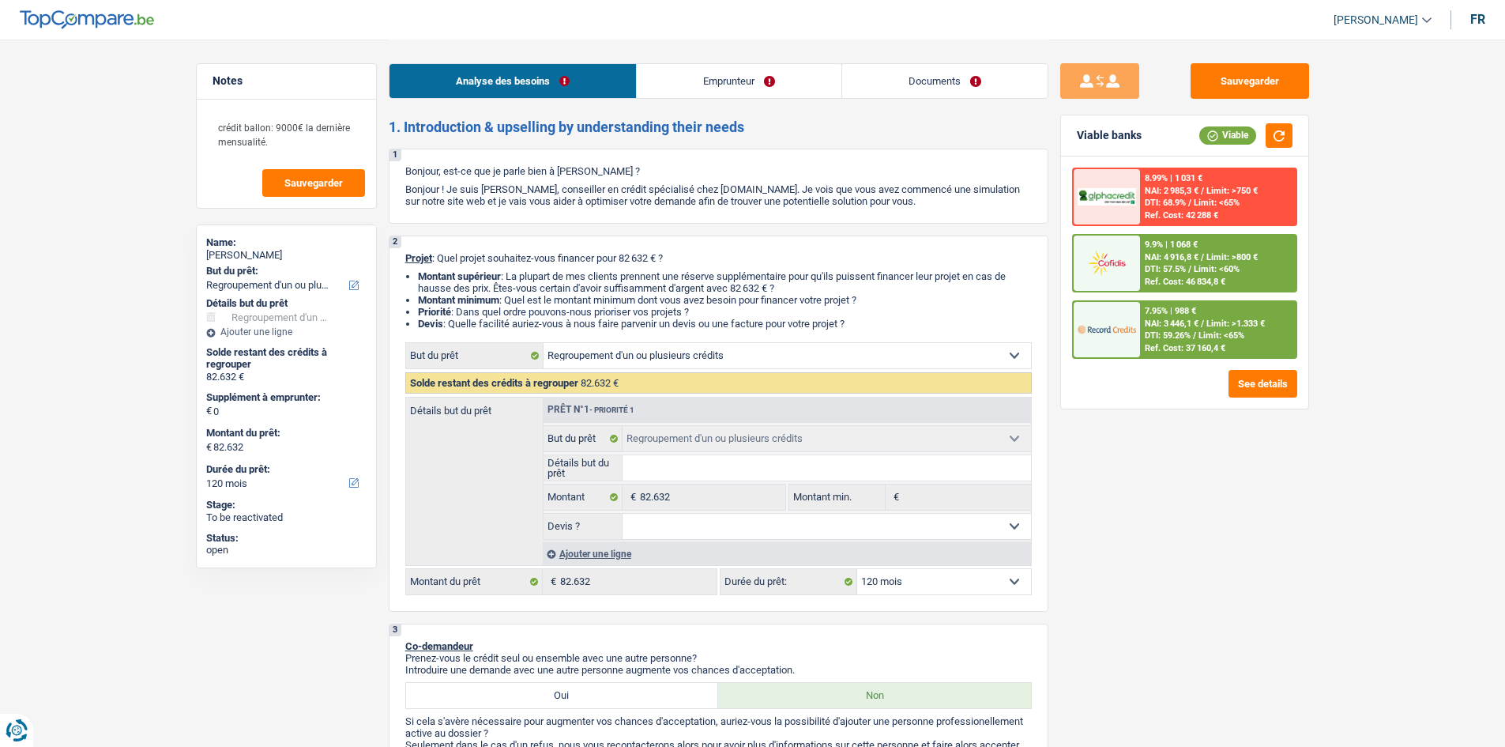
select select "mealVouchers"
select select "ownerWithMortgage"
select select "mortgage"
select select "240"
select select "carLoan"
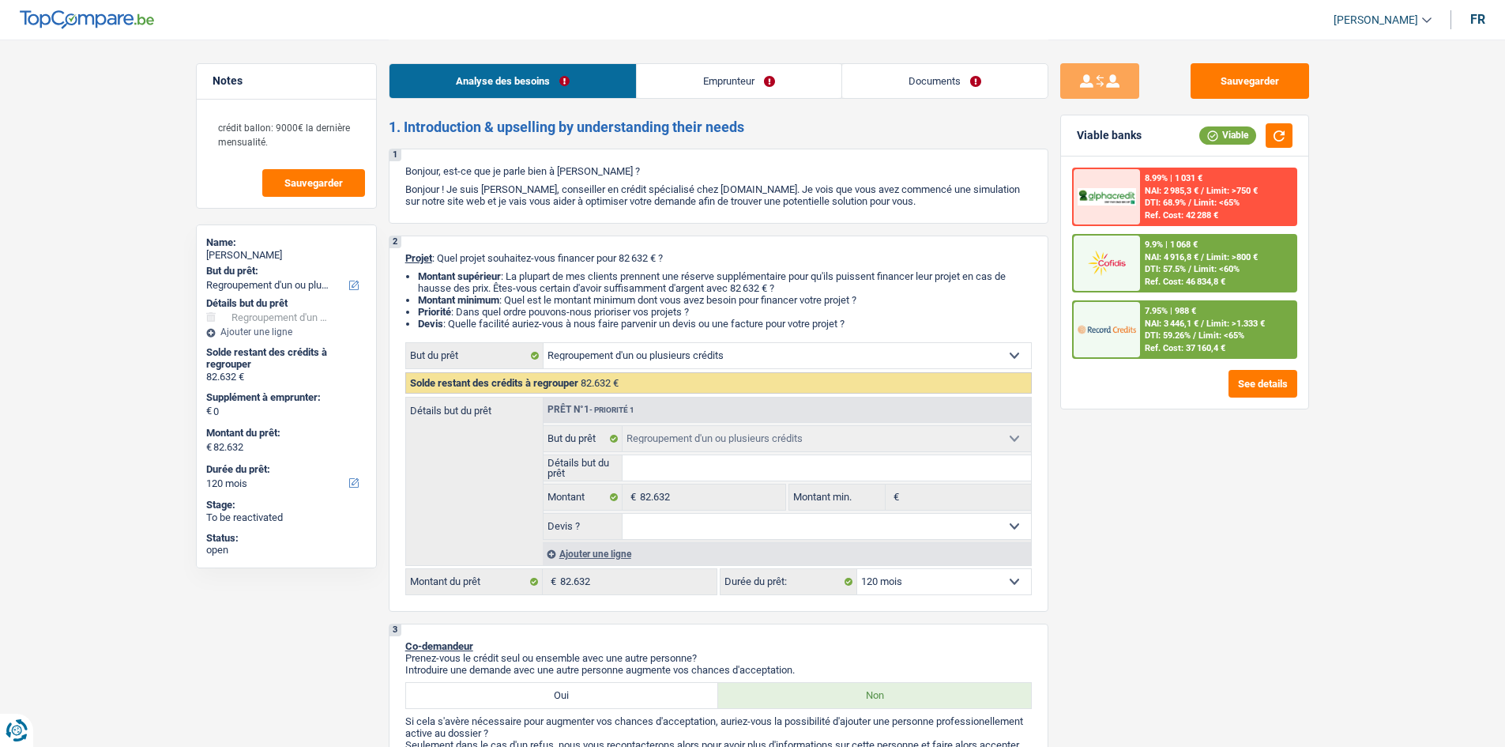
select select "120"
select select "personalLoan"
select select "familyEvent"
select select "60"
select select "mortgage"
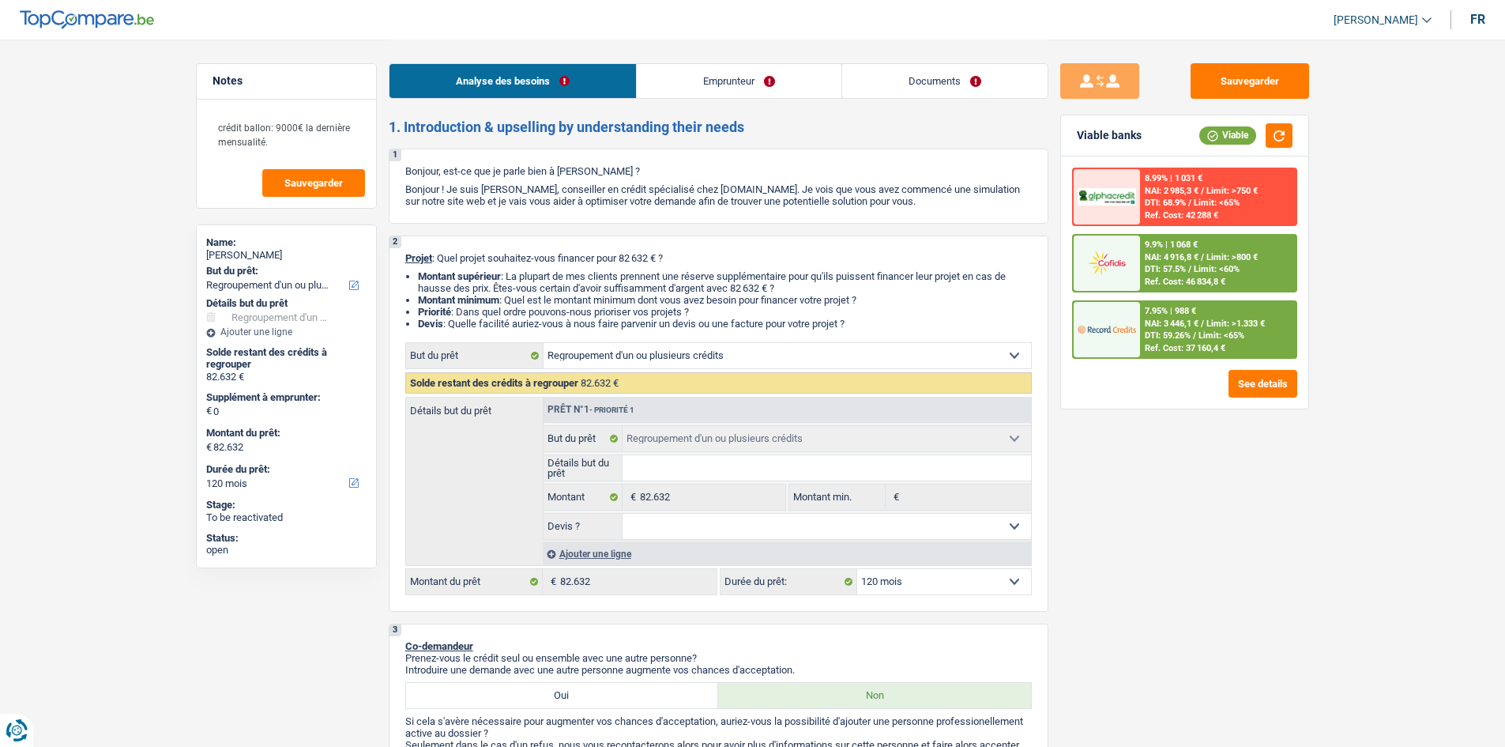
select select "240"
select select "refinancing"
select select "120"
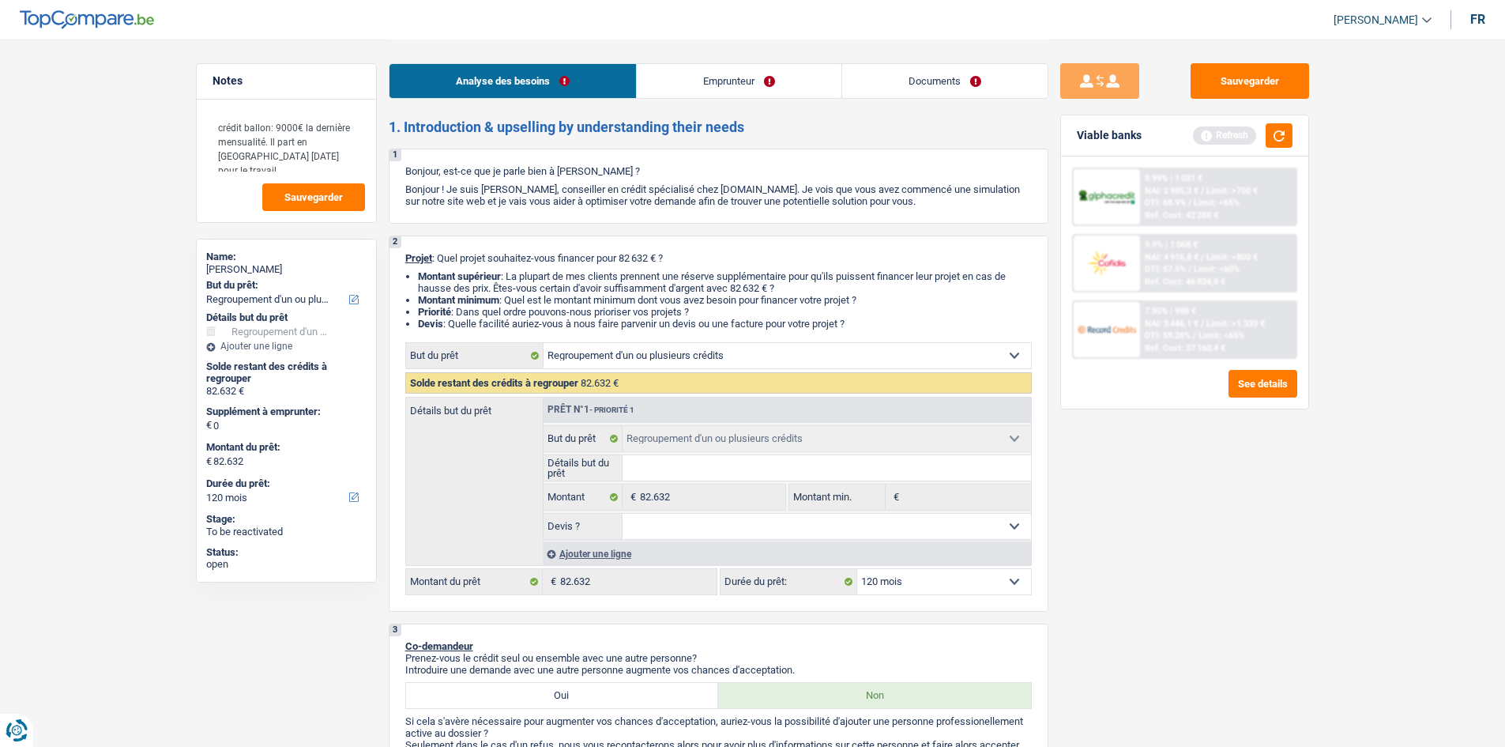
type textarea "crédit ballon: 9000€ la dernière mensualité. Il part en [GEOGRAPHIC_DATA] [DATE…"
click at [301, 175] on div "crédit ballon: 9000€ la dernière mensualité. Il part en [GEOGRAPHIC_DATA] [DATE…" at bounding box center [286, 161] width 179 height 122
click at [314, 186] on button "Sauvegarder" at bounding box center [313, 197] width 103 height 28
